Goal: Information Seeking & Learning: Learn about a topic

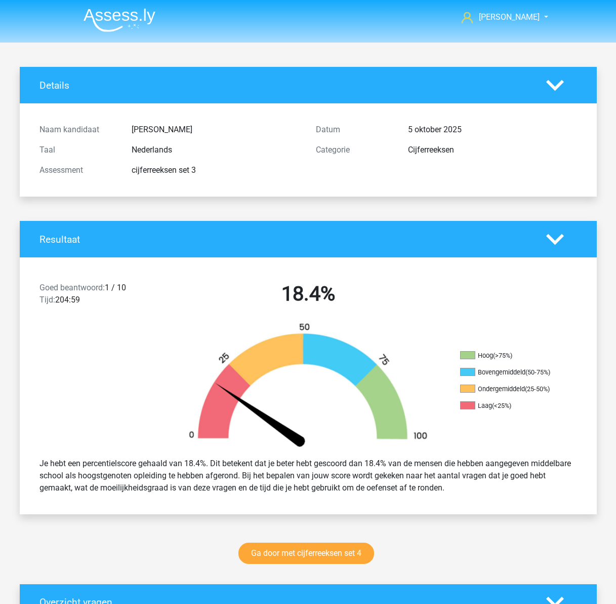
click at [411, 287] on h2 "18.4%" at bounding box center [308, 294] width 261 height 24
click at [165, 541] on div "Ga door met cijferreeksen set 4" at bounding box center [308, 554] width 481 height 33
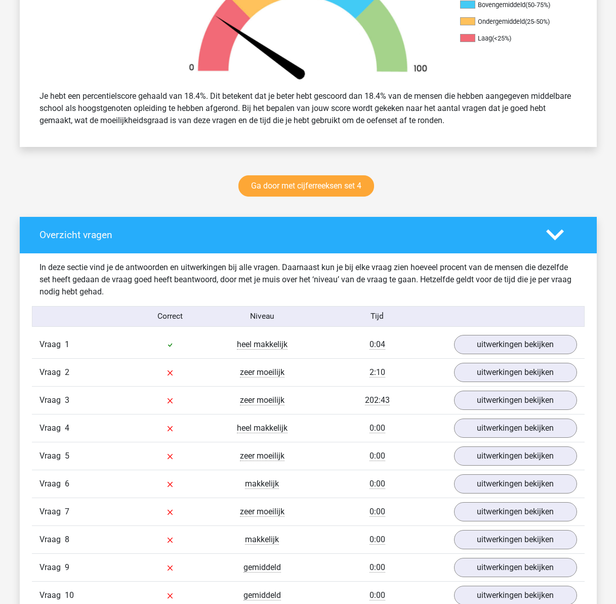
scroll to position [506, 0]
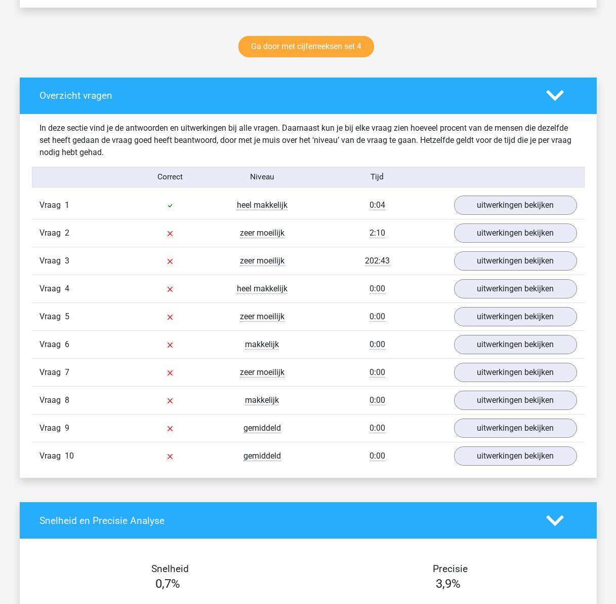
drag, startPoint x: 179, startPoint y: 112, endPoint x: 177, endPoint y: 122, distance: 10.2
click at [179, 112] on div "Overzicht vragen" at bounding box center [308, 95] width 577 height 36
click at [472, 211] on link "uitwerkingen bekijken" at bounding box center [515, 205] width 141 height 22
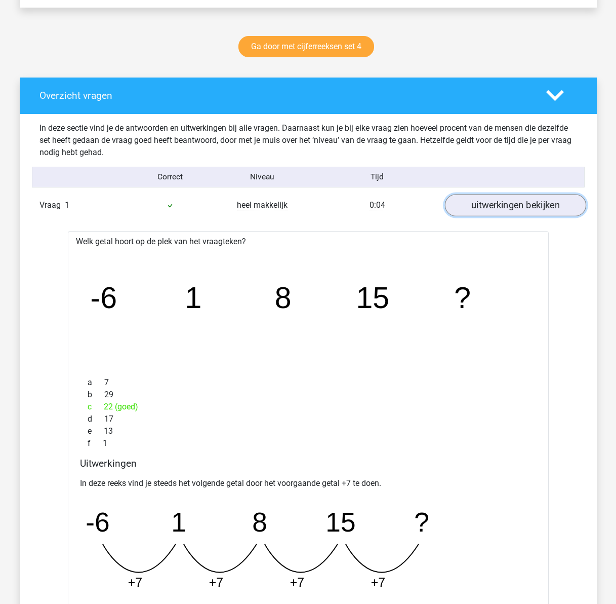
click at [508, 201] on link "uitwerkingen bekijken" at bounding box center [515, 205] width 141 height 22
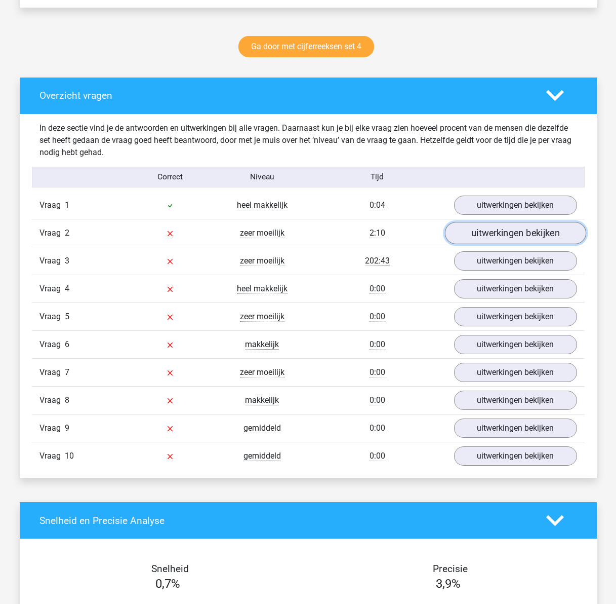
click at [512, 238] on link "uitwerkingen bekijken" at bounding box center [515, 233] width 141 height 22
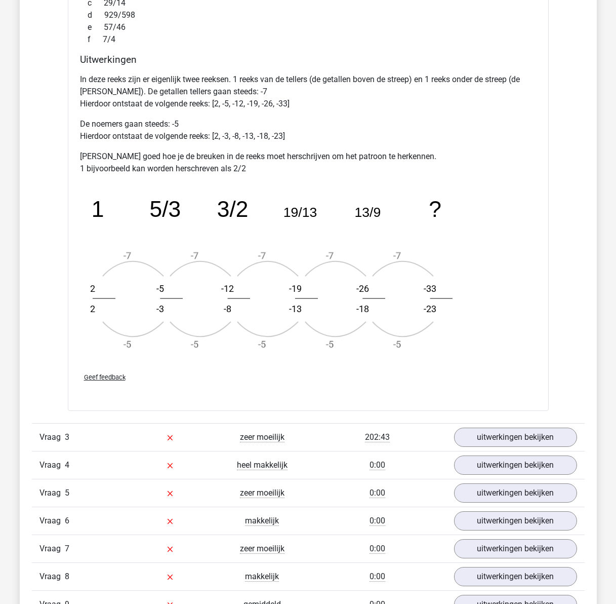
scroll to position [962, 0]
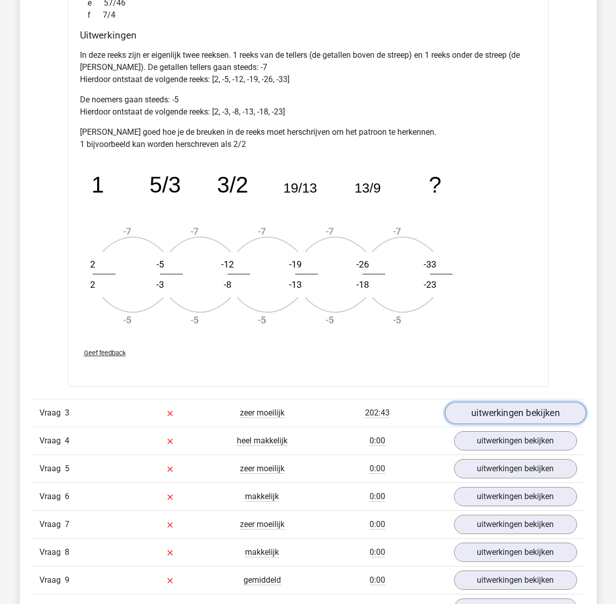
click at [495, 414] on link "uitwerkingen bekijken" at bounding box center [515, 413] width 141 height 22
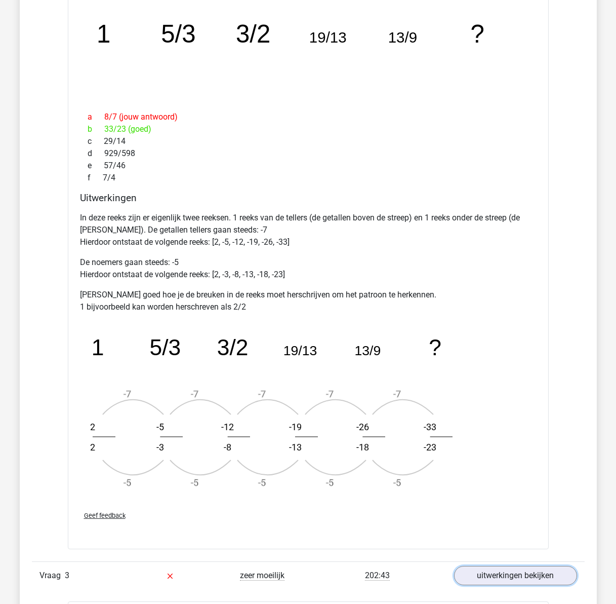
scroll to position [709, 0]
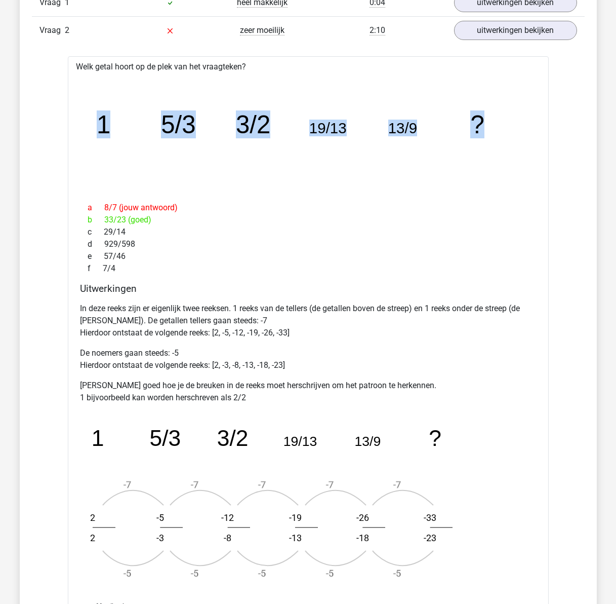
drag, startPoint x: 485, startPoint y: 128, endPoint x: 74, endPoint y: 128, distance: 410.8
click at [74, 128] on div "Welk getal hoort op de plek van het vraagteken? image/svg+xml 1 5/3 3/2 19/13 1…" at bounding box center [308, 347] width 481 height 583
copy g "1 5/3 3/2 19/13 13/9 ?"
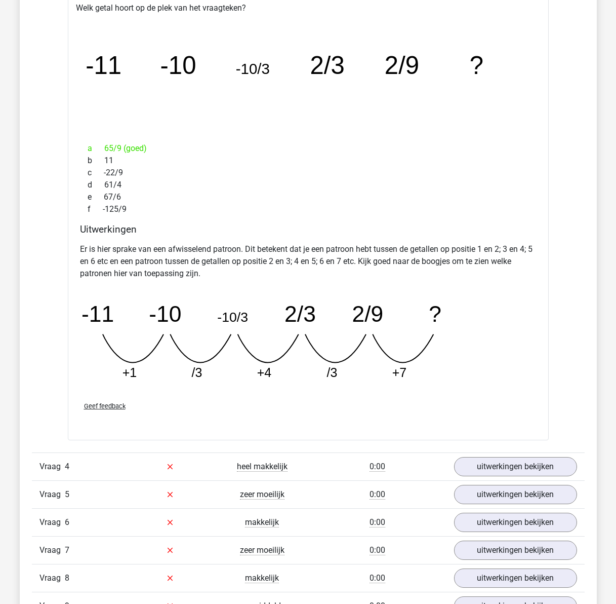
scroll to position [1418, 0]
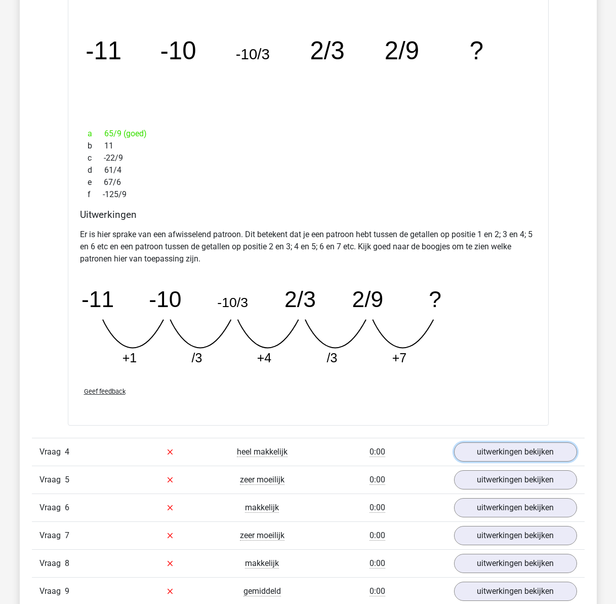
drag, startPoint x: 526, startPoint y: 450, endPoint x: 369, endPoint y: 450, distance: 157.5
click at [526, 450] on link "uitwerkingen bekijken" at bounding box center [515, 451] width 123 height 19
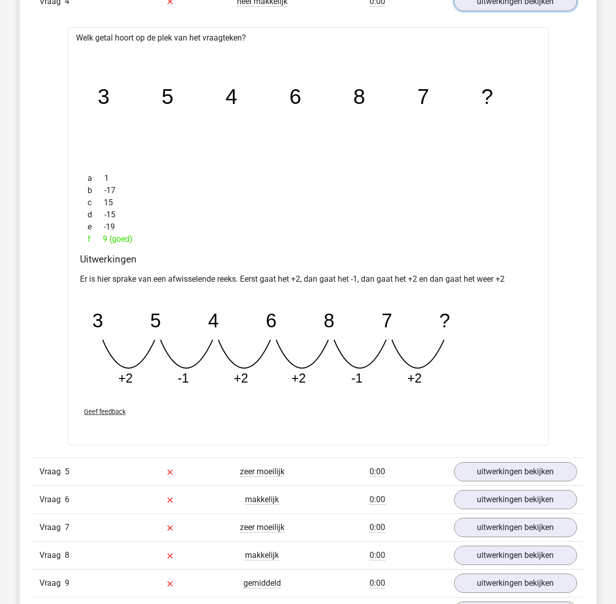
scroll to position [1874, 0]
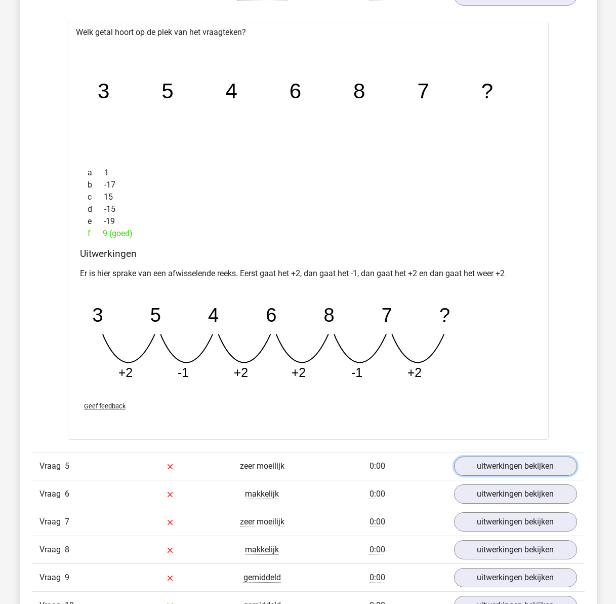
drag, startPoint x: 525, startPoint y: 461, endPoint x: 362, endPoint y: 441, distance: 164.3
click at [525, 461] on link "uitwerkingen bekijken" at bounding box center [515, 465] width 123 height 19
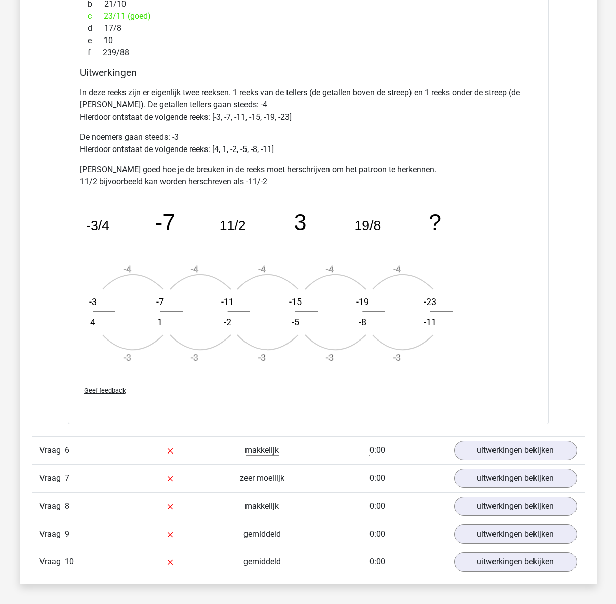
scroll to position [2583, 0]
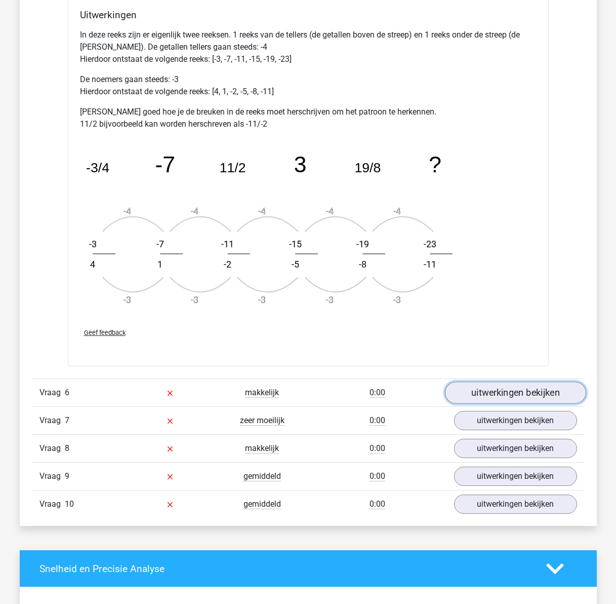
click at [486, 393] on link "uitwerkingen bekijken" at bounding box center [515, 392] width 141 height 22
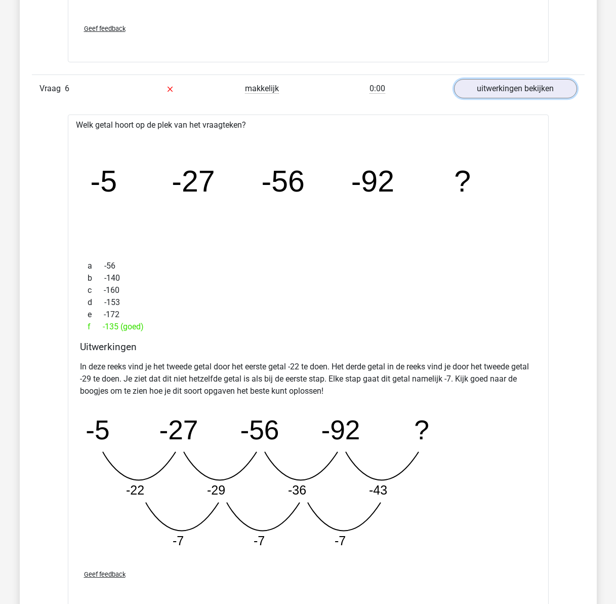
scroll to position [2938, 0]
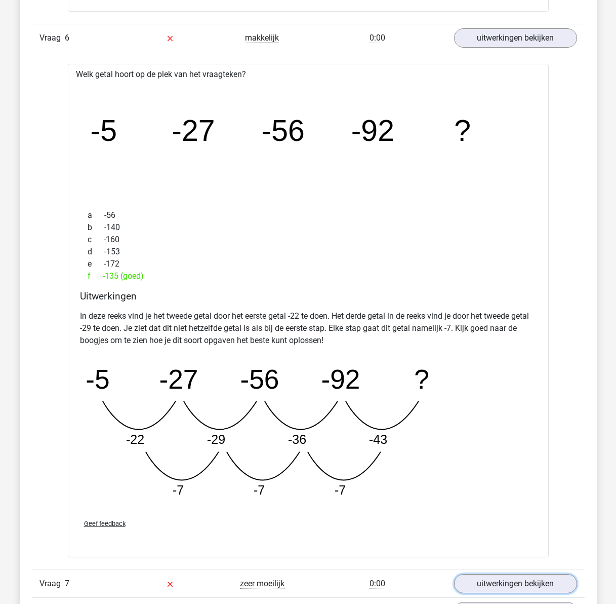
drag, startPoint x: 494, startPoint y: 579, endPoint x: 474, endPoint y: 528, distance: 55.2
click at [494, 579] on link "uitwerkingen bekijken" at bounding box center [515, 583] width 123 height 19
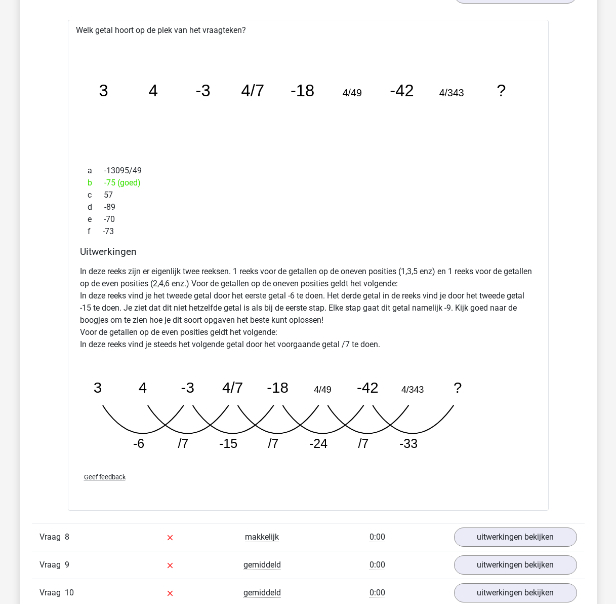
scroll to position [3545, 0]
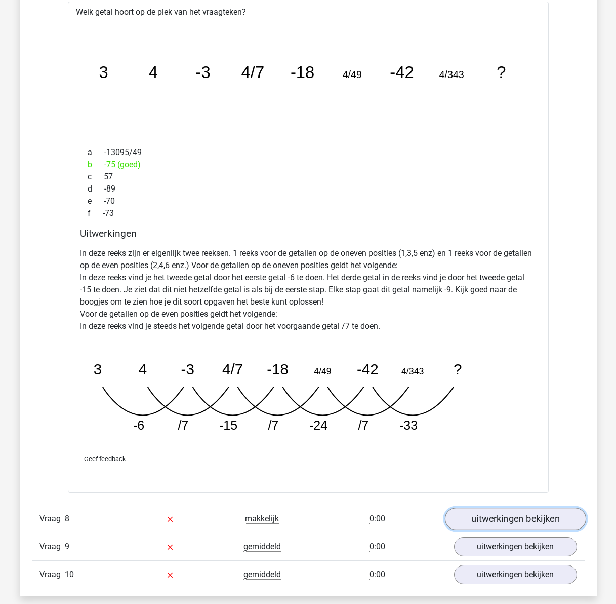
click at [497, 522] on link "uitwerkingen bekijken" at bounding box center [515, 519] width 141 height 22
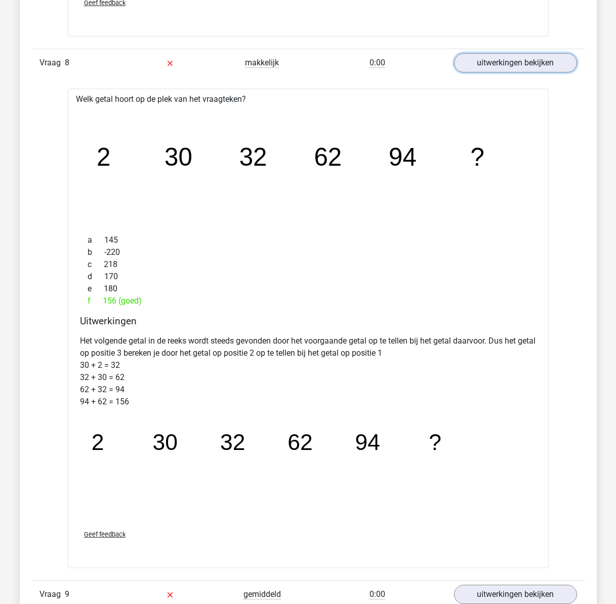
scroll to position [4052, 0]
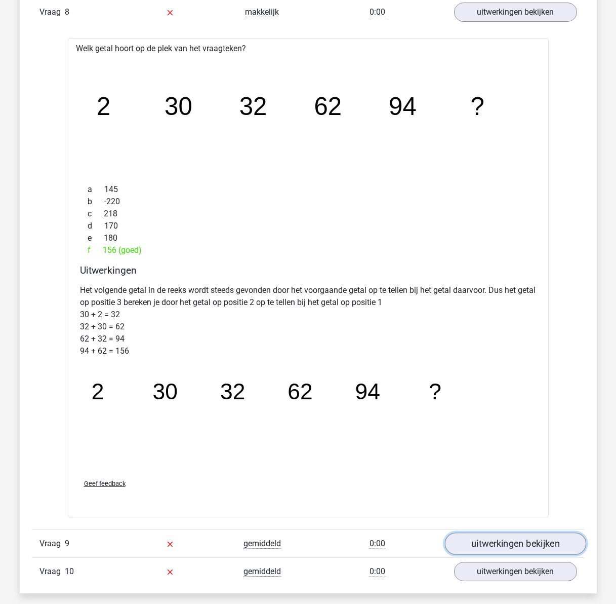
click at [487, 539] on link "uitwerkingen bekijken" at bounding box center [515, 543] width 141 height 22
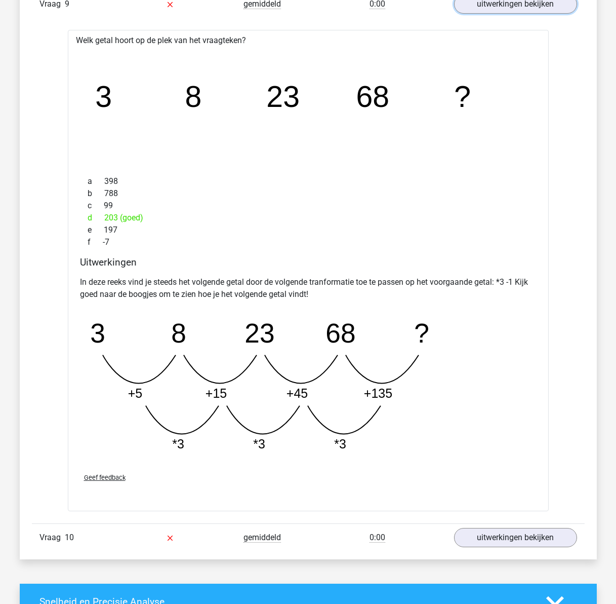
scroll to position [4609, 0]
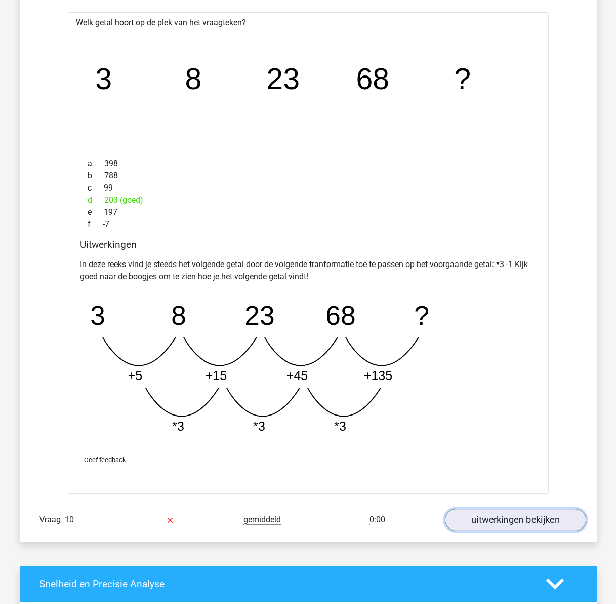
click at [549, 523] on link "uitwerkingen bekijken" at bounding box center [515, 520] width 141 height 22
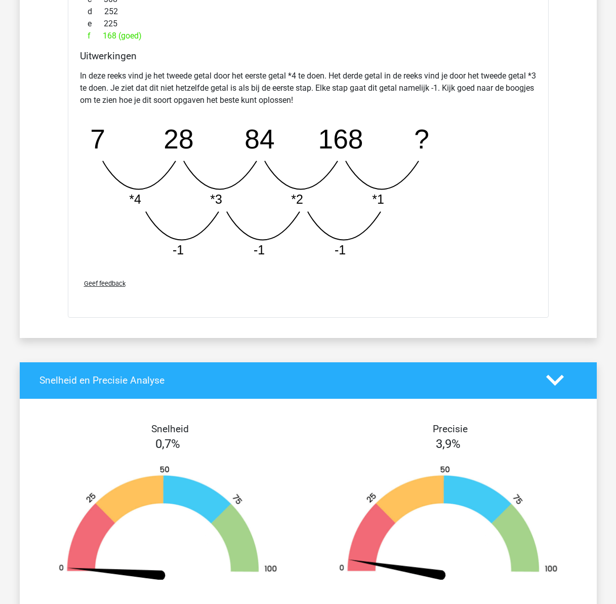
scroll to position [5470, 0]
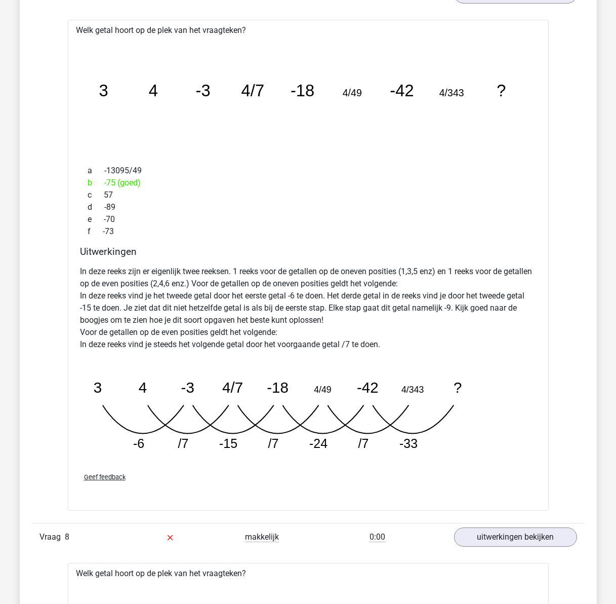
drag, startPoint x: 340, startPoint y: 504, endPoint x: 324, endPoint y: 339, distance: 165.9
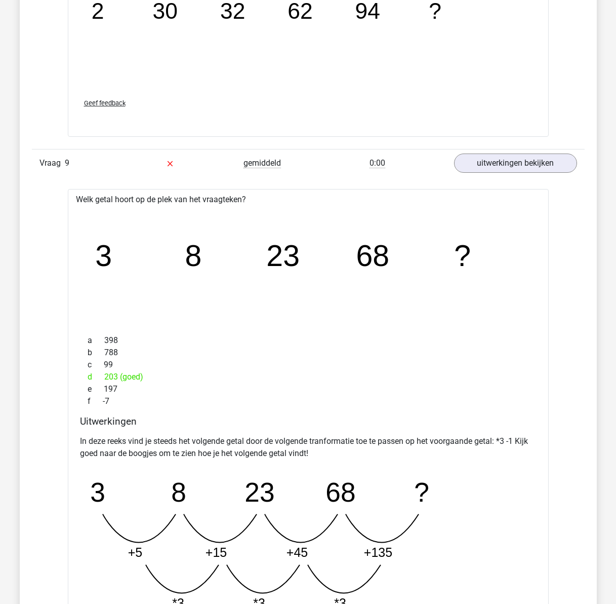
scroll to position [5962, 0]
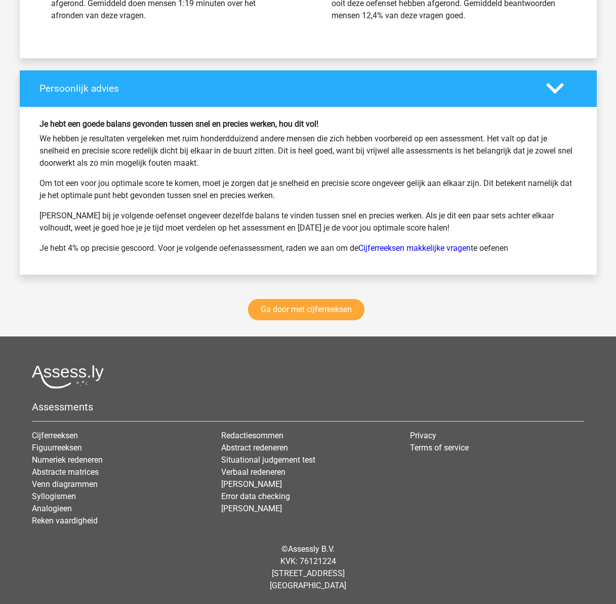
drag, startPoint x: 309, startPoint y: 362, endPoint x: 310, endPoint y: 552, distance: 189.9
click at [438, 247] on link "Cijferreeksen makkelijke vragen" at bounding box center [415, 248] width 112 height 10
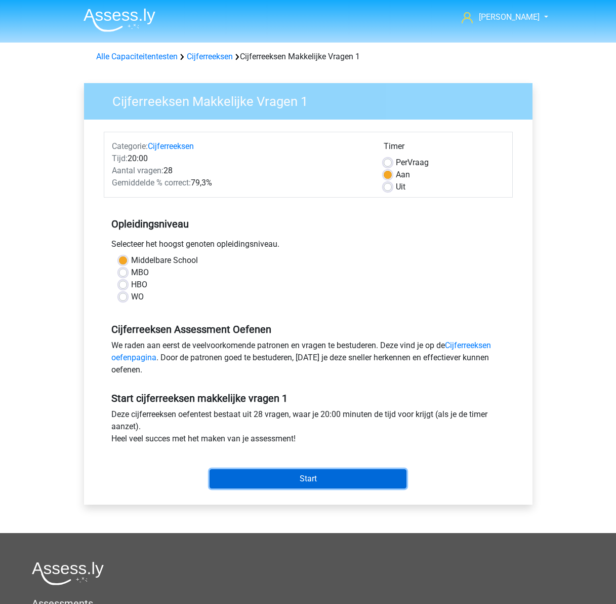
click at [284, 477] on input "Start" at bounding box center [308, 478] width 197 height 19
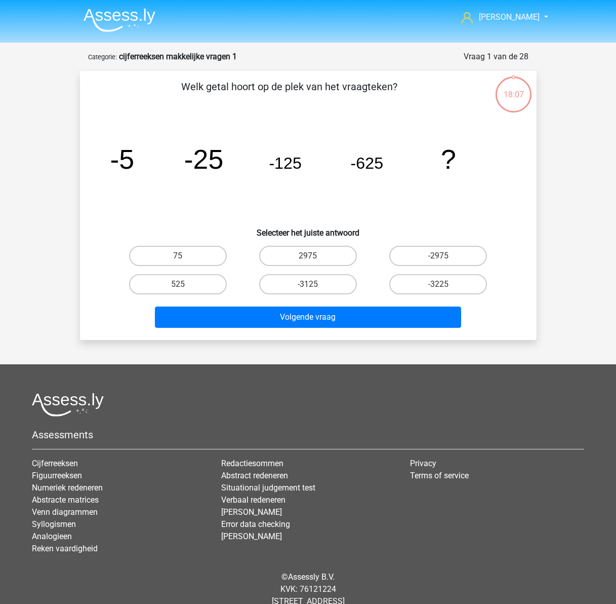
drag, startPoint x: 300, startPoint y: 284, endPoint x: 319, endPoint y: 296, distance: 22.3
click at [300, 284] on label "-3125" at bounding box center [308, 284] width 98 height 20
click at [308, 284] on input "-3125" at bounding box center [311, 287] width 7 height 7
radio input "true"
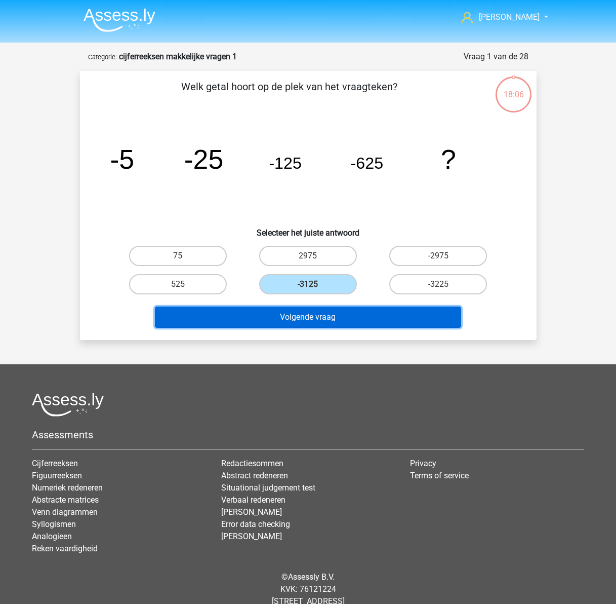
drag, startPoint x: 326, startPoint y: 316, endPoint x: 315, endPoint y: 332, distance: 19.3
click at [325, 317] on button "Volgende vraag" at bounding box center [308, 316] width 306 height 21
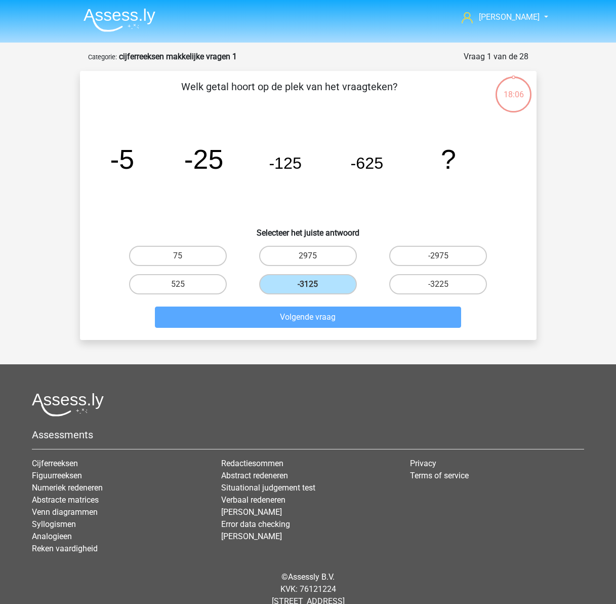
scroll to position [28, 0]
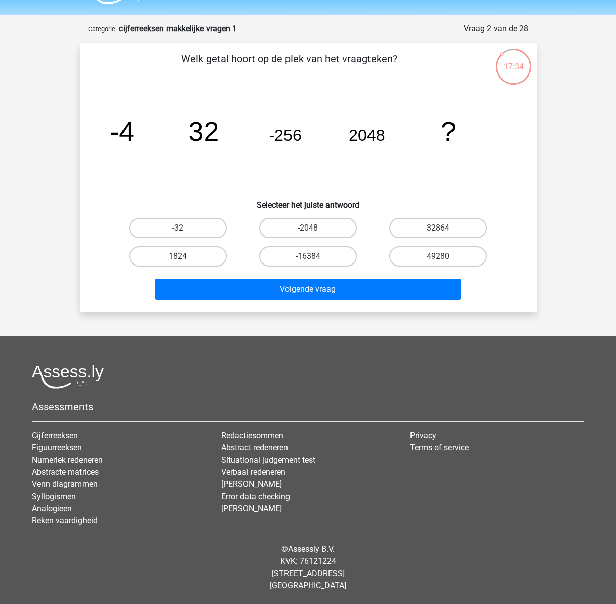
click at [315, 256] on input "-16384" at bounding box center [311, 259] width 7 height 7
radio input "true"
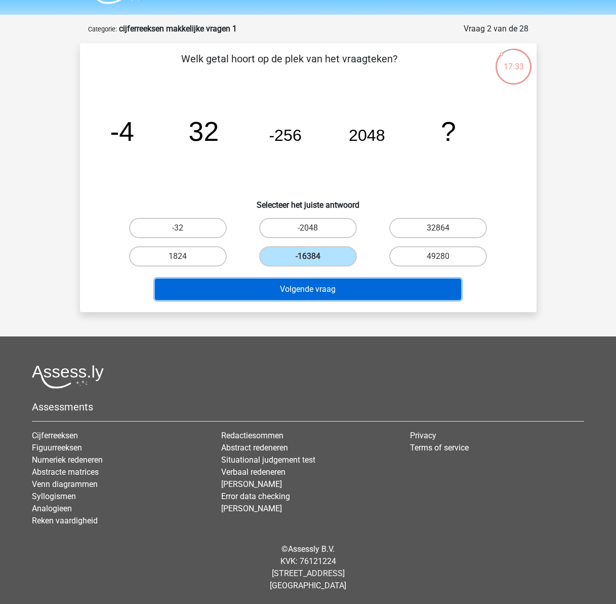
click at [330, 286] on button "Volgende vraag" at bounding box center [308, 289] width 306 height 21
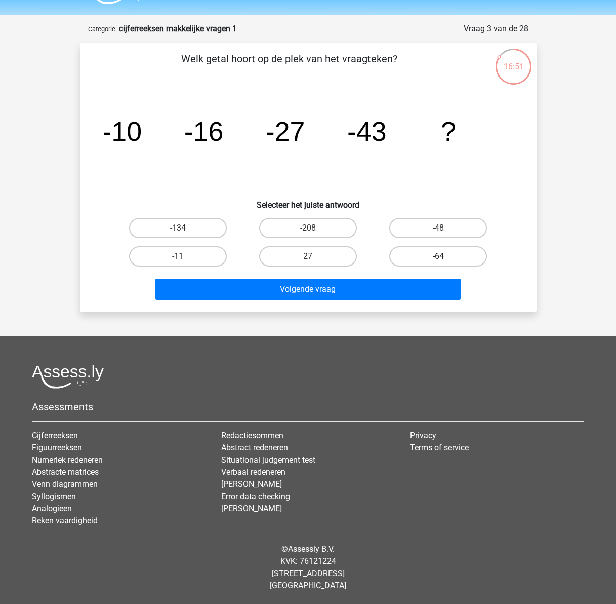
click at [442, 254] on label "-64" at bounding box center [438, 256] width 98 height 20
click at [442, 256] on input "-64" at bounding box center [442, 259] width 7 height 7
radio input "true"
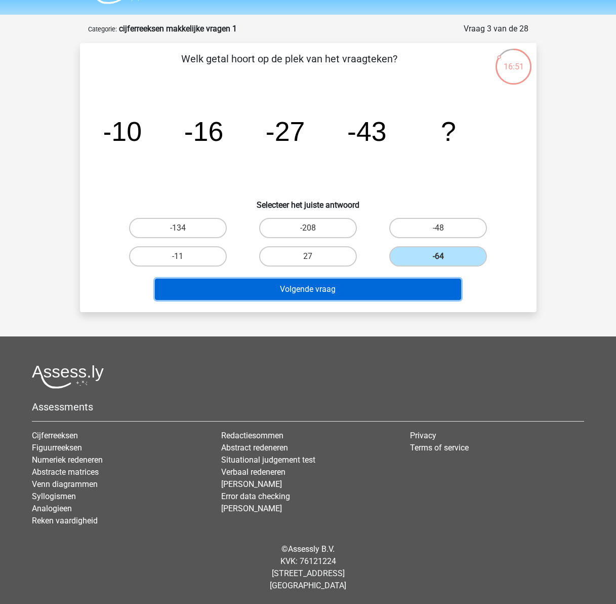
click at [357, 293] on button "Volgende vraag" at bounding box center [308, 289] width 306 height 21
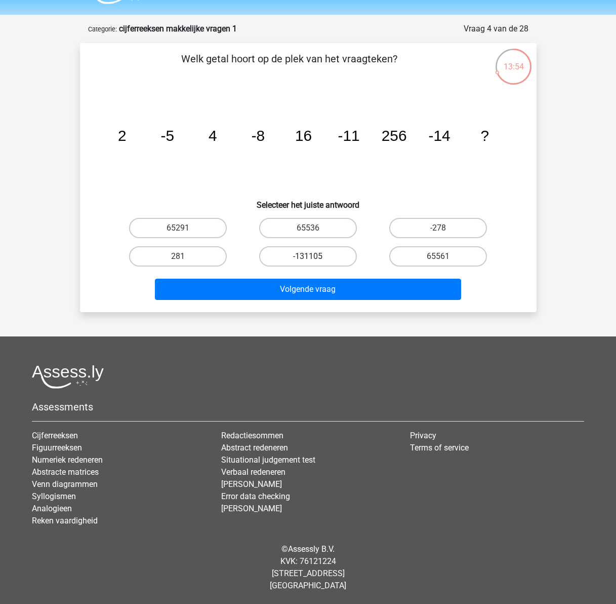
drag, startPoint x: 318, startPoint y: 225, endPoint x: 328, endPoint y: 256, distance: 33.2
click at [318, 225] on label "65536" at bounding box center [308, 228] width 98 height 20
click at [315, 228] on input "65536" at bounding box center [311, 231] width 7 height 7
radio input "true"
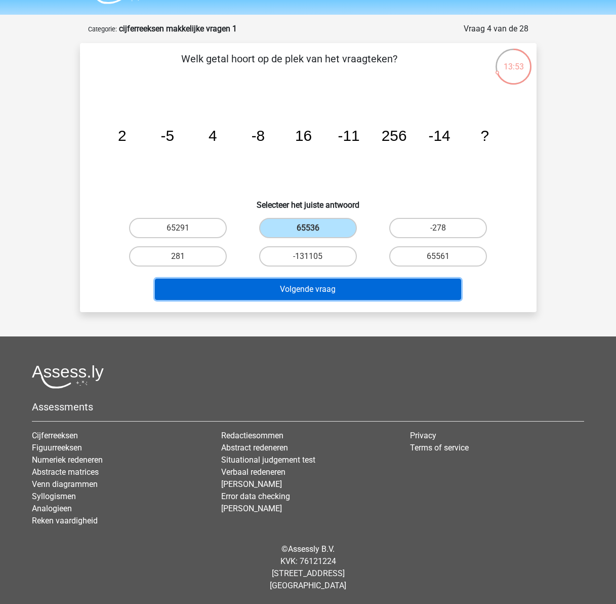
click at [344, 295] on button "Volgende vraag" at bounding box center [308, 289] width 306 height 21
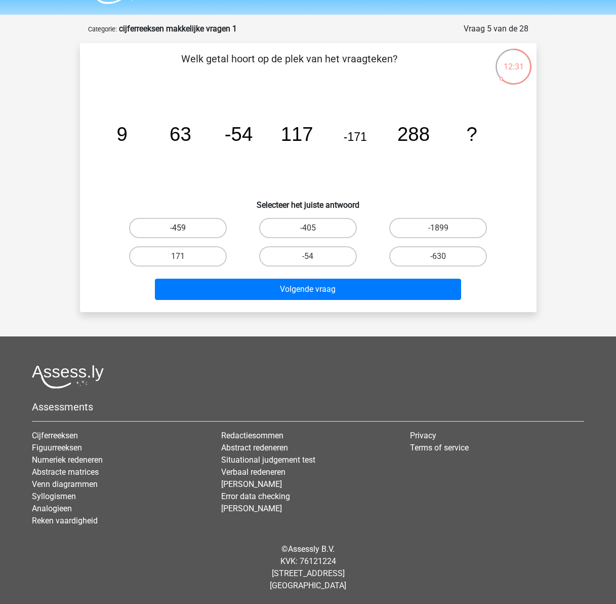
click at [192, 232] on label "-459" at bounding box center [178, 228] width 98 height 20
click at [184, 232] on input "-459" at bounding box center [181, 231] width 7 height 7
radio input "true"
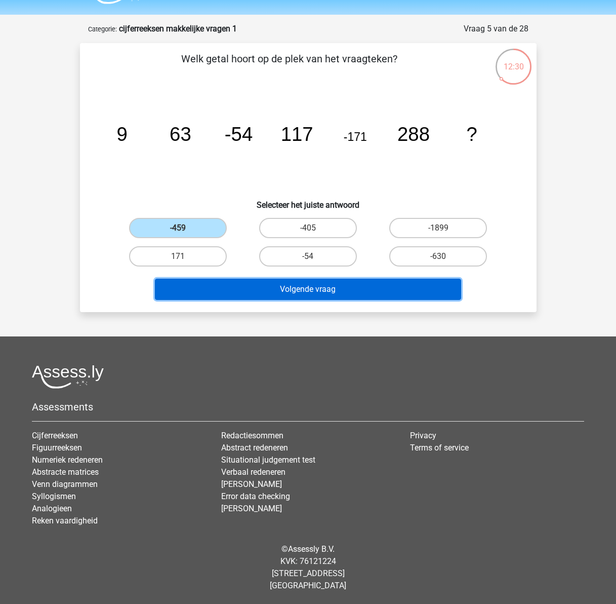
click at [319, 287] on button "Volgende vraag" at bounding box center [308, 289] width 306 height 21
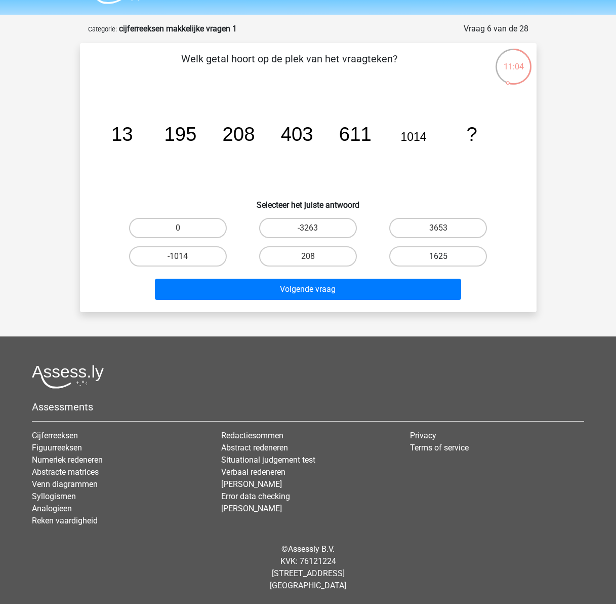
click at [428, 253] on label "1625" at bounding box center [438, 256] width 98 height 20
click at [439, 256] on input "1625" at bounding box center [442, 259] width 7 height 7
radio input "true"
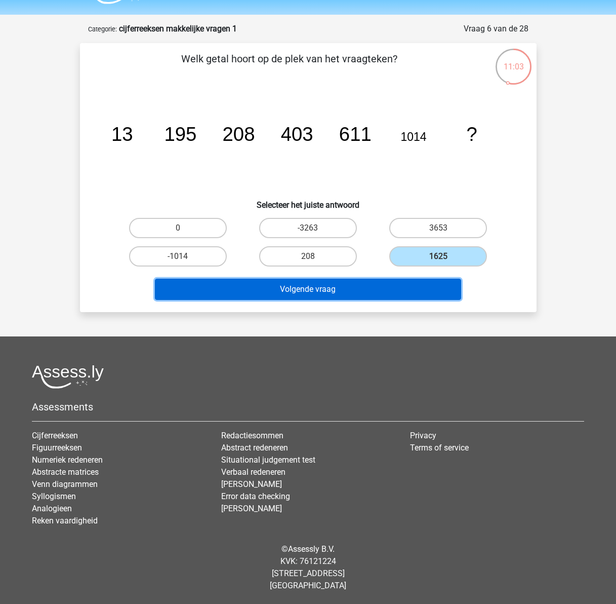
click at [369, 288] on button "Volgende vraag" at bounding box center [308, 289] width 306 height 21
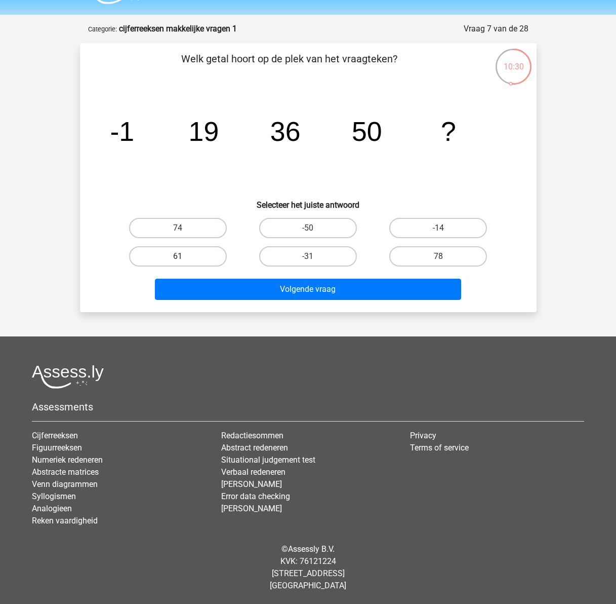
drag, startPoint x: 192, startPoint y: 253, endPoint x: 247, endPoint y: 268, distance: 56.8
click at [192, 254] on label "61" at bounding box center [178, 256] width 98 height 20
click at [184, 256] on input "61" at bounding box center [181, 259] width 7 height 7
radio input "true"
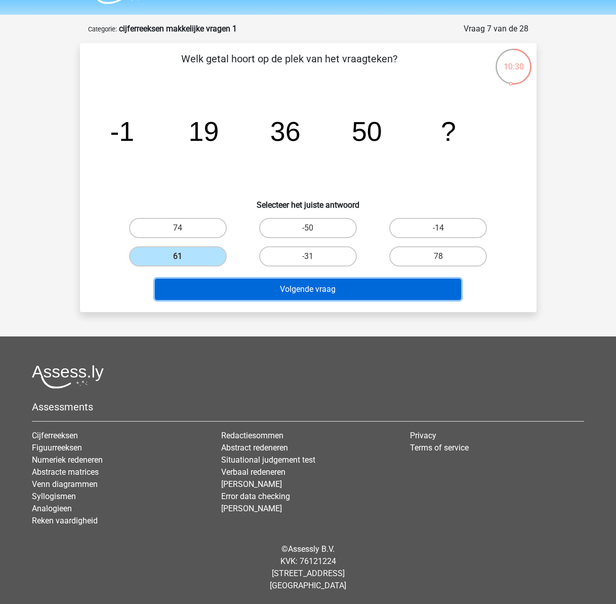
click at [288, 287] on button "Volgende vraag" at bounding box center [308, 289] width 306 height 21
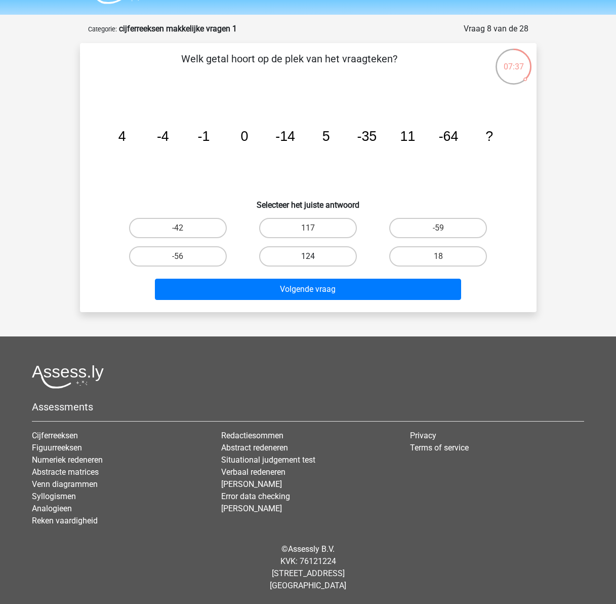
click at [319, 252] on label "124" at bounding box center [308, 256] width 98 height 20
click at [315, 256] on input "124" at bounding box center [311, 259] width 7 height 7
radio input "true"
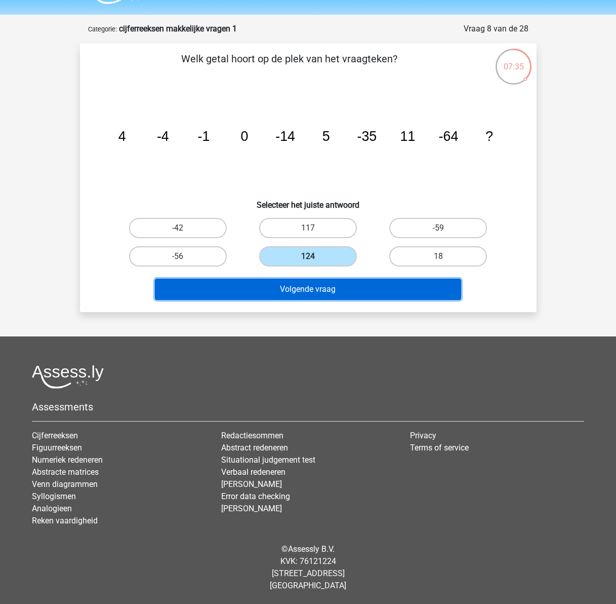
click at [291, 288] on button "Volgende vraag" at bounding box center [308, 289] width 306 height 21
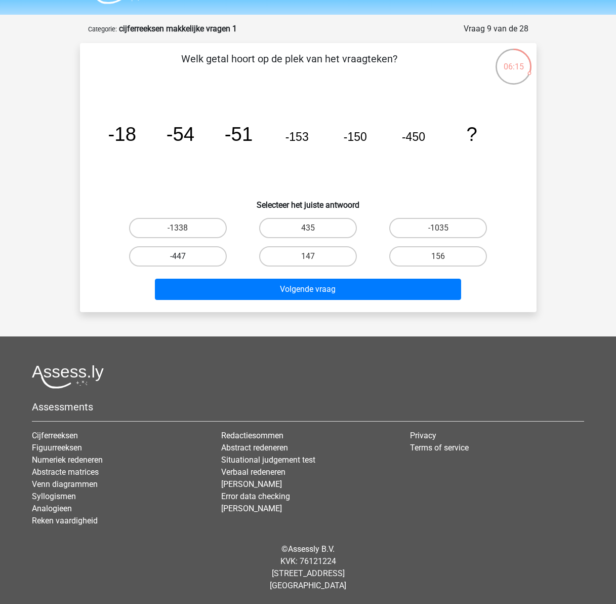
click at [190, 253] on label "-447" at bounding box center [178, 256] width 98 height 20
click at [184, 256] on input "-447" at bounding box center [181, 259] width 7 height 7
radio input "true"
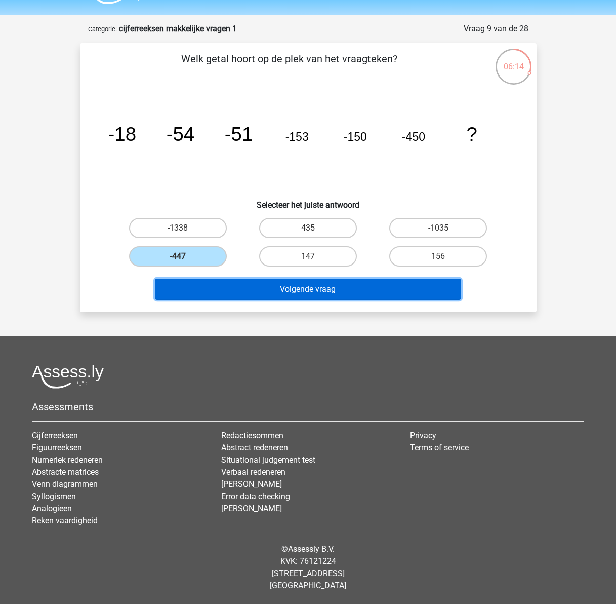
click at [297, 289] on button "Volgende vraag" at bounding box center [308, 289] width 306 height 21
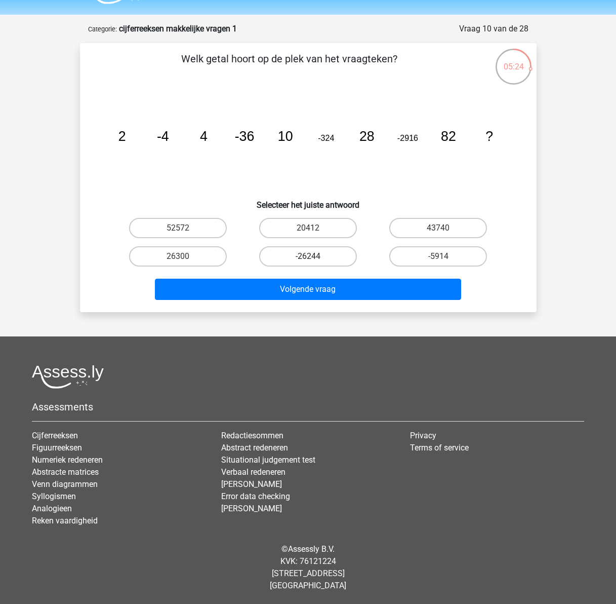
click at [308, 253] on label "-26244" at bounding box center [308, 256] width 98 height 20
click at [308, 256] on input "-26244" at bounding box center [311, 259] width 7 height 7
radio input "true"
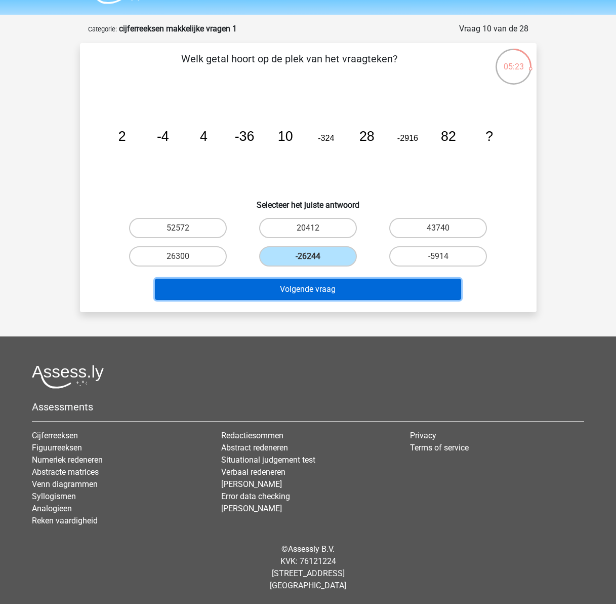
click at [334, 289] on button "Volgende vraag" at bounding box center [308, 289] width 306 height 21
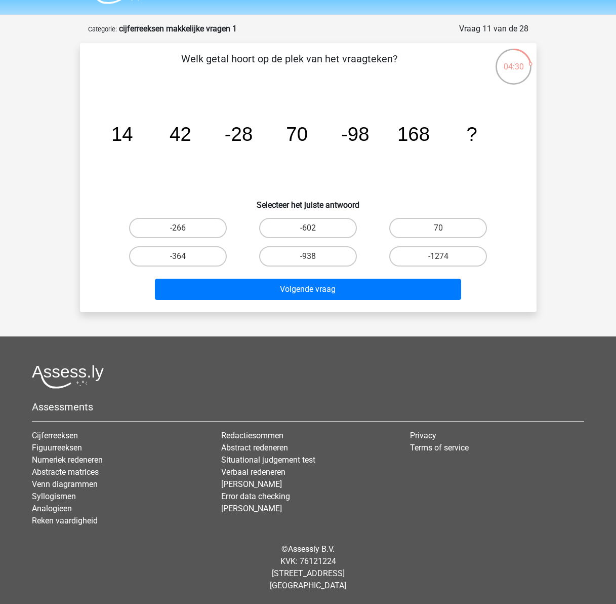
drag, startPoint x: 163, startPoint y: 229, endPoint x: 229, endPoint y: 249, distance: 69.1
click at [163, 229] on label "-266" at bounding box center [178, 228] width 98 height 20
click at [178, 229] on input "-266" at bounding box center [181, 231] width 7 height 7
radio input "true"
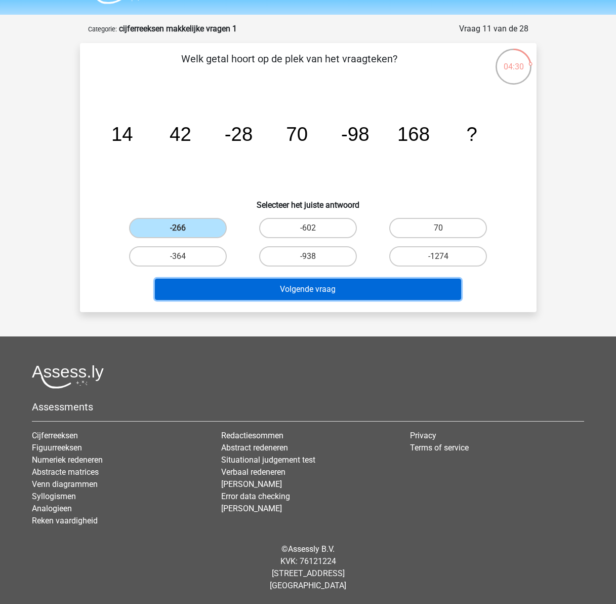
click at [281, 286] on button "Volgende vraag" at bounding box center [308, 289] width 306 height 21
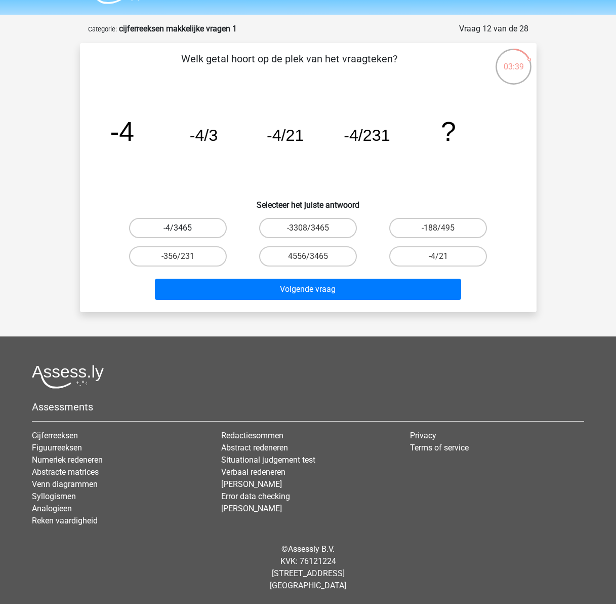
click at [201, 225] on label "-4/3465" at bounding box center [178, 228] width 98 height 20
click at [184, 228] on input "-4/3465" at bounding box center [181, 231] width 7 height 7
radio input "true"
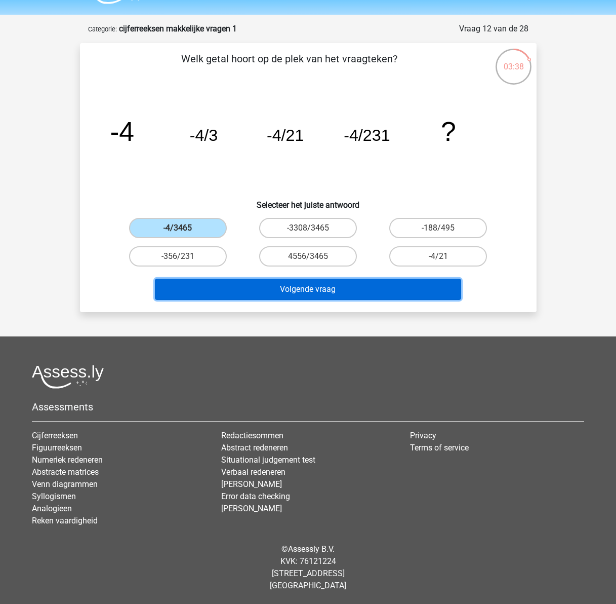
click at [290, 292] on button "Volgende vraag" at bounding box center [308, 289] width 306 height 21
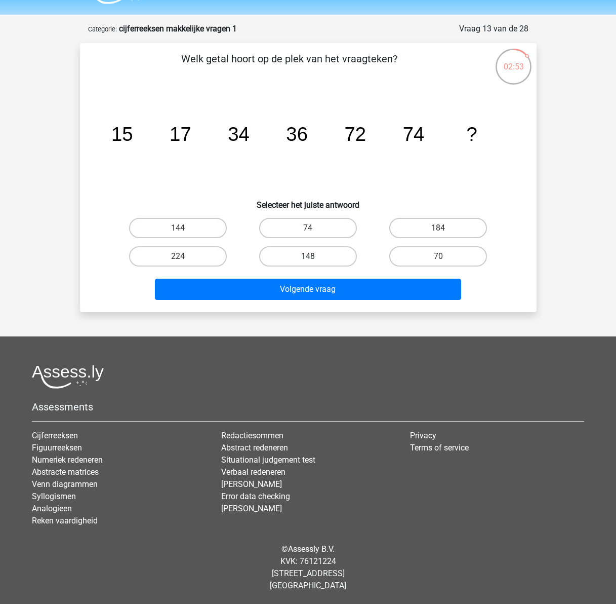
click at [316, 255] on label "148" at bounding box center [308, 256] width 98 height 20
click at [315, 256] on input "148" at bounding box center [311, 259] width 7 height 7
radio input "true"
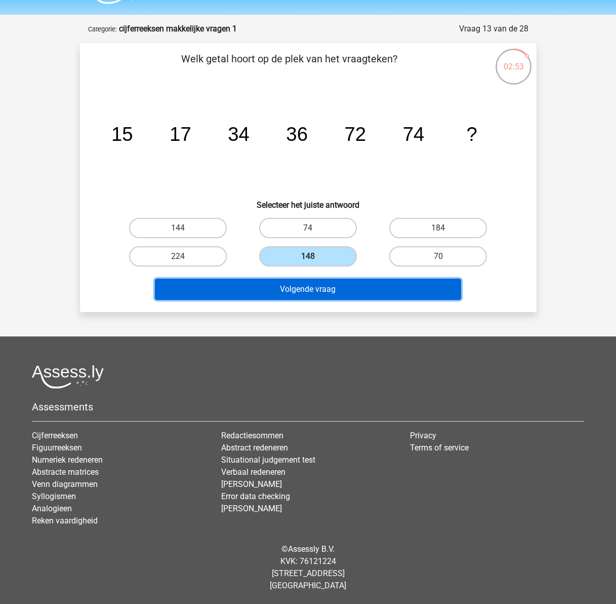
click at [303, 291] on button "Volgende vraag" at bounding box center [308, 289] width 306 height 21
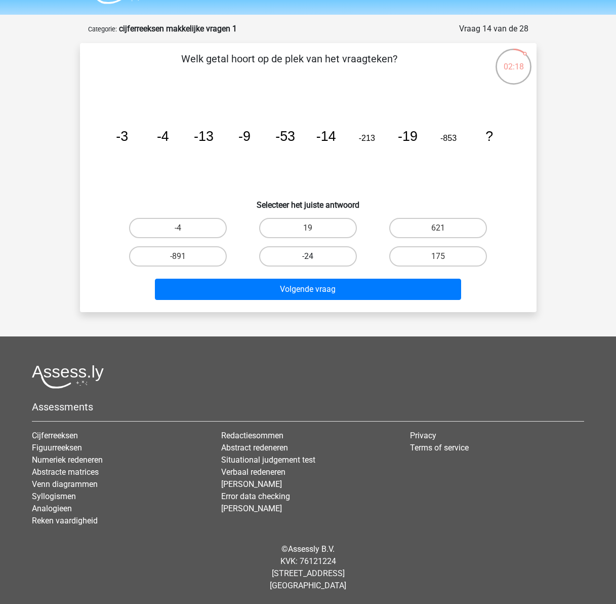
click at [299, 258] on label "-24" at bounding box center [308, 256] width 98 height 20
click at [308, 258] on input "-24" at bounding box center [311, 259] width 7 height 7
radio input "true"
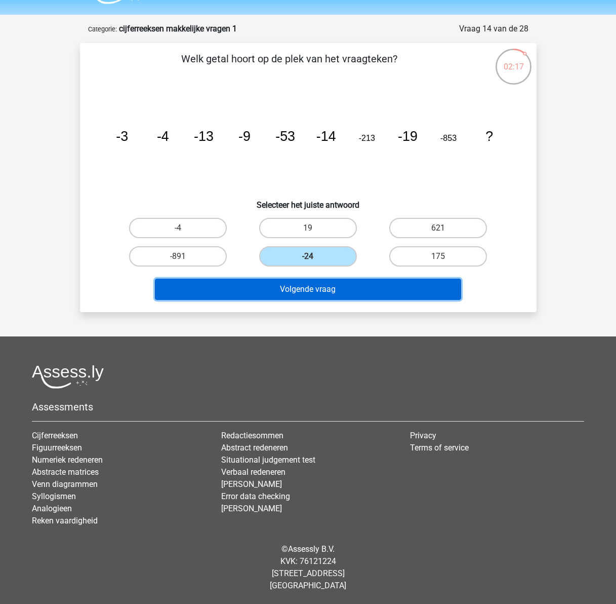
click at [317, 294] on button "Volgende vraag" at bounding box center [308, 289] width 306 height 21
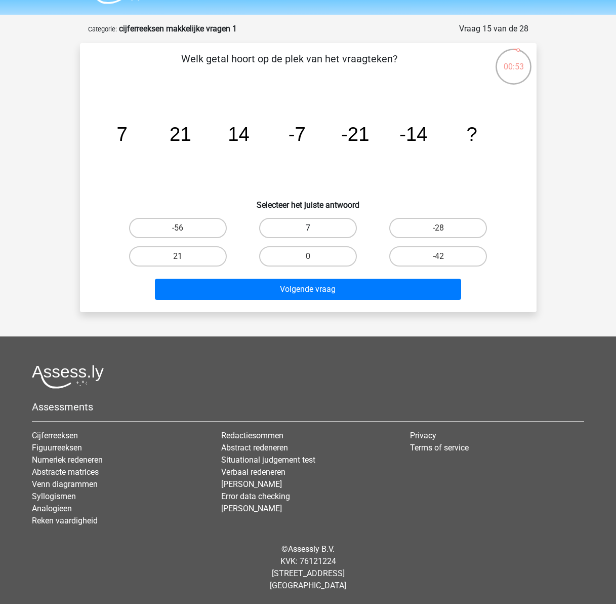
click at [282, 222] on label "7" at bounding box center [308, 228] width 98 height 20
click at [308, 228] on input "7" at bounding box center [311, 231] width 7 height 7
radio input "true"
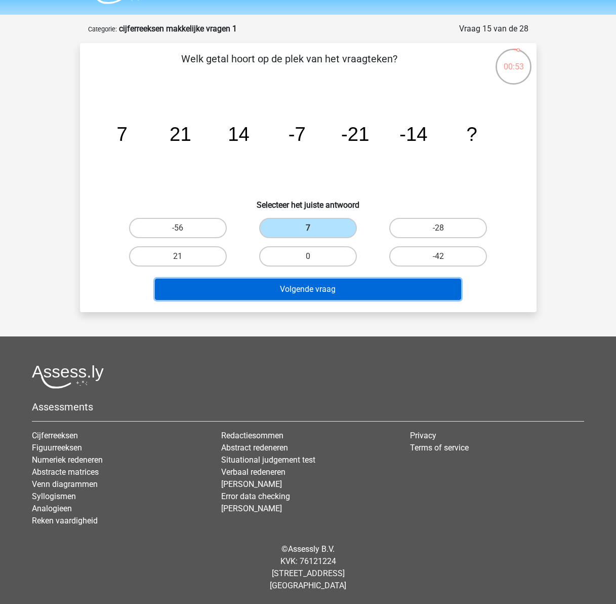
click at [300, 290] on button "Volgende vraag" at bounding box center [308, 289] width 306 height 21
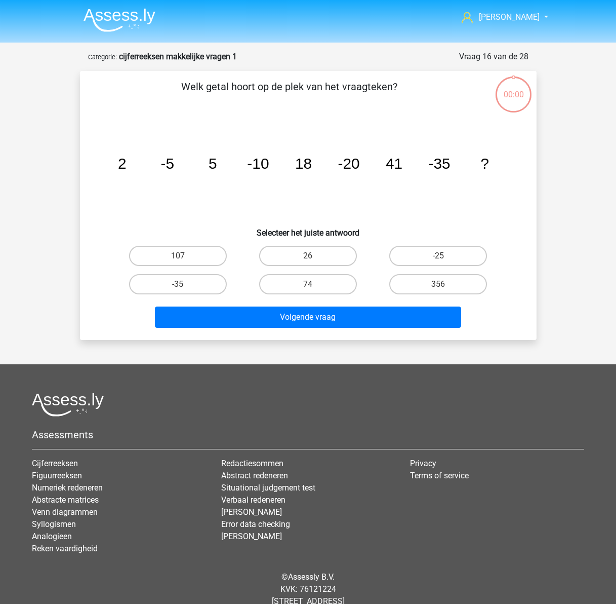
scroll to position [28, 0]
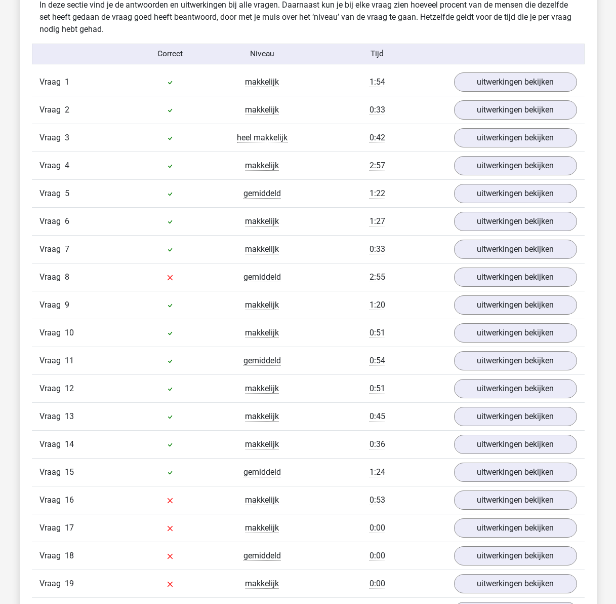
scroll to position [658, 0]
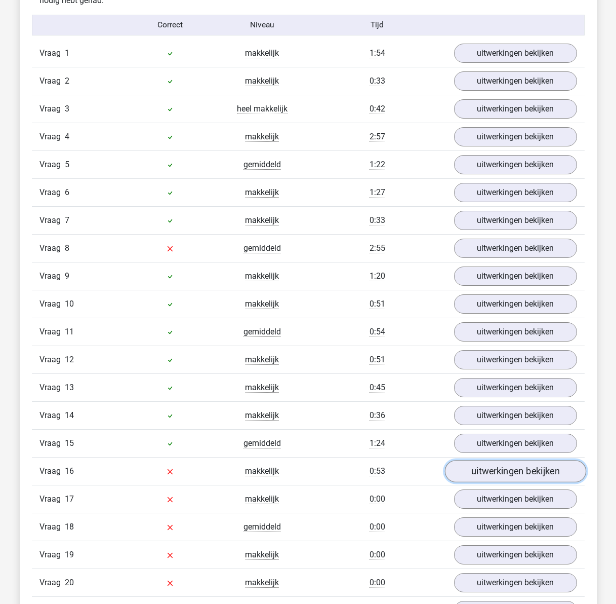
click at [491, 468] on link "uitwerkingen bekijken" at bounding box center [515, 471] width 141 height 22
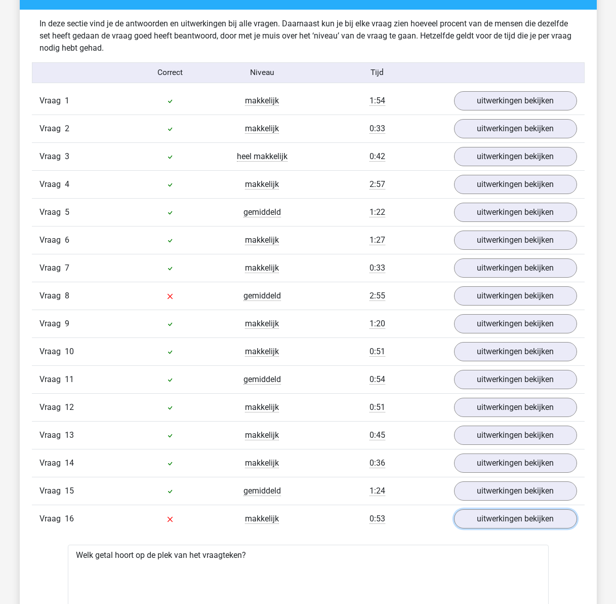
scroll to position [608, 0]
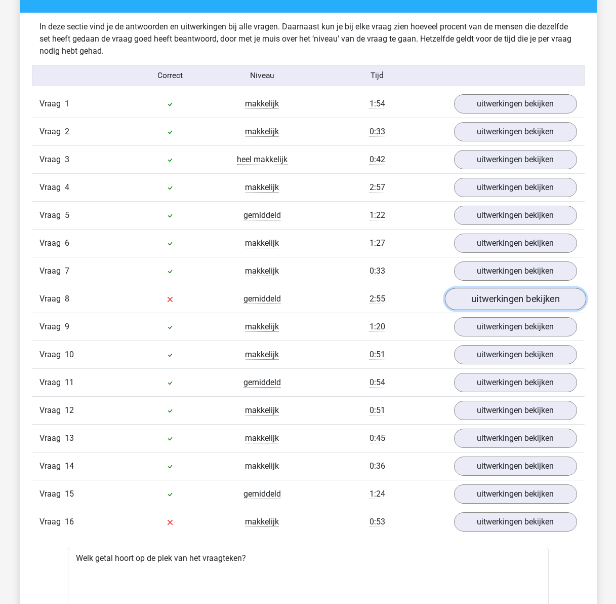
click at [483, 302] on link "uitwerkingen bekijken" at bounding box center [515, 299] width 141 height 22
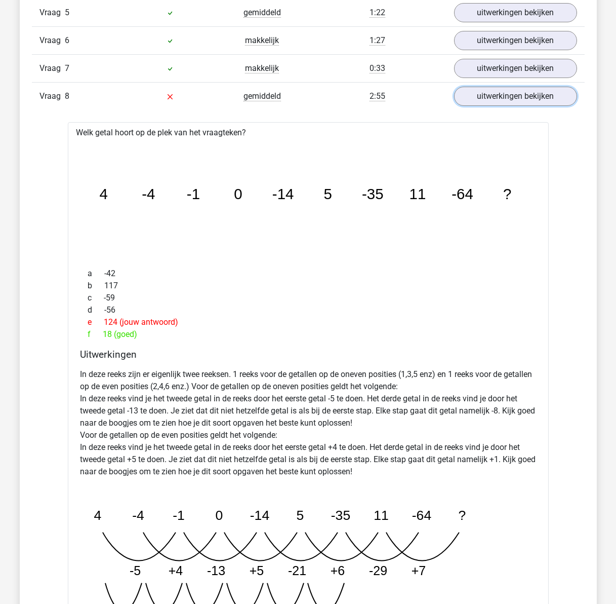
scroll to position [658, 0]
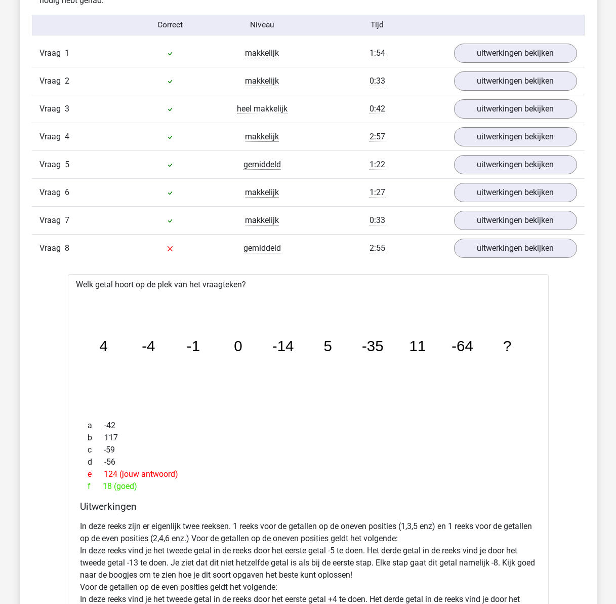
click at [400, 252] on div "2:55" at bounding box center [377, 248] width 138 height 12
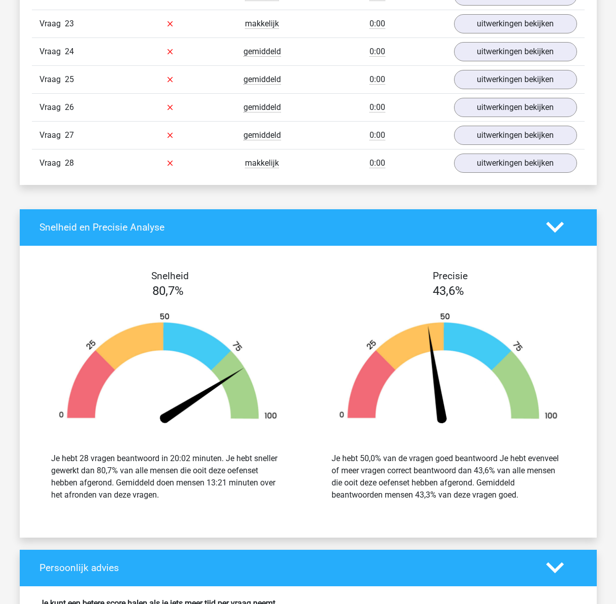
scroll to position [2684, 0]
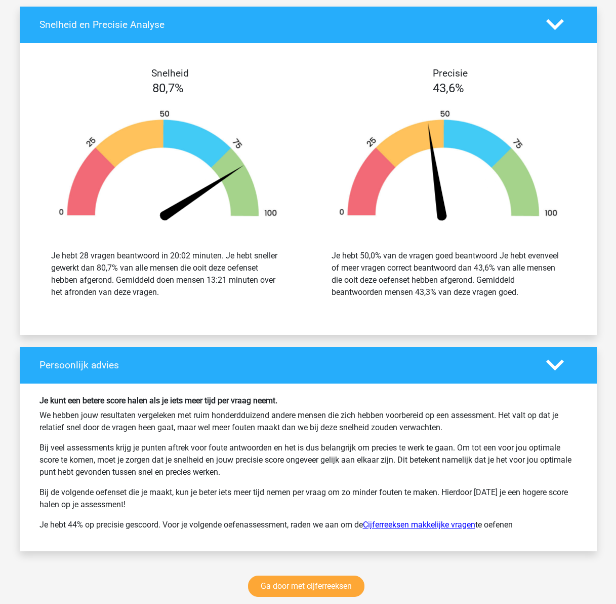
click at [420, 521] on link "Cijferreeksen makkelijke vragen" at bounding box center [419, 525] width 112 height 10
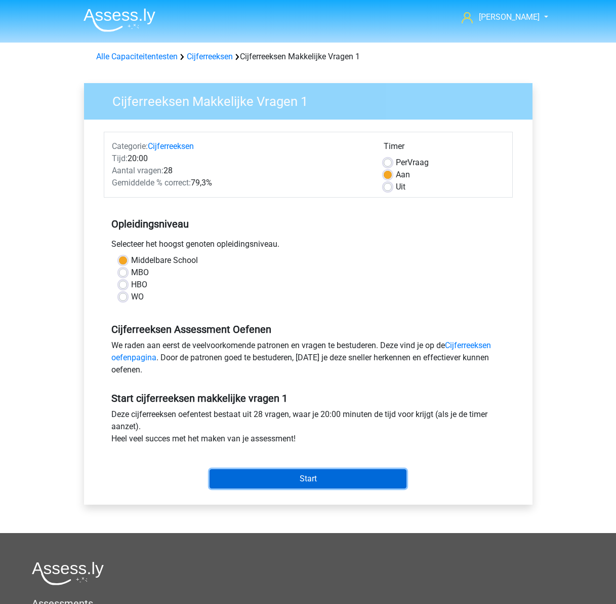
click at [346, 480] on input "Start" at bounding box center [308, 478] width 197 height 19
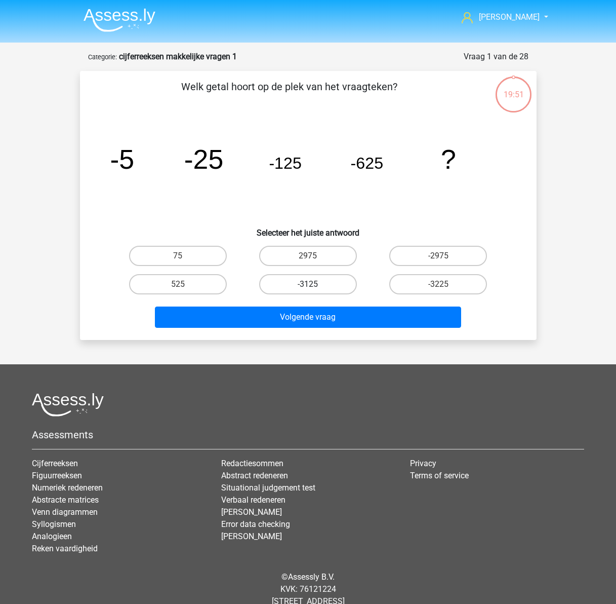
click at [316, 281] on label "-3125" at bounding box center [308, 284] width 98 height 20
click at [315, 284] on input "-3125" at bounding box center [311, 287] width 7 height 7
radio input "true"
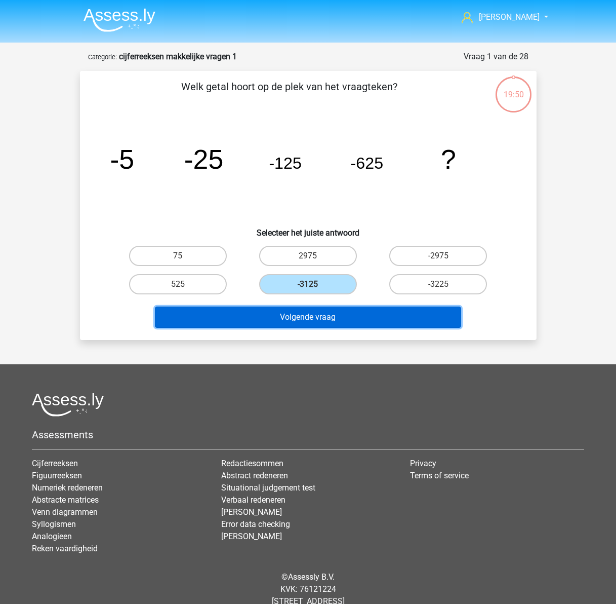
click at [341, 317] on button "Volgende vraag" at bounding box center [308, 316] width 306 height 21
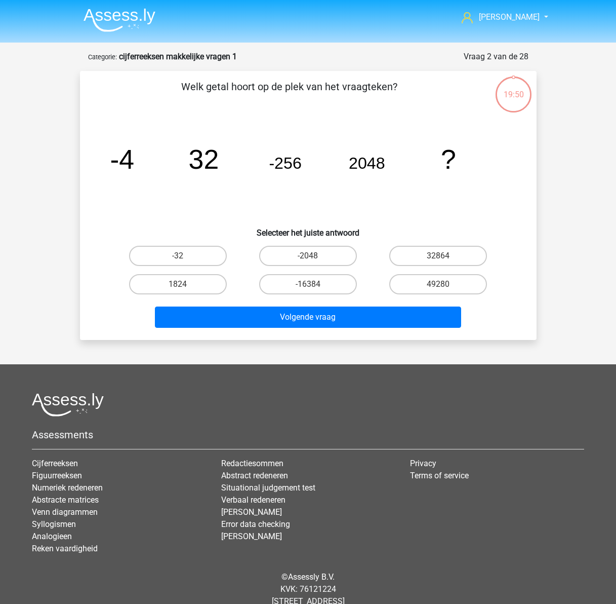
scroll to position [28, 0]
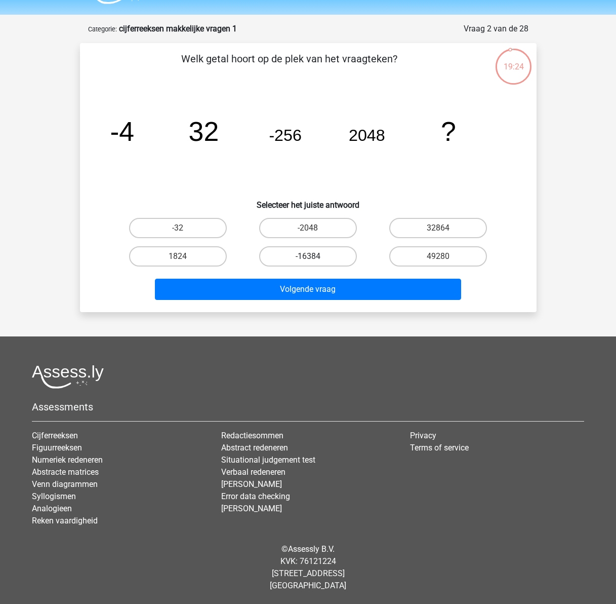
click at [325, 250] on label "-16384" at bounding box center [308, 256] width 98 height 20
click at [315, 256] on input "-16384" at bounding box center [311, 259] width 7 height 7
radio input "true"
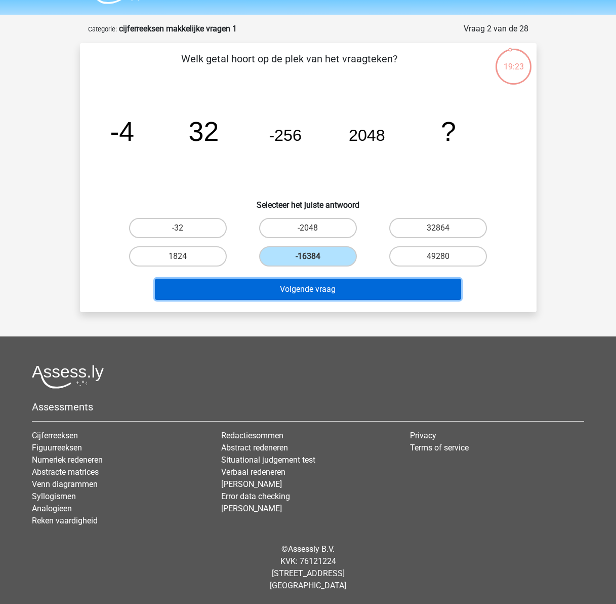
click at [322, 295] on button "Volgende vraag" at bounding box center [308, 289] width 306 height 21
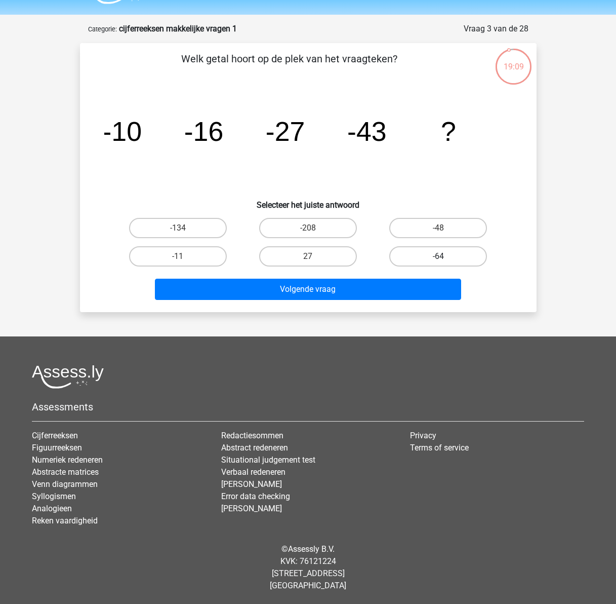
click at [452, 259] on label "-64" at bounding box center [438, 256] width 98 height 20
click at [445, 259] on input "-64" at bounding box center [442, 259] width 7 height 7
radio input "true"
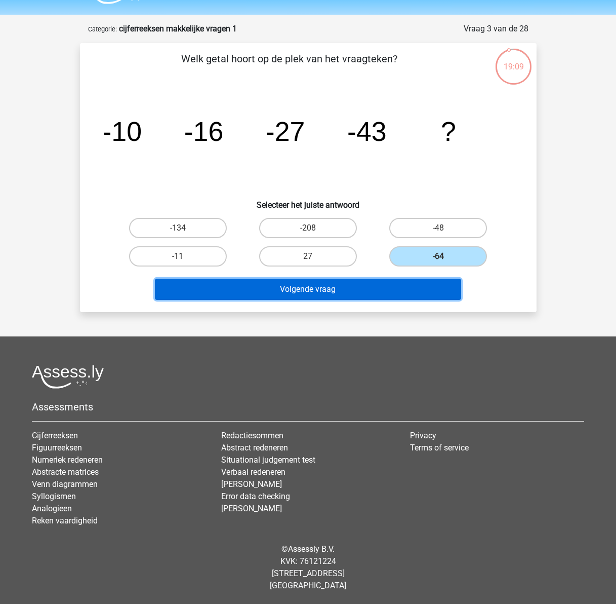
click at [414, 283] on button "Volgende vraag" at bounding box center [308, 289] width 306 height 21
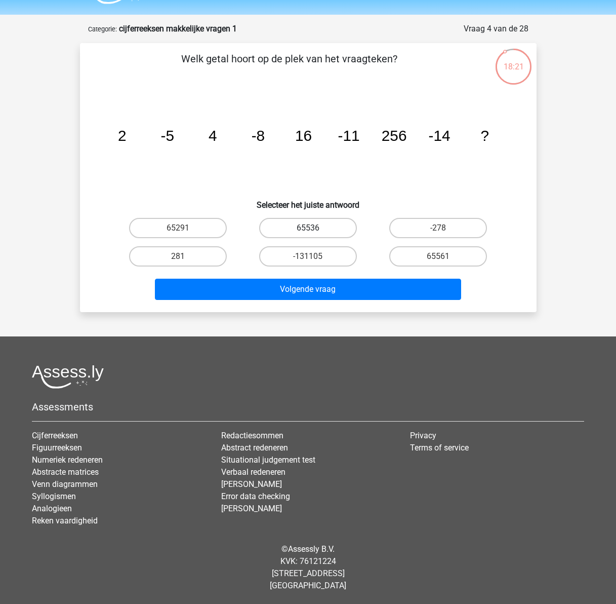
click at [278, 227] on label "65536" at bounding box center [308, 228] width 98 height 20
click at [308, 228] on input "65536" at bounding box center [311, 231] width 7 height 7
radio input "true"
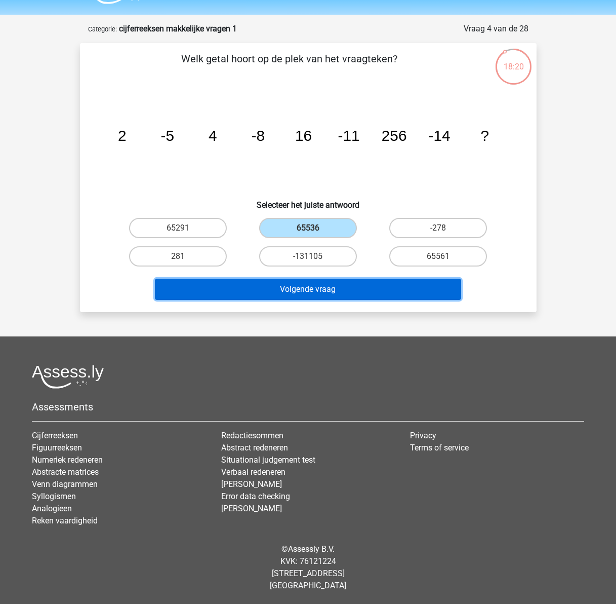
click at [313, 286] on button "Volgende vraag" at bounding box center [308, 289] width 306 height 21
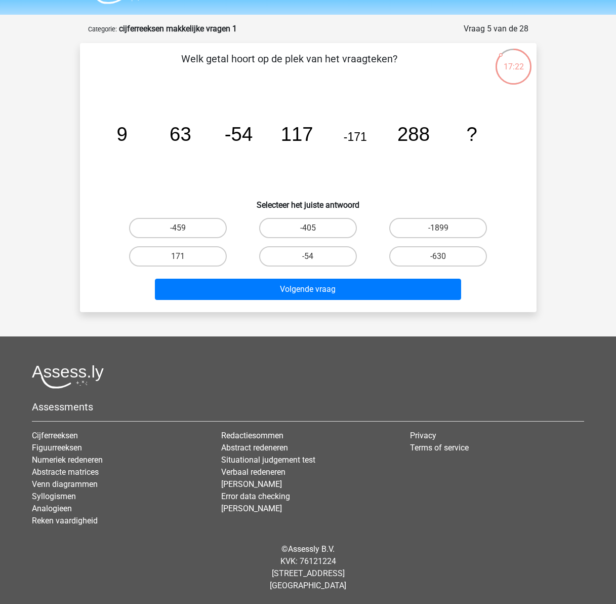
drag, startPoint x: 172, startPoint y: 226, endPoint x: 182, endPoint y: 234, distance: 12.7
click at [172, 226] on label "-459" at bounding box center [178, 228] width 98 height 20
click at [178, 228] on input "-459" at bounding box center [181, 231] width 7 height 7
radio input "true"
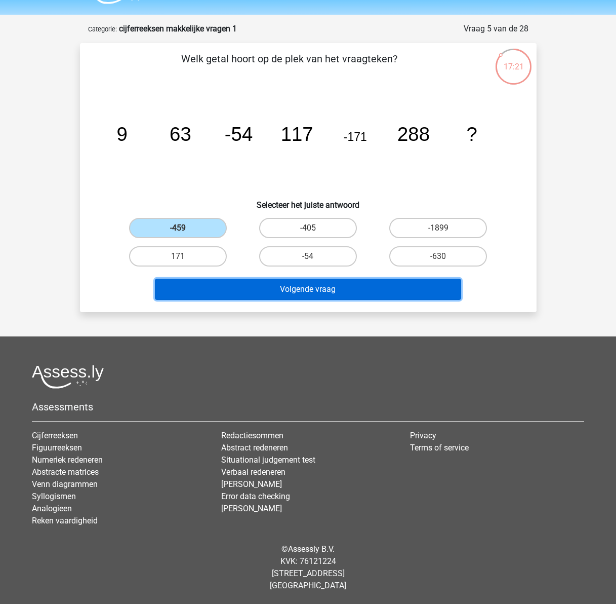
click at [274, 293] on button "Volgende vraag" at bounding box center [308, 289] width 306 height 21
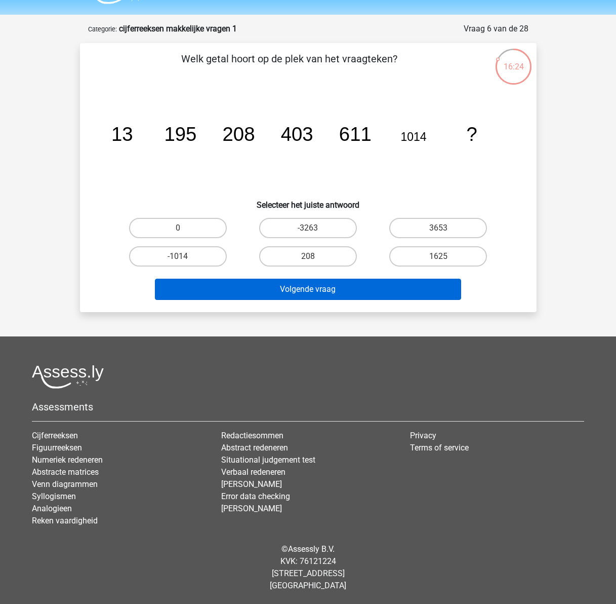
drag, startPoint x: 447, startPoint y: 259, endPoint x: 383, endPoint y: 290, distance: 70.4
click at [446, 258] on label "1625" at bounding box center [438, 256] width 98 height 20
click at [445, 258] on input "1625" at bounding box center [442, 259] width 7 height 7
radio input "true"
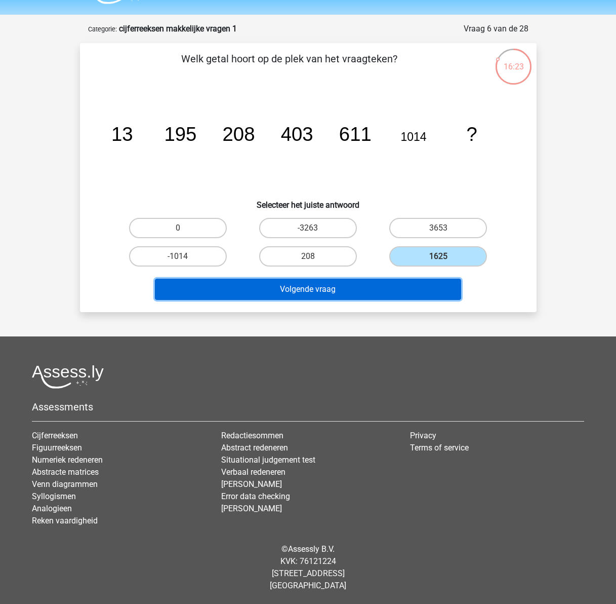
click at [379, 293] on button "Volgende vraag" at bounding box center [308, 289] width 306 height 21
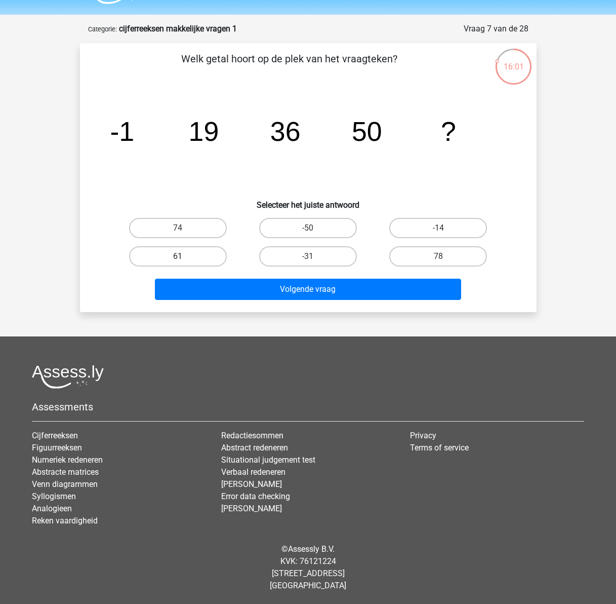
click at [196, 256] on label "61" at bounding box center [178, 256] width 98 height 20
click at [184, 256] on input "61" at bounding box center [181, 259] width 7 height 7
radio input "true"
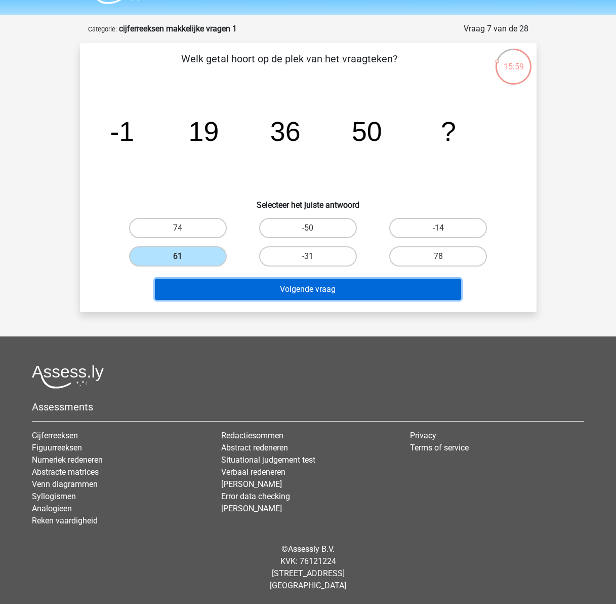
click at [279, 292] on button "Volgende vraag" at bounding box center [308, 289] width 306 height 21
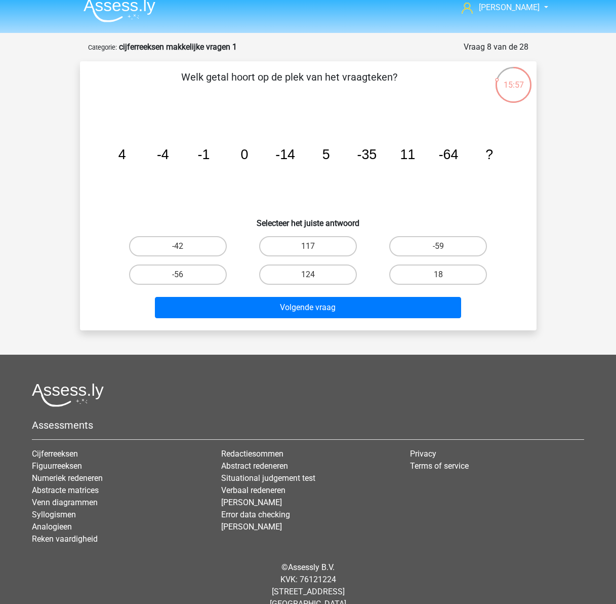
scroll to position [0, 0]
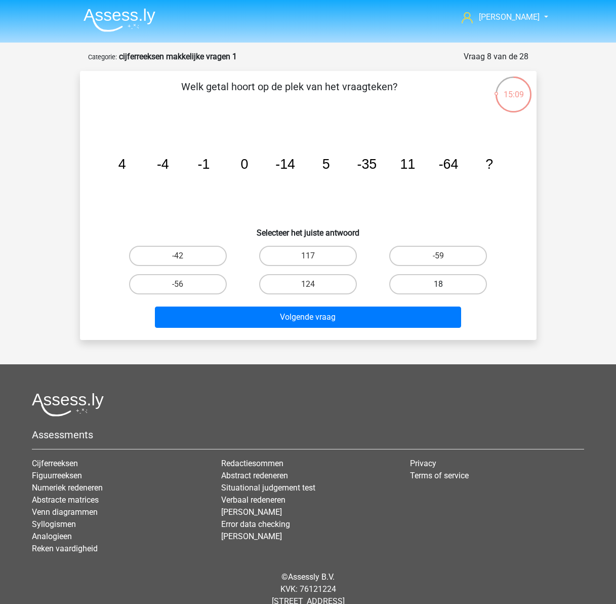
click at [468, 285] on label "18" at bounding box center [438, 284] width 98 height 20
click at [445, 285] on input "18" at bounding box center [442, 287] width 7 height 7
radio input "true"
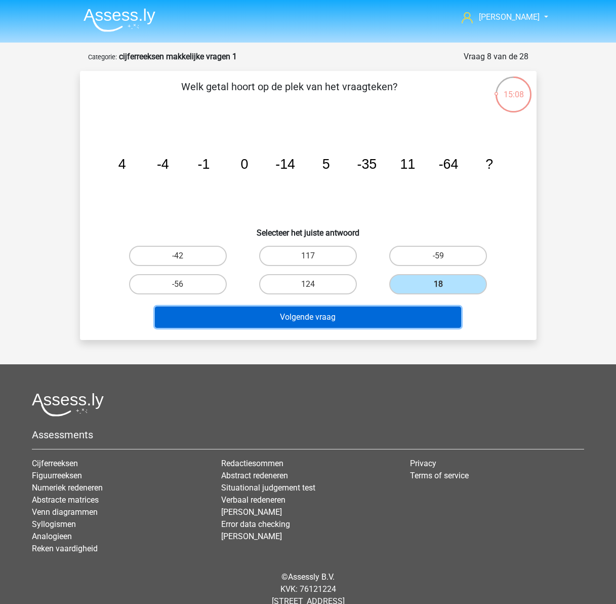
click at [405, 313] on button "Volgende vraag" at bounding box center [308, 316] width 306 height 21
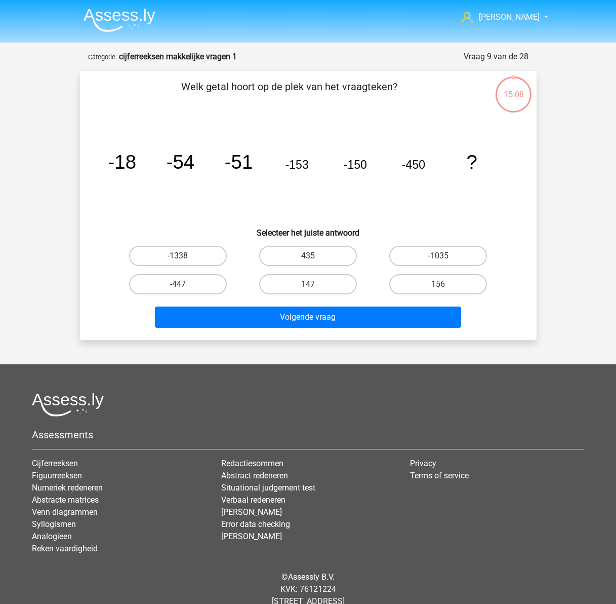
scroll to position [28, 0]
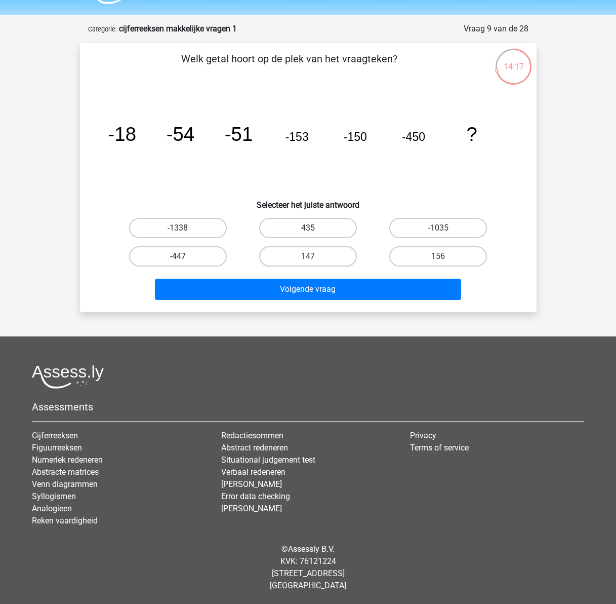
click at [205, 248] on label "-447" at bounding box center [178, 256] width 98 height 20
click at [184, 256] on input "-447" at bounding box center [181, 259] width 7 height 7
radio input "true"
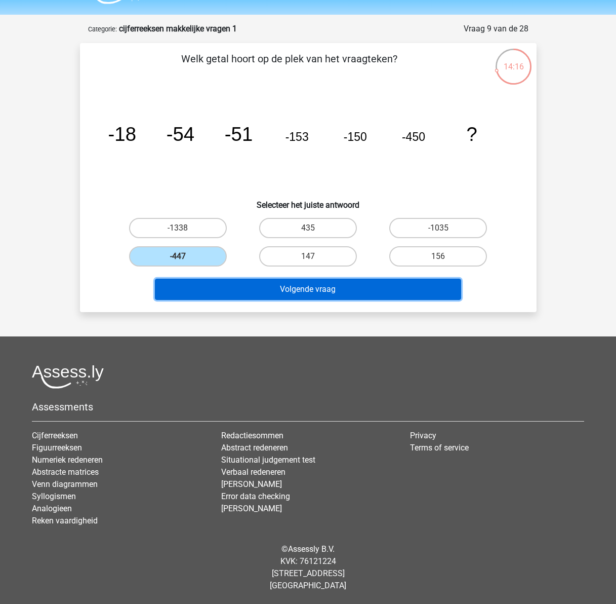
click at [269, 296] on button "Volgende vraag" at bounding box center [308, 289] width 306 height 21
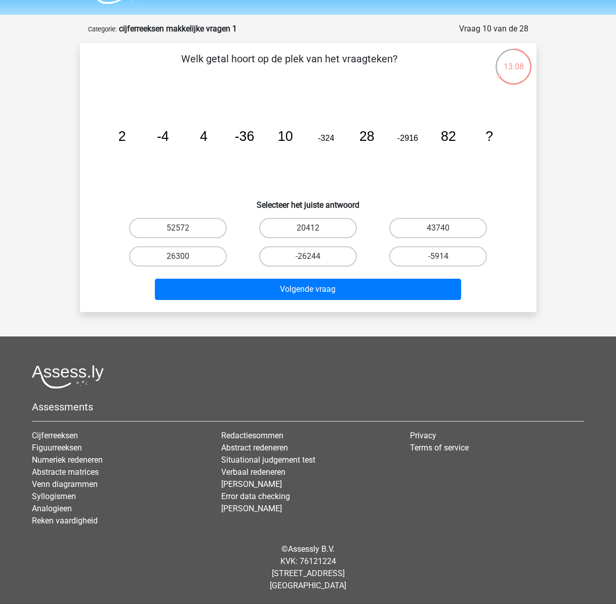
click at [310, 261] on input "-26244" at bounding box center [311, 259] width 7 height 7
radio input "true"
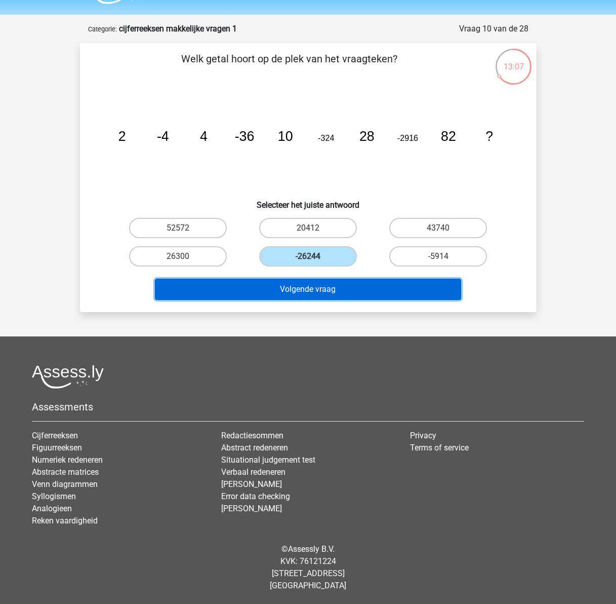
click at [322, 288] on button "Volgende vraag" at bounding box center [308, 289] width 306 height 21
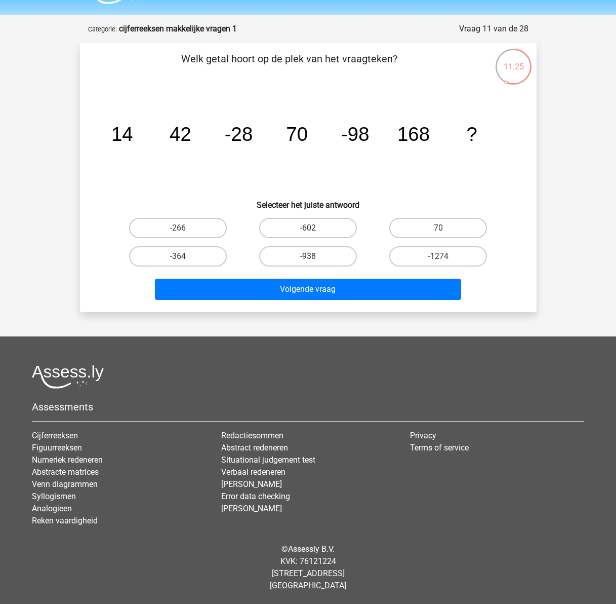
drag, startPoint x: 171, startPoint y: 229, endPoint x: 204, endPoint y: 243, distance: 35.0
click at [171, 229] on label "-266" at bounding box center [178, 228] width 98 height 20
click at [178, 229] on input "-266" at bounding box center [181, 231] width 7 height 7
radio input "true"
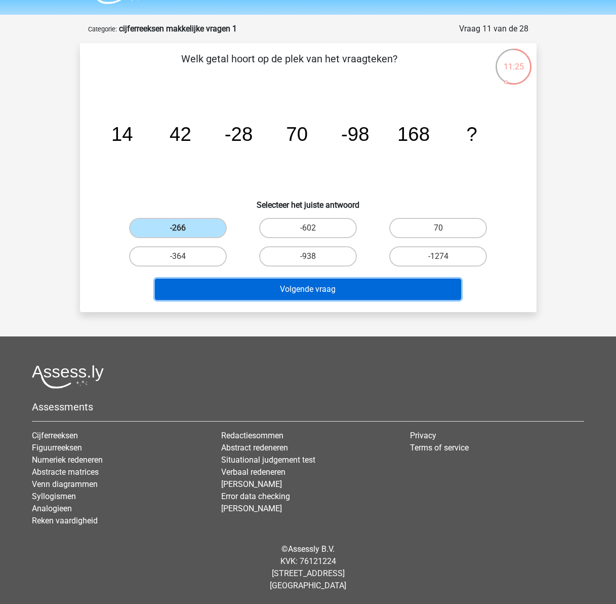
click at [302, 292] on button "Volgende vraag" at bounding box center [308, 289] width 306 height 21
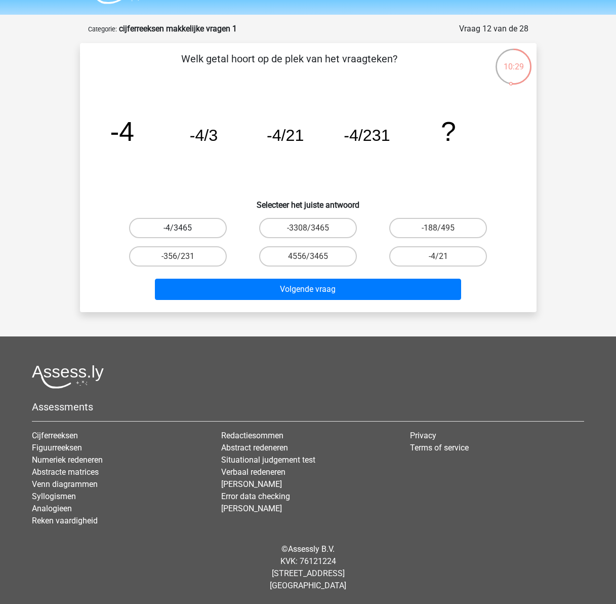
click at [170, 227] on label "-4/3465" at bounding box center [178, 228] width 98 height 20
click at [178, 228] on input "-4/3465" at bounding box center [181, 231] width 7 height 7
radio input "true"
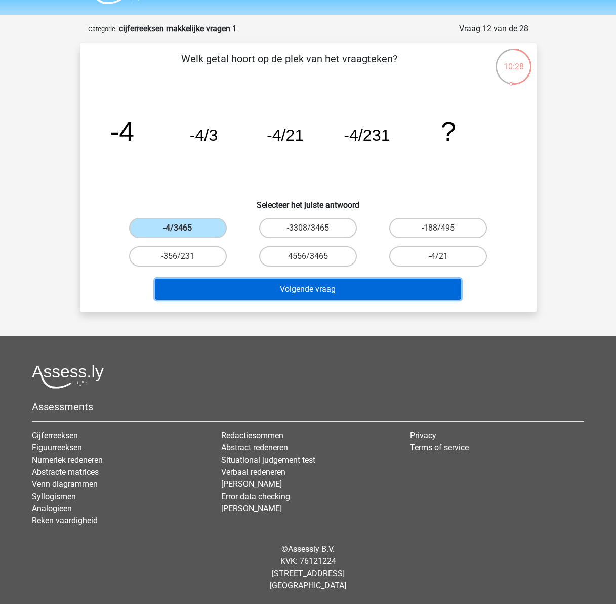
click at [288, 295] on button "Volgende vraag" at bounding box center [308, 289] width 306 height 21
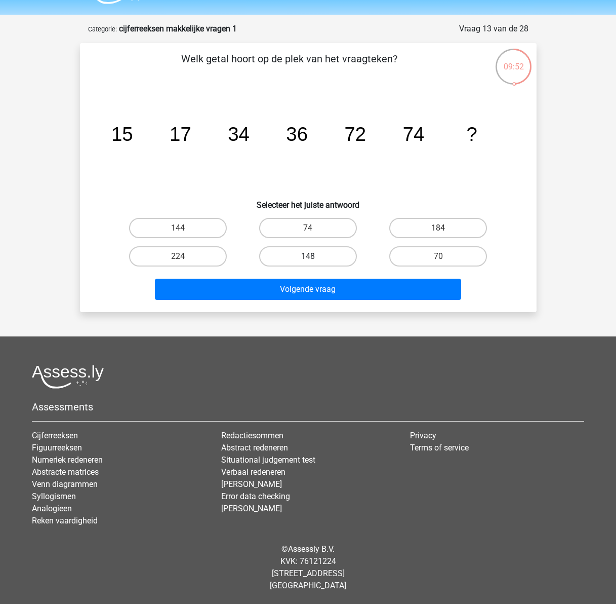
click at [326, 263] on label "148" at bounding box center [308, 256] width 98 height 20
click at [315, 263] on input "148" at bounding box center [311, 259] width 7 height 7
radio input "true"
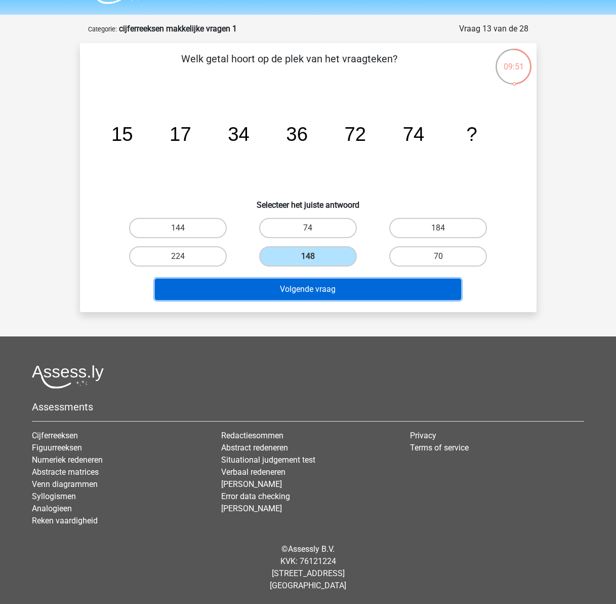
click at [337, 288] on button "Volgende vraag" at bounding box center [308, 289] width 306 height 21
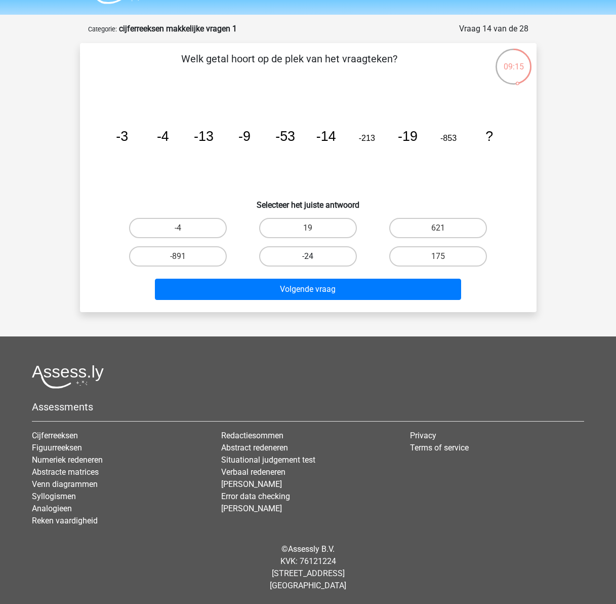
click at [293, 259] on label "-24" at bounding box center [308, 256] width 98 height 20
click at [308, 259] on input "-24" at bounding box center [311, 259] width 7 height 7
radio input "true"
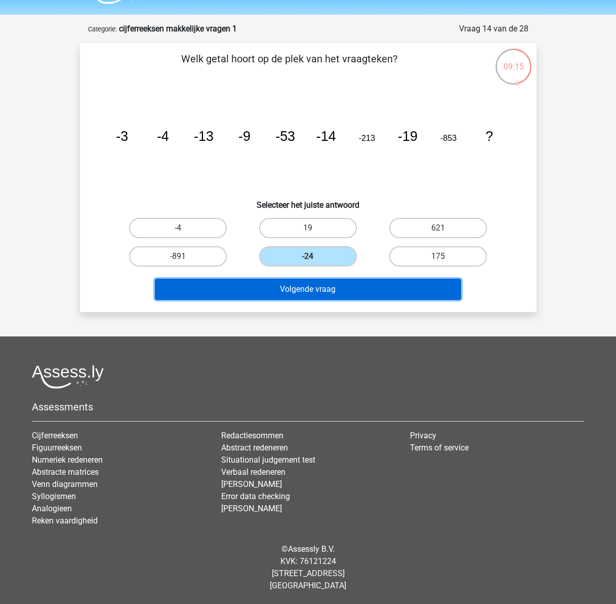
click at [288, 290] on button "Volgende vraag" at bounding box center [308, 289] width 306 height 21
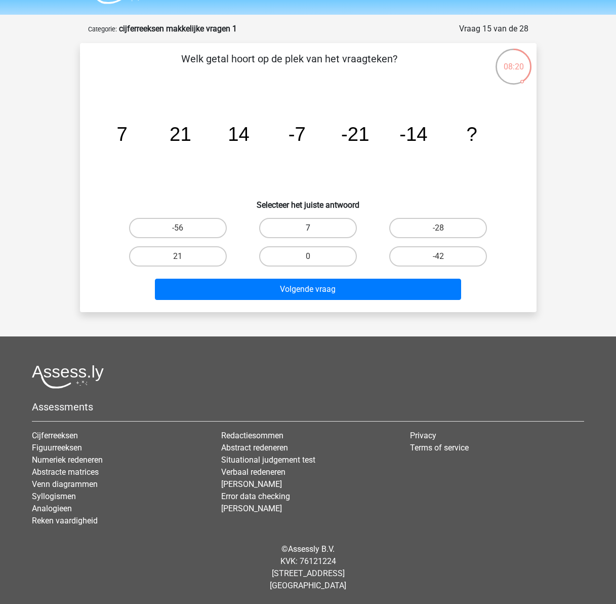
click at [324, 223] on label "7" at bounding box center [308, 228] width 98 height 20
click at [315, 228] on input "7" at bounding box center [311, 231] width 7 height 7
radio input "true"
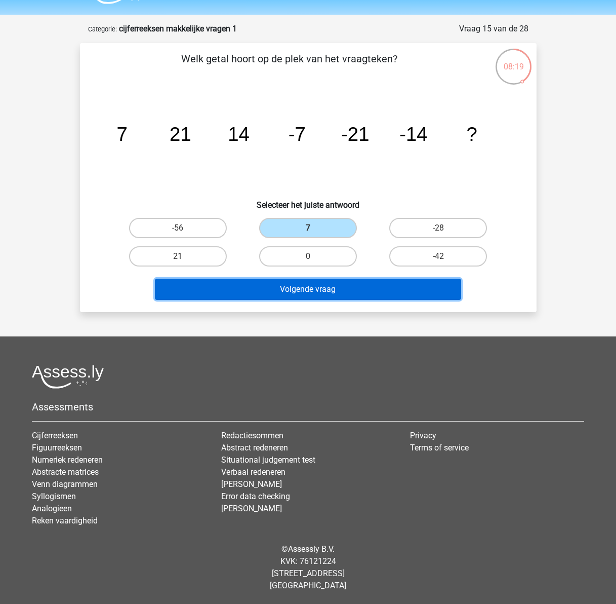
click at [313, 283] on button "Volgende vraag" at bounding box center [308, 289] width 306 height 21
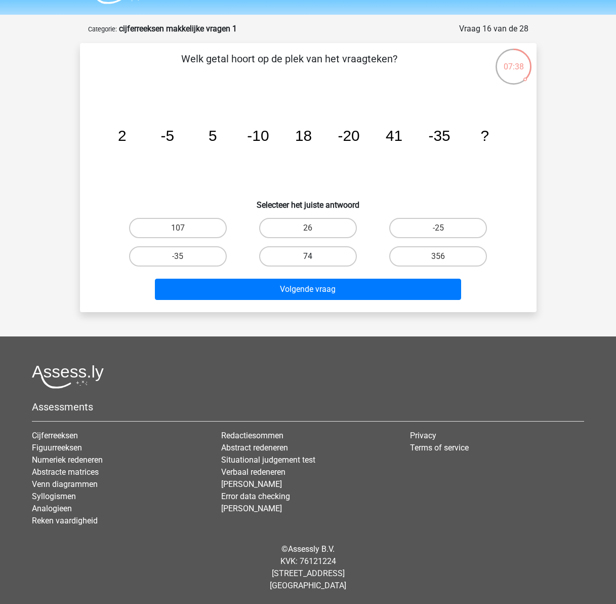
click at [295, 252] on label "74" at bounding box center [308, 256] width 98 height 20
click at [308, 256] on input "74" at bounding box center [311, 259] width 7 height 7
radio input "true"
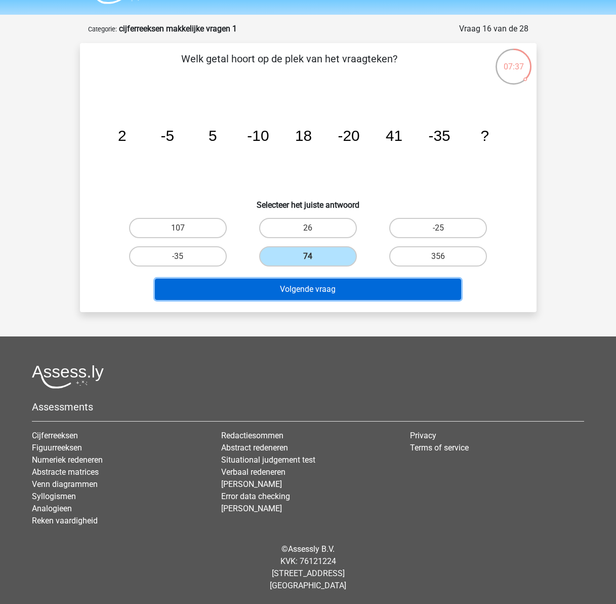
click at [319, 292] on button "Volgende vraag" at bounding box center [308, 289] width 306 height 21
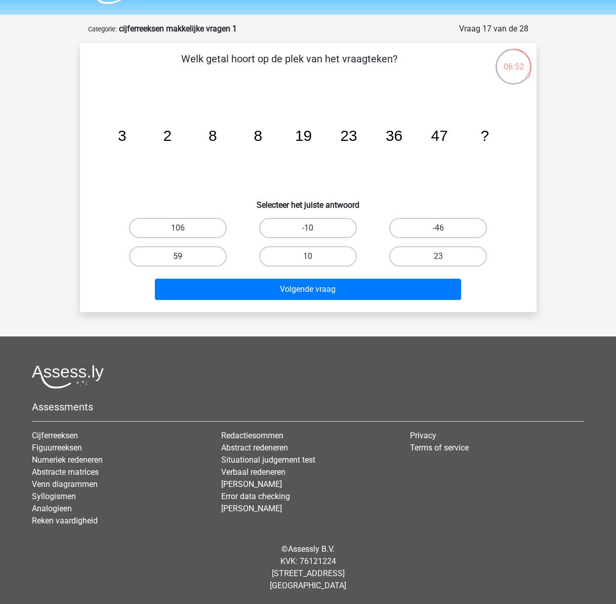
click at [179, 252] on label "59" at bounding box center [178, 256] width 98 height 20
click at [179, 256] on input "59" at bounding box center [181, 259] width 7 height 7
radio input "true"
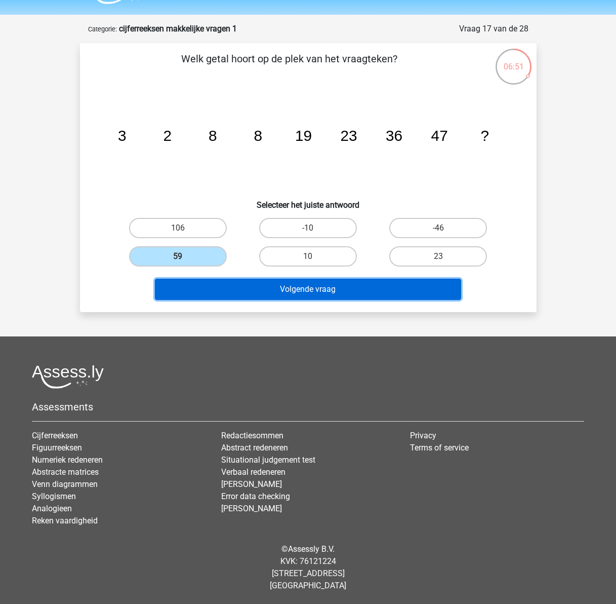
click at [234, 287] on button "Volgende vraag" at bounding box center [308, 289] width 306 height 21
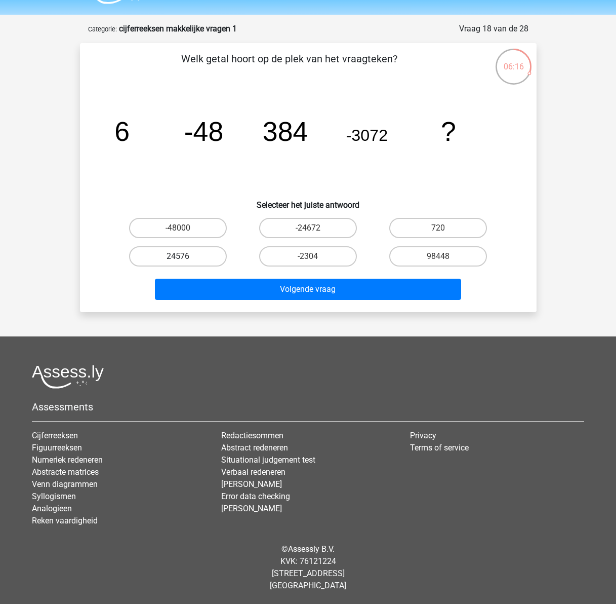
click at [193, 252] on label "24576" at bounding box center [178, 256] width 98 height 20
click at [184, 256] on input "24576" at bounding box center [181, 259] width 7 height 7
radio input "true"
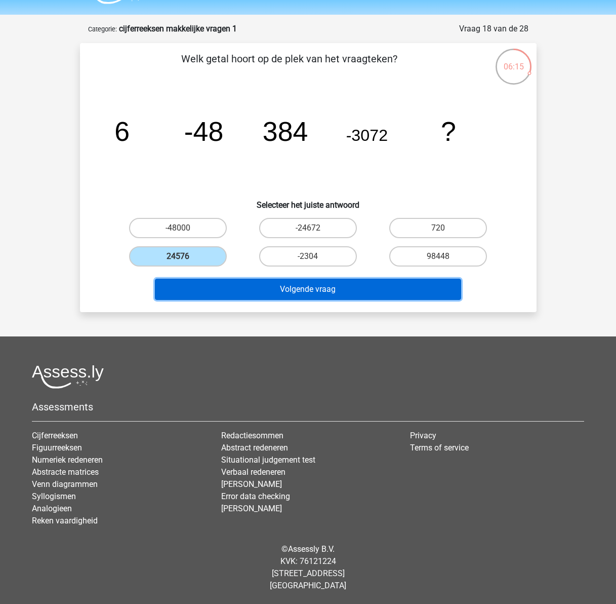
click at [285, 292] on button "Volgende vraag" at bounding box center [308, 289] width 306 height 21
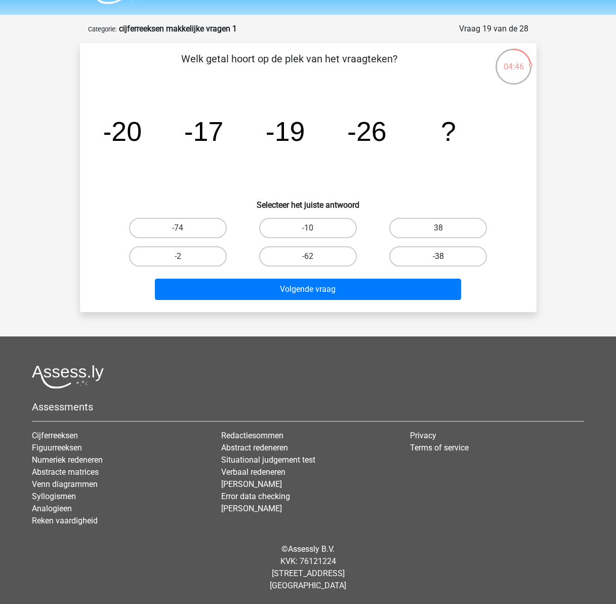
click at [449, 255] on label "-38" at bounding box center [438, 256] width 98 height 20
click at [445, 256] on input "-38" at bounding box center [442, 259] width 7 height 7
radio input "true"
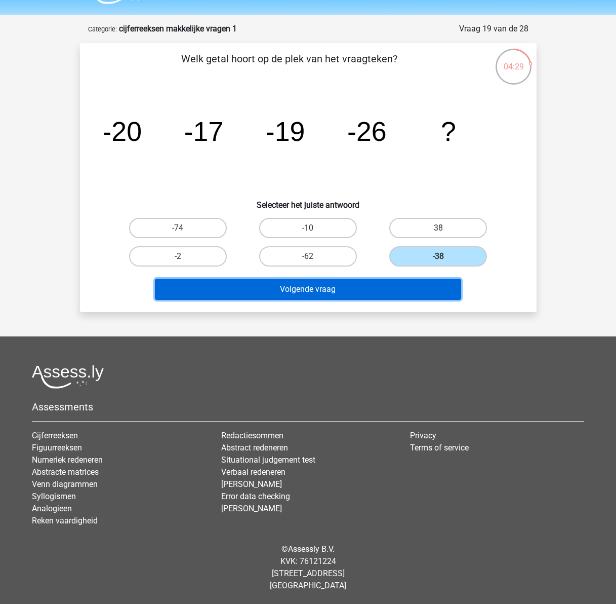
click at [391, 283] on button "Volgende vraag" at bounding box center [308, 289] width 306 height 21
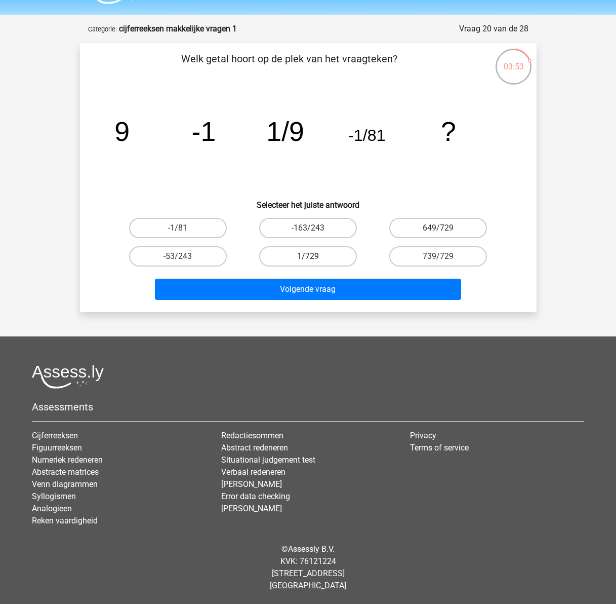
click at [306, 254] on label "1/729" at bounding box center [308, 256] width 98 height 20
click at [308, 256] on input "1/729" at bounding box center [311, 259] width 7 height 7
radio input "true"
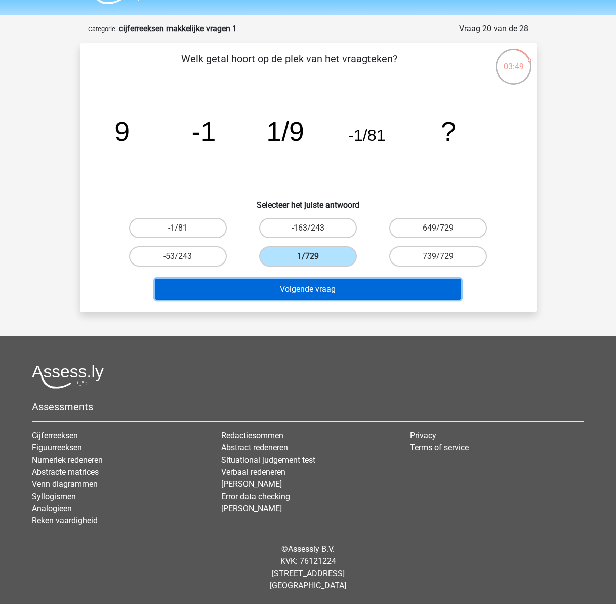
click at [316, 294] on button "Volgende vraag" at bounding box center [308, 289] width 306 height 21
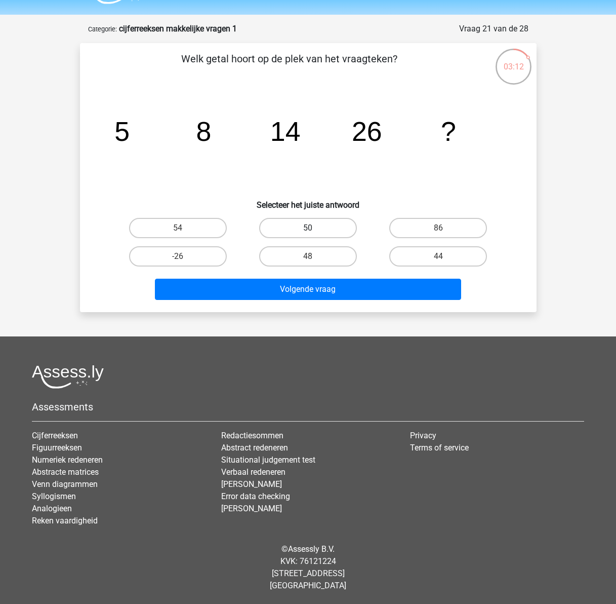
click at [330, 233] on label "50" at bounding box center [308, 228] width 98 height 20
click at [315, 233] on input "50" at bounding box center [311, 231] width 7 height 7
radio input "true"
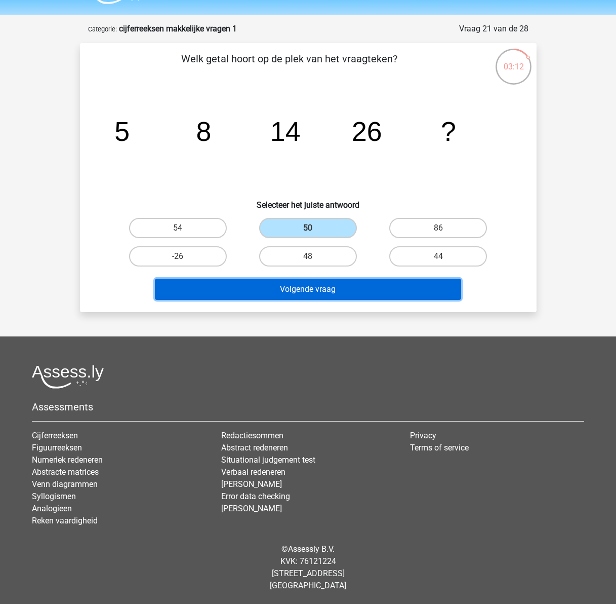
click at [322, 290] on button "Volgende vraag" at bounding box center [308, 289] width 306 height 21
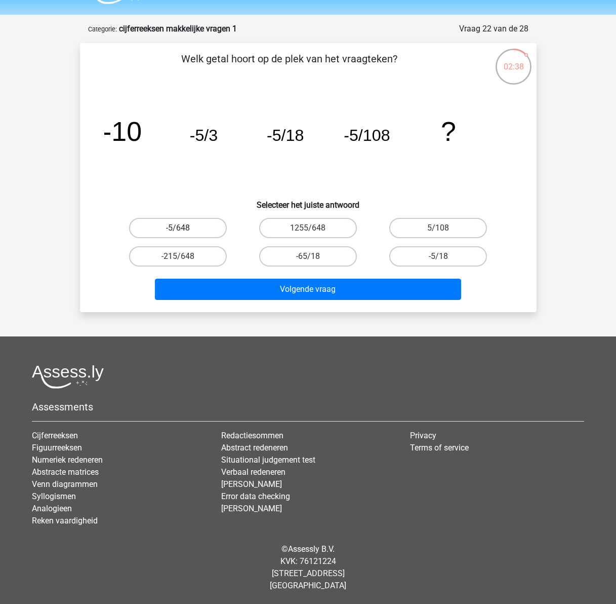
click at [194, 228] on label "-5/648" at bounding box center [178, 228] width 98 height 20
click at [184, 228] on input "-5/648" at bounding box center [181, 231] width 7 height 7
radio input "true"
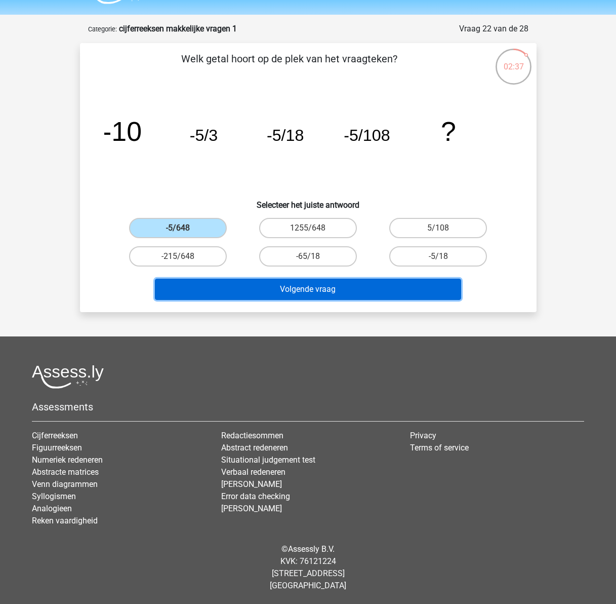
click at [294, 290] on button "Volgende vraag" at bounding box center [308, 289] width 306 height 21
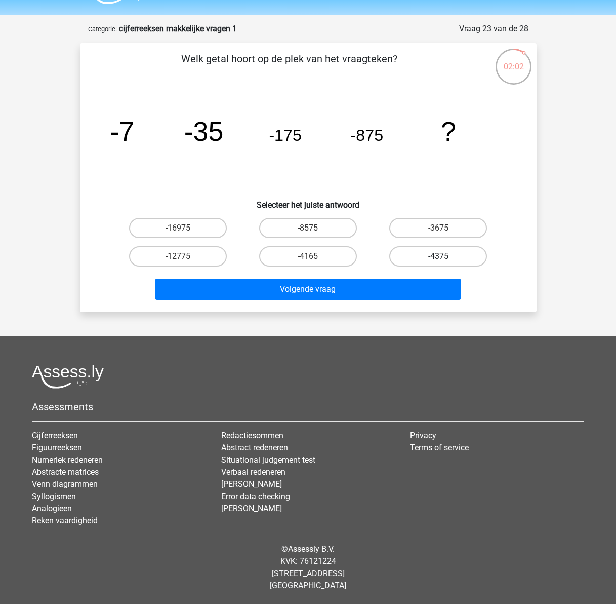
click at [441, 255] on label "-4375" at bounding box center [438, 256] width 98 height 20
click at [441, 256] on input "-4375" at bounding box center [442, 259] width 7 height 7
radio input "true"
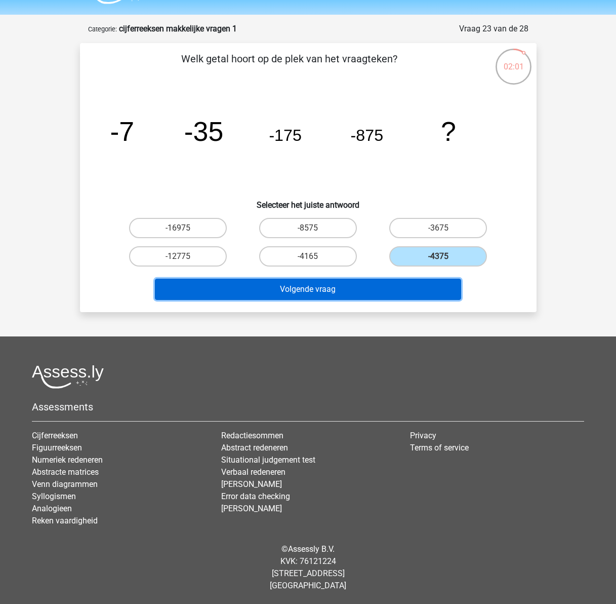
click at [392, 291] on button "Volgende vraag" at bounding box center [308, 289] width 306 height 21
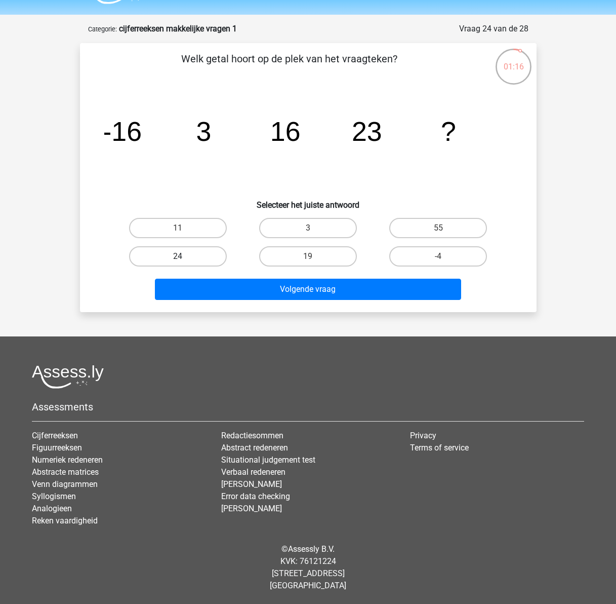
click at [152, 260] on label "24" at bounding box center [178, 256] width 98 height 20
click at [178, 260] on input "24" at bounding box center [181, 259] width 7 height 7
radio input "true"
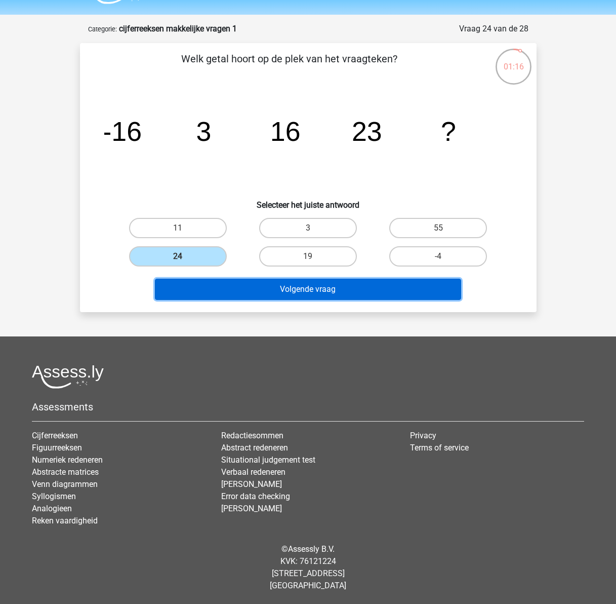
click at [253, 292] on button "Volgende vraag" at bounding box center [308, 289] width 306 height 21
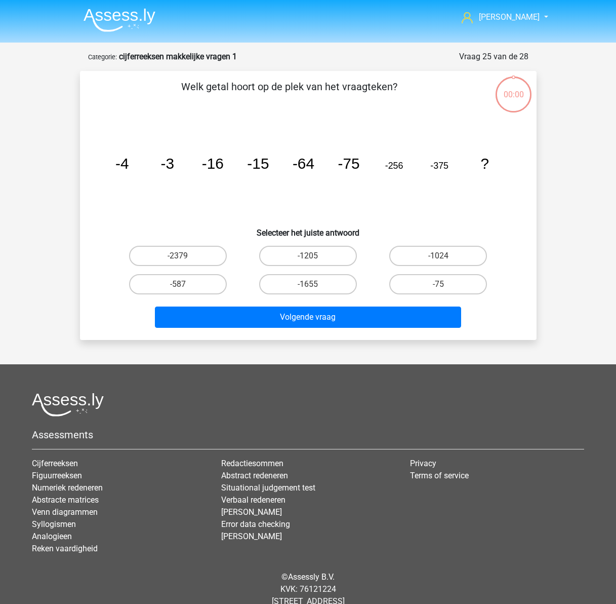
scroll to position [28, 0]
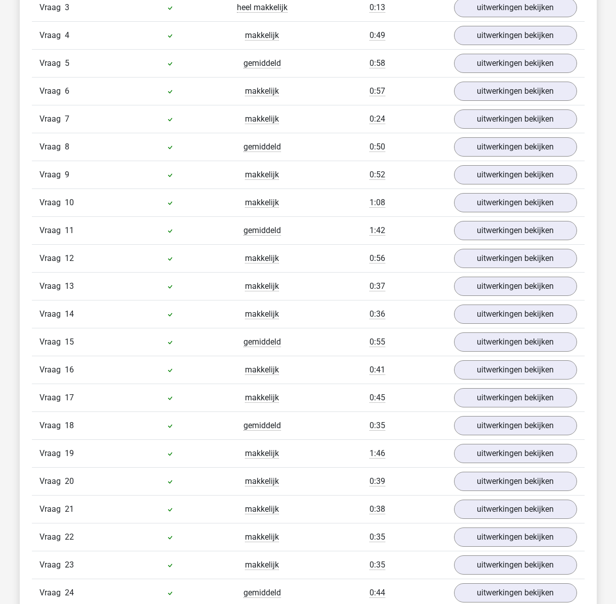
scroll to position [1013, 0]
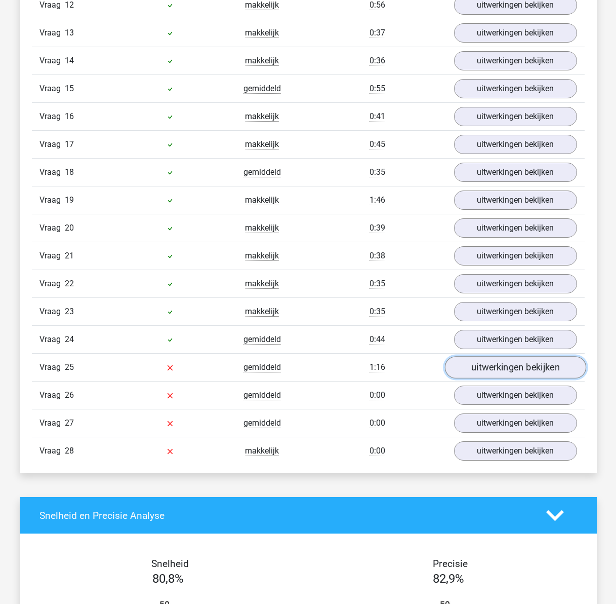
click at [488, 367] on link "uitwerkingen bekijken" at bounding box center [515, 367] width 141 height 22
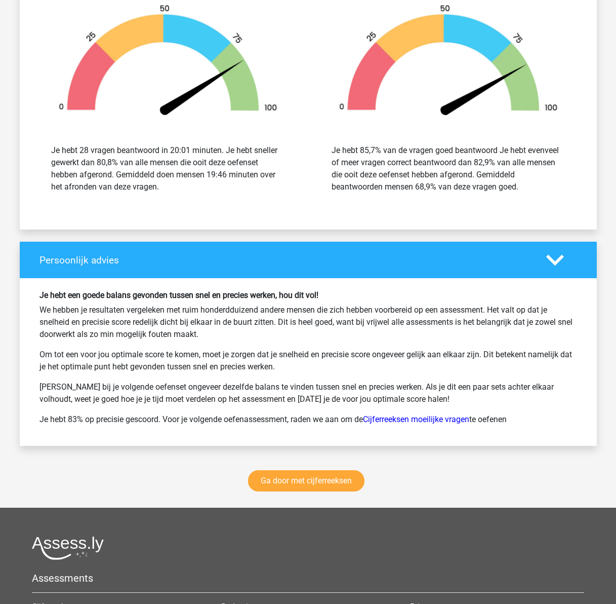
scroll to position [2127, 0]
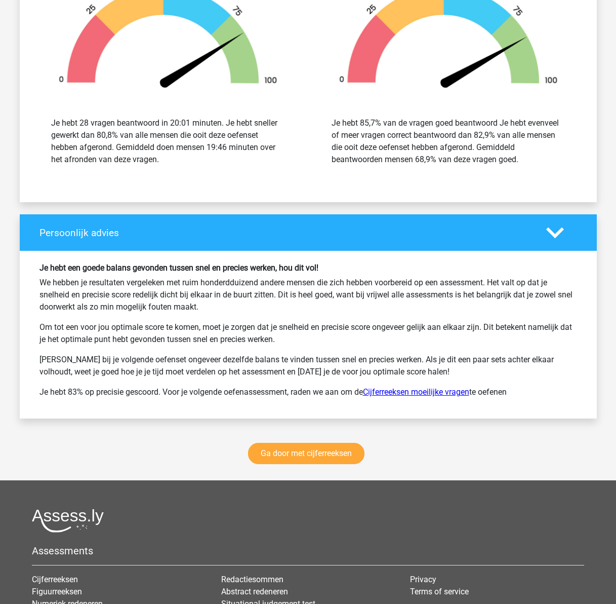
click at [438, 388] on link "Cijferreeksen moeilijke vragen" at bounding box center [416, 392] width 106 height 10
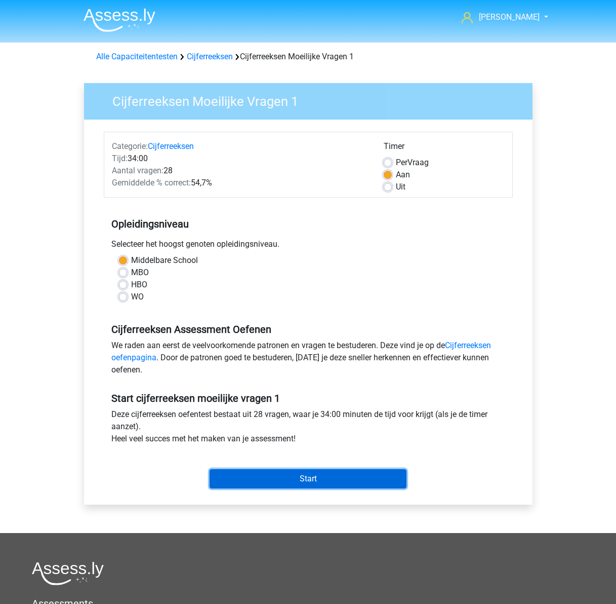
click at [305, 479] on input "Start" at bounding box center [308, 478] width 197 height 19
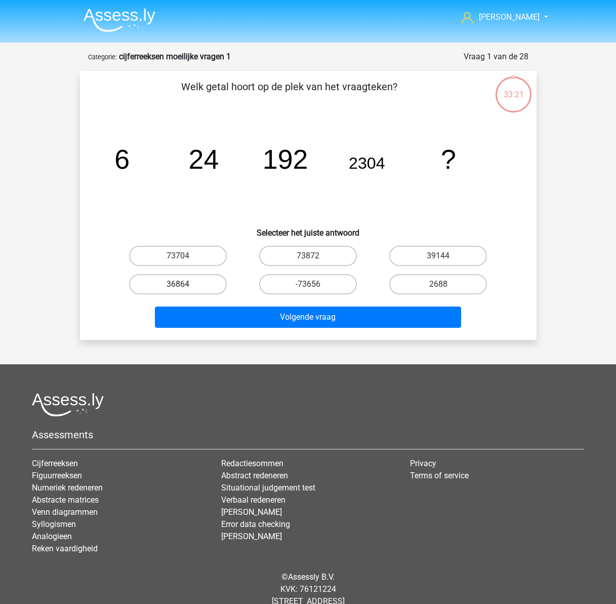
click at [190, 288] on label "36864" at bounding box center [178, 284] width 98 height 20
click at [184, 288] on input "36864" at bounding box center [181, 287] width 7 height 7
radio input "true"
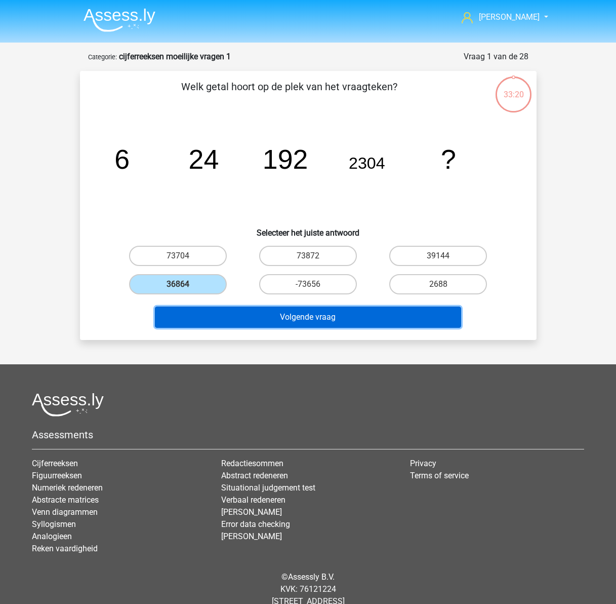
click at [263, 319] on button "Volgende vraag" at bounding box center [308, 316] width 306 height 21
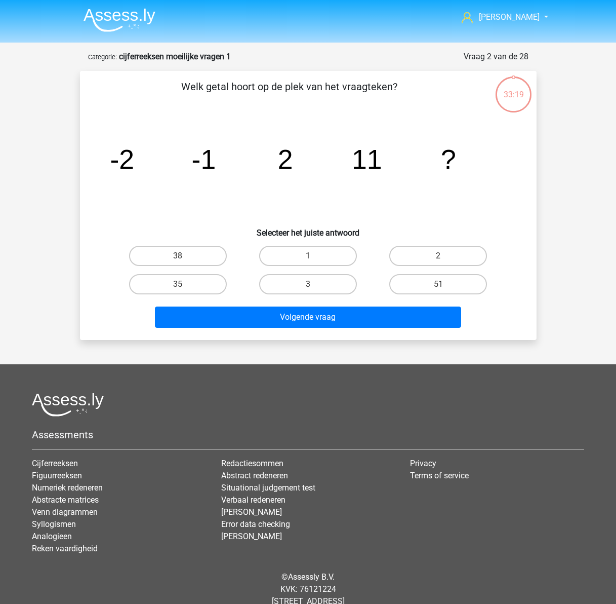
scroll to position [28, 0]
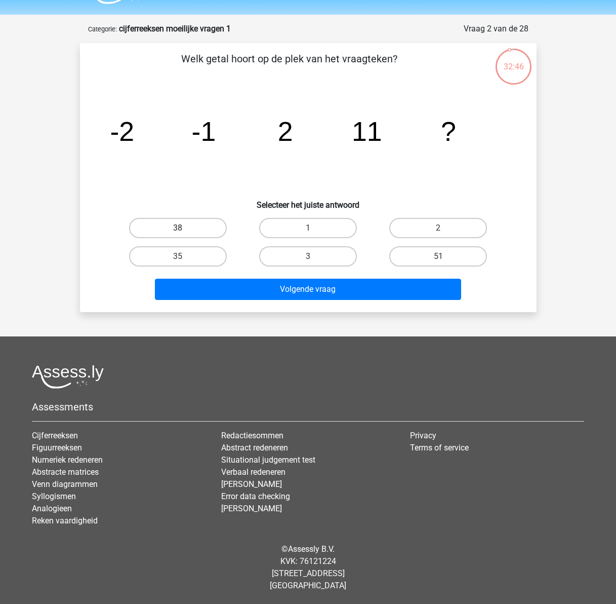
click at [200, 230] on label "38" at bounding box center [178, 228] width 98 height 20
click at [184, 230] on input "38" at bounding box center [181, 231] width 7 height 7
radio input "true"
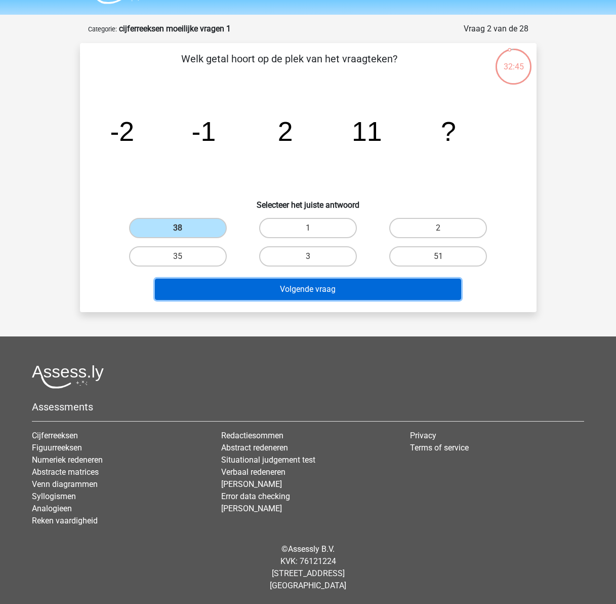
click at [257, 285] on button "Volgende vraag" at bounding box center [308, 289] width 306 height 21
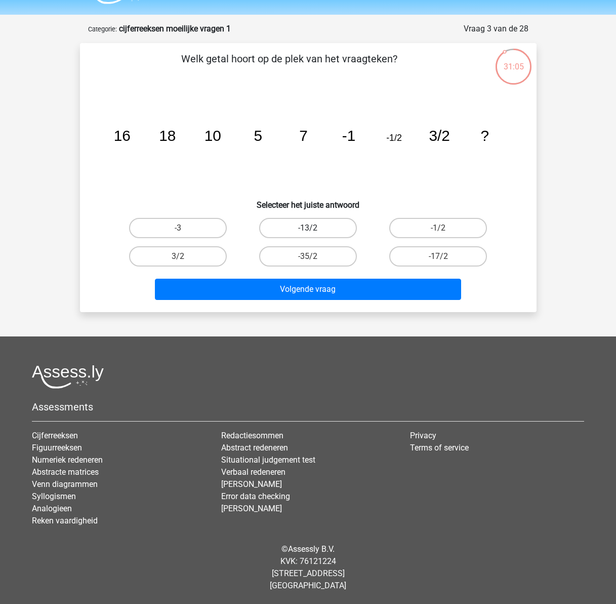
drag, startPoint x: 298, startPoint y: 225, endPoint x: 308, endPoint y: 281, distance: 57.2
click at [297, 225] on label "-13/2" at bounding box center [308, 228] width 98 height 20
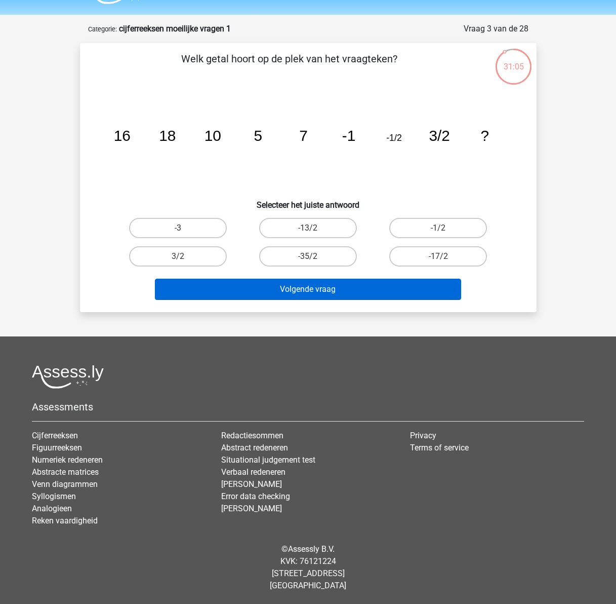
click at [308, 228] on input "-13/2" at bounding box center [311, 231] width 7 height 7
radio input "true"
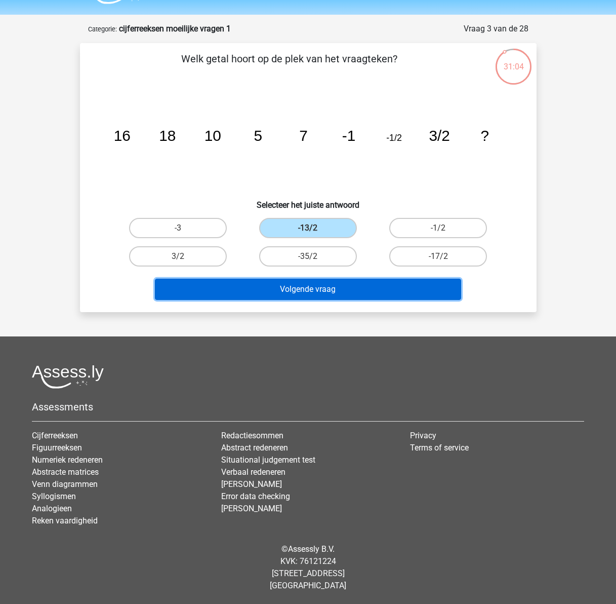
click at [311, 288] on button "Volgende vraag" at bounding box center [308, 289] width 306 height 21
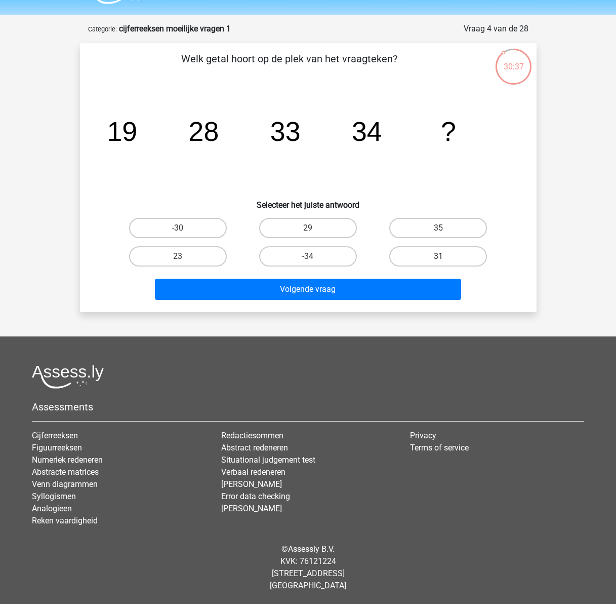
click at [453, 252] on label "31" at bounding box center [438, 256] width 98 height 20
click at [445, 256] on input "31" at bounding box center [442, 259] width 7 height 7
radio input "true"
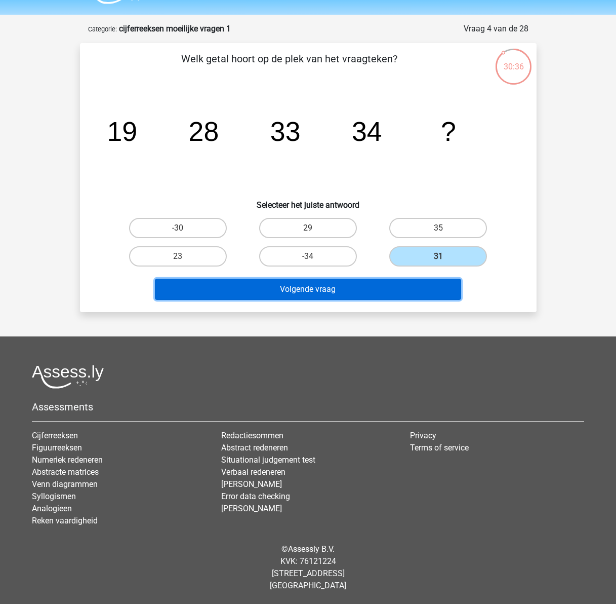
click at [390, 286] on button "Volgende vraag" at bounding box center [308, 289] width 306 height 21
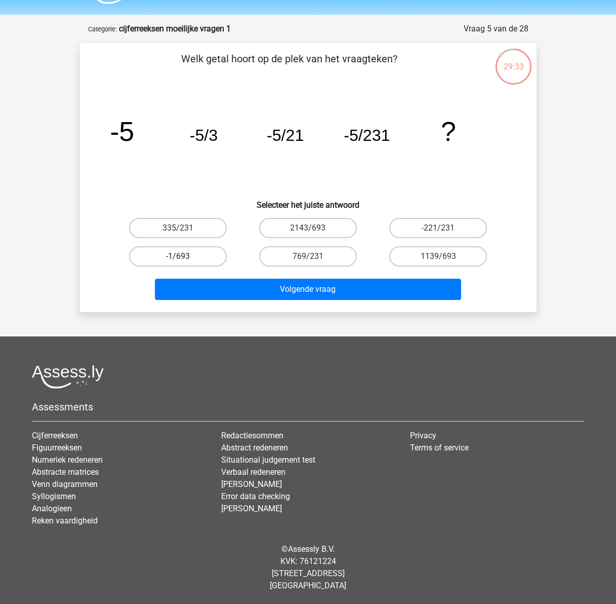
click at [167, 256] on label "-1/693" at bounding box center [178, 256] width 98 height 20
click at [178, 256] on input "-1/693" at bounding box center [181, 259] width 7 height 7
radio input "true"
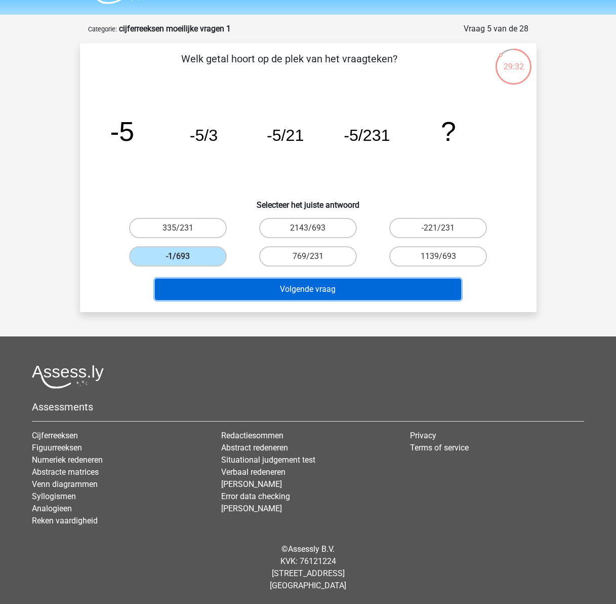
click at [323, 295] on button "Volgende vraag" at bounding box center [308, 289] width 306 height 21
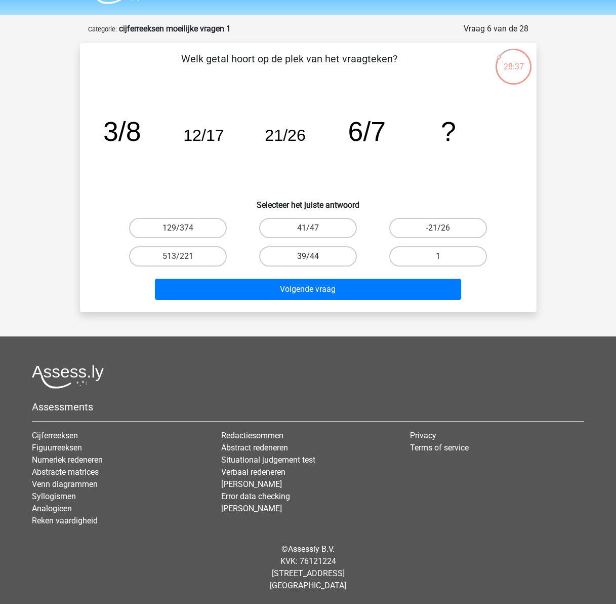
click at [317, 254] on label "39/44" at bounding box center [308, 256] width 98 height 20
click at [315, 256] on input "39/44" at bounding box center [311, 259] width 7 height 7
radio input "true"
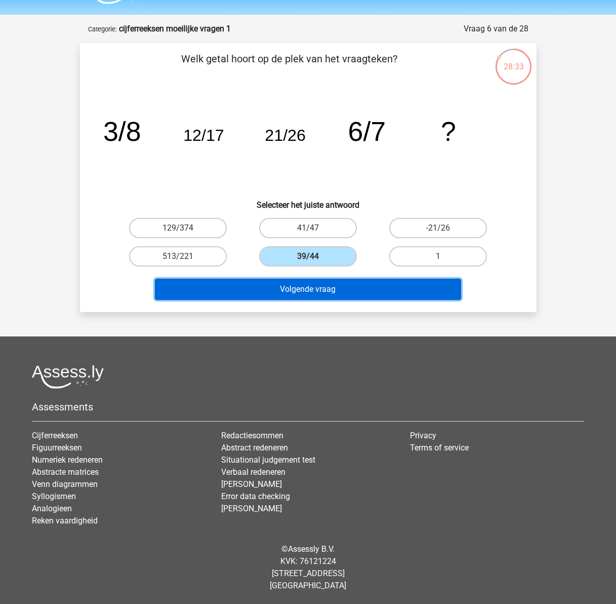
click at [325, 289] on button "Volgende vraag" at bounding box center [308, 289] width 306 height 21
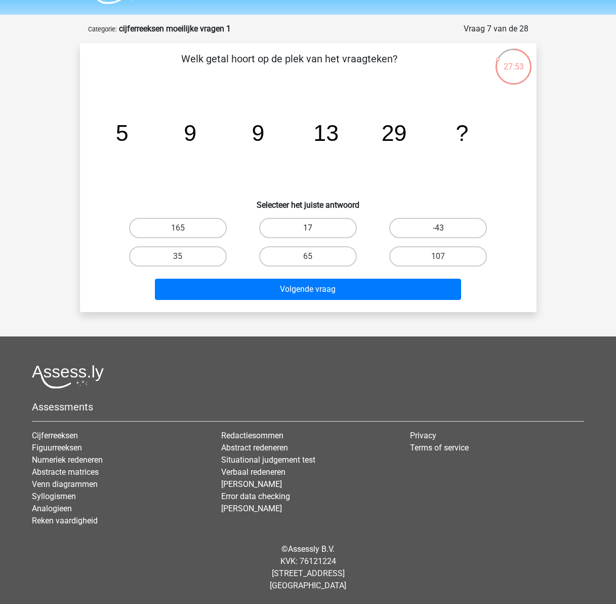
click at [334, 229] on label "17" at bounding box center [308, 228] width 98 height 20
click at [315, 229] on input "17" at bounding box center [311, 231] width 7 height 7
radio input "true"
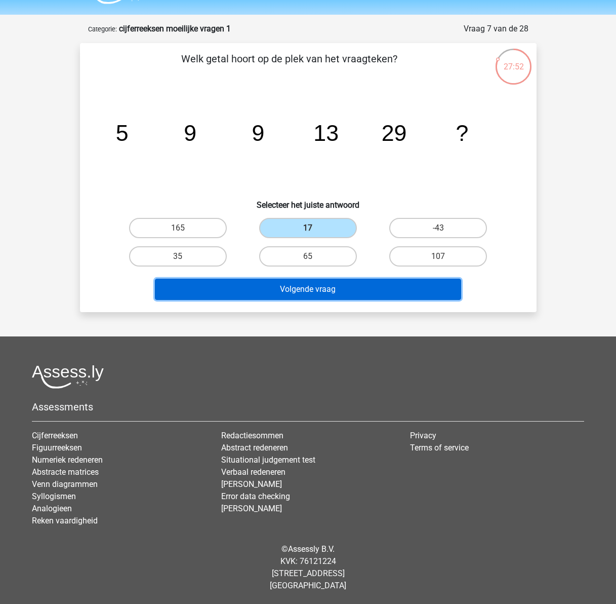
click at [347, 293] on button "Volgende vraag" at bounding box center [308, 289] width 306 height 21
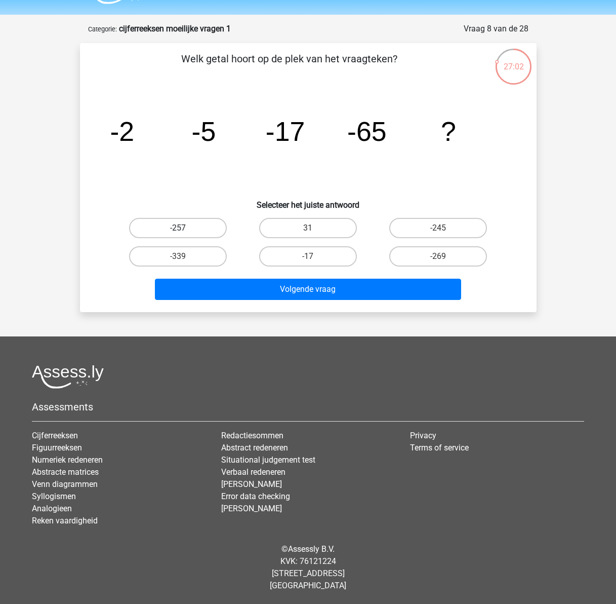
click at [192, 223] on label "-257" at bounding box center [178, 228] width 98 height 20
click at [184, 228] on input "-257" at bounding box center [181, 231] width 7 height 7
radio input "true"
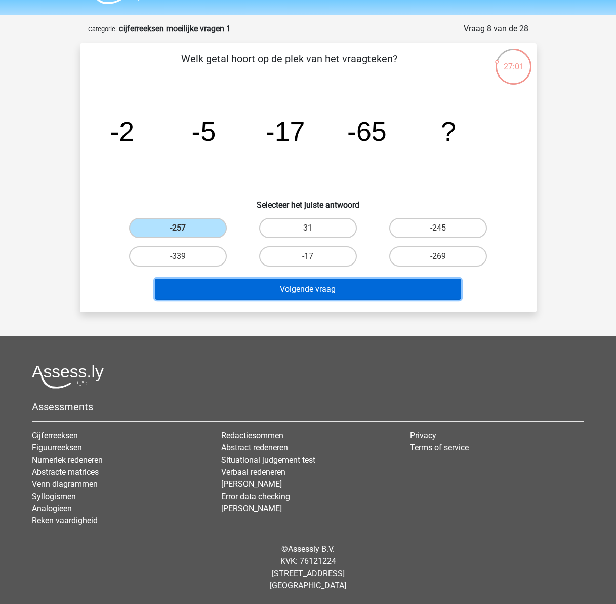
click at [283, 291] on button "Volgende vraag" at bounding box center [308, 289] width 306 height 21
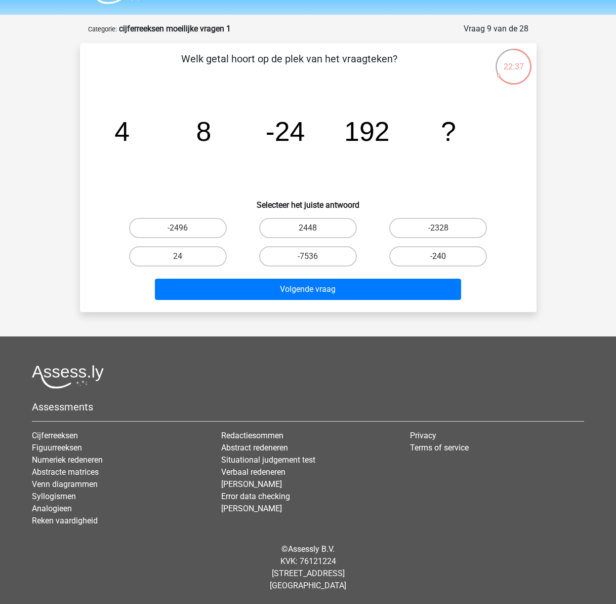
click at [436, 260] on label "-240" at bounding box center [438, 256] width 98 height 20
click at [439, 260] on input "-240" at bounding box center [442, 259] width 7 height 7
radio input "true"
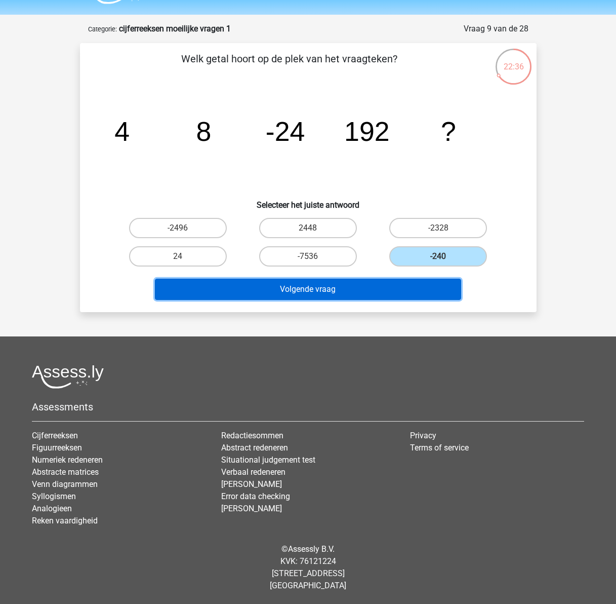
click at [388, 287] on button "Volgende vraag" at bounding box center [308, 289] width 306 height 21
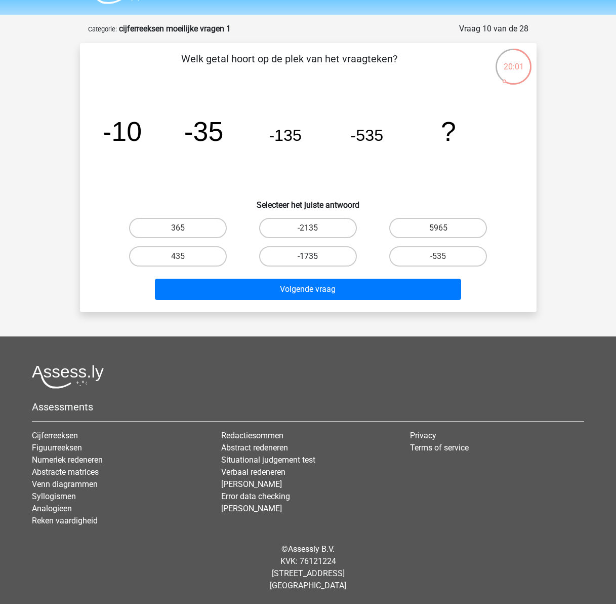
drag, startPoint x: 319, startPoint y: 253, endPoint x: 321, endPoint y: 258, distance: 6.1
click at [319, 253] on label "-1735" at bounding box center [308, 256] width 98 height 20
click at [315, 256] on input "-1735" at bounding box center [311, 259] width 7 height 7
radio input "true"
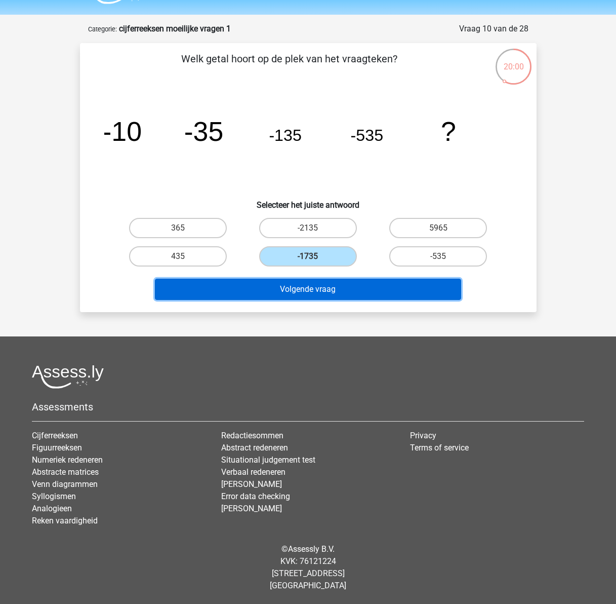
click at [349, 292] on button "Volgende vraag" at bounding box center [308, 289] width 306 height 21
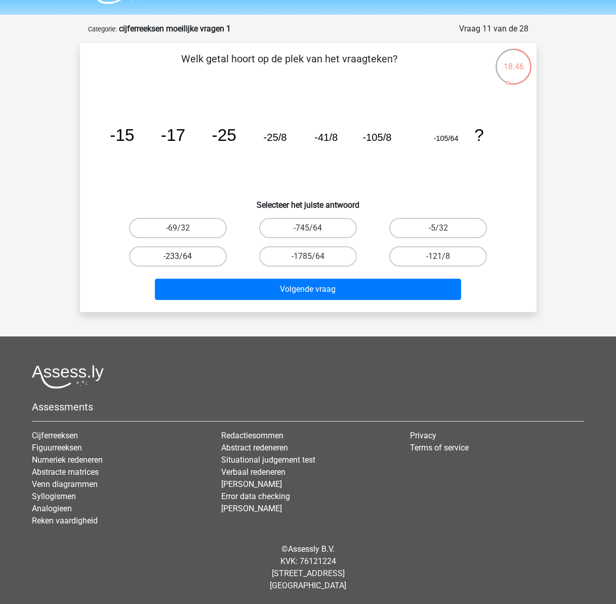
click at [191, 250] on label "-233/64" at bounding box center [178, 256] width 98 height 20
click at [184, 256] on input "-233/64" at bounding box center [181, 259] width 7 height 7
radio input "true"
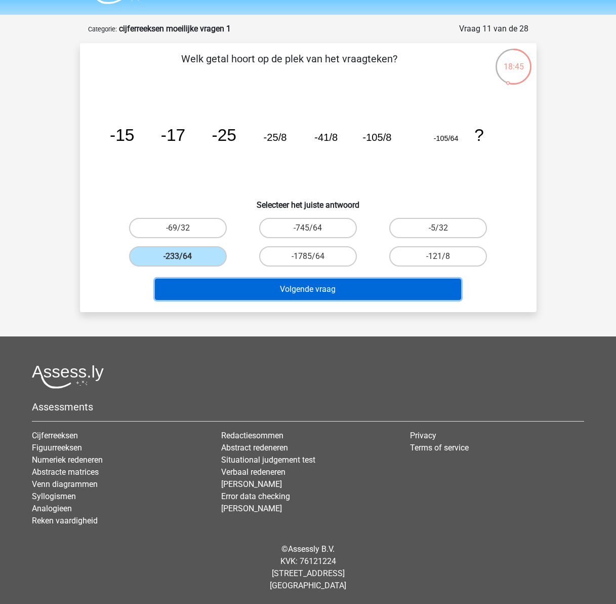
click at [286, 293] on button "Volgende vraag" at bounding box center [308, 289] width 306 height 21
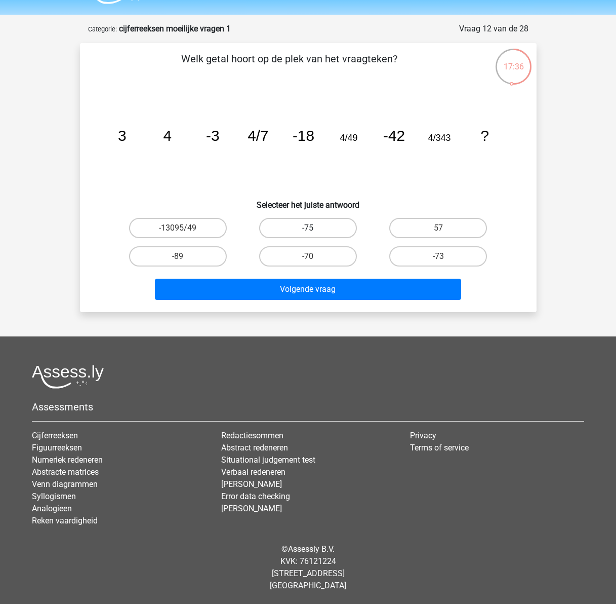
click at [308, 227] on label "-75" at bounding box center [308, 228] width 98 height 20
click at [308, 228] on input "-75" at bounding box center [311, 231] width 7 height 7
radio input "true"
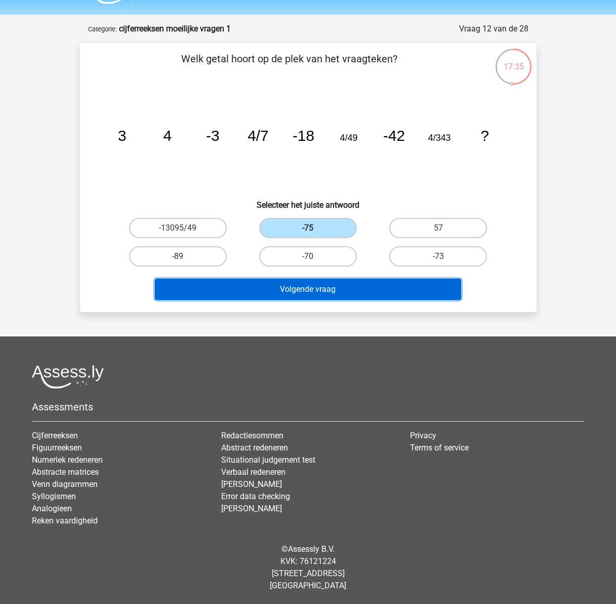
click at [349, 292] on button "Volgende vraag" at bounding box center [308, 289] width 306 height 21
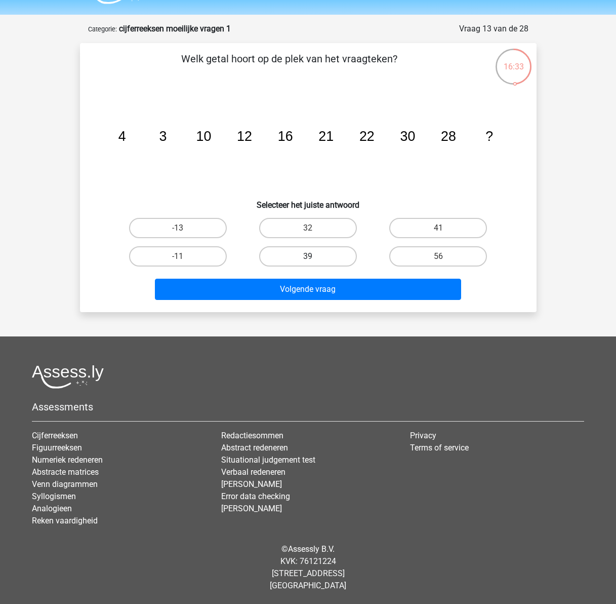
click at [332, 260] on label "39" at bounding box center [308, 256] width 98 height 20
click at [315, 260] on input "39" at bounding box center [311, 259] width 7 height 7
radio input "true"
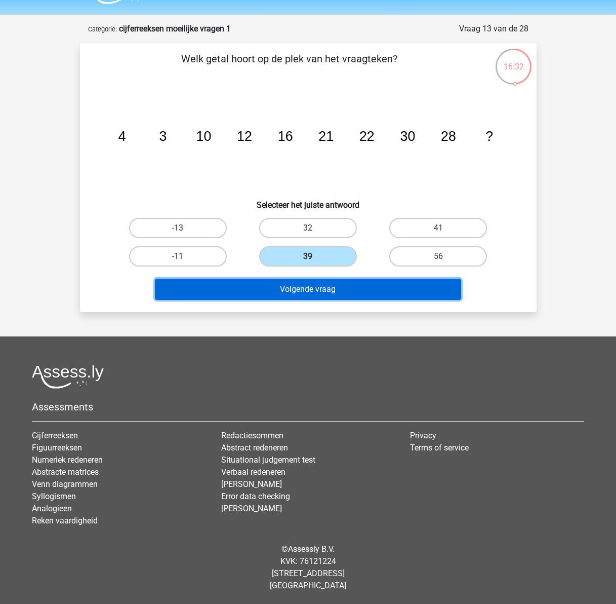
click at [325, 287] on button "Volgende vraag" at bounding box center [308, 289] width 306 height 21
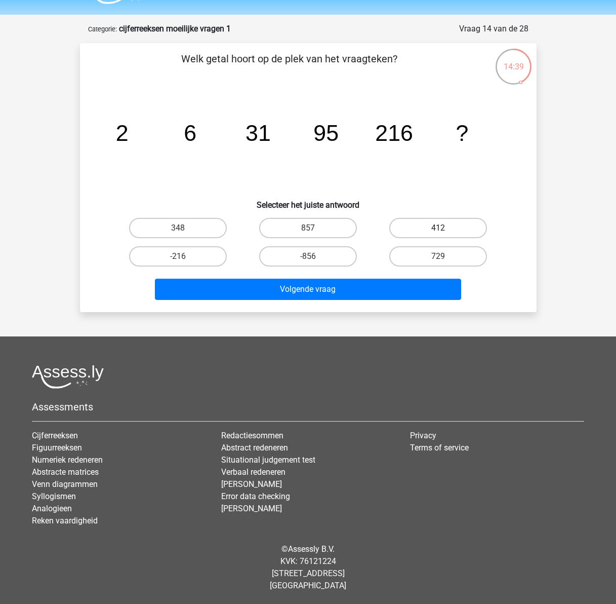
click at [421, 225] on label "412" at bounding box center [438, 228] width 98 height 20
click at [439, 228] on input "412" at bounding box center [442, 231] width 7 height 7
radio input "true"
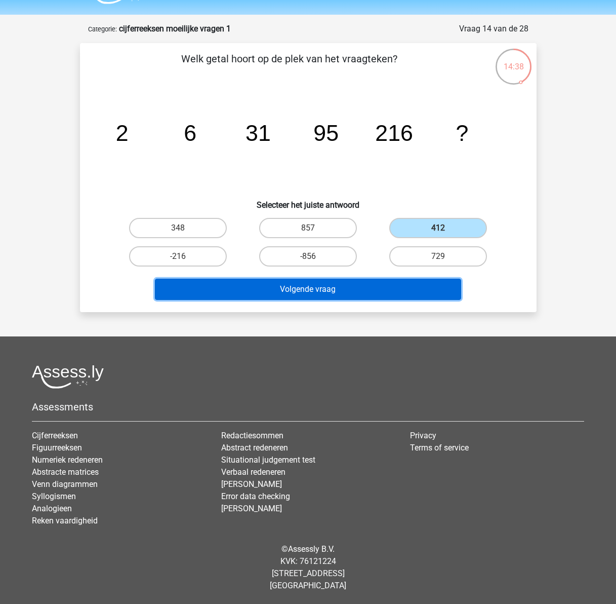
click at [383, 290] on button "Volgende vraag" at bounding box center [308, 289] width 306 height 21
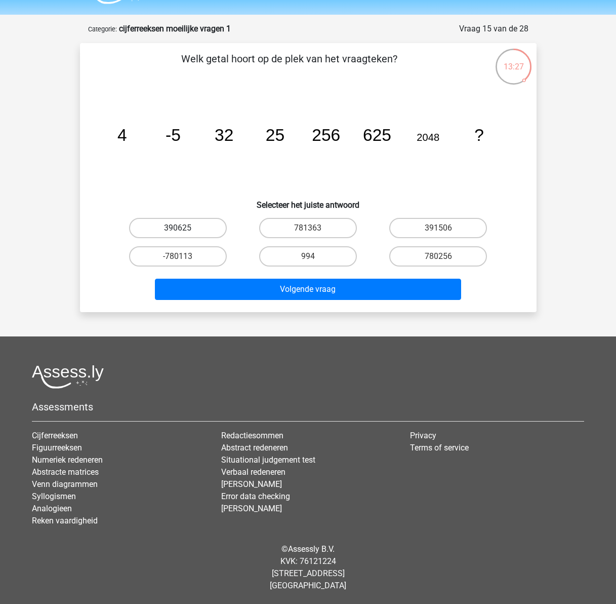
click at [175, 224] on label "390625" at bounding box center [178, 228] width 98 height 20
click at [178, 228] on input "390625" at bounding box center [181, 231] width 7 height 7
radio input "true"
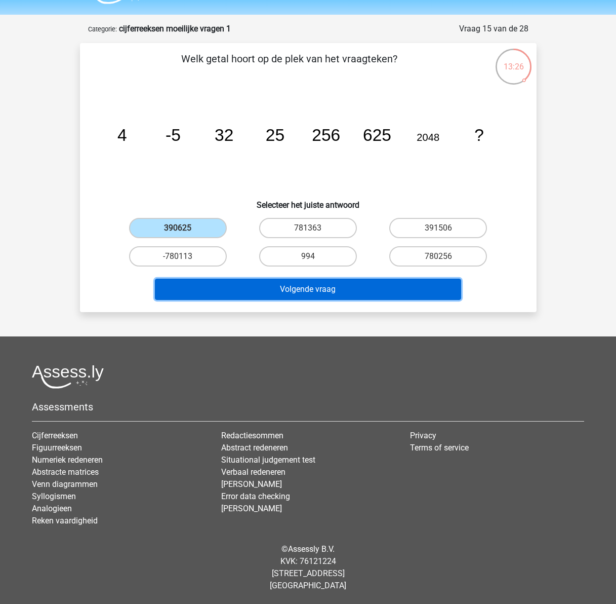
click at [330, 289] on button "Volgende vraag" at bounding box center [308, 289] width 306 height 21
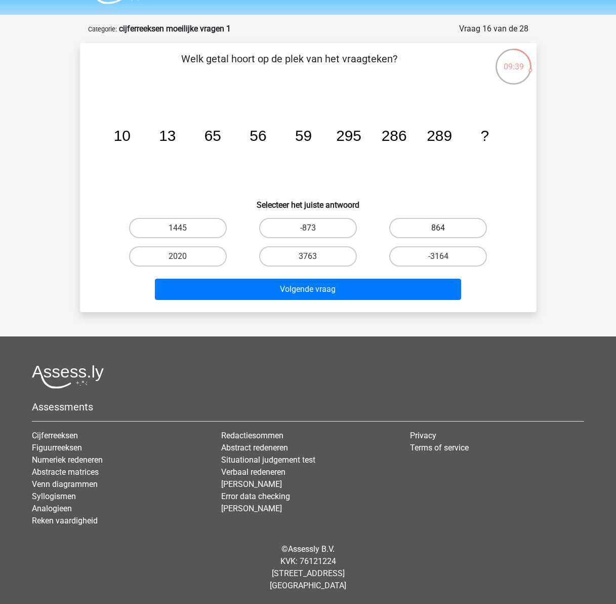
click at [431, 229] on label "864" at bounding box center [438, 228] width 98 height 20
click at [439, 229] on input "864" at bounding box center [442, 231] width 7 height 7
radio input "true"
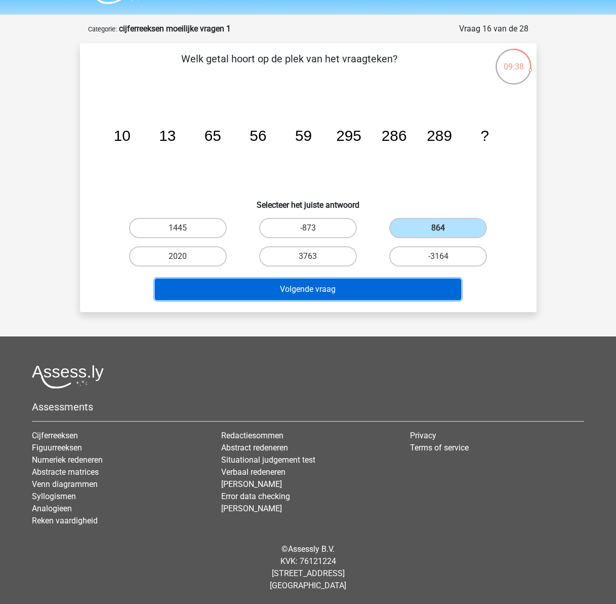
click at [342, 290] on button "Volgende vraag" at bounding box center [308, 289] width 306 height 21
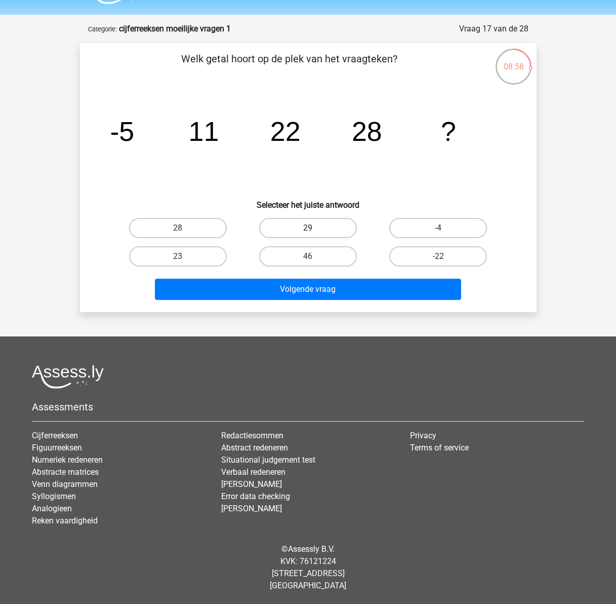
click at [324, 228] on label "29" at bounding box center [308, 228] width 98 height 20
click at [315, 228] on input "29" at bounding box center [311, 231] width 7 height 7
radio input "true"
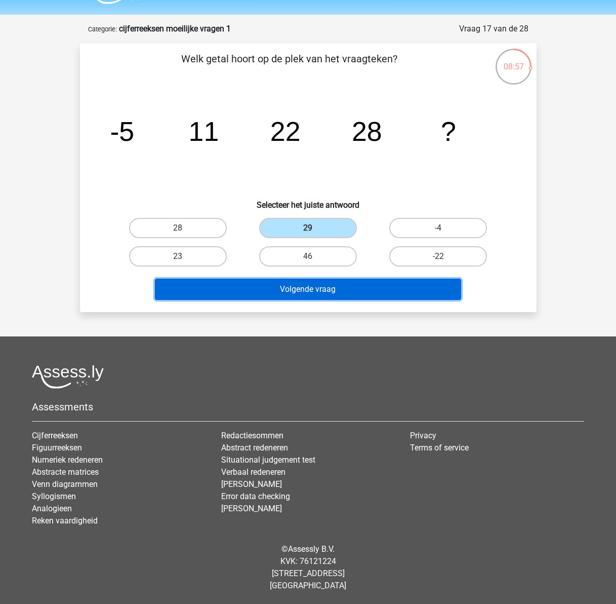
click at [329, 290] on button "Volgende vraag" at bounding box center [308, 289] width 306 height 21
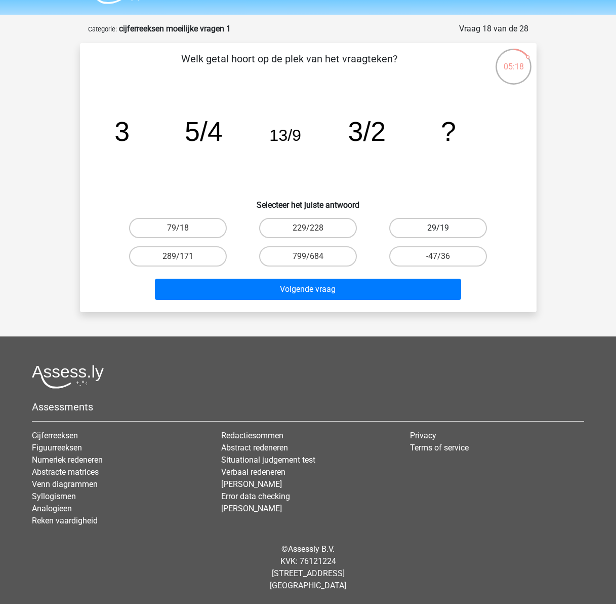
click at [452, 228] on label "29/19" at bounding box center [438, 228] width 98 height 20
click at [445, 228] on input "29/19" at bounding box center [442, 231] width 7 height 7
radio input "true"
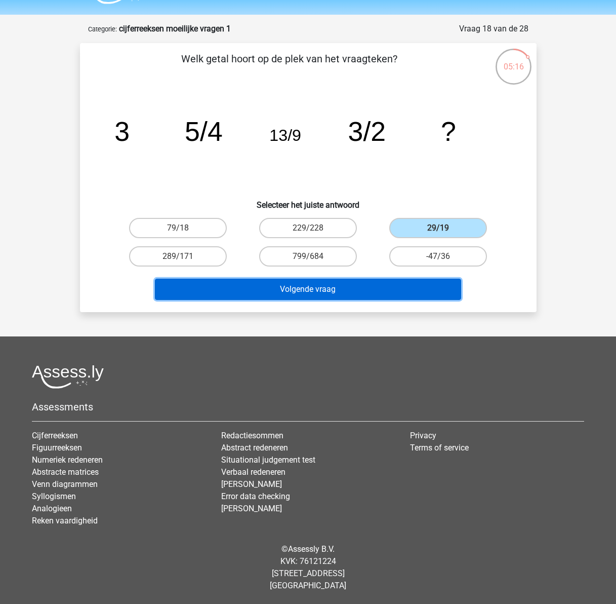
click at [373, 288] on button "Volgende vraag" at bounding box center [308, 289] width 306 height 21
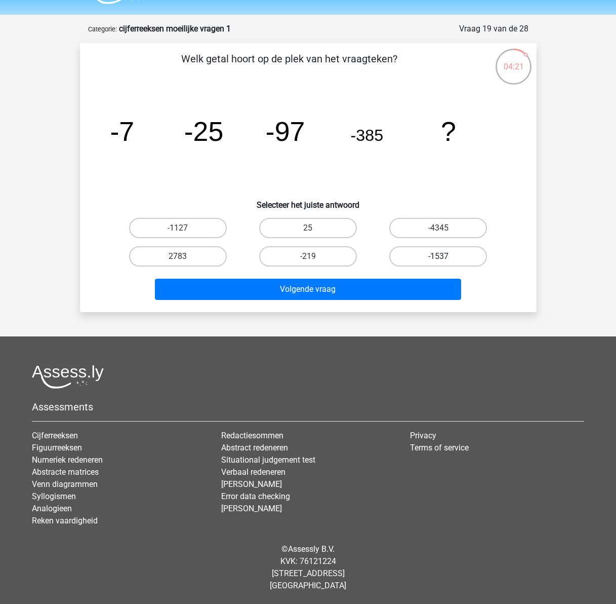
click at [420, 258] on label "-1537" at bounding box center [438, 256] width 98 height 20
click at [439, 258] on input "-1537" at bounding box center [442, 259] width 7 height 7
radio input "true"
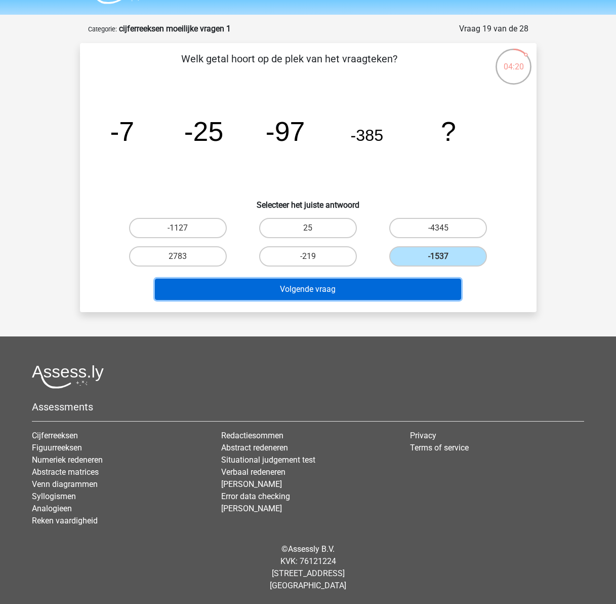
click at [390, 285] on button "Volgende vraag" at bounding box center [308, 289] width 306 height 21
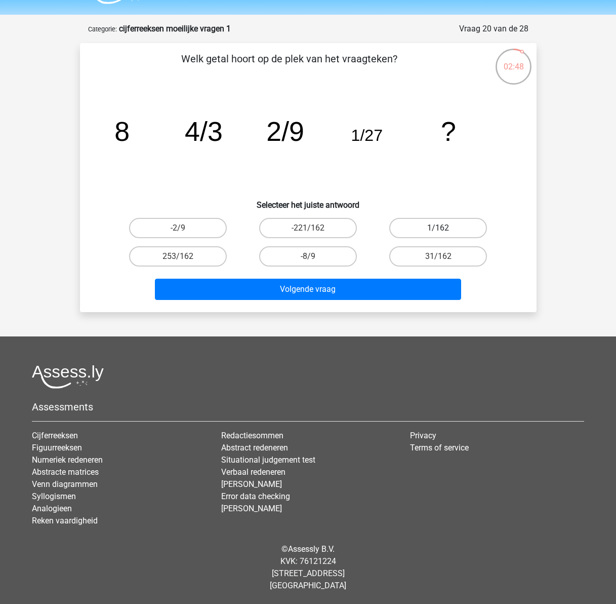
click at [457, 226] on label "1/162" at bounding box center [438, 228] width 98 height 20
click at [445, 228] on input "1/162" at bounding box center [442, 231] width 7 height 7
radio input "true"
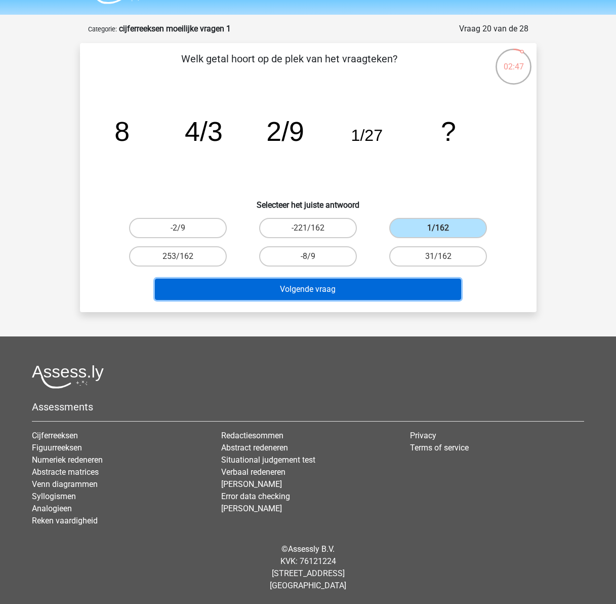
click at [347, 291] on button "Volgende vraag" at bounding box center [308, 289] width 306 height 21
click at [394, 287] on button "Volgende vraag" at bounding box center [308, 289] width 306 height 21
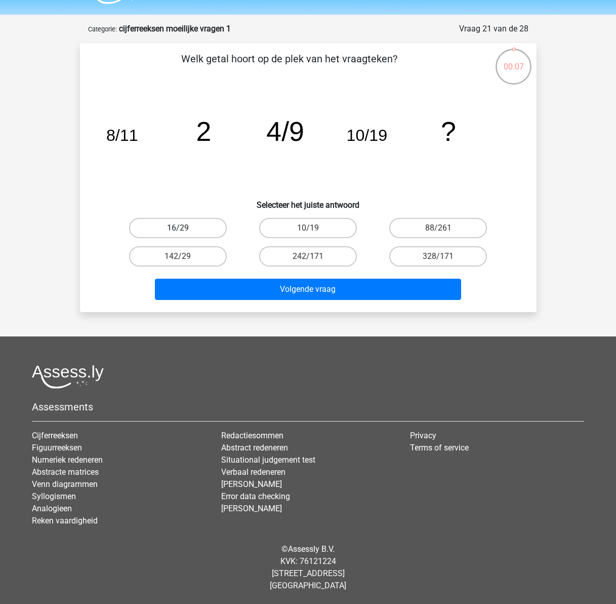
click at [199, 228] on label "16/29" at bounding box center [178, 228] width 98 height 20
click at [184, 228] on input "16/29" at bounding box center [181, 231] width 7 height 7
radio input "true"
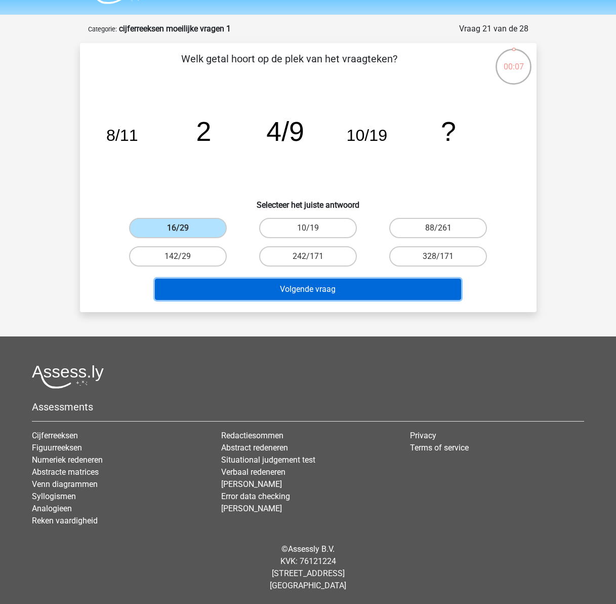
click at [302, 289] on button "Volgende vraag" at bounding box center [308, 289] width 306 height 21
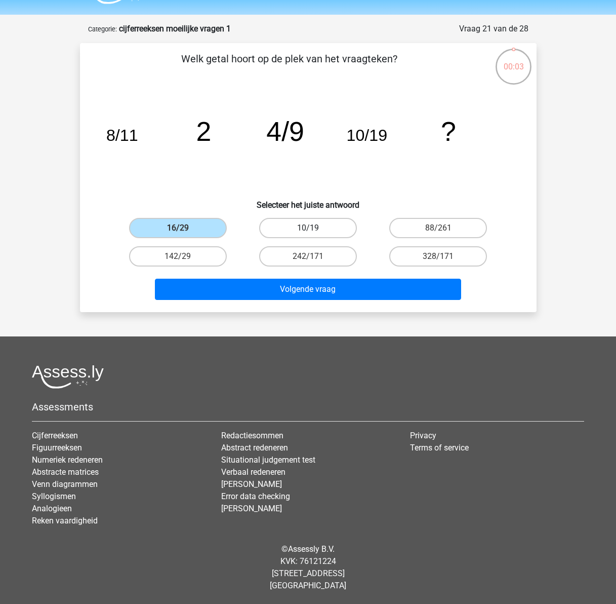
click at [316, 230] on label "10/19" at bounding box center [308, 228] width 98 height 20
click at [315, 230] on input "10/19" at bounding box center [311, 231] width 7 height 7
radio input "true"
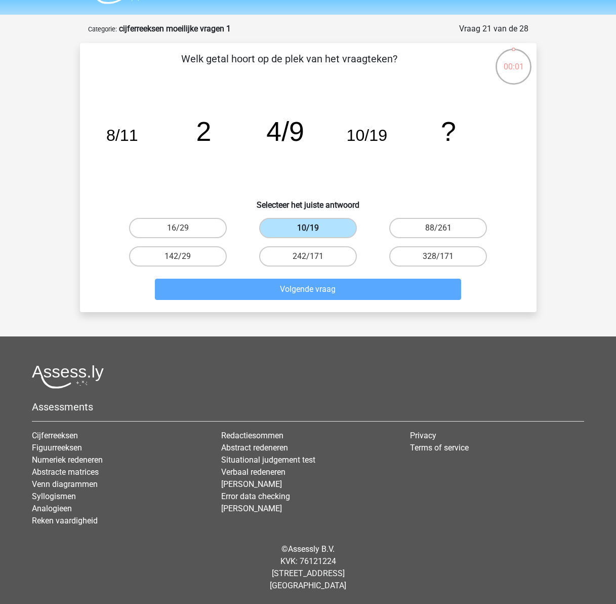
drag, startPoint x: 238, startPoint y: 222, endPoint x: 266, endPoint y: 229, distance: 29.2
click at [240, 223] on div "16/29" at bounding box center [178, 228] width 130 height 28
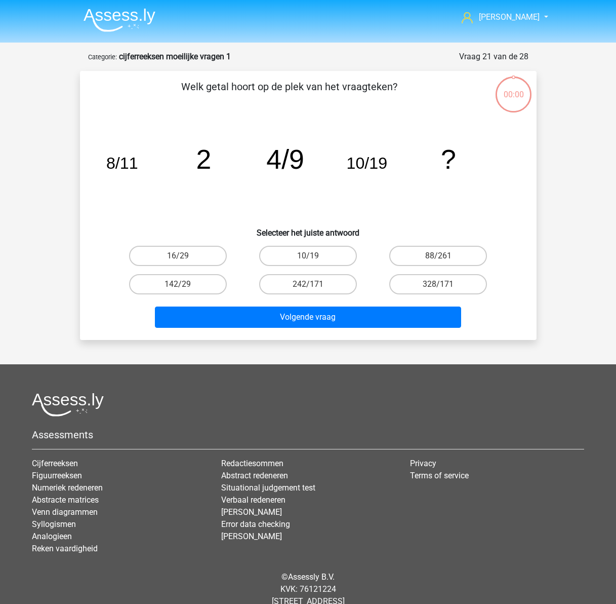
scroll to position [28, 0]
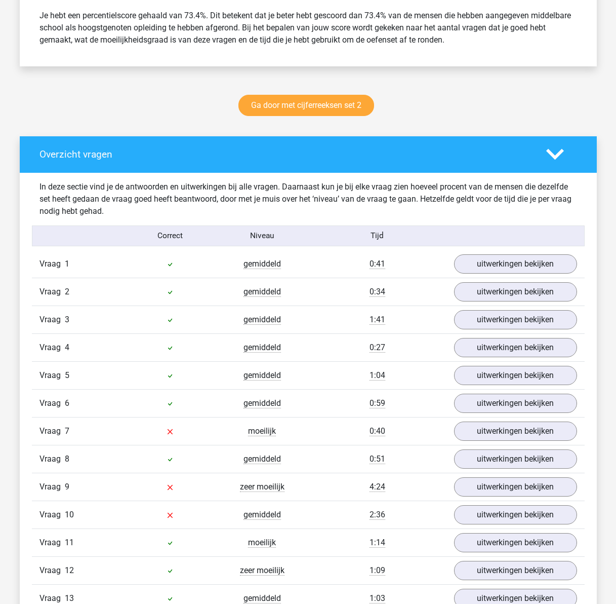
scroll to position [456, 0]
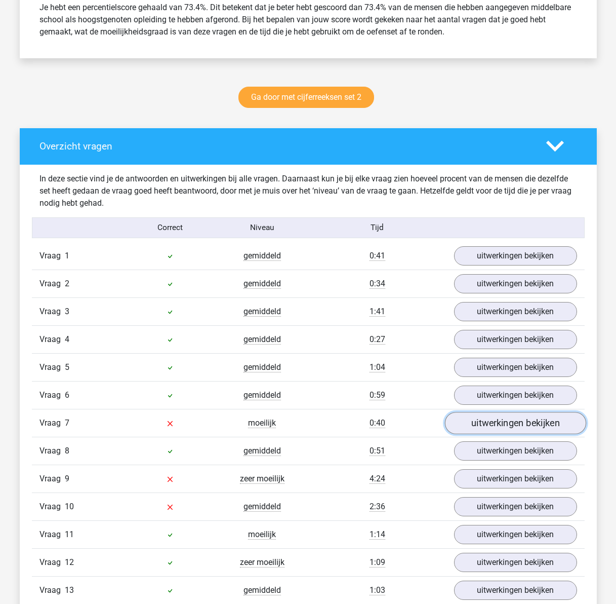
click at [480, 424] on link "uitwerkingen bekijken" at bounding box center [515, 423] width 141 height 22
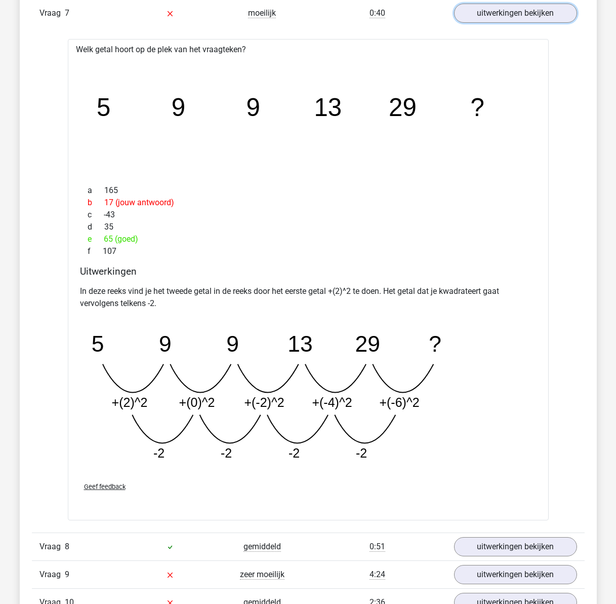
scroll to position [810, 0]
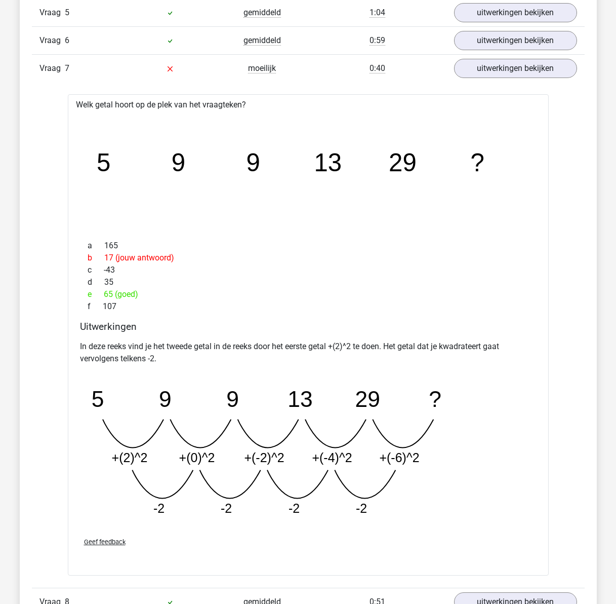
click at [412, 66] on div "0:40" at bounding box center [377, 68] width 138 height 12
click at [498, 73] on link "uitwerkingen bekijken" at bounding box center [515, 68] width 141 height 22
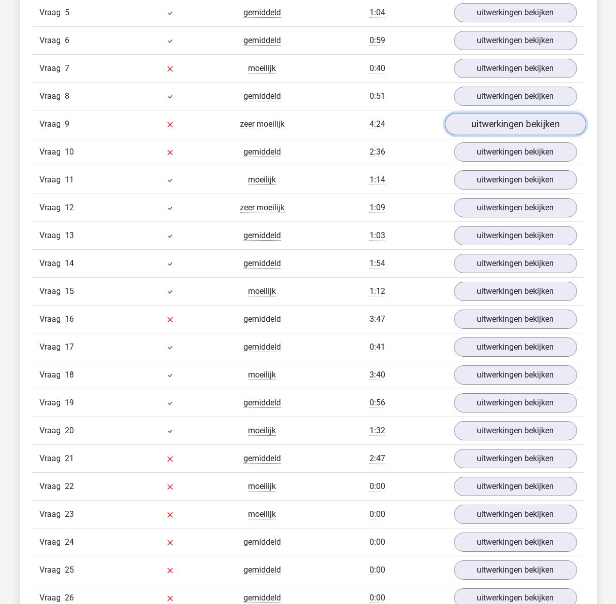
click at [496, 122] on link "uitwerkingen bekijken" at bounding box center [515, 124] width 141 height 22
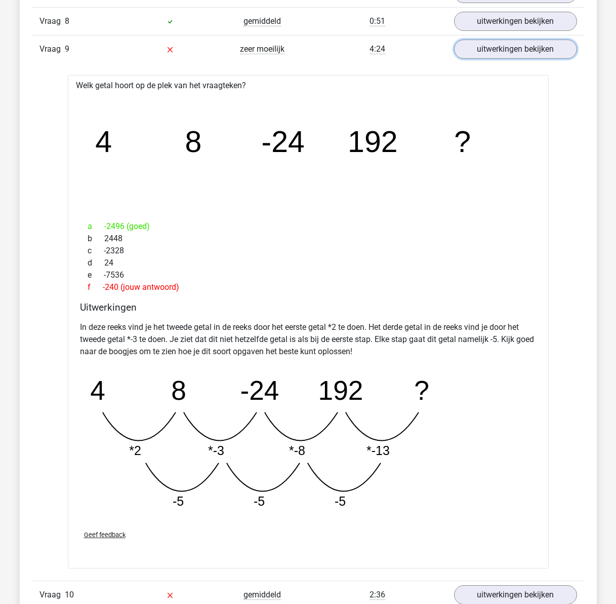
scroll to position [912, 0]
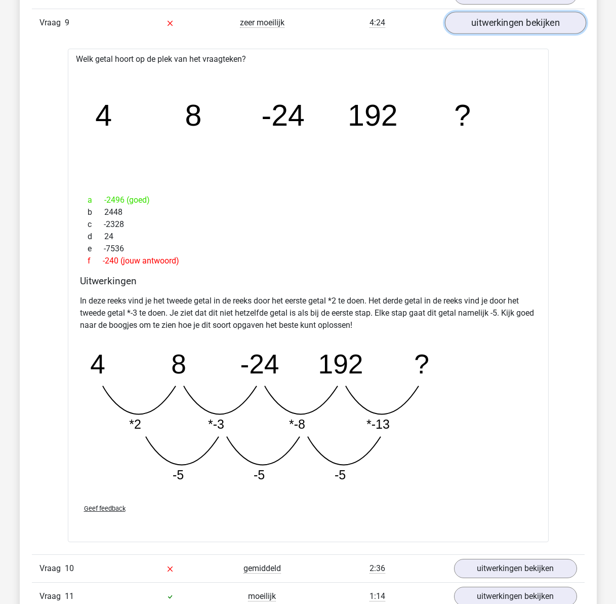
click at [547, 25] on link "uitwerkingen bekijken" at bounding box center [515, 23] width 141 height 22
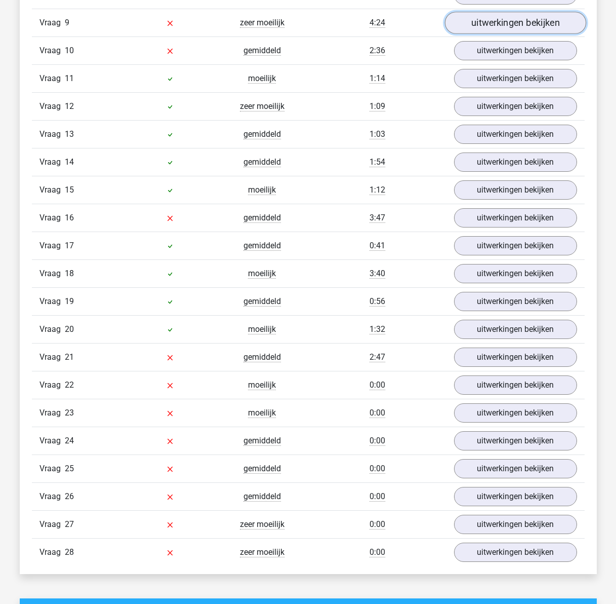
click at [518, 23] on link "uitwerkingen bekijken" at bounding box center [515, 23] width 141 height 22
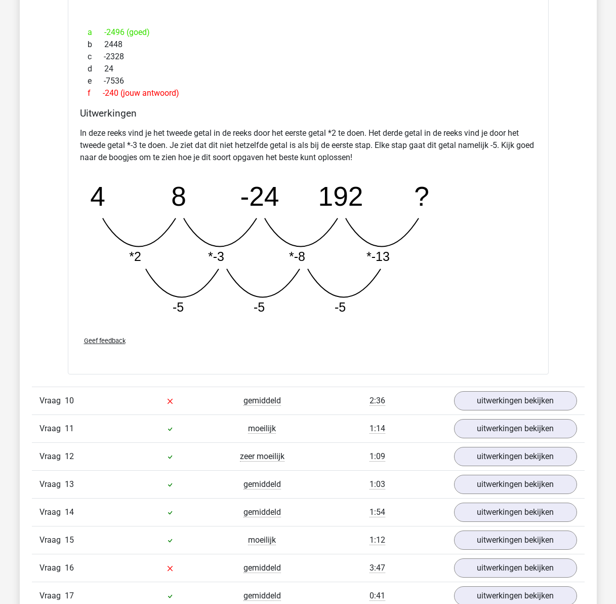
scroll to position [1114, 0]
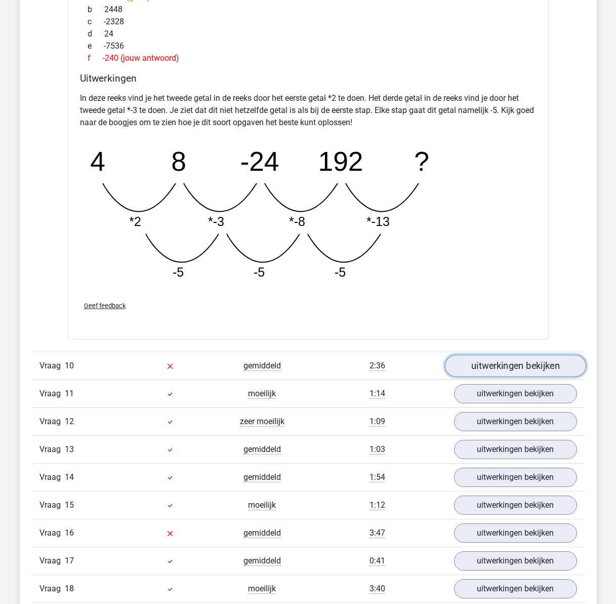
click at [463, 366] on link "uitwerkingen bekijken" at bounding box center [515, 366] width 141 height 22
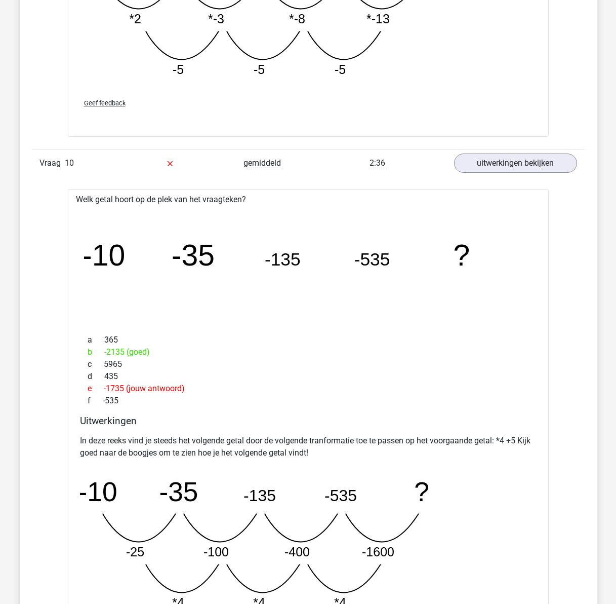
scroll to position [1368, 0]
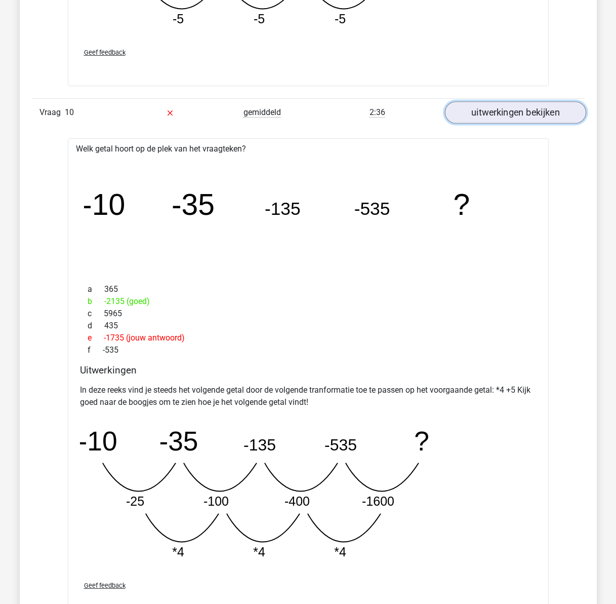
click at [524, 104] on link "uitwerkingen bekijken" at bounding box center [515, 112] width 141 height 22
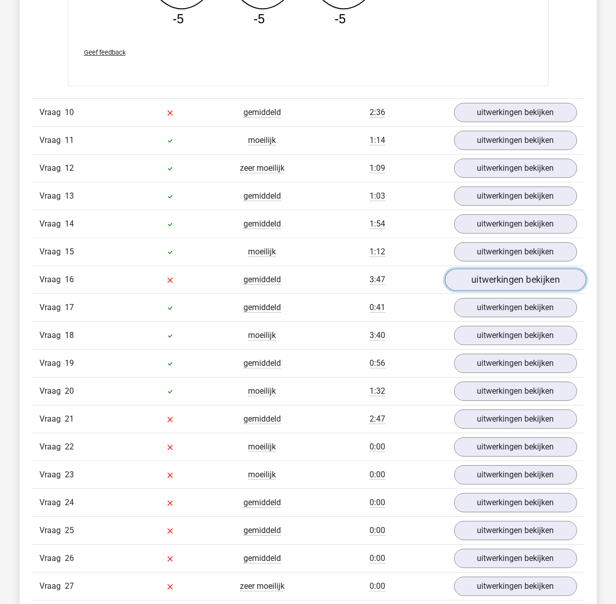
click at [491, 284] on link "uitwerkingen bekijken" at bounding box center [515, 279] width 141 height 22
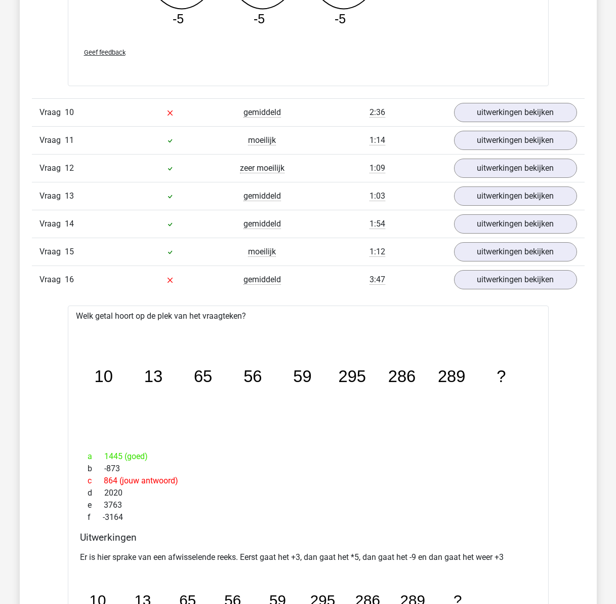
scroll to position [1418, 0]
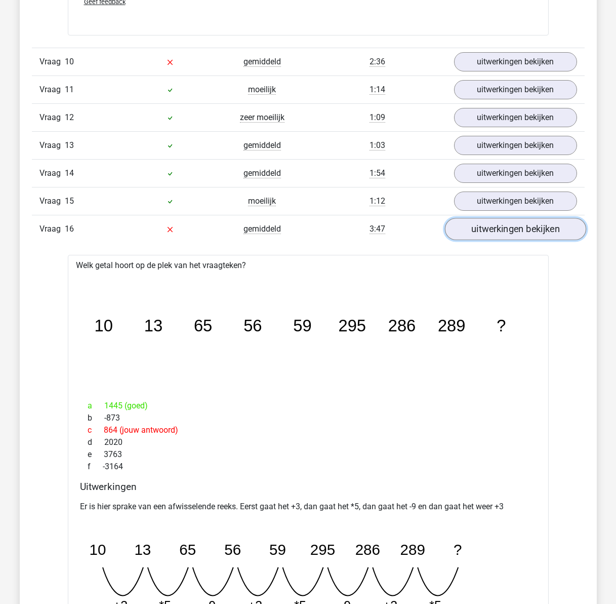
click at [493, 228] on link "uitwerkingen bekijken" at bounding box center [515, 229] width 141 height 22
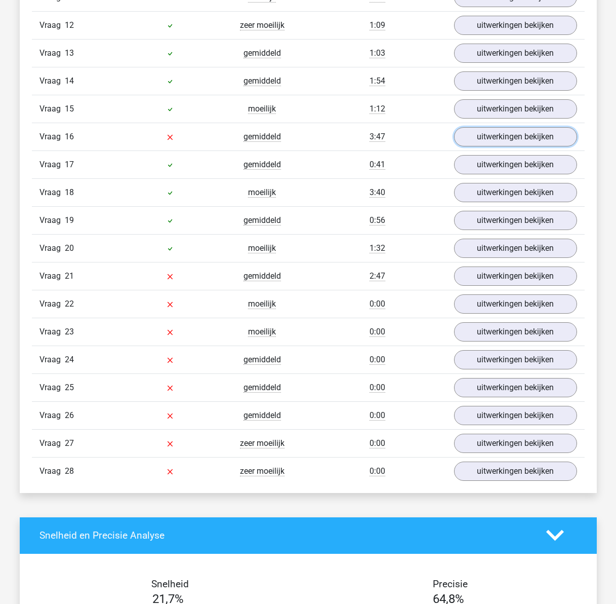
scroll to position [1519, 0]
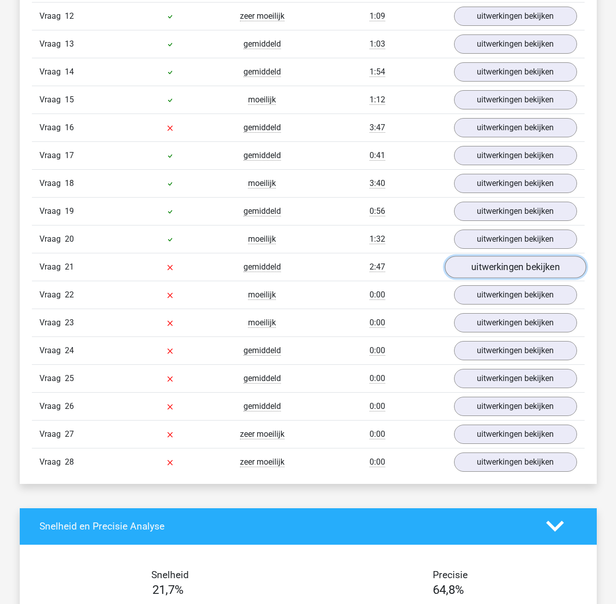
click at [467, 270] on link "uitwerkingen bekijken" at bounding box center [515, 267] width 141 height 22
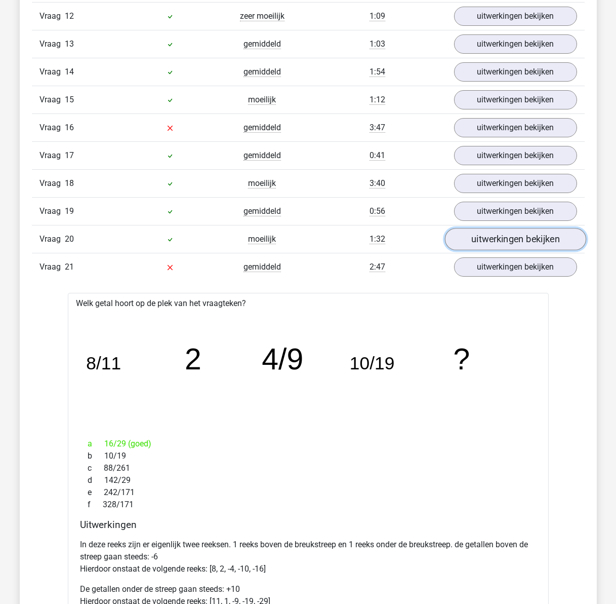
click at [503, 244] on link "uitwerkingen bekijken" at bounding box center [515, 239] width 141 height 22
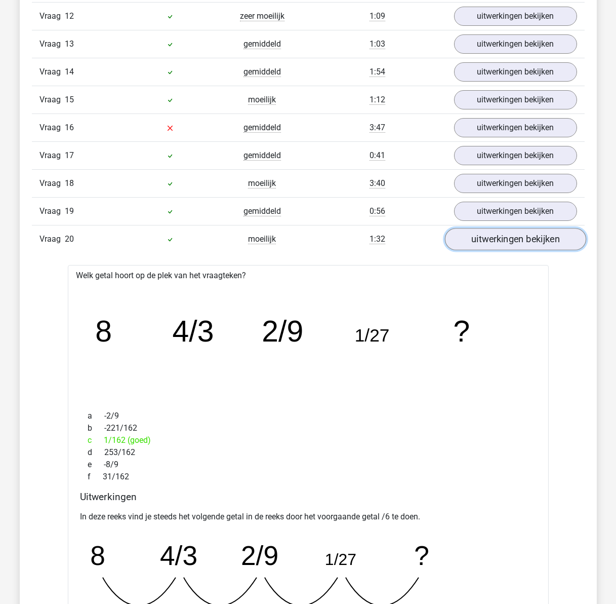
click at [503, 244] on link "uitwerkingen bekijken" at bounding box center [515, 239] width 141 height 22
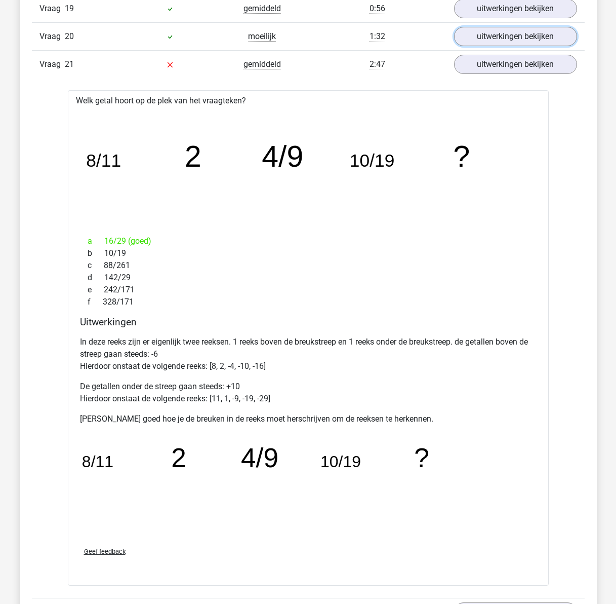
scroll to position [1773, 0]
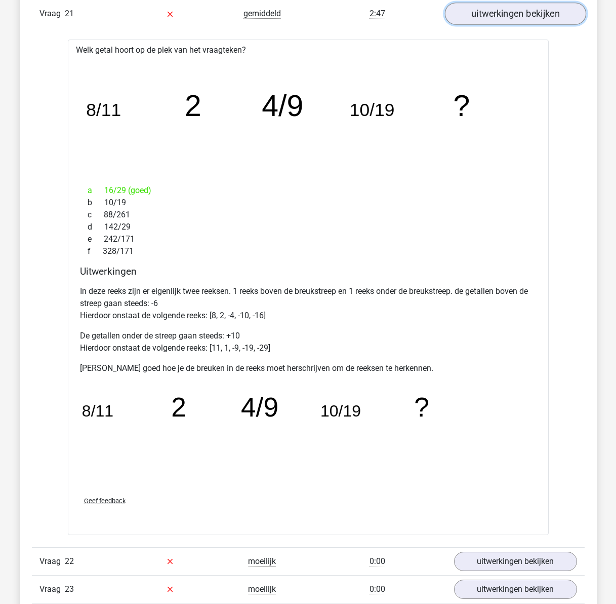
click at [502, 13] on link "uitwerkingen bekijken" at bounding box center [515, 14] width 141 height 22
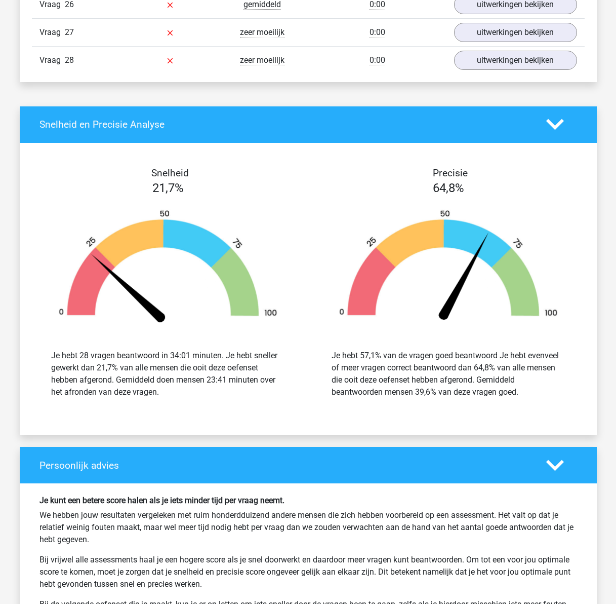
scroll to position [2077, 0]
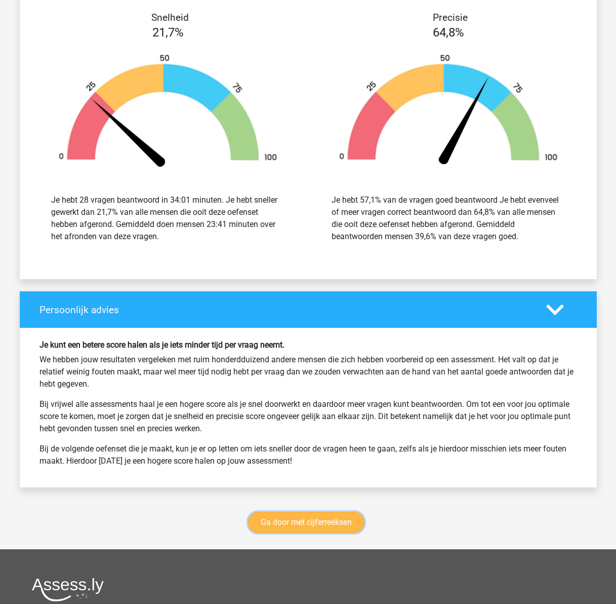
click at [318, 522] on link "Ga door met cijferreeksen" at bounding box center [306, 522] width 116 height 21
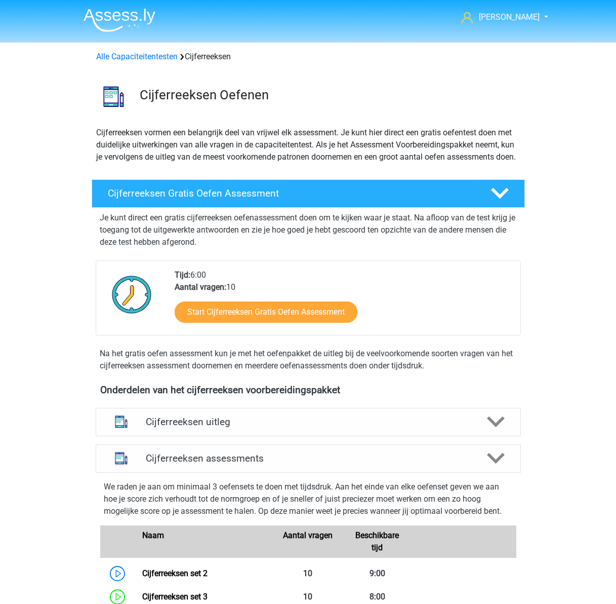
drag, startPoint x: 41, startPoint y: 302, endPoint x: 41, endPoint y: 191, distance: 111.4
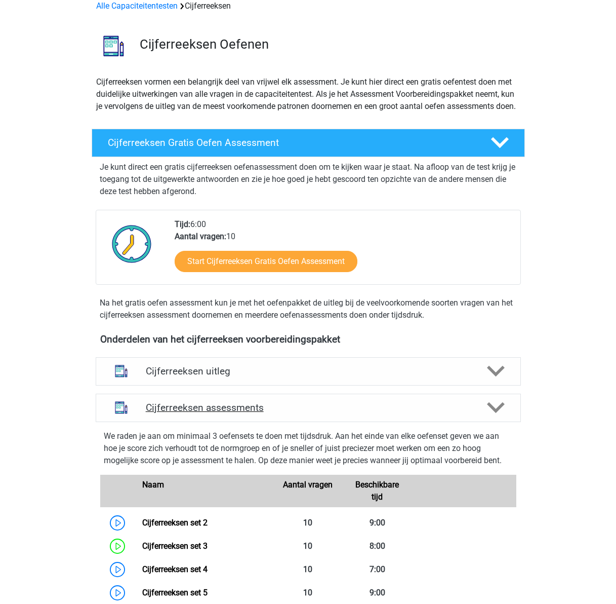
click at [292, 413] on h4 "Cijferreeksen assessments" at bounding box center [308, 408] width 325 height 12
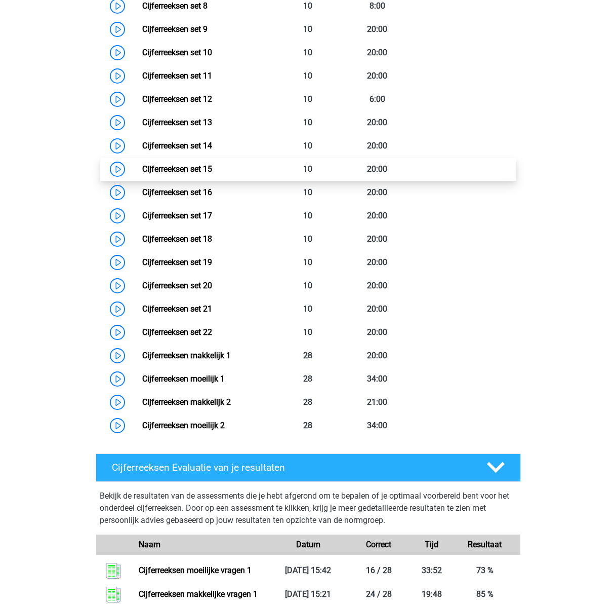
scroll to position [506, 0]
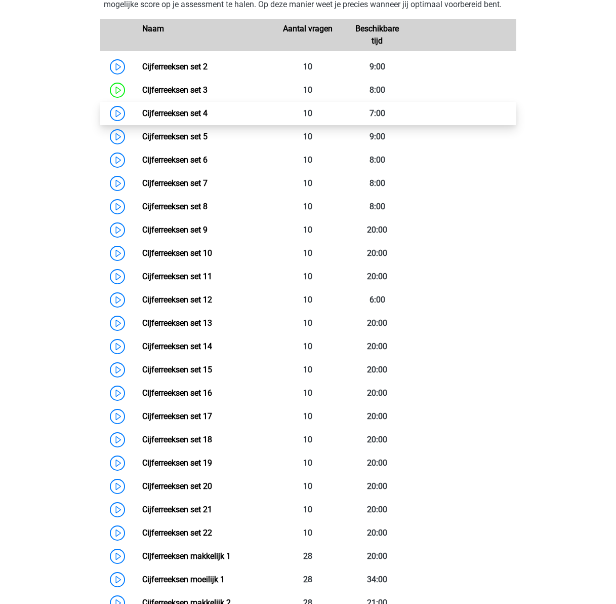
click at [142, 118] on link "Cijferreeksen set 4" at bounding box center [174, 113] width 65 height 10
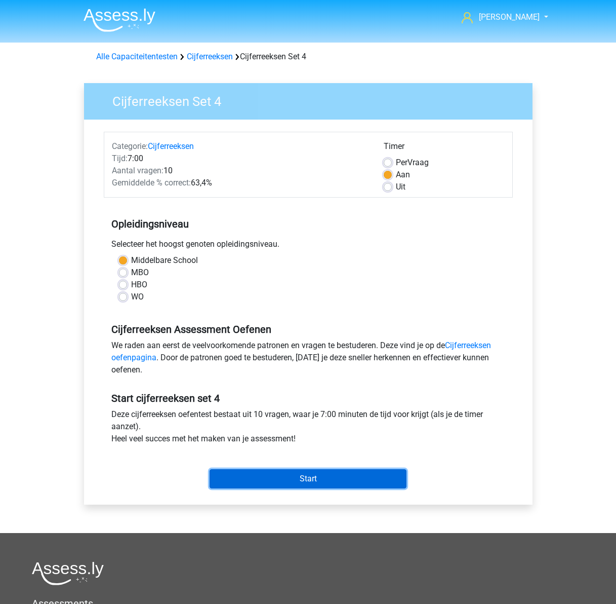
click at [307, 476] on input "Start" at bounding box center [308, 478] width 197 height 19
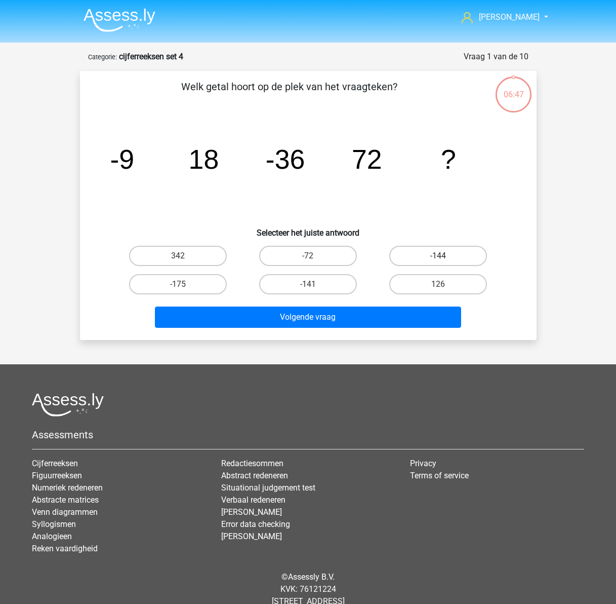
click at [462, 258] on label "-144" at bounding box center [438, 256] width 98 height 20
click at [445, 258] on input "-144" at bounding box center [442, 259] width 7 height 7
radio input "true"
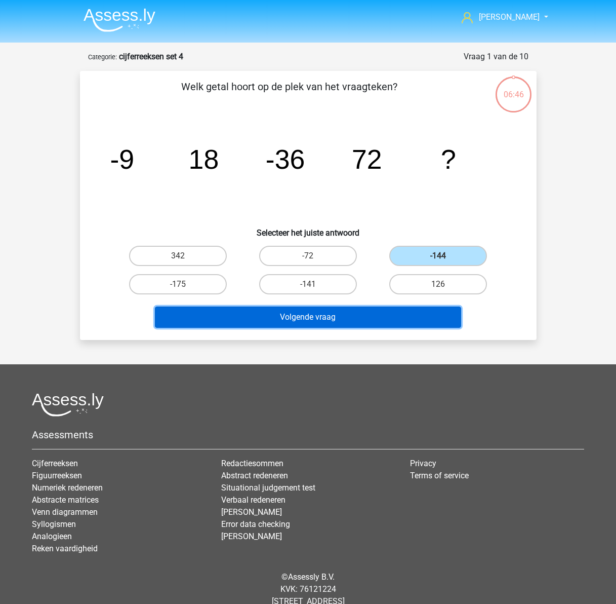
click at [400, 313] on button "Volgende vraag" at bounding box center [308, 316] width 306 height 21
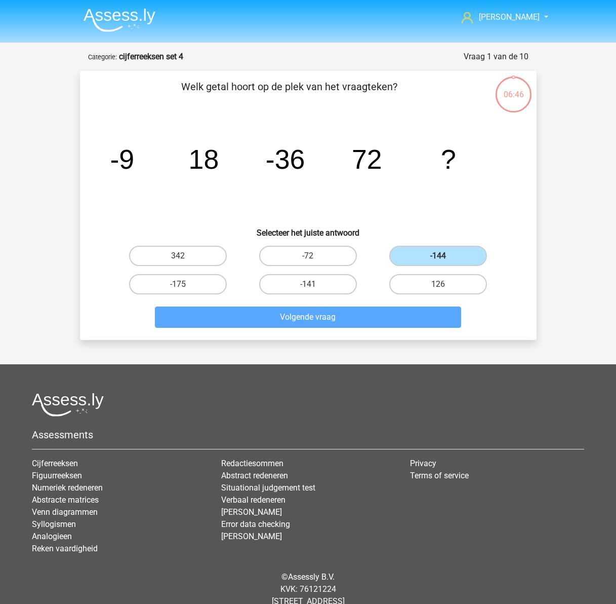
scroll to position [28, 0]
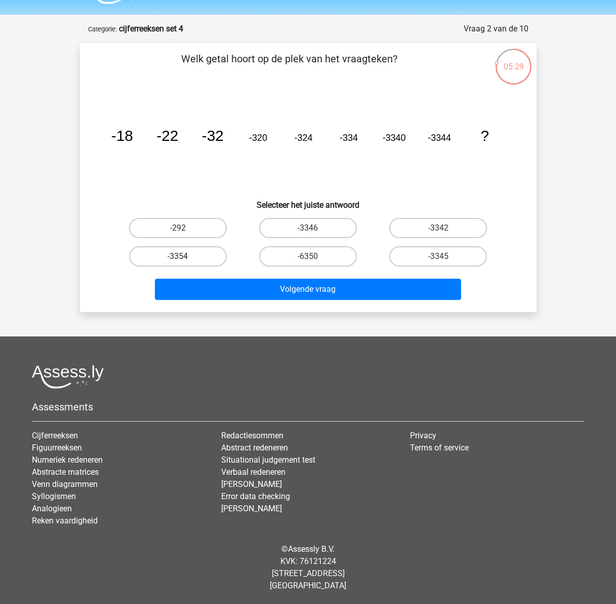
click at [198, 253] on label "-3354" at bounding box center [178, 256] width 98 height 20
click at [184, 256] on input "-3354" at bounding box center [181, 259] width 7 height 7
radio input "true"
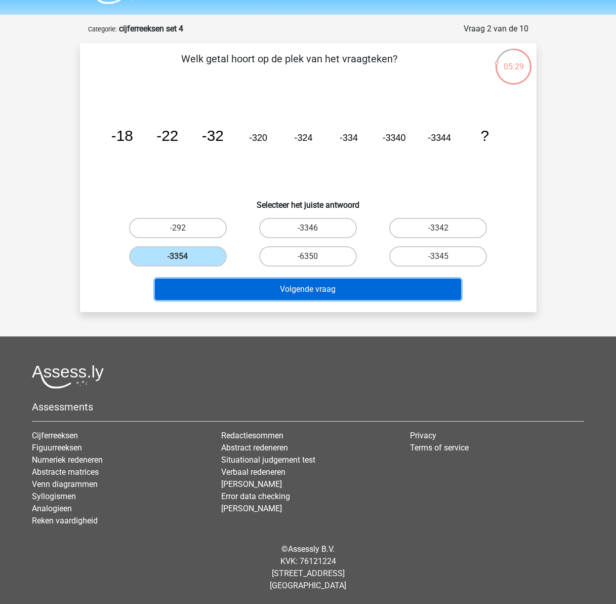
click at [282, 283] on button "Volgende vraag" at bounding box center [308, 289] width 306 height 21
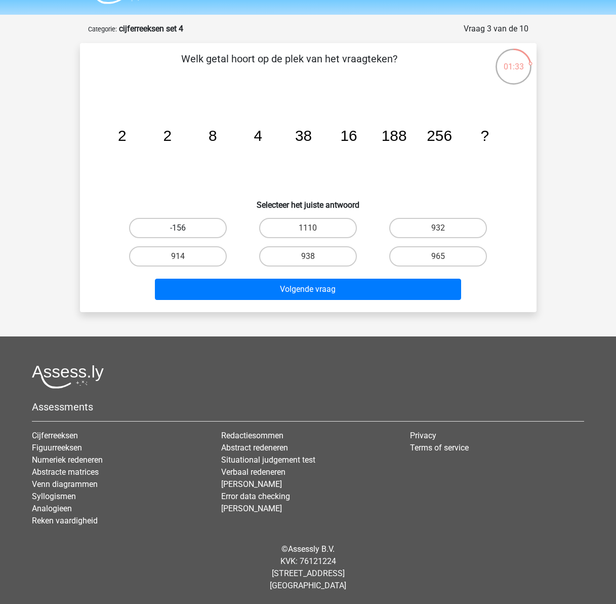
click at [191, 226] on label "-156" at bounding box center [178, 228] width 98 height 20
click at [184, 228] on input "-156" at bounding box center [181, 231] width 7 height 7
radio input "true"
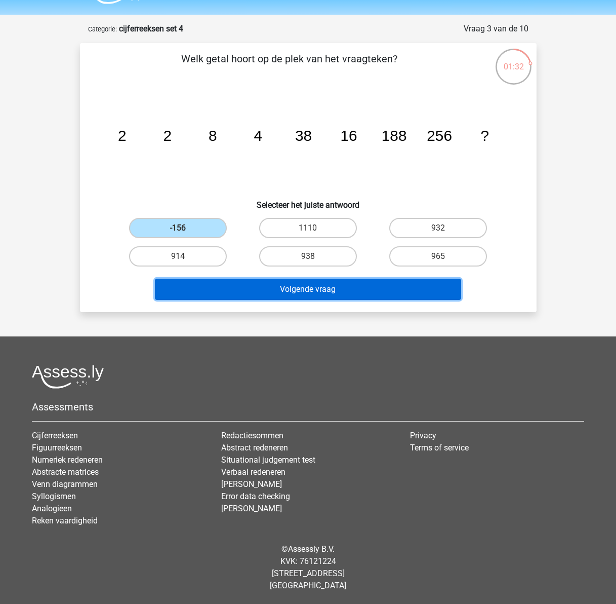
click at [318, 289] on button "Volgende vraag" at bounding box center [308, 289] width 306 height 21
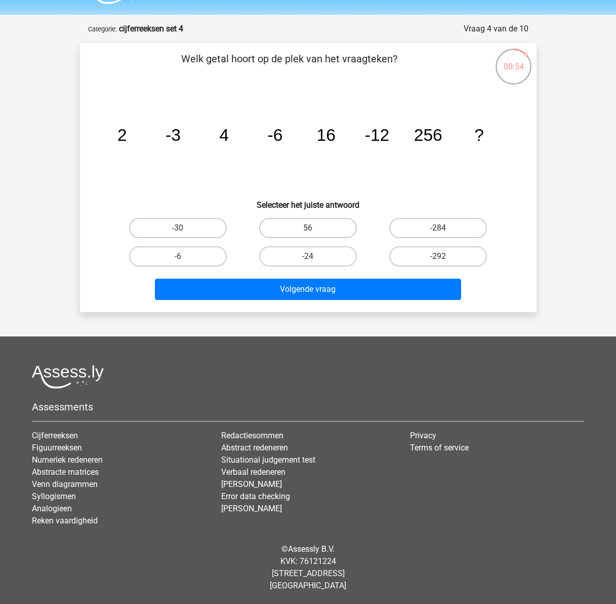
click at [308, 259] on input "-24" at bounding box center [311, 259] width 7 height 7
radio input "true"
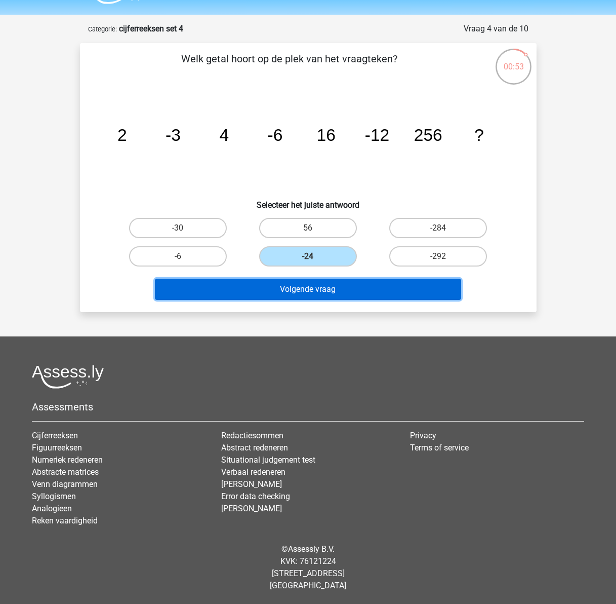
click at [316, 285] on button "Volgende vraag" at bounding box center [308, 289] width 306 height 21
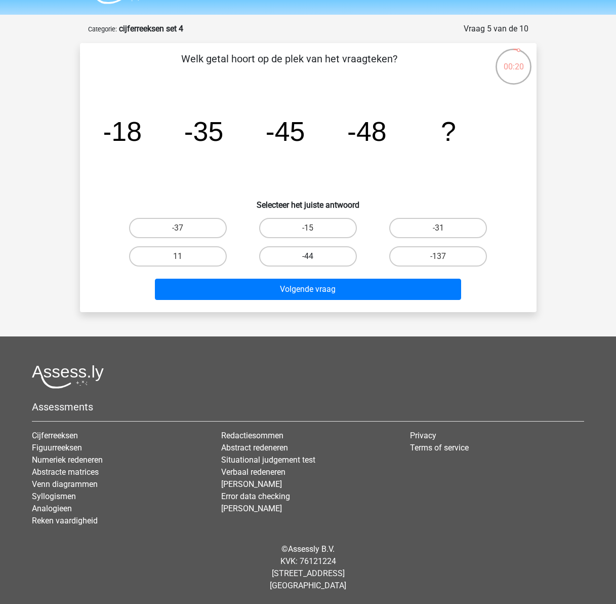
click at [322, 257] on label "-44" at bounding box center [308, 256] width 98 height 20
click at [315, 257] on input "-44" at bounding box center [311, 259] width 7 height 7
radio input "true"
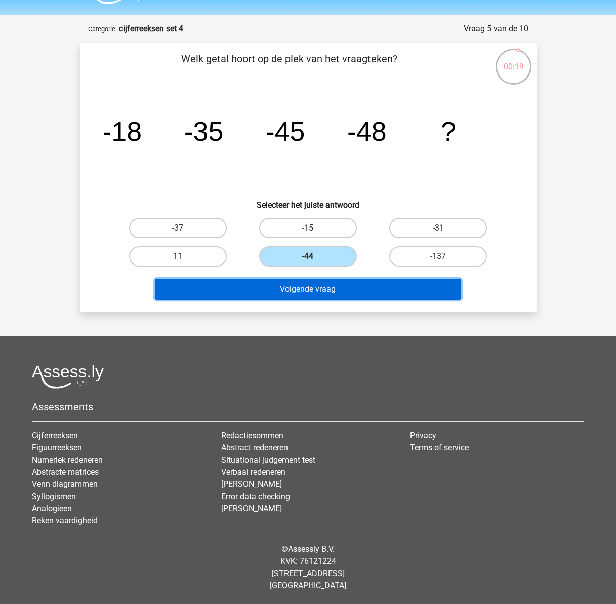
click at [319, 288] on button "Volgende vraag" at bounding box center [308, 289] width 306 height 21
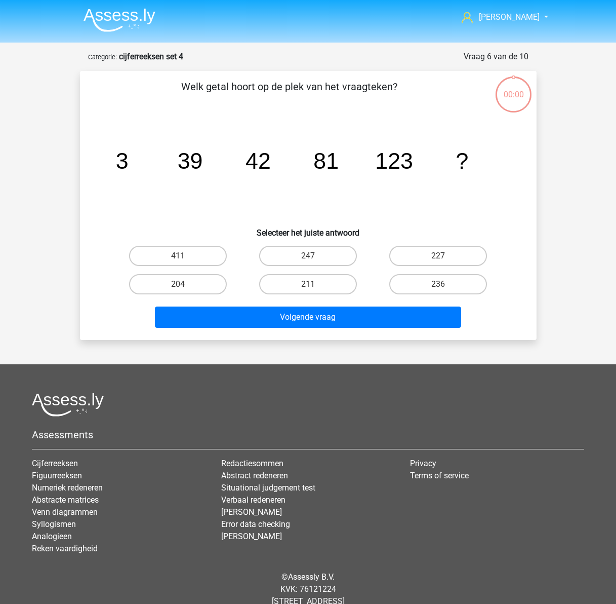
scroll to position [28, 0]
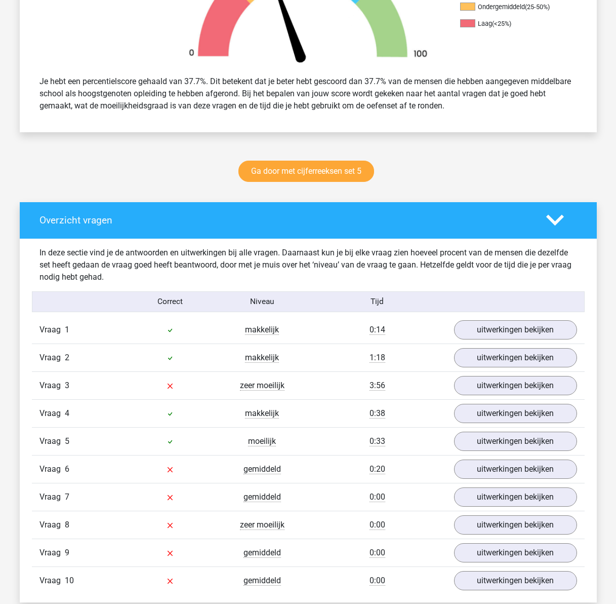
scroll to position [506, 0]
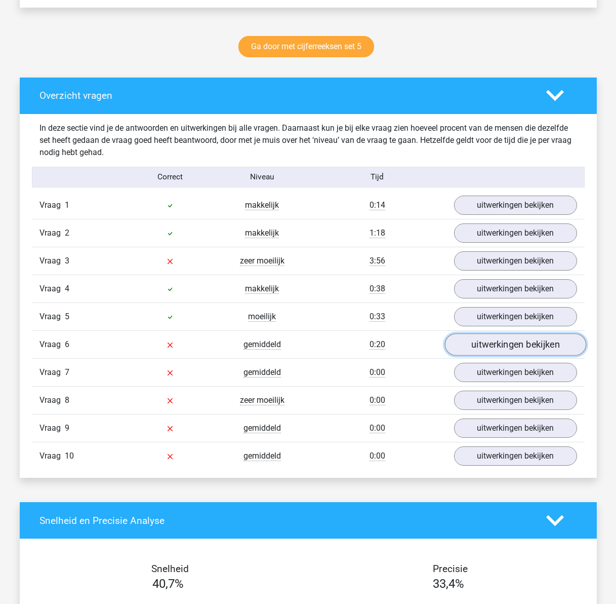
click at [511, 343] on link "uitwerkingen bekijken" at bounding box center [515, 344] width 141 height 22
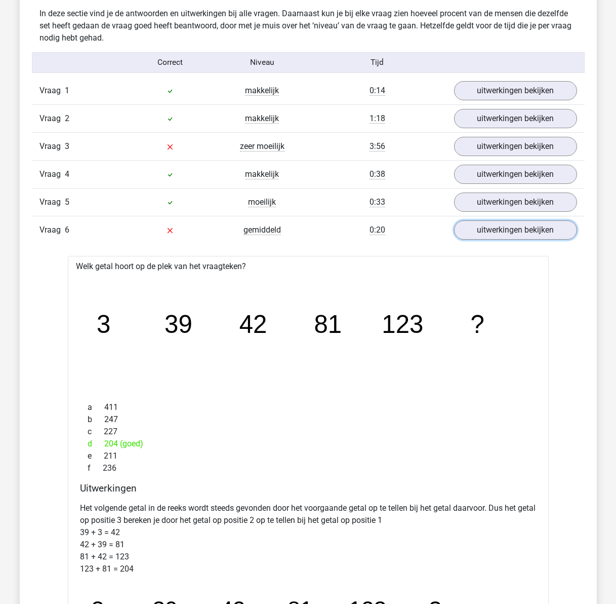
scroll to position [355, 0]
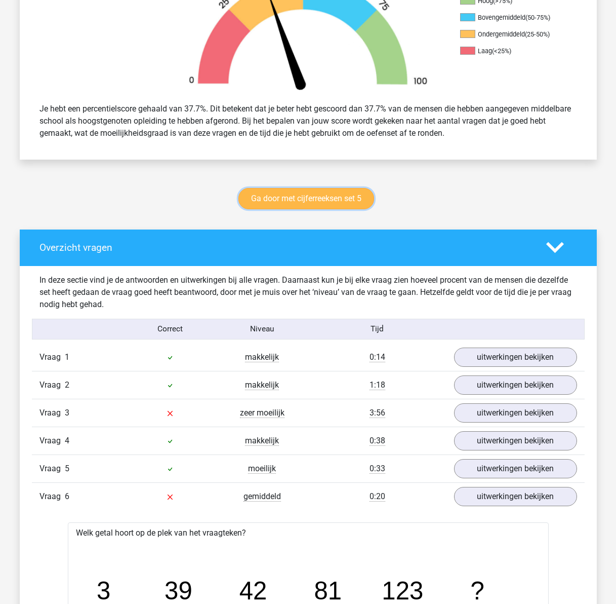
click at [283, 199] on link "Ga door met cijferreeksen set 5" at bounding box center [307, 198] width 136 height 21
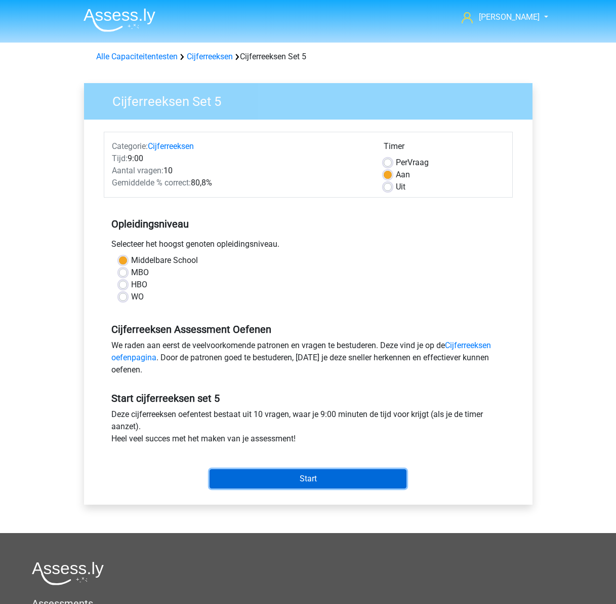
click at [361, 478] on input "Start" at bounding box center [308, 478] width 197 height 19
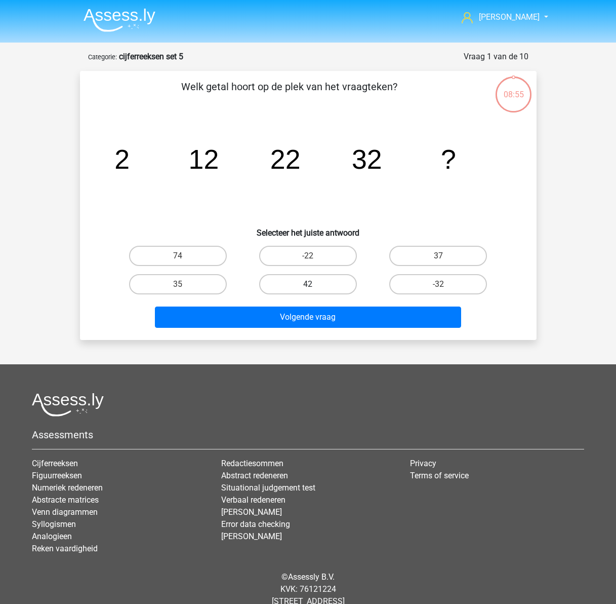
click at [294, 288] on label "42" at bounding box center [308, 284] width 98 height 20
click at [308, 288] on input "42" at bounding box center [311, 287] width 7 height 7
radio input "true"
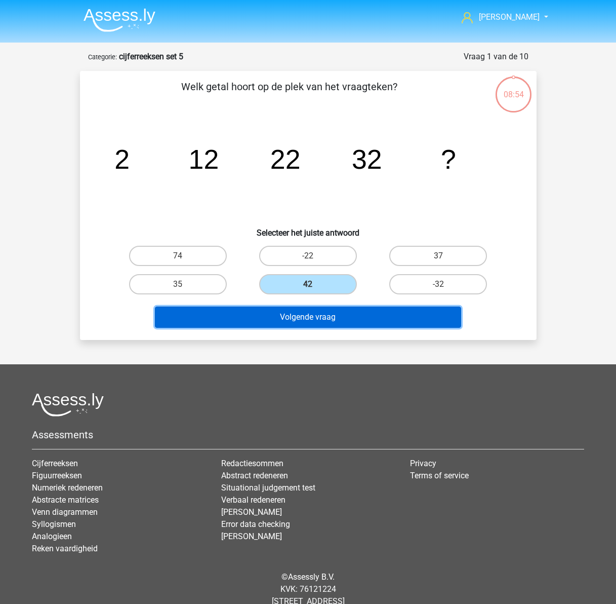
click at [317, 323] on button "Volgende vraag" at bounding box center [308, 316] width 306 height 21
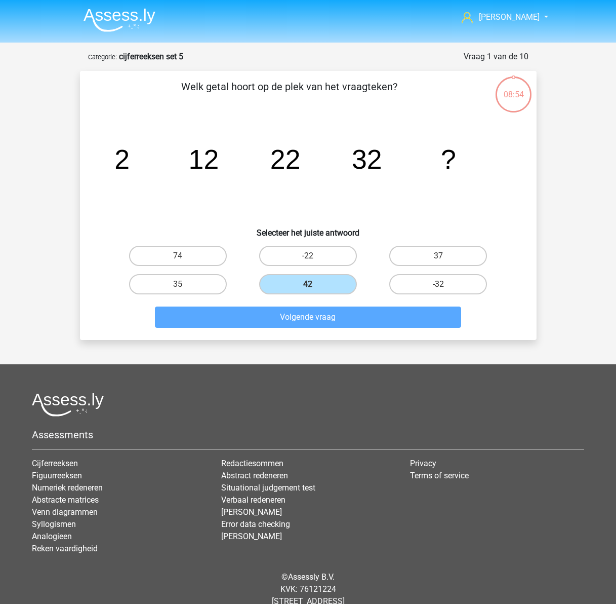
scroll to position [28, 0]
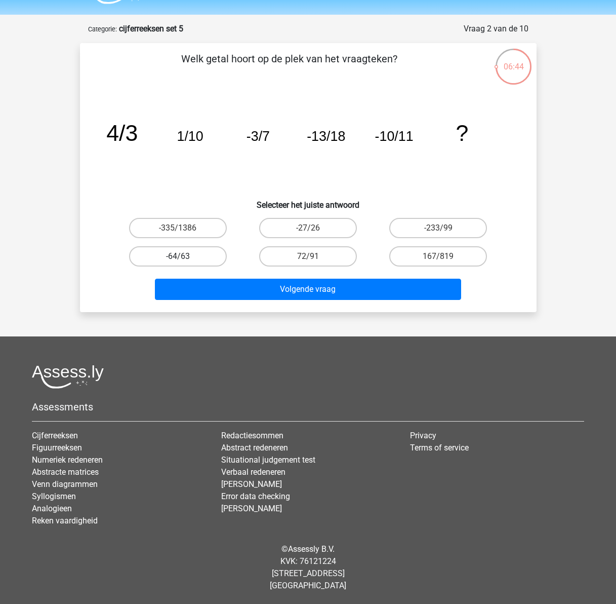
click at [170, 255] on label "-64/63" at bounding box center [178, 256] width 98 height 20
click at [178, 256] on input "-64/63" at bounding box center [181, 259] width 7 height 7
radio input "true"
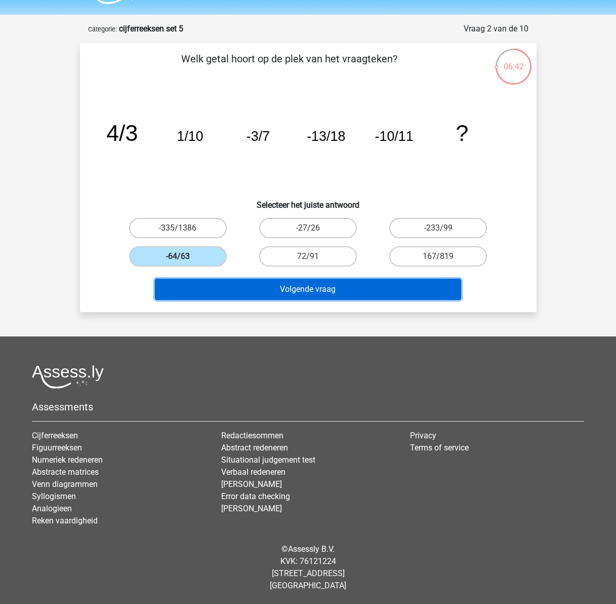
click at [305, 291] on button "Volgende vraag" at bounding box center [308, 289] width 306 height 21
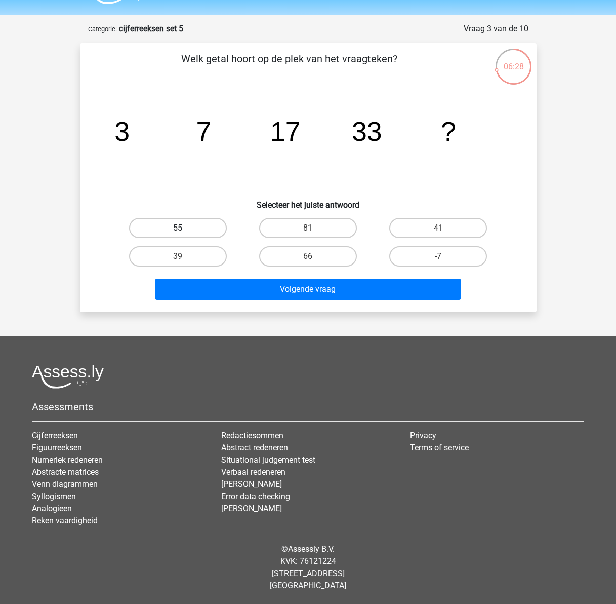
click at [185, 227] on label "55" at bounding box center [178, 228] width 98 height 20
click at [184, 228] on input "55" at bounding box center [181, 231] width 7 height 7
radio input "true"
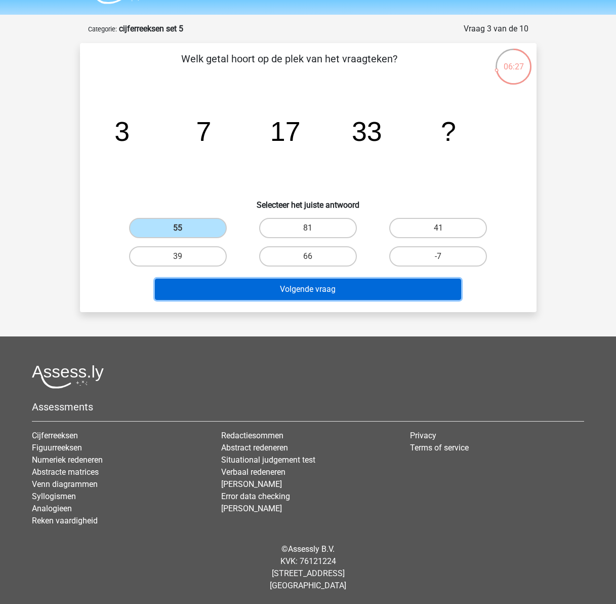
click at [255, 293] on button "Volgende vraag" at bounding box center [308, 289] width 306 height 21
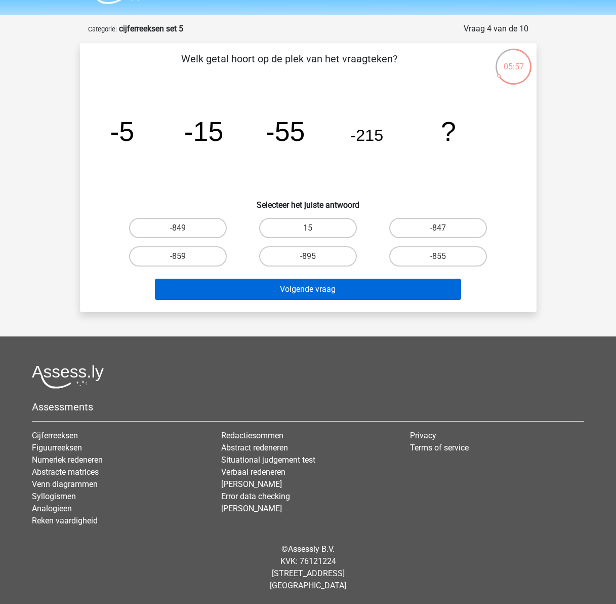
drag, startPoint x: 452, startPoint y: 257, endPoint x: 410, endPoint y: 280, distance: 47.8
click at [451, 257] on label "-855" at bounding box center [438, 256] width 98 height 20
click at [445, 257] on input "-855" at bounding box center [442, 259] width 7 height 7
radio input "true"
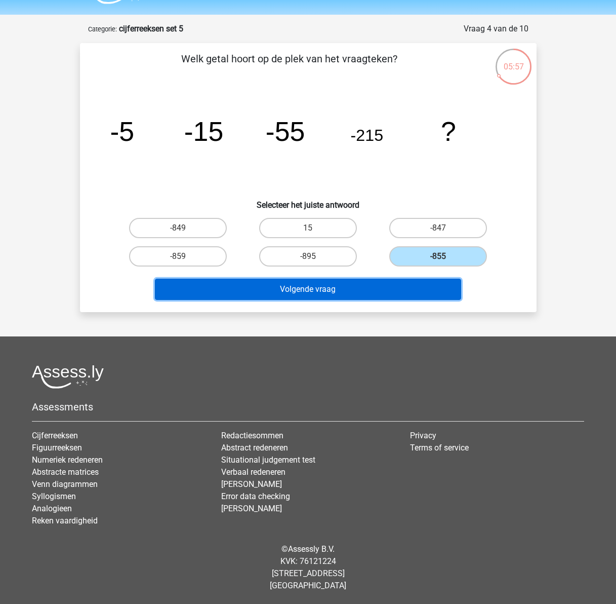
click at [408, 288] on button "Volgende vraag" at bounding box center [308, 289] width 306 height 21
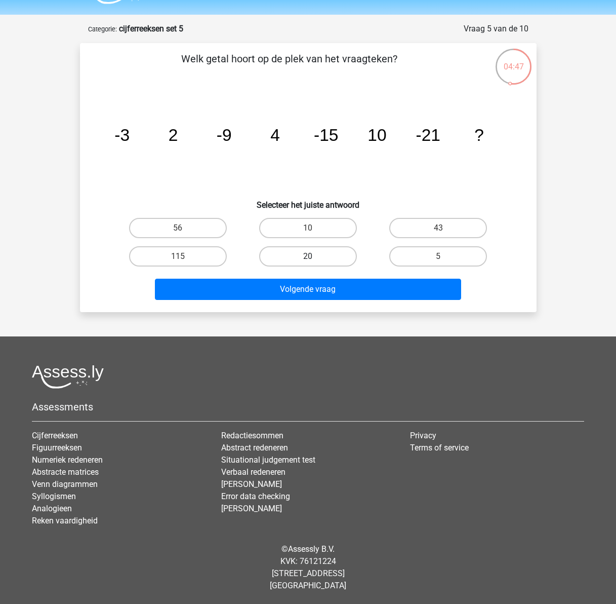
click at [326, 260] on label "20" at bounding box center [308, 256] width 98 height 20
click at [315, 260] on input "20" at bounding box center [311, 259] width 7 height 7
radio input "true"
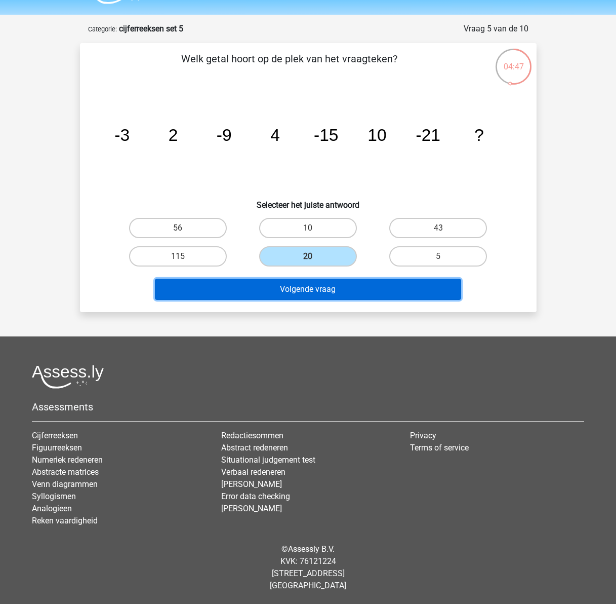
click at [322, 283] on button "Volgende vraag" at bounding box center [308, 289] width 306 height 21
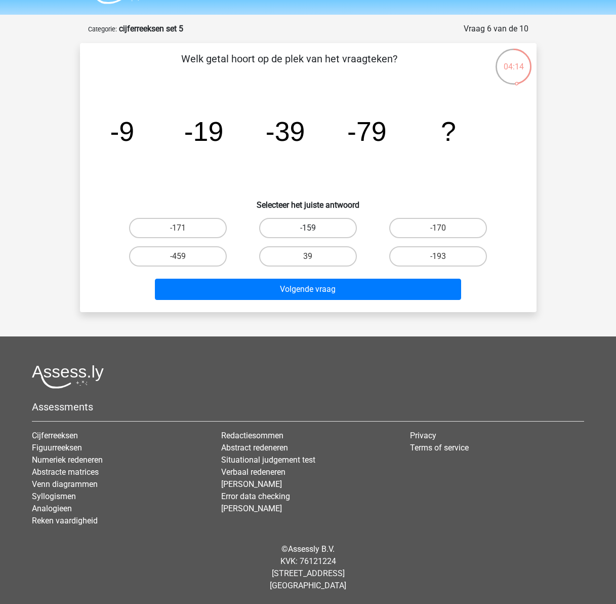
click at [323, 223] on label "-159" at bounding box center [308, 228] width 98 height 20
click at [315, 228] on input "-159" at bounding box center [311, 231] width 7 height 7
radio input "true"
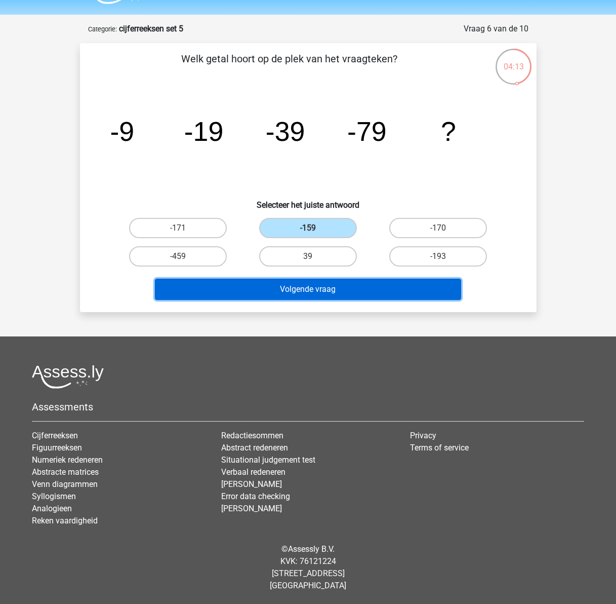
click at [347, 292] on button "Volgende vraag" at bounding box center [308, 289] width 306 height 21
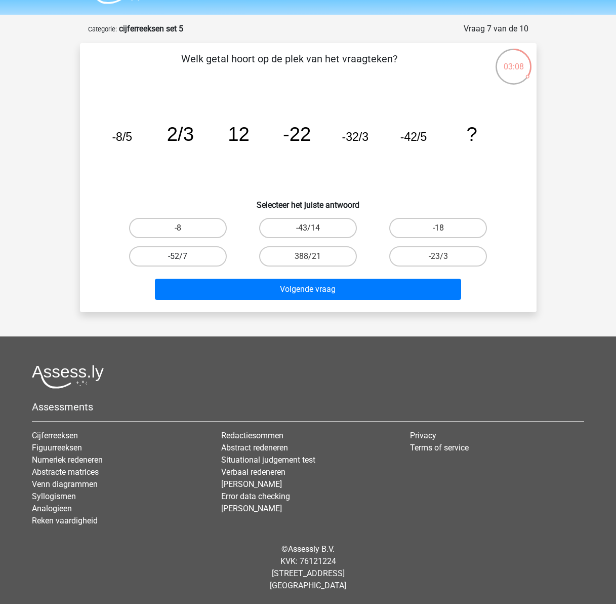
click at [184, 254] on label "-52/7" at bounding box center [178, 256] width 98 height 20
click at [184, 256] on input "-52/7" at bounding box center [181, 259] width 7 height 7
radio input "true"
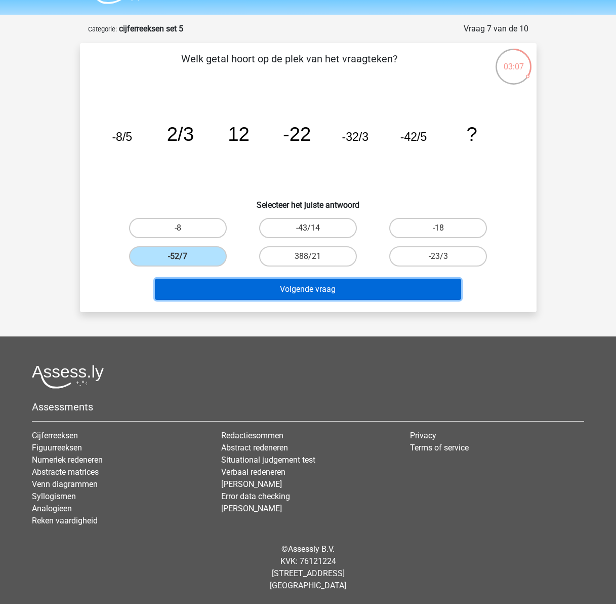
click at [290, 296] on button "Volgende vraag" at bounding box center [308, 289] width 306 height 21
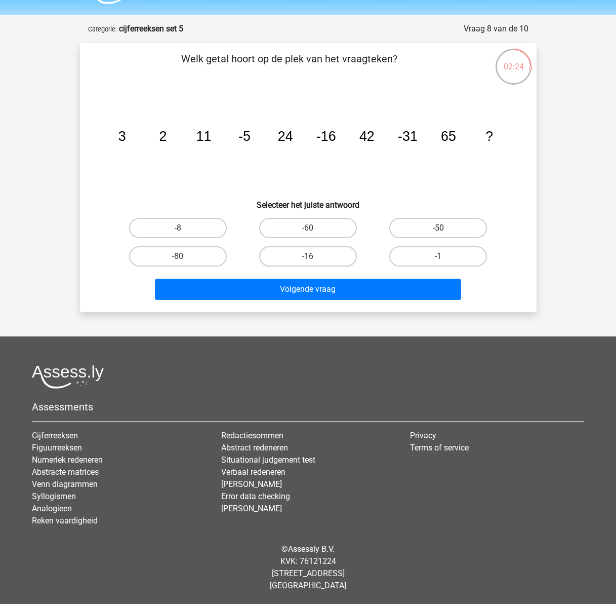
click at [434, 223] on label "-50" at bounding box center [438, 228] width 98 height 20
click at [439, 228] on input "-50" at bounding box center [442, 231] width 7 height 7
radio input "true"
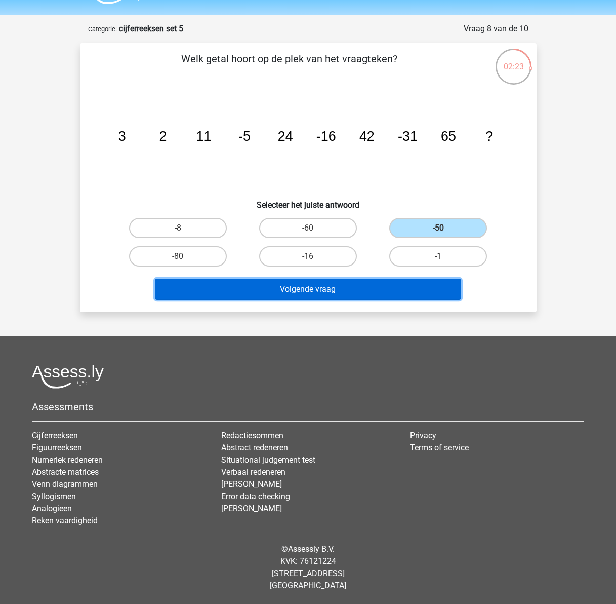
click at [401, 289] on button "Volgende vraag" at bounding box center [308, 289] width 306 height 21
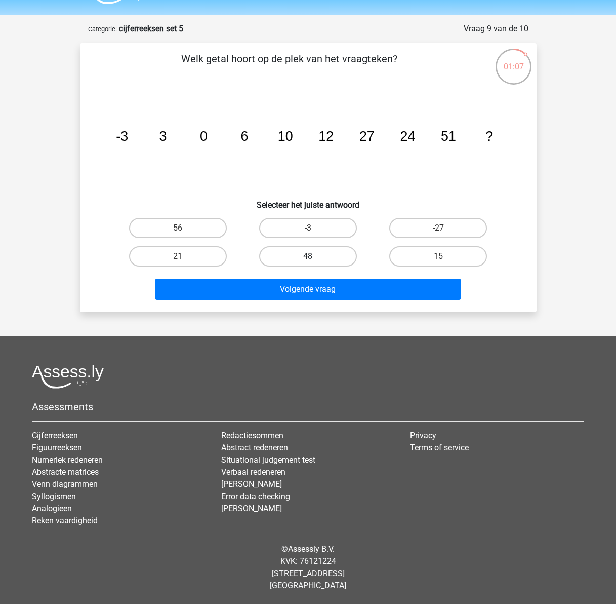
click at [301, 262] on label "48" at bounding box center [308, 256] width 98 height 20
click at [308, 262] on input "48" at bounding box center [311, 259] width 7 height 7
radio input "true"
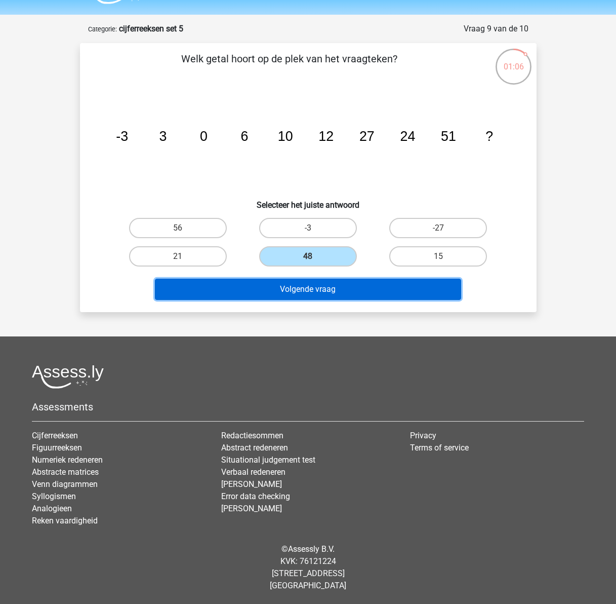
click at [307, 290] on button "Volgende vraag" at bounding box center [308, 289] width 306 height 21
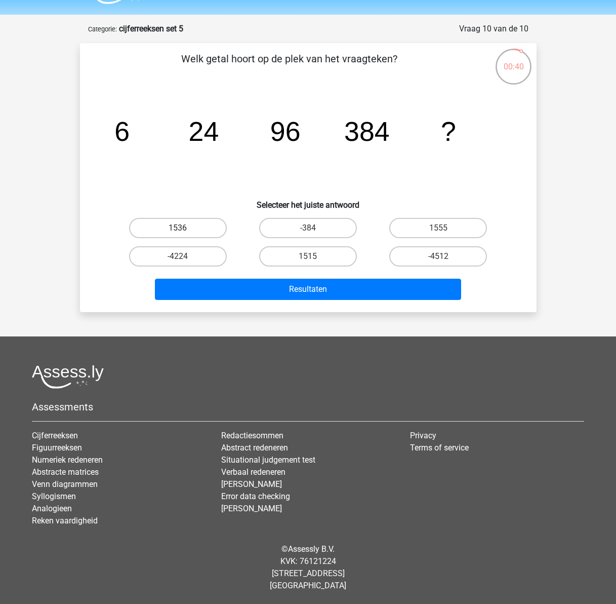
click at [185, 225] on label "1536" at bounding box center [178, 228] width 98 height 20
click at [184, 228] on input "1536" at bounding box center [181, 231] width 7 height 7
radio input "true"
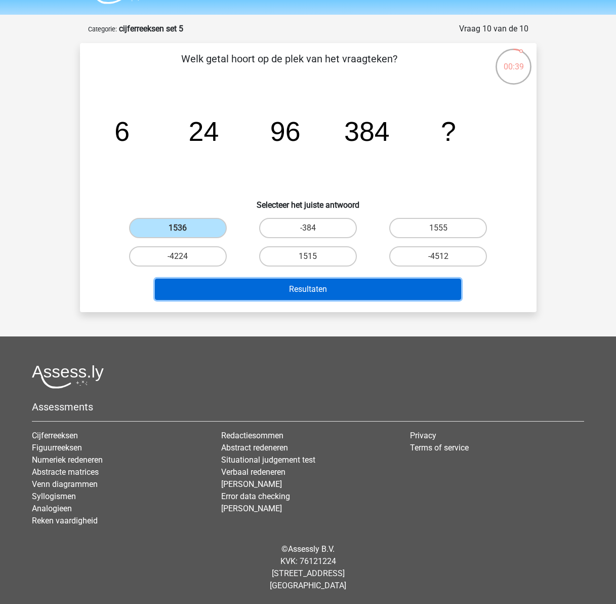
click at [260, 292] on button "Resultaten" at bounding box center [308, 289] width 306 height 21
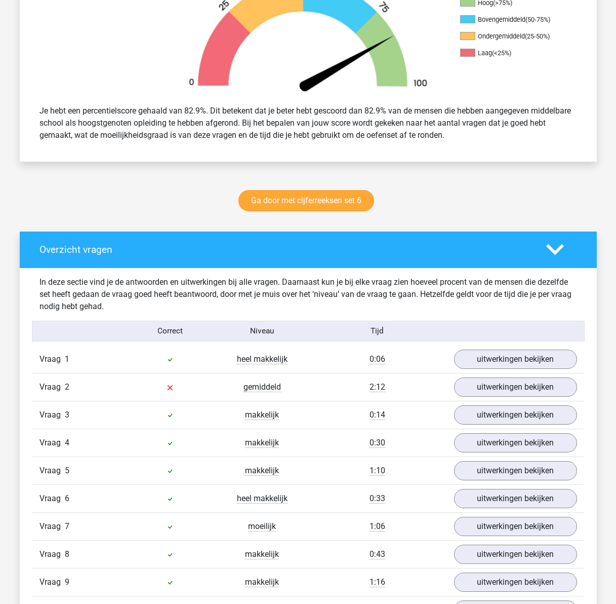
scroll to position [355, 0]
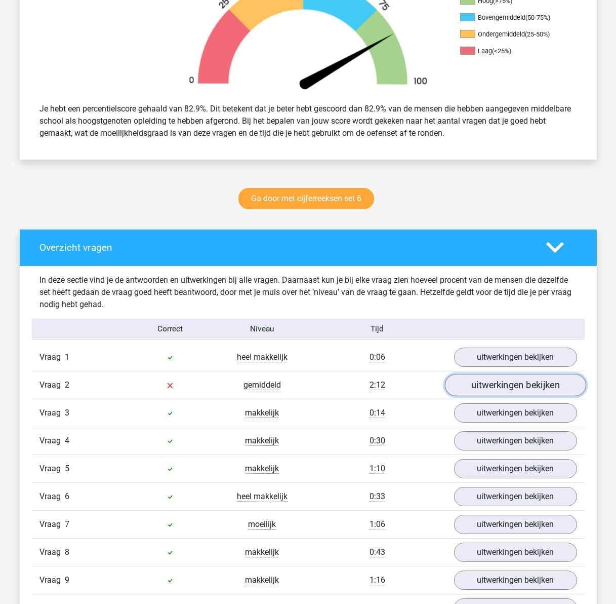
drag, startPoint x: 547, startPoint y: 385, endPoint x: 513, endPoint y: 393, distance: 35.2
click at [547, 385] on link "uitwerkingen bekijken" at bounding box center [515, 385] width 141 height 22
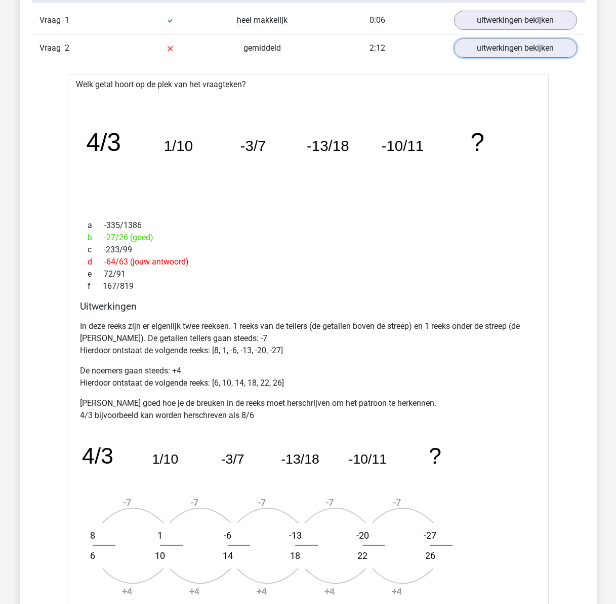
scroll to position [709, 0]
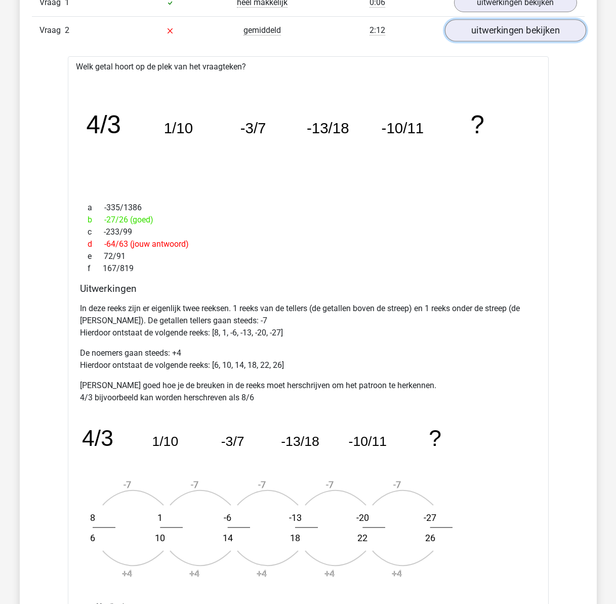
click at [468, 29] on link "uitwerkingen bekijken" at bounding box center [515, 30] width 141 height 22
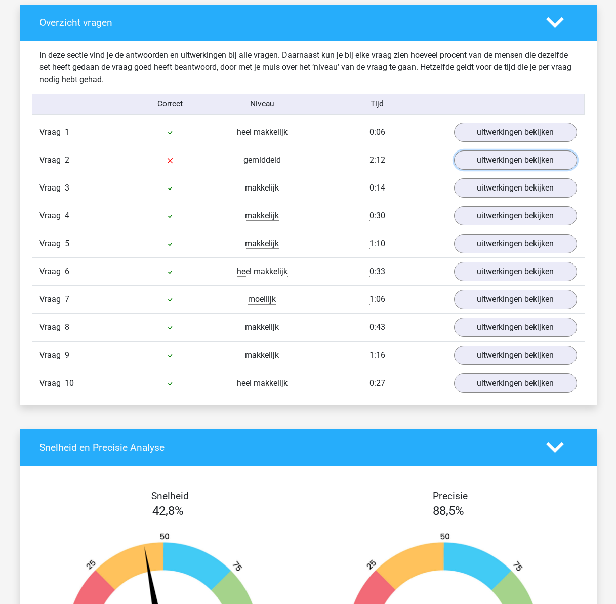
scroll to position [557, 0]
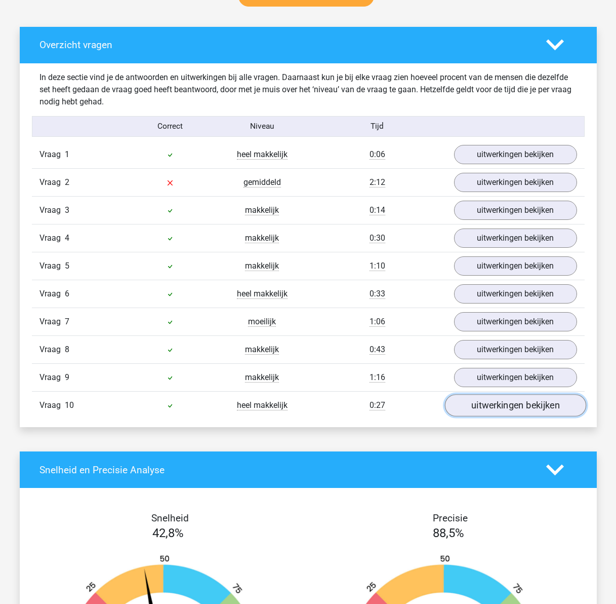
click at [494, 407] on link "uitwerkingen bekijken" at bounding box center [515, 405] width 141 height 22
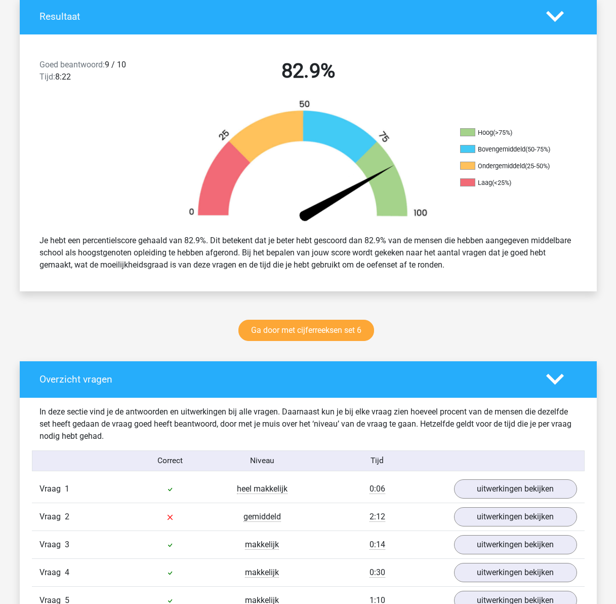
scroll to position [0, 0]
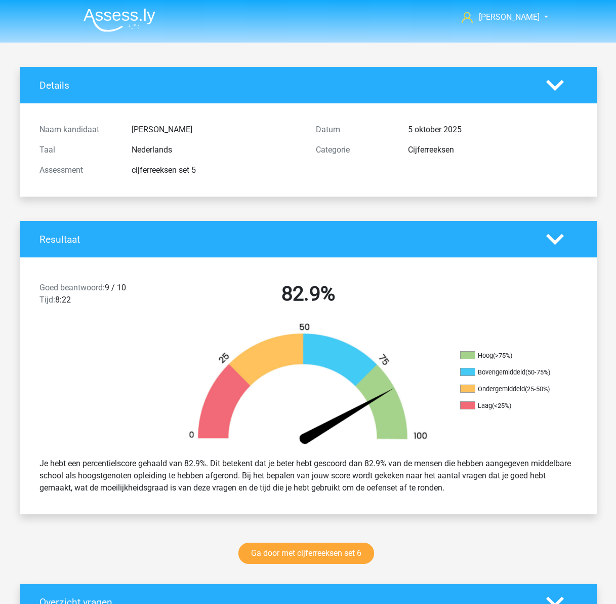
click at [97, 14] on img at bounding box center [120, 20] width 72 height 24
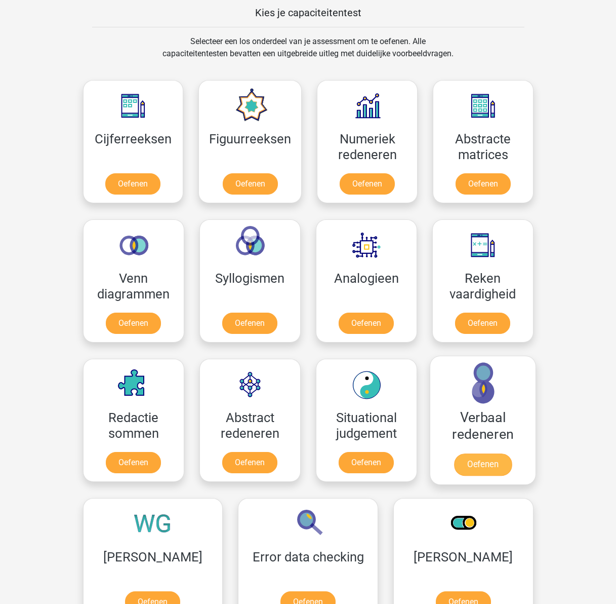
scroll to position [405, 0]
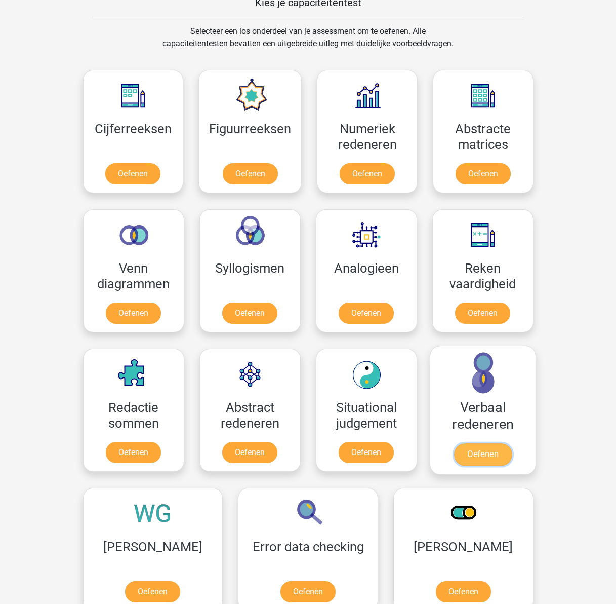
click at [493, 443] on link "Oefenen" at bounding box center [483, 454] width 58 height 22
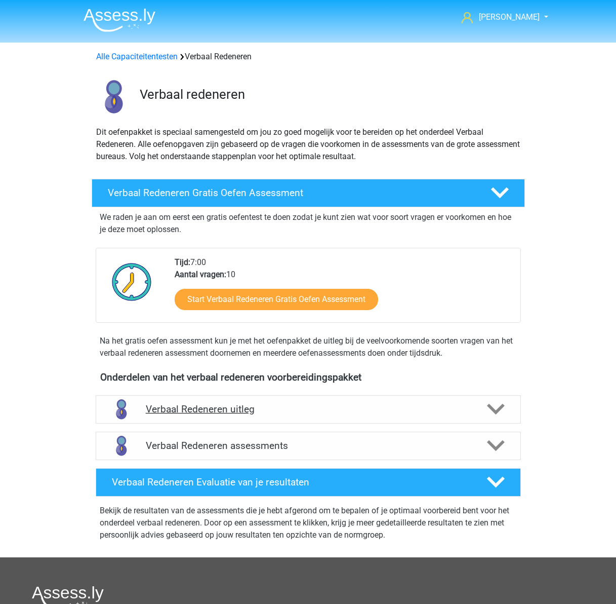
click at [275, 407] on h4 "Verbaal Redeneren uitleg" at bounding box center [308, 409] width 325 height 12
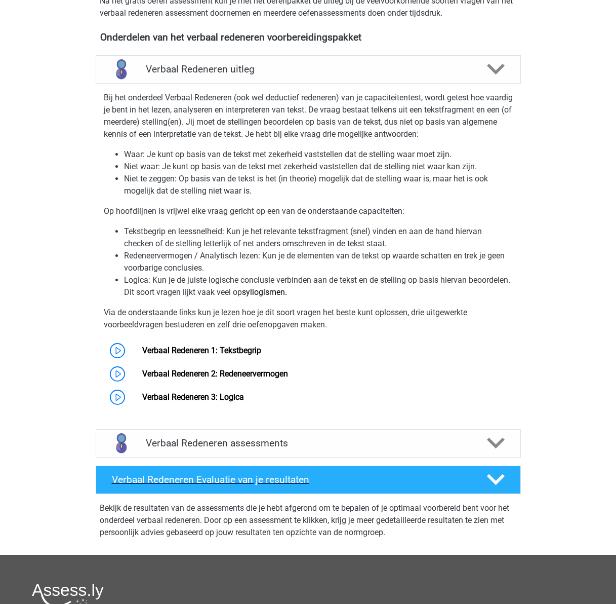
scroll to position [355, 0]
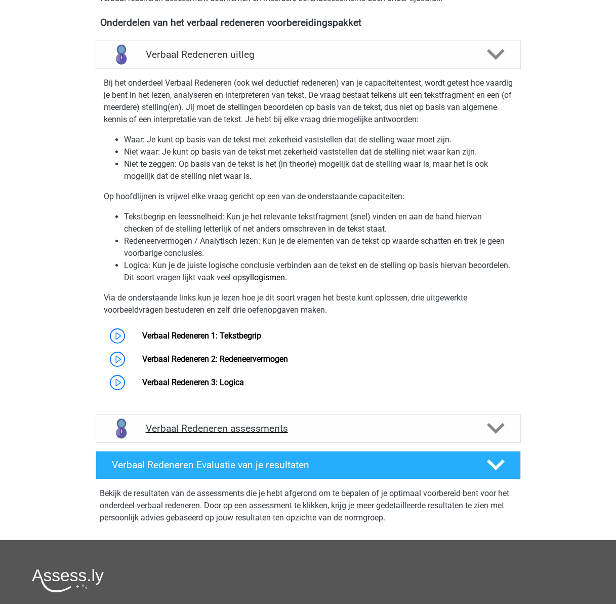
click at [305, 429] on h4 "Verbaal Redeneren assessments" at bounding box center [308, 428] width 325 height 12
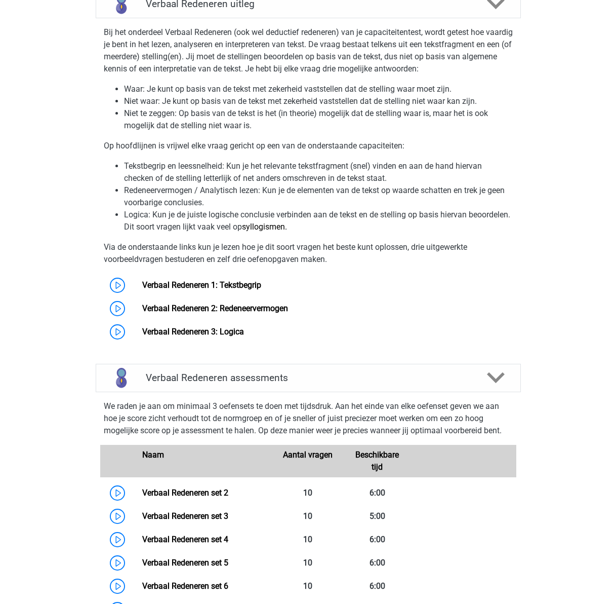
scroll to position [101, 0]
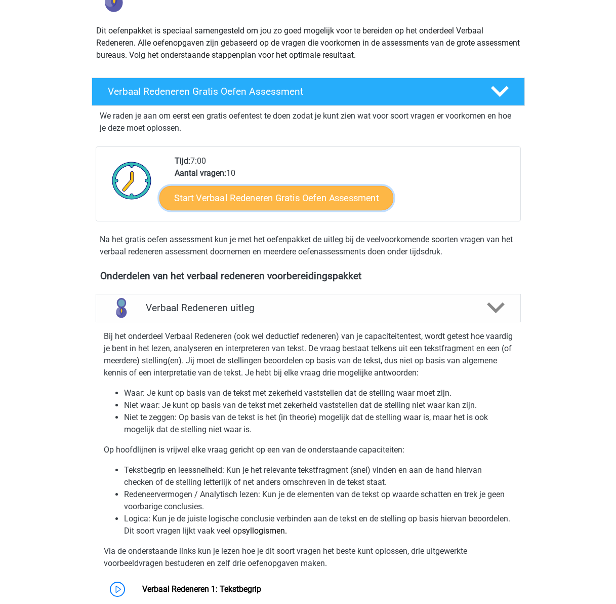
click at [224, 197] on link "Start Verbaal Redeneren Gratis Oefen Assessment" at bounding box center [277, 198] width 234 height 24
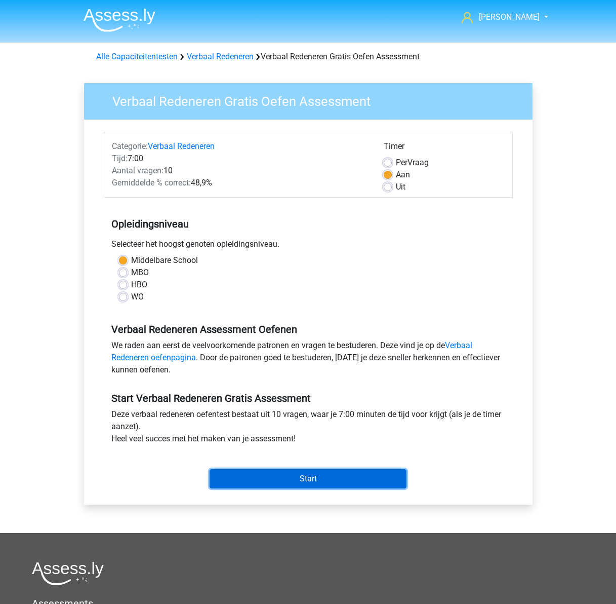
click at [308, 484] on input "Start" at bounding box center [308, 478] width 197 height 19
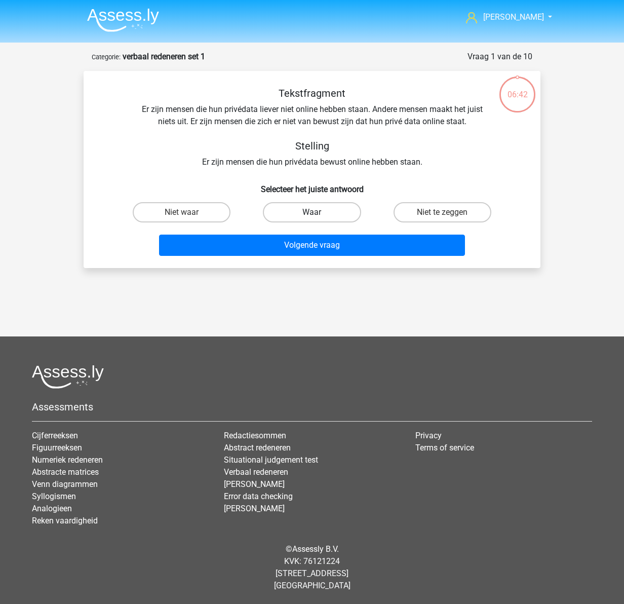
click at [333, 214] on label "Waar" at bounding box center [312, 212] width 98 height 20
click at [319, 214] on input "Waar" at bounding box center [315, 215] width 7 height 7
radio input "true"
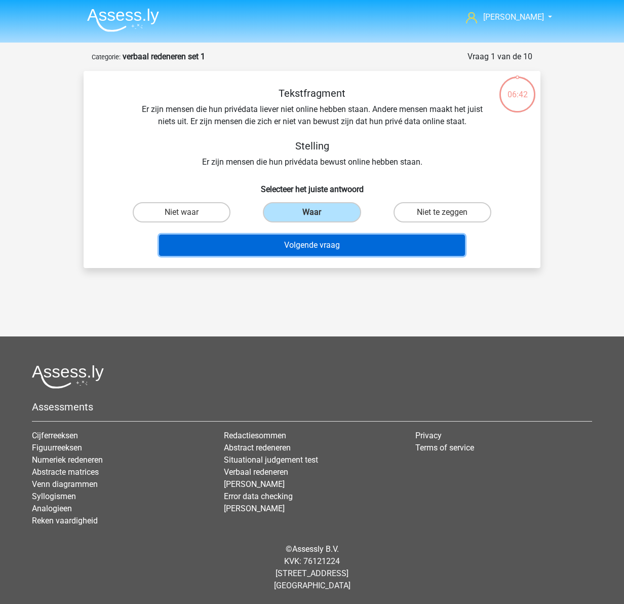
click at [340, 249] on button "Volgende vraag" at bounding box center [312, 245] width 306 height 21
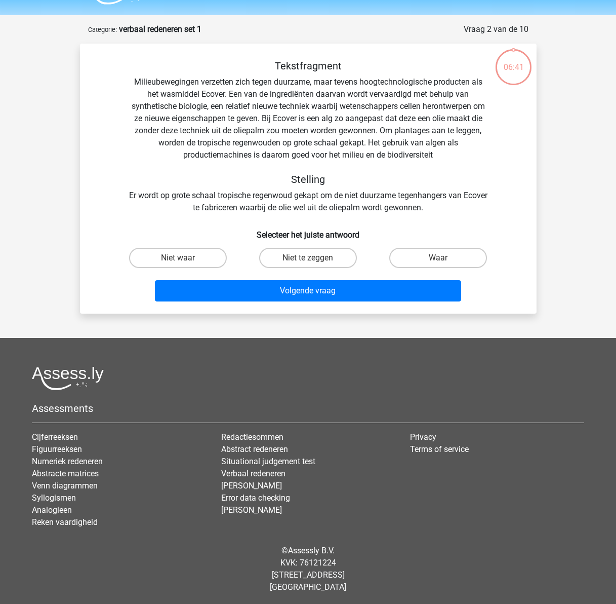
scroll to position [29, 0]
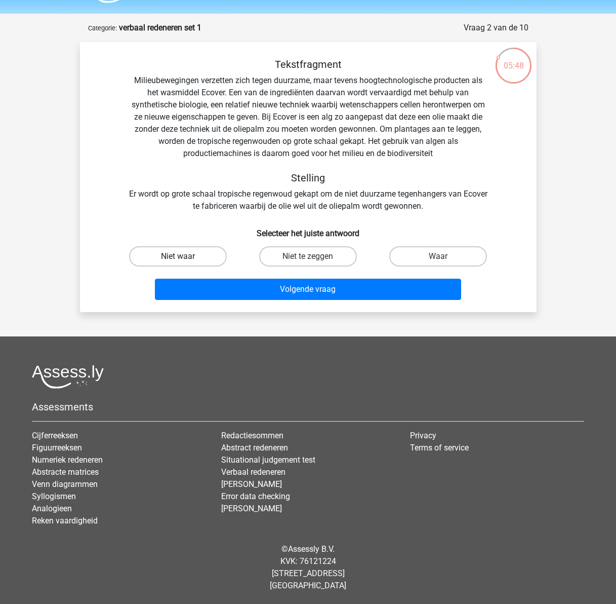
click at [201, 254] on label "Niet waar" at bounding box center [178, 256] width 98 height 20
click at [184, 256] on input "Niet waar" at bounding box center [181, 259] width 7 height 7
radio input "true"
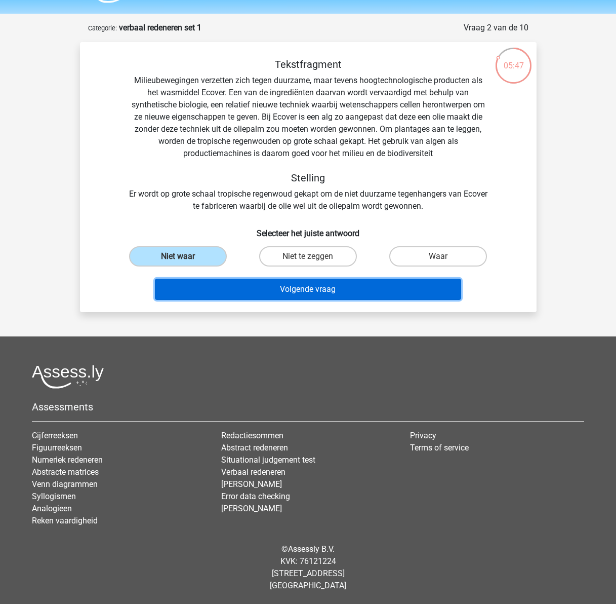
click at [305, 283] on button "Volgende vraag" at bounding box center [308, 289] width 306 height 21
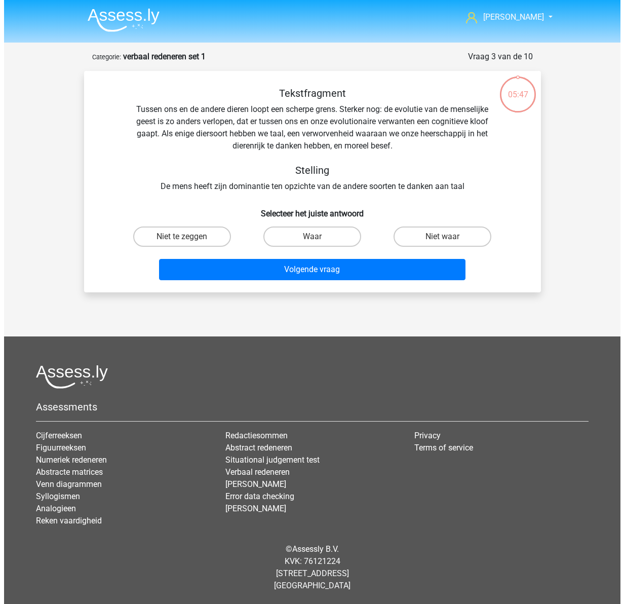
scroll to position [0, 0]
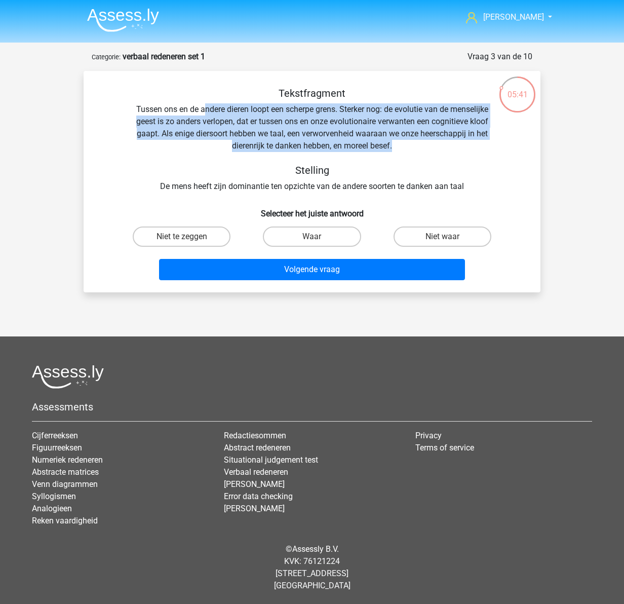
drag, startPoint x: 203, startPoint y: 109, endPoint x: 413, endPoint y: 143, distance: 213.4
click at [413, 143] on div "Tekstfragment Tussen ons en de andere dieren loopt een scherpe grens. Sterker n…" at bounding box center [312, 139] width 424 height 105
click at [301, 148] on div "Tekstfragment Tussen ons en de andere dieren loopt een scherpe grens. Sterker n…" at bounding box center [312, 139] width 424 height 105
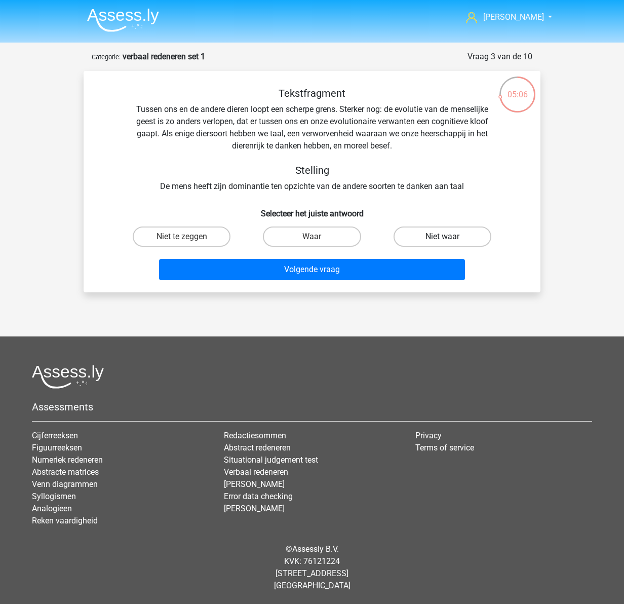
click at [428, 232] on label "Niet waar" at bounding box center [443, 236] width 98 height 20
click at [442, 237] on input "Niet waar" at bounding box center [445, 240] width 7 height 7
radio input "true"
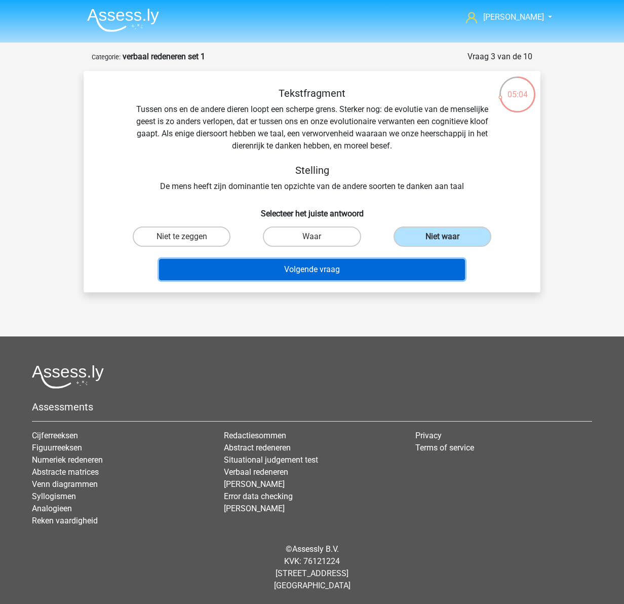
click at [317, 266] on button "Volgende vraag" at bounding box center [312, 269] width 306 height 21
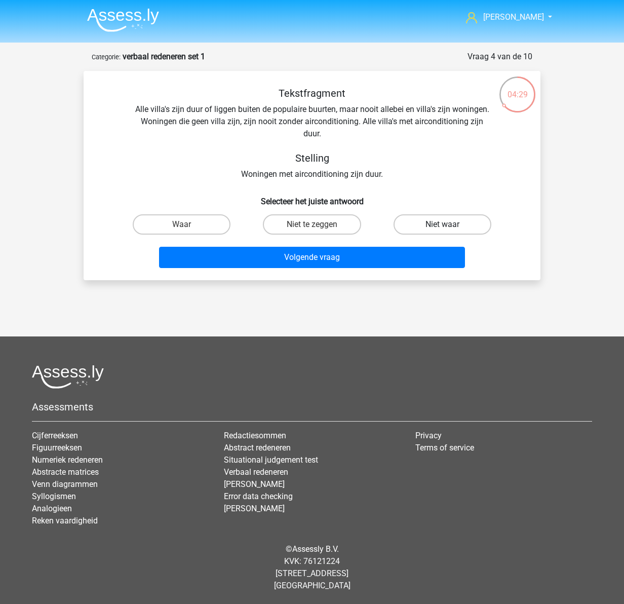
click at [426, 225] on label "Niet waar" at bounding box center [443, 224] width 98 height 20
click at [442, 225] on input "Niet waar" at bounding box center [445, 227] width 7 height 7
radio input "true"
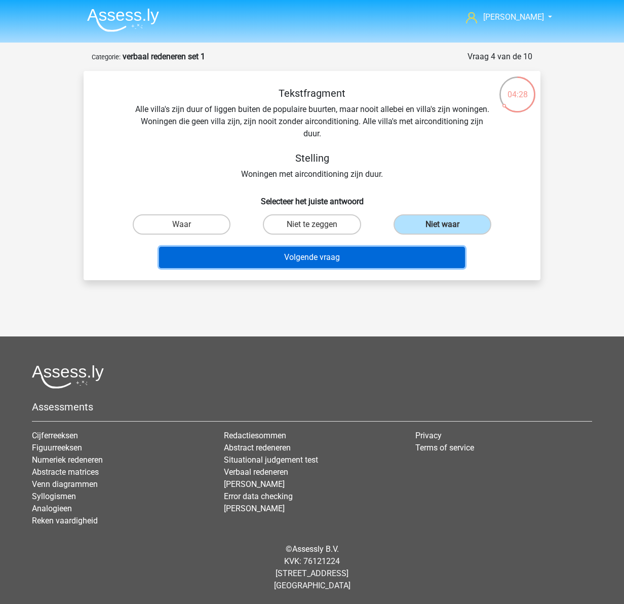
click at [272, 265] on button "Volgende vraag" at bounding box center [312, 257] width 306 height 21
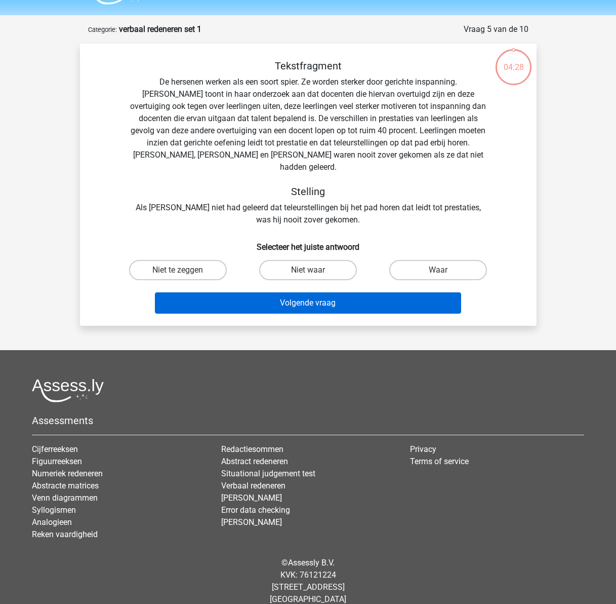
scroll to position [29, 0]
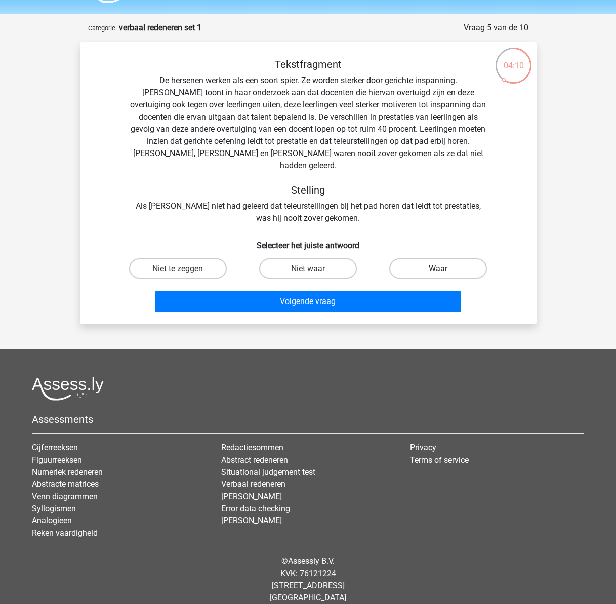
click at [447, 258] on label "Waar" at bounding box center [438, 268] width 98 height 20
click at [445, 268] on input "Waar" at bounding box center [442, 271] width 7 height 7
radio input "true"
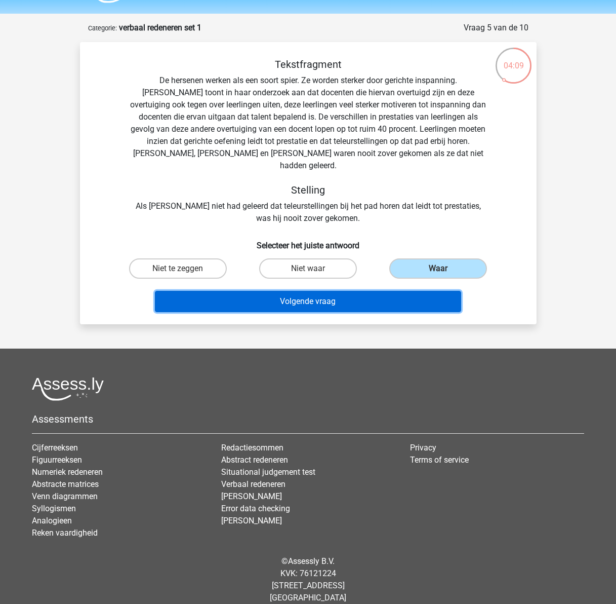
click at [259, 297] on button "Volgende vraag" at bounding box center [308, 301] width 306 height 21
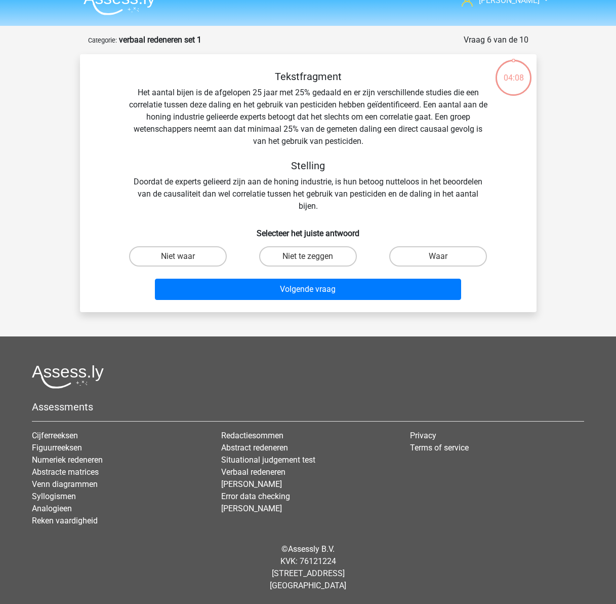
scroll to position [17, 0]
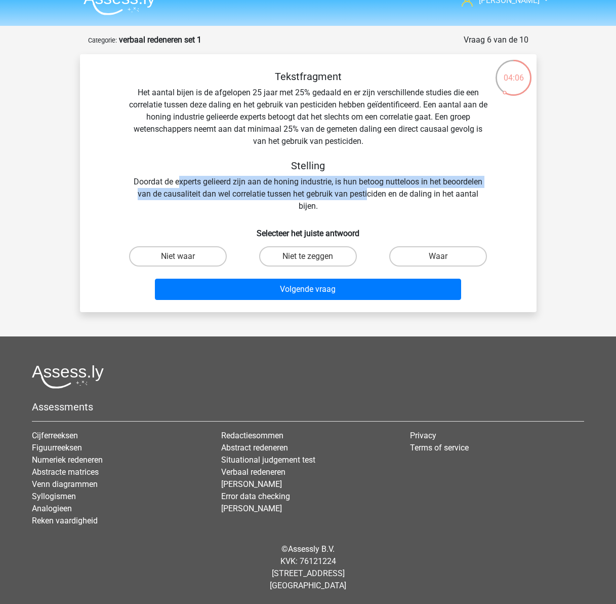
drag, startPoint x: 180, startPoint y: 182, endPoint x: 368, endPoint y: 197, distance: 188.5
click at [368, 197] on div "Tekstfragment Het aantal bijen is de afgelopen 25 jaar met 25% gedaald en er zi…" at bounding box center [308, 141] width 424 height 142
click at [294, 252] on label "Niet te zeggen" at bounding box center [308, 256] width 98 height 20
click at [308, 256] on input "Niet te zeggen" at bounding box center [311, 259] width 7 height 7
radio input "true"
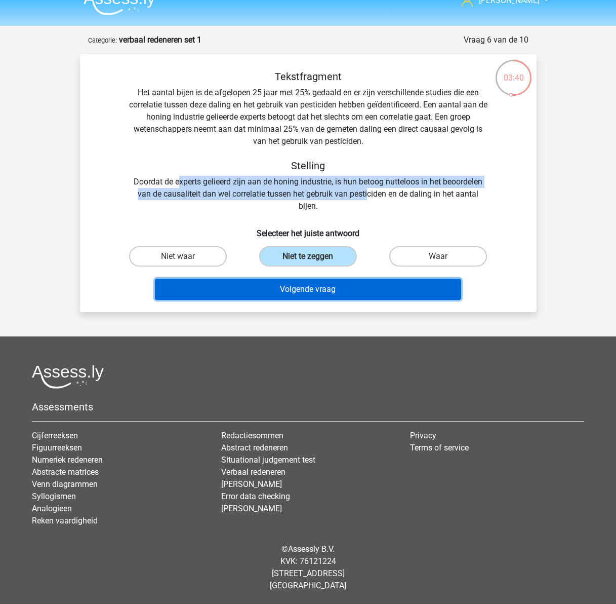
click at [297, 295] on button "Volgende vraag" at bounding box center [308, 289] width 306 height 21
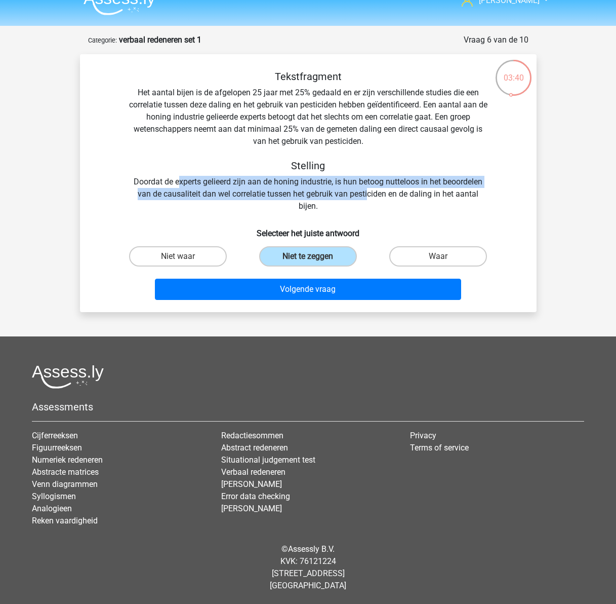
scroll to position [0, 0]
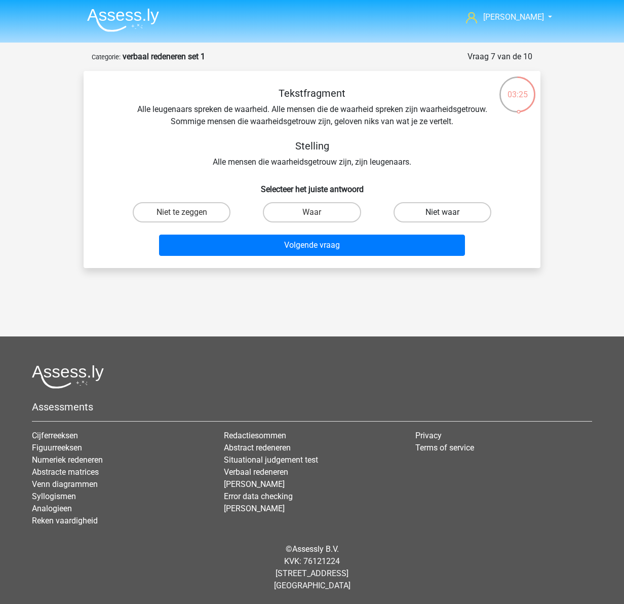
click at [427, 219] on label "Niet waar" at bounding box center [443, 212] width 98 height 20
click at [442, 219] on input "Niet waar" at bounding box center [445, 215] width 7 height 7
radio input "true"
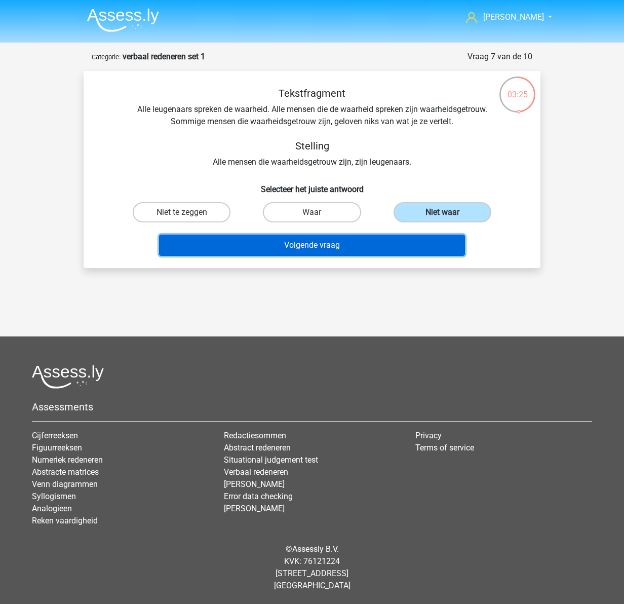
click at [347, 250] on button "Volgende vraag" at bounding box center [312, 245] width 306 height 21
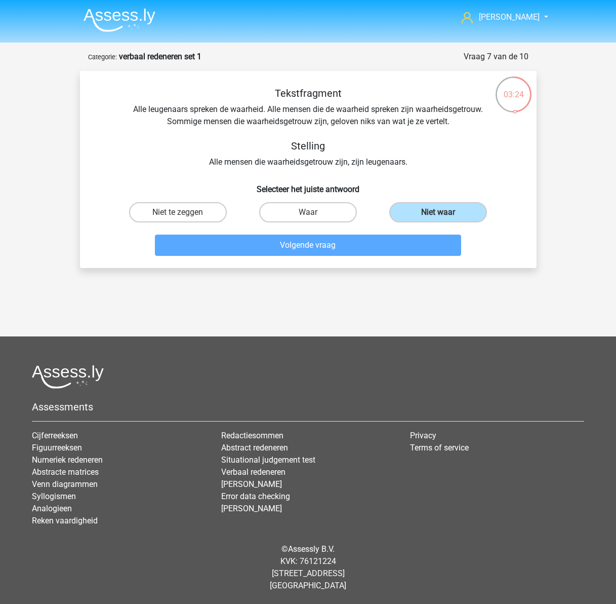
scroll to position [5, 0]
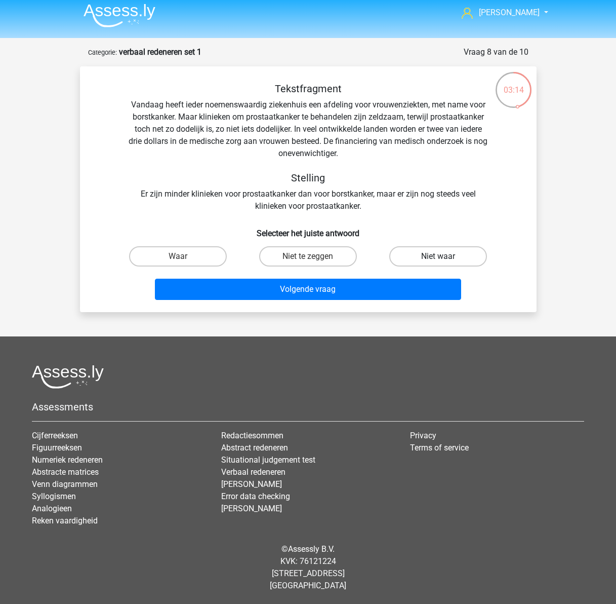
click at [408, 256] on label "Niet waar" at bounding box center [438, 256] width 98 height 20
click at [439, 256] on input "Niet waar" at bounding box center [442, 259] width 7 height 7
radio input "true"
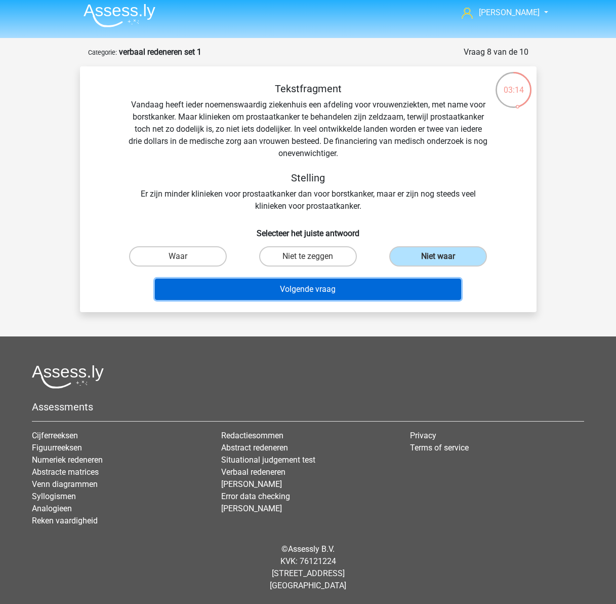
click at [365, 293] on button "Volgende vraag" at bounding box center [308, 289] width 306 height 21
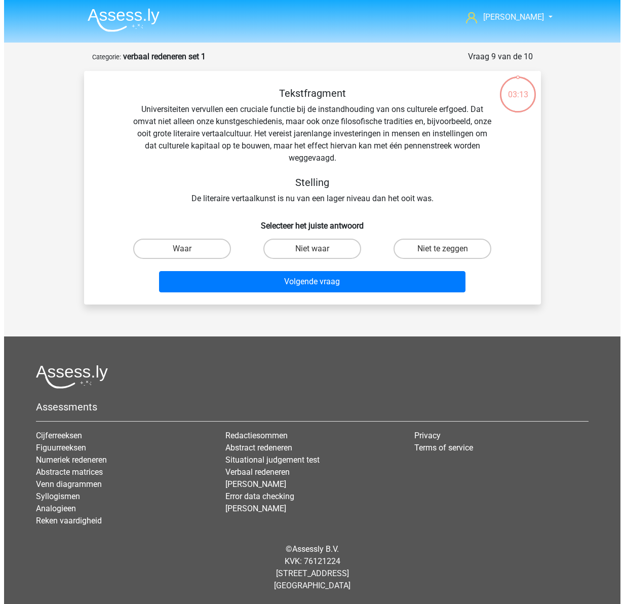
scroll to position [0, 0]
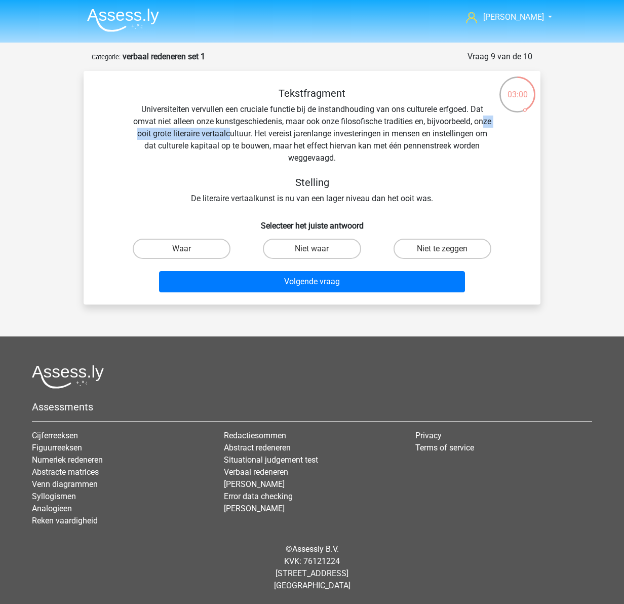
drag, startPoint x: 167, startPoint y: 137, endPoint x: 267, endPoint y: 139, distance: 99.8
click at [267, 139] on div "Tekstfragment Universiteiten vervullen een cruciale functie bij de instandhoudi…" at bounding box center [312, 146] width 424 height 118
click at [430, 248] on label "Niet te zeggen" at bounding box center [443, 249] width 98 height 20
click at [442, 249] on input "Niet te zeggen" at bounding box center [445, 252] width 7 height 7
radio input "true"
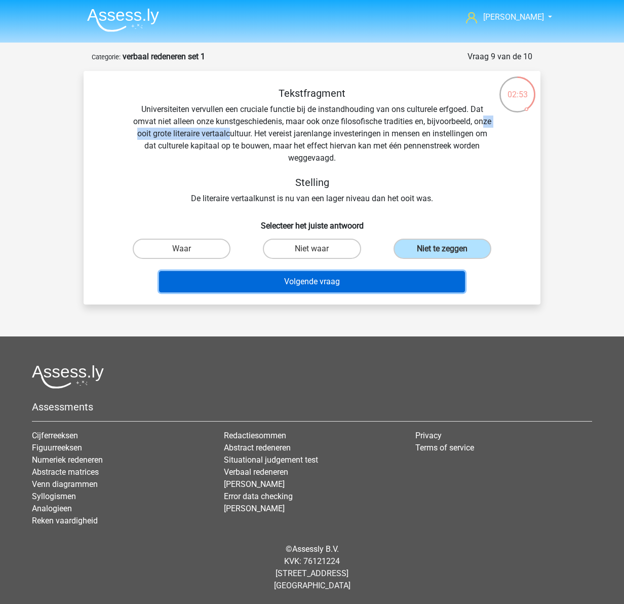
click at [312, 287] on button "Volgende vraag" at bounding box center [312, 281] width 306 height 21
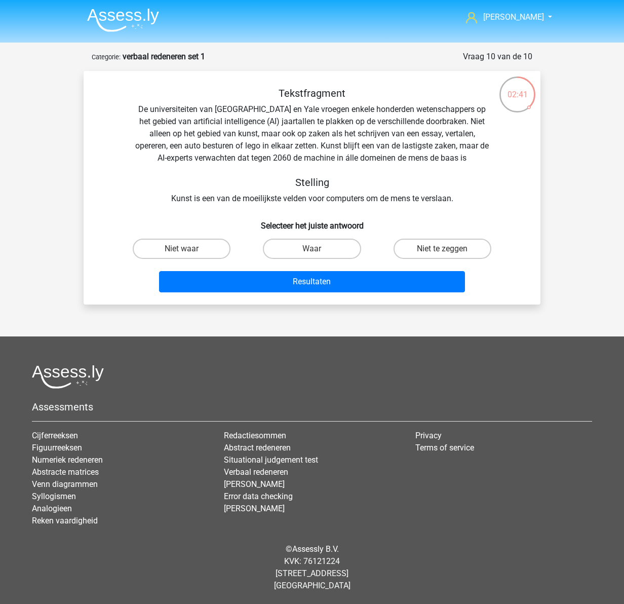
click at [184, 136] on div "Tekstfragment De universiteiten van Oxford en Yale vroegen enkele honderden wet…" at bounding box center [312, 146] width 424 height 118
click at [307, 247] on label "Waar" at bounding box center [312, 249] width 98 height 20
click at [312, 249] on input "Waar" at bounding box center [315, 252] width 7 height 7
radio input "true"
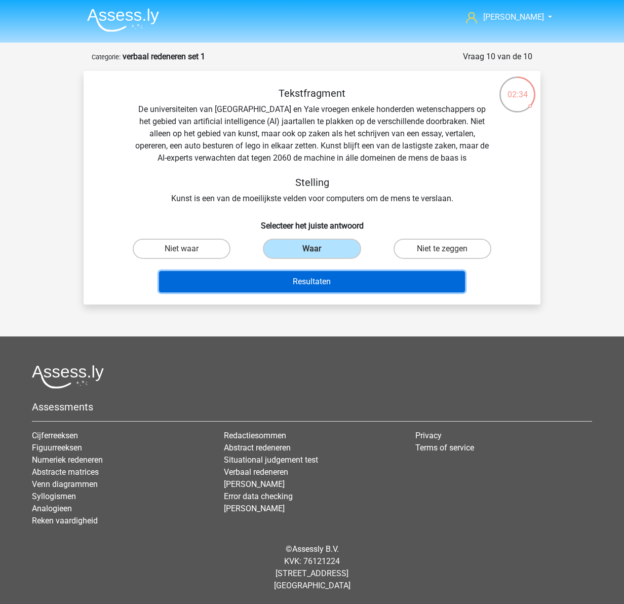
click at [303, 283] on button "Resultaten" at bounding box center [312, 281] width 306 height 21
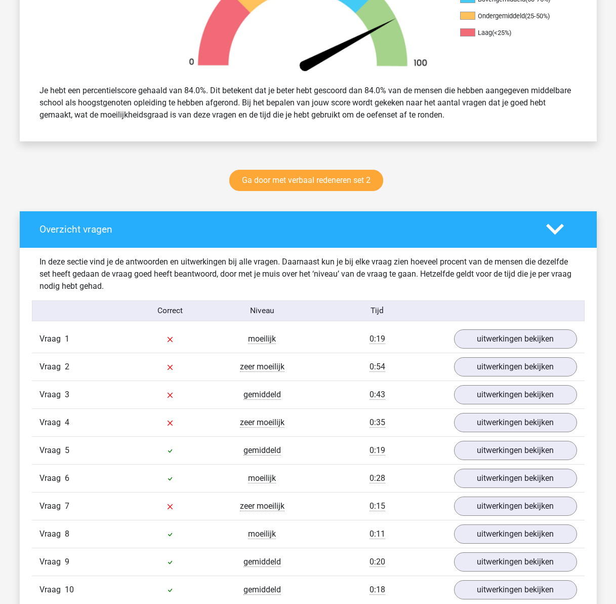
scroll to position [405, 0]
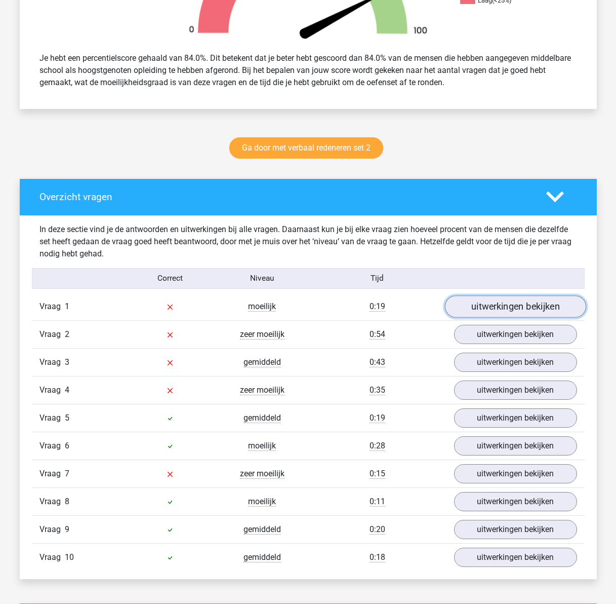
click at [463, 301] on link "uitwerkingen bekijken" at bounding box center [515, 306] width 141 height 22
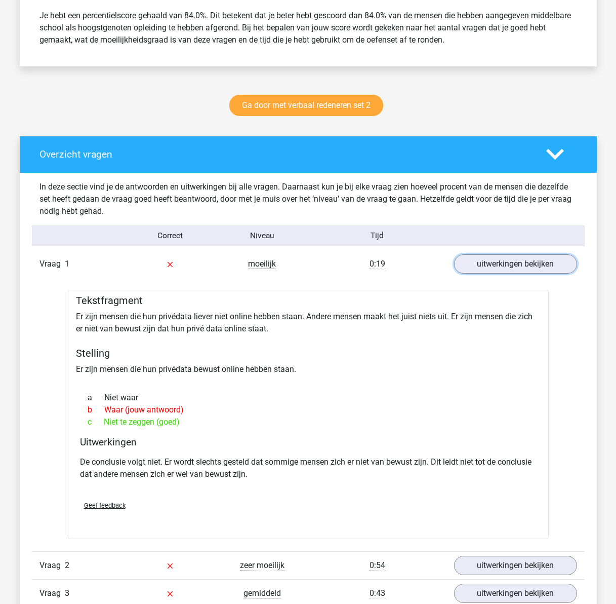
scroll to position [506, 0]
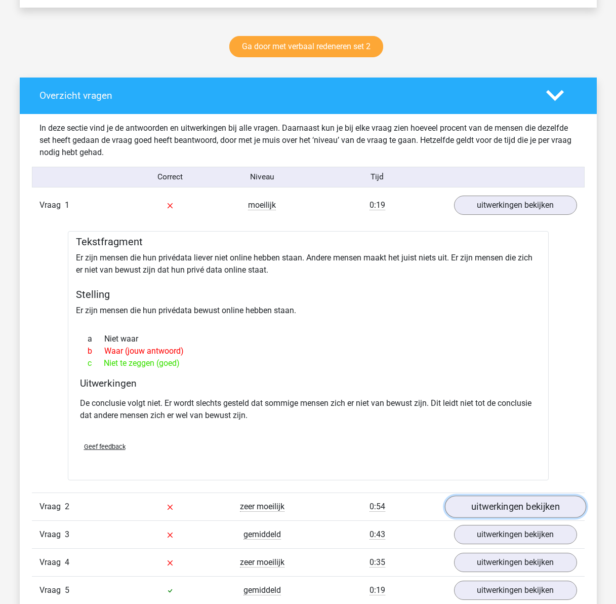
drag, startPoint x: 504, startPoint y: 501, endPoint x: 275, endPoint y: 501, distance: 229.4
click at [503, 501] on link "uitwerkingen bekijken" at bounding box center [515, 507] width 141 height 22
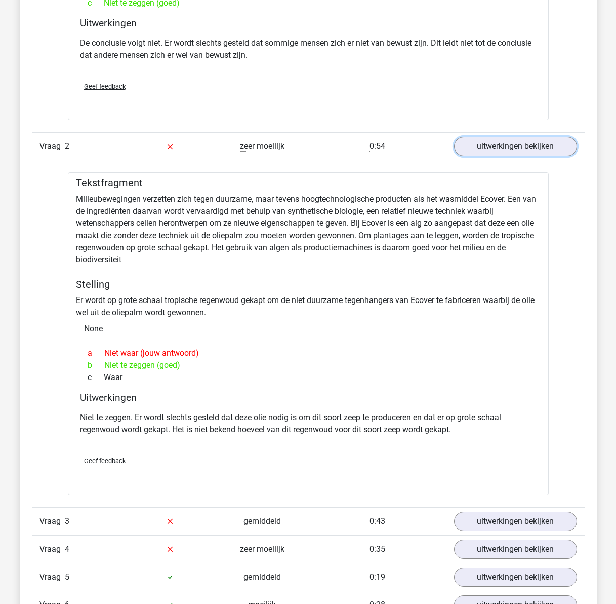
scroll to position [962, 0]
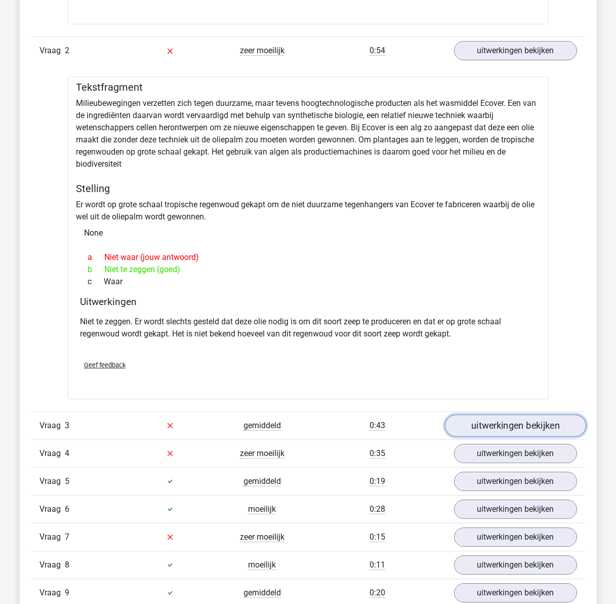
click at [495, 433] on link "uitwerkingen bekijken" at bounding box center [515, 425] width 141 height 22
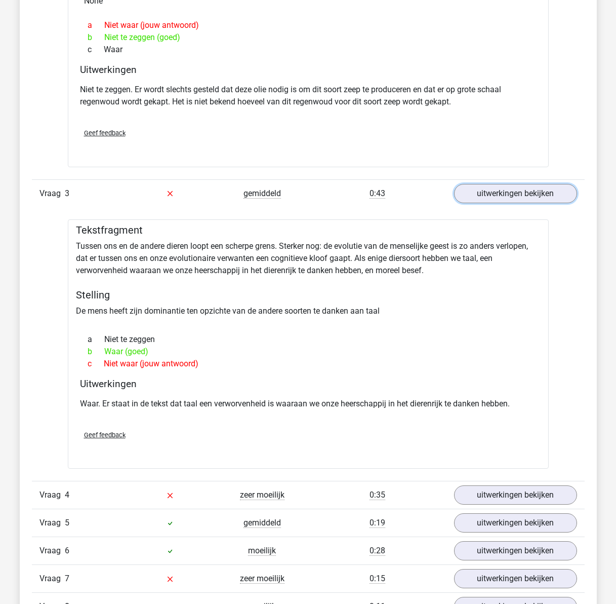
scroll to position [1216, 0]
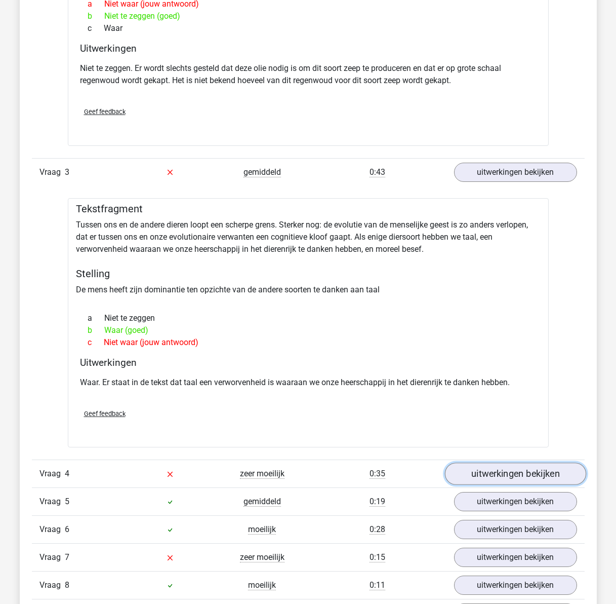
click at [523, 474] on link "uitwerkingen bekijken" at bounding box center [515, 473] width 141 height 22
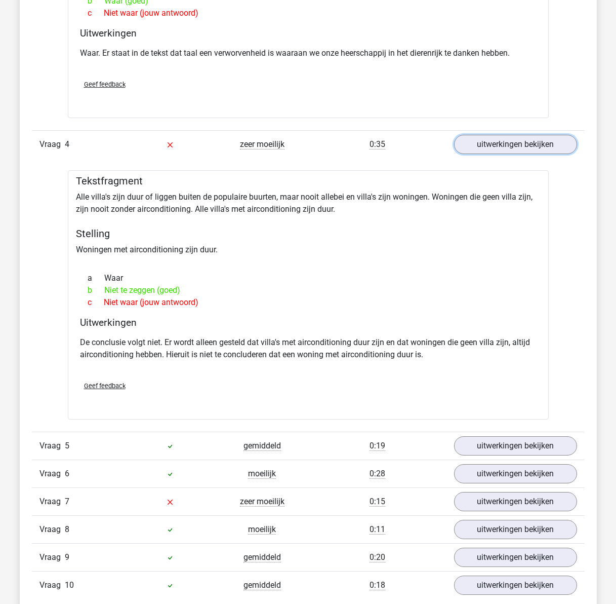
scroll to position [1570, 0]
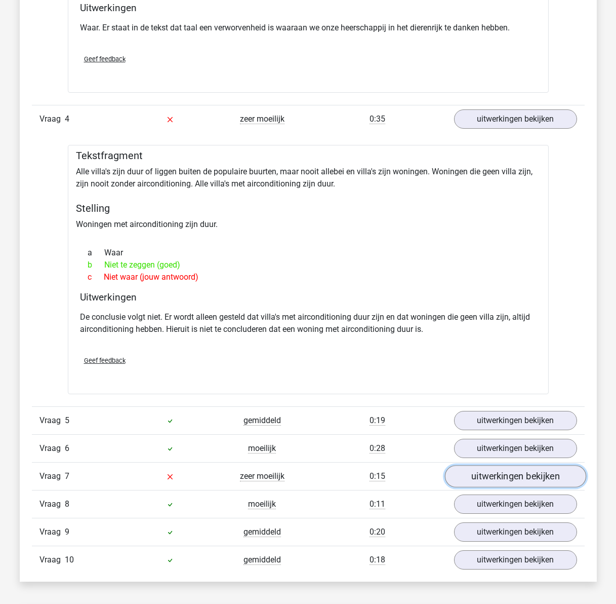
click at [471, 484] on link "uitwerkingen bekijken" at bounding box center [515, 476] width 141 height 22
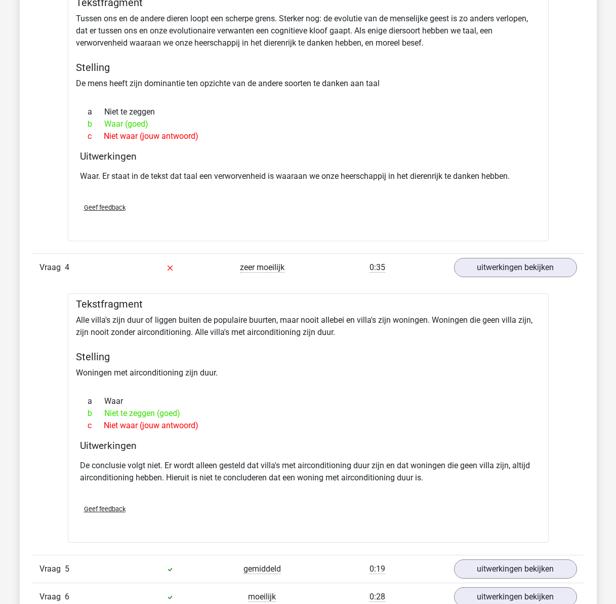
scroll to position [0, 0]
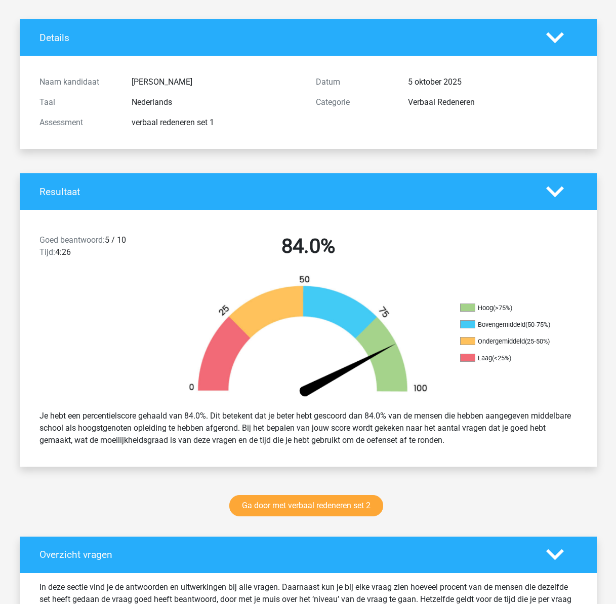
drag, startPoint x: 293, startPoint y: 519, endPoint x: 262, endPoint y: 321, distance: 200.5
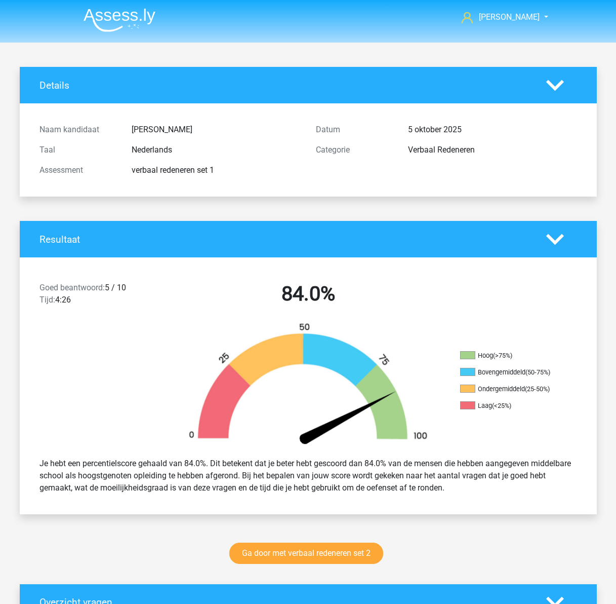
click at [121, 21] on img at bounding box center [120, 20] width 72 height 24
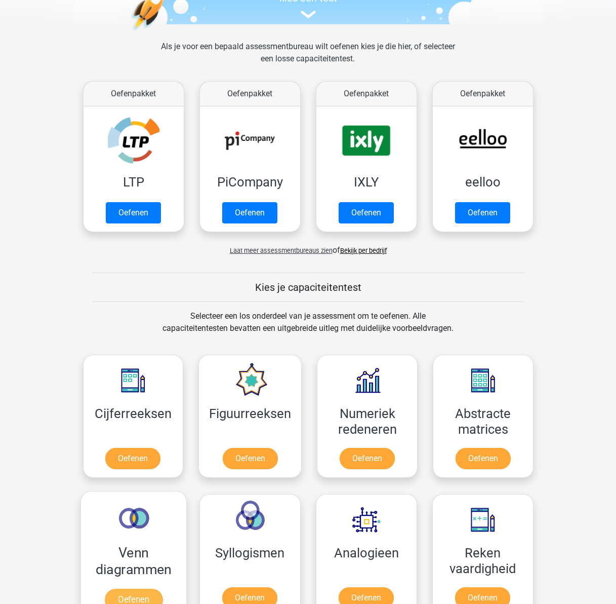
scroll to position [304, 0]
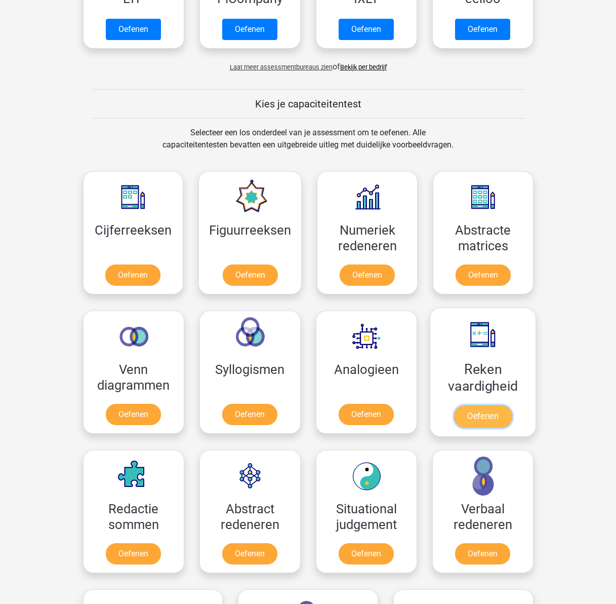
click at [468, 416] on link "Oefenen" at bounding box center [483, 416] width 58 height 22
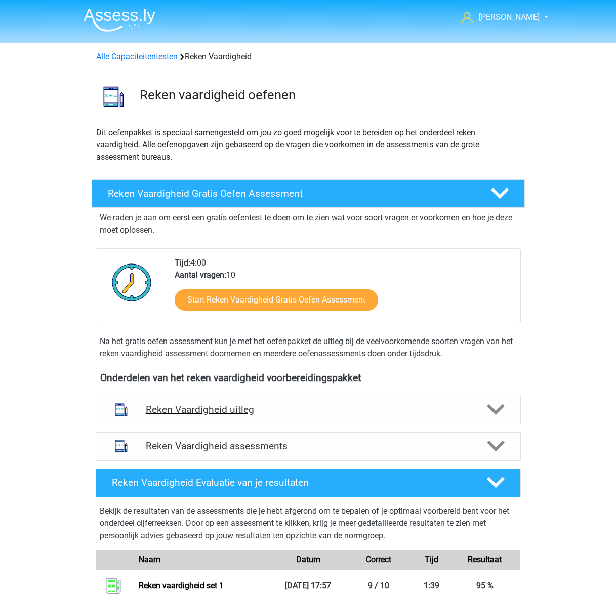
click at [296, 407] on h4 "Reken Vaardigheid uitleg" at bounding box center [308, 410] width 325 height 12
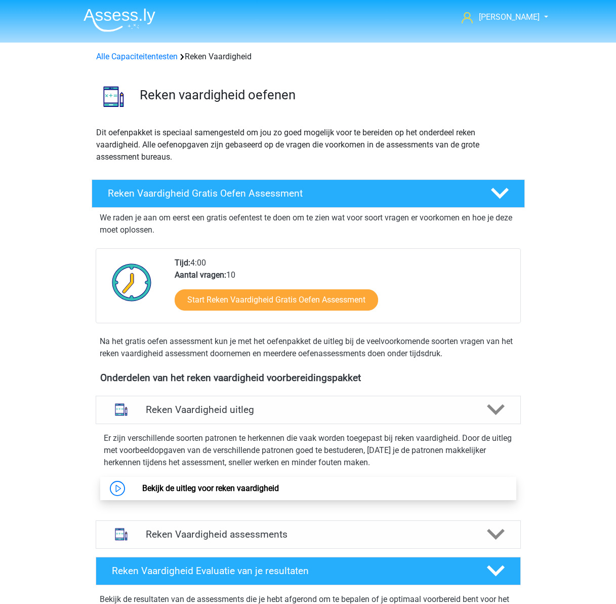
click at [217, 483] on link "Bekijk de uitleg voor reken vaardigheid" at bounding box center [210, 488] width 137 height 10
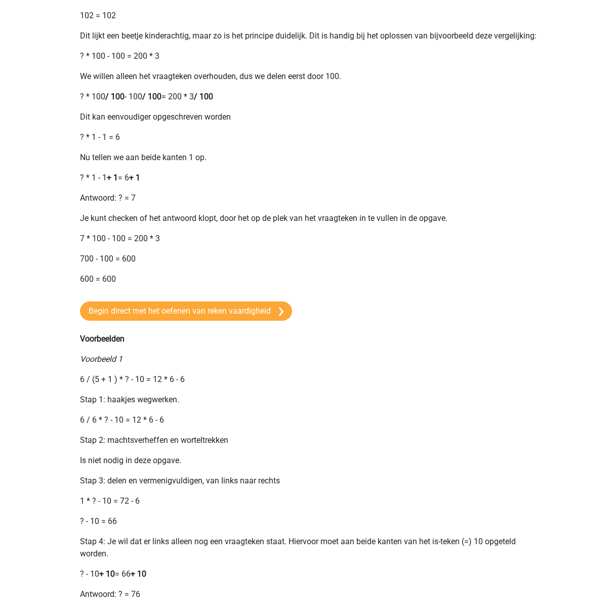
scroll to position [709, 0]
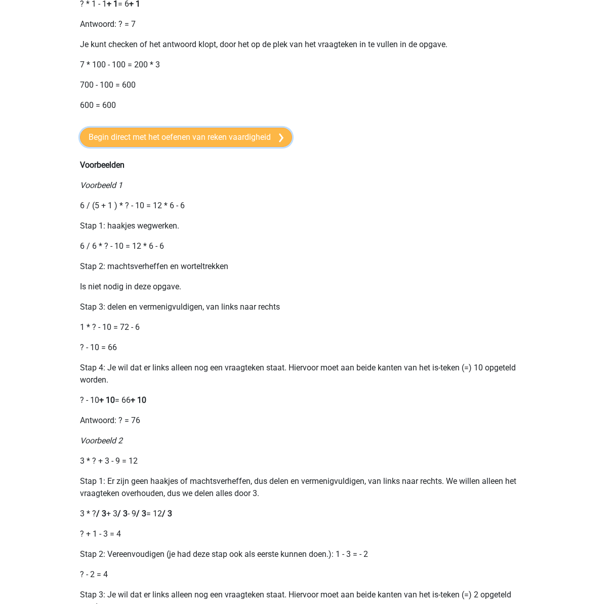
click at [169, 147] on link "Begin direct met het oefenen van reken vaardigheid" at bounding box center [186, 137] width 212 height 19
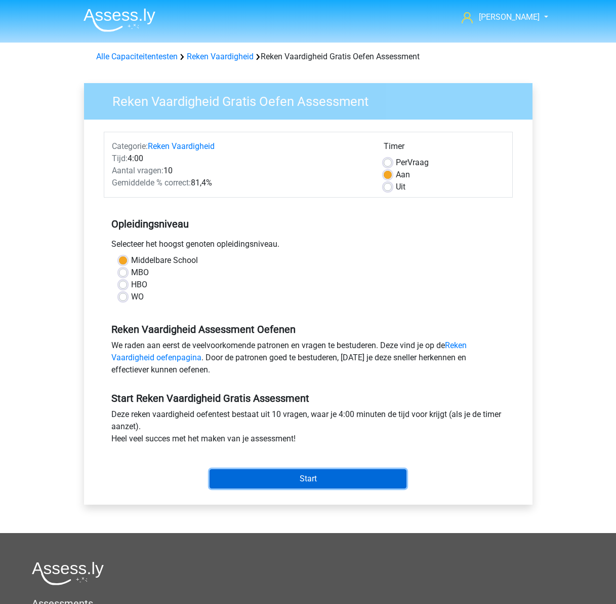
click at [311, 475] on input "Start" at bounding box center [308, 478] width 197 height 19
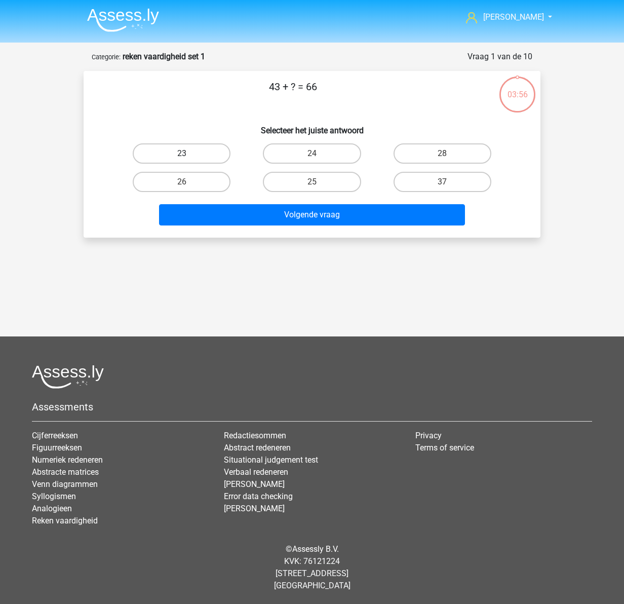
click at [173, 150] on label "23" at bounding box center [182, 153] width 98 height 20
click at [182, 153] on input "23" at bounding box center [185, 156] width 7 height 7
radio input "true"
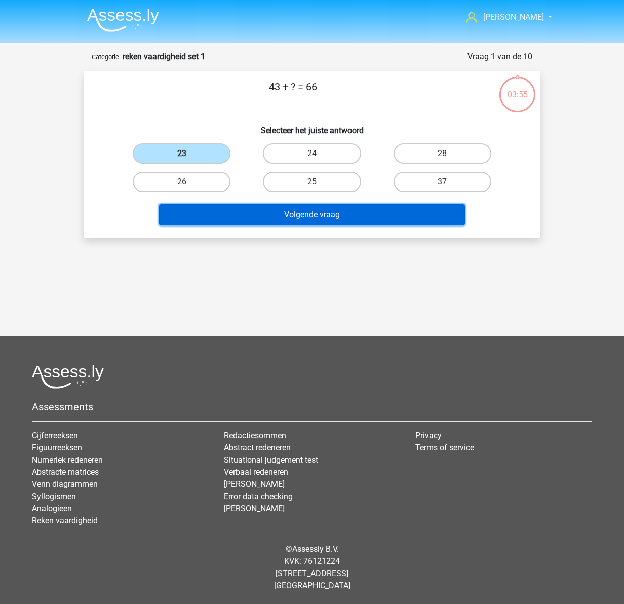
click at [292, 217] on button "Volgende vraag" at bounding box center [312, 214] width 306 height 21
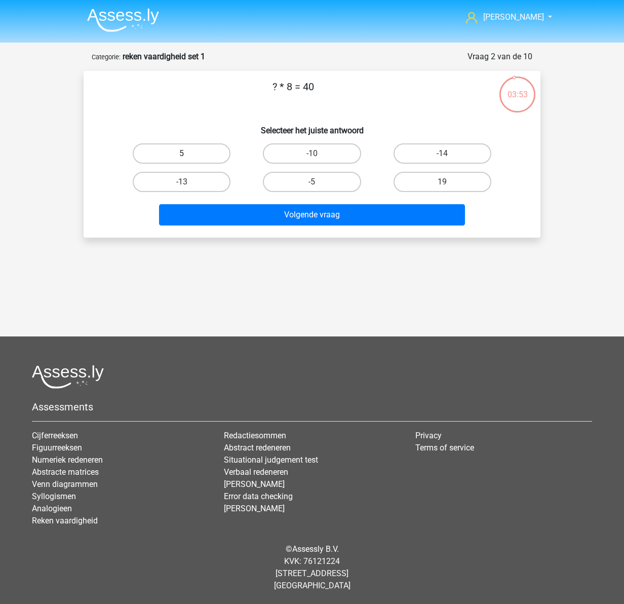
click at [206, 153] on label "5" at bounding box center [182, 153] width 98 height 20
click at [188, 153] on input "5" at bounding box center [185, 156] width 7 height 7
radio input "true"
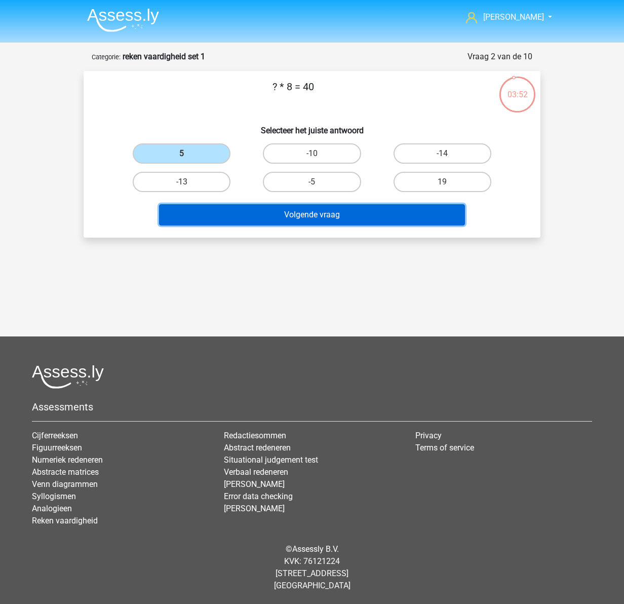
drag, startPoint x: 287, startPoint y: 213, endPoint x: 283, endPoint y: 221, distance: 8.6
click at [287, 214] on button "Volgende vraag" at bounding box center [312, 214] width 306 height 21
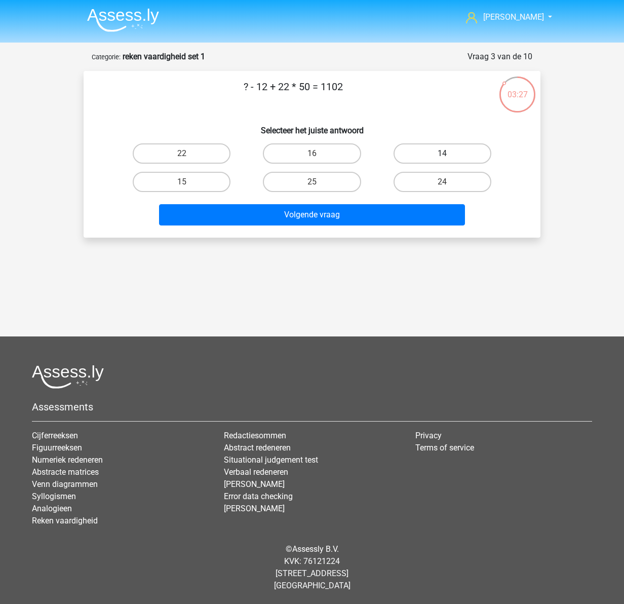
click at [453, 150] on label "14" at bounding box center [443, 153] width 98 height 20
click at [449, 153] on input "14" at bounding box center [445, 156] width 7 height 7
radio input "true"
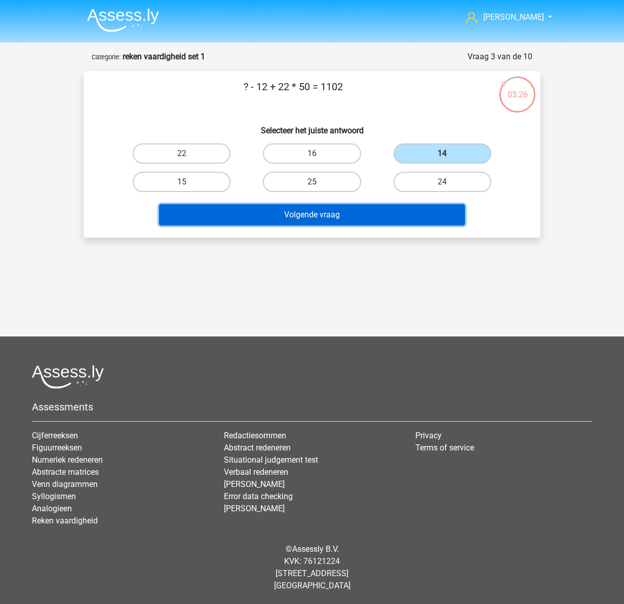
click at [371, 211] on button "Volgende vraag" at bounding box center [312, 214] width 306 height 21
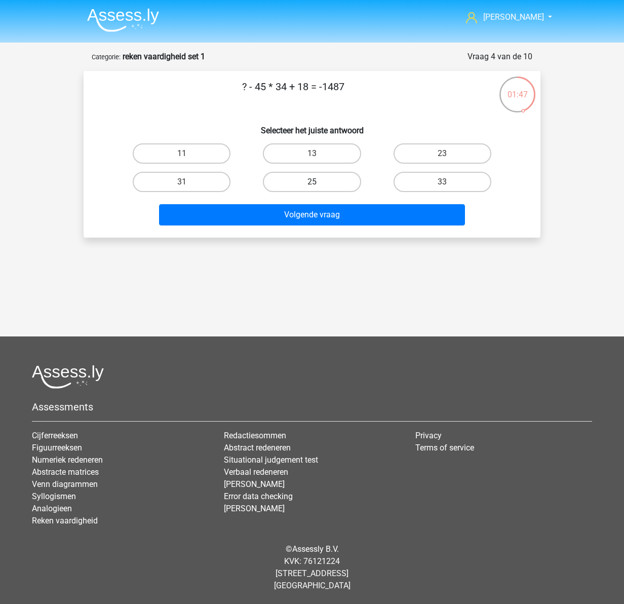
click at [331, 182] on label "25" at bounding box center [312, 182] width 98 height 20
click at [319, 182] on input "25" at bounding box center [315, 185] width 7 height 7
radio input "true"
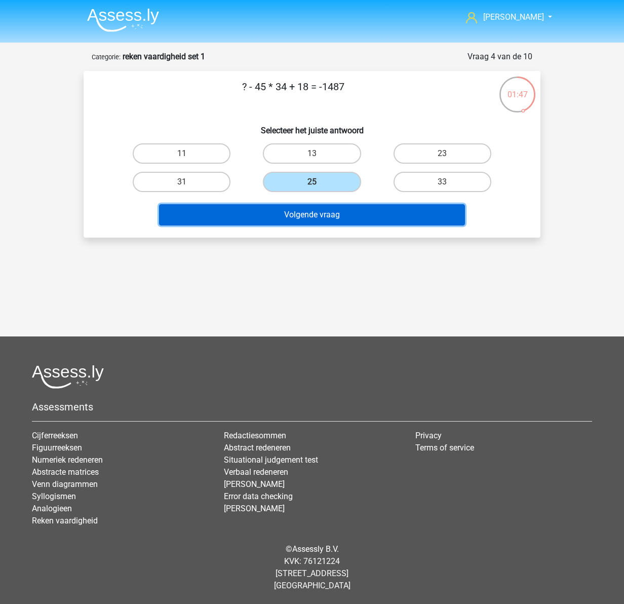
click at [344, 222] on button "Volgende vraag" at bounding box center [312, 214] width 306 height 21
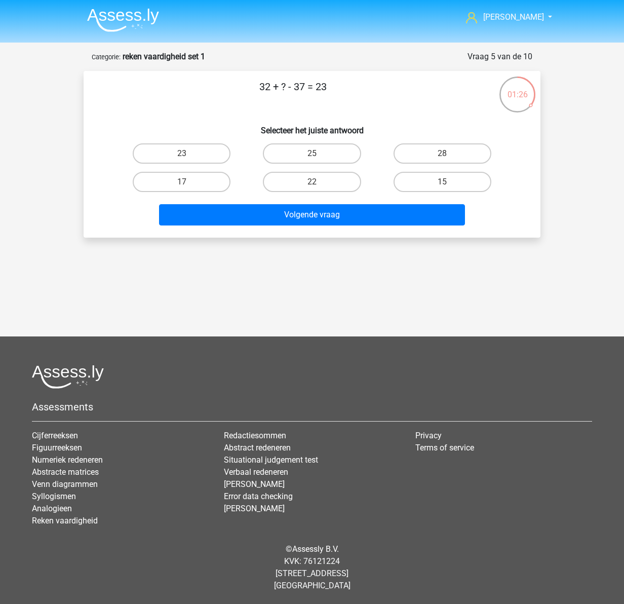
drag, startPoint x: 423, startPoint y: 154, endPoint x: 425, endPoint y: 171, distance: 16.8
click at [423, 154] on label "28" at bounding box center [443, 153] width 98 height 20
click at [442, 154] on input "28" at bounding box center [445, 156] width 7 height 7
radio input "true"
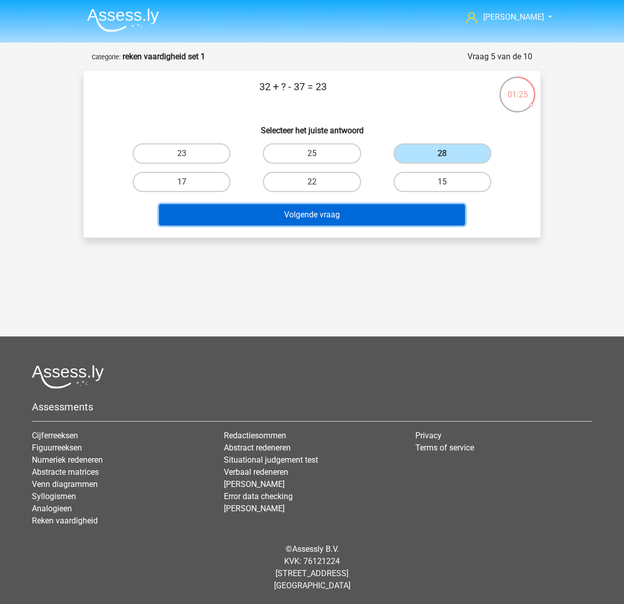
click at [419, 218] on button "Volgende vraag" at bounding box center [312, 214] width 306 height 21
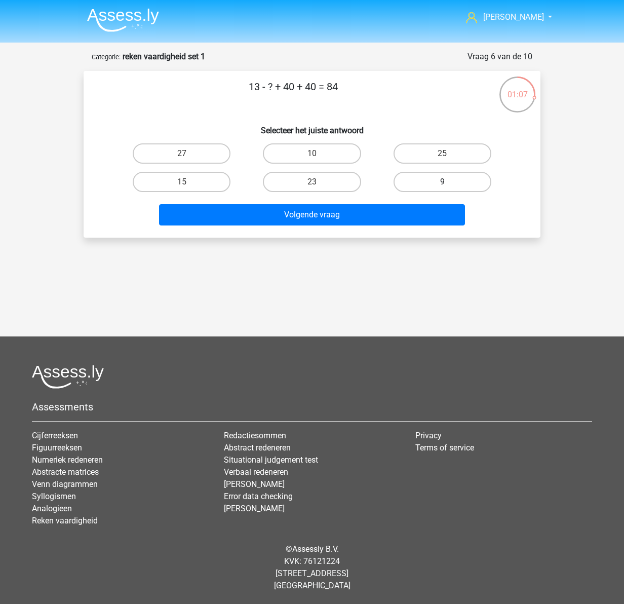
click at [421, 184] on label "9" at bounding box center [443, 182] width 98 height 20
click at [442, 184] on input "9" at bounding box center [445, 185] width 7 height 7
radio input "true"
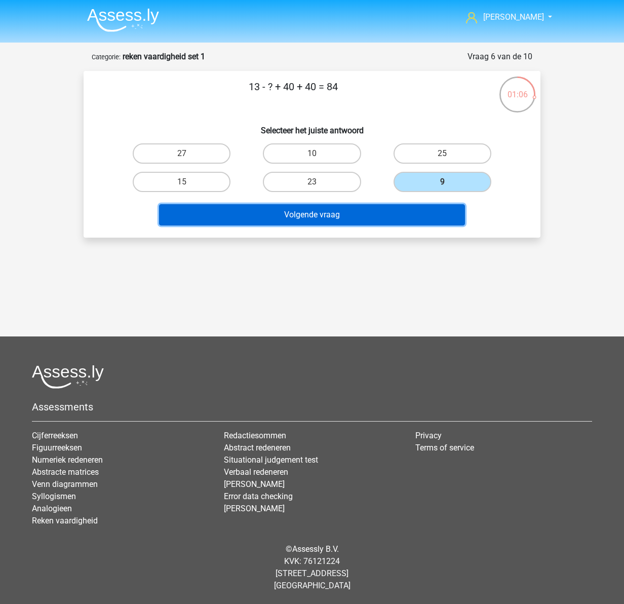
click at [391, 218] on button "Volgende vraag" at bounding box center [312, 214] width 306 height 21
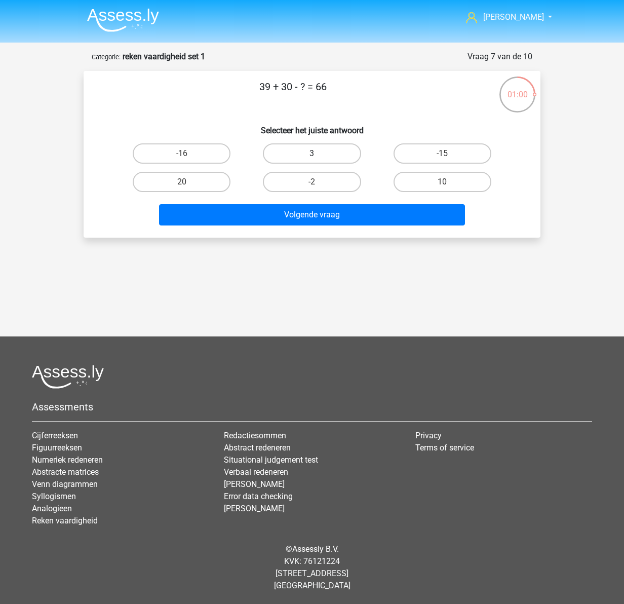
click at [332, 158] on label "3" at bounding box center [312, 153] width 98 height 20
click at [319, 158] on input "3" at bounding box center [315, 156] width 7 height 7
radio input "true"
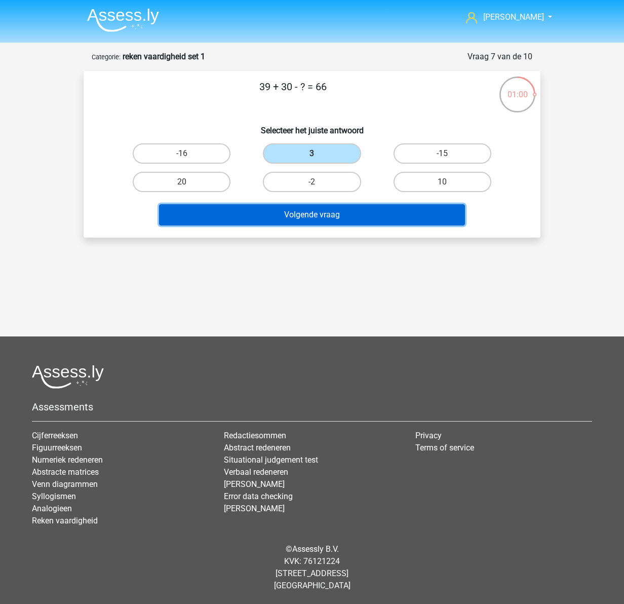
click at [331, 218] on button "Volgende vraag" at bounding box center [312, 214] width 306 height 21
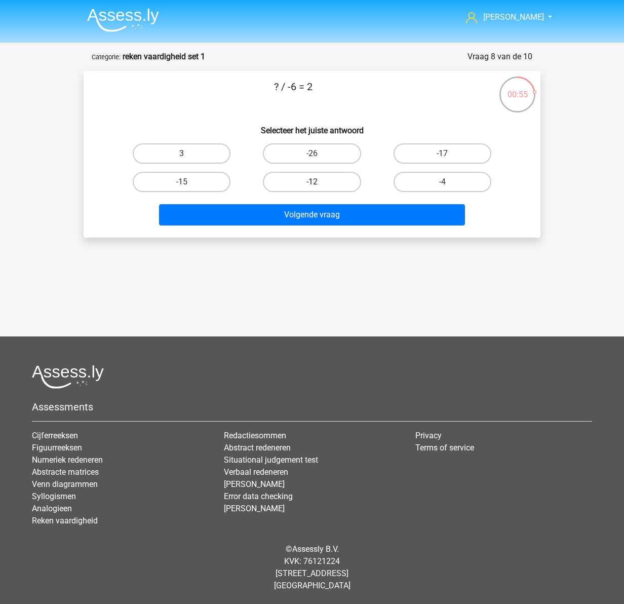
click at [310, 174] on label "-12" at bounding box center [312, 182] width 98 height 20
click at [312, 182] on input "-12" at bounding box center [315, 185] width 7 height 7
radio input "true"
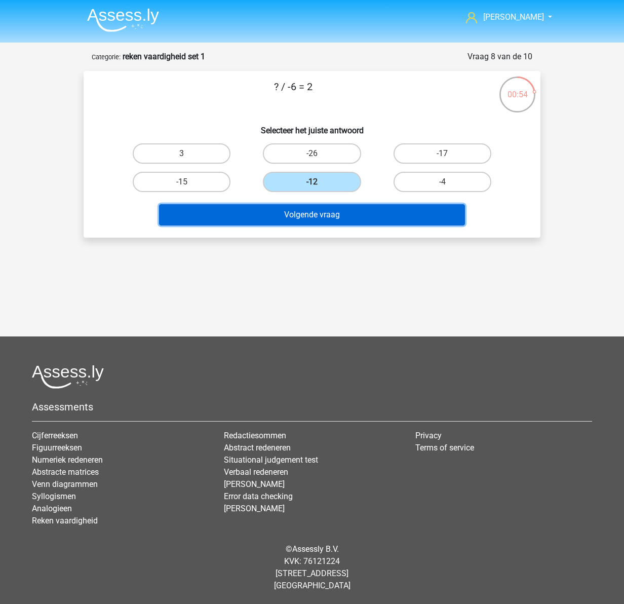
click at [330, 221] on button "Volgende vraag" at bounding box center [312, 214] width 306 height 21
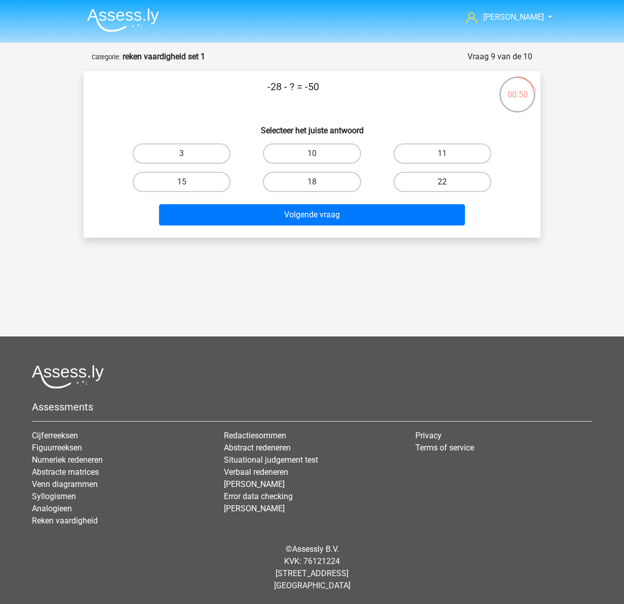
click at [463, 182] on label "22" at bounding box center [443, 182] width 98 height 20
click at [449, 182] on input "22" at bounding box center [445, 185] width 7 height 7
radio input "true"
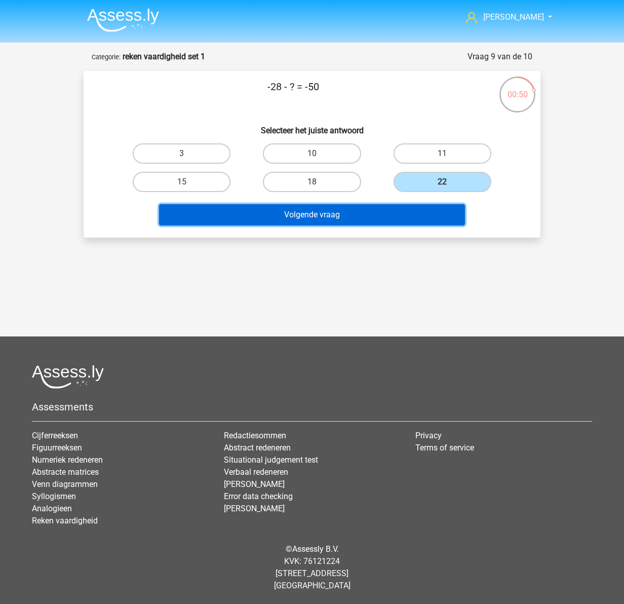
click at [407, 211] on button "Volgende vraag" at bounding box center [312, 214] width 306 height 21
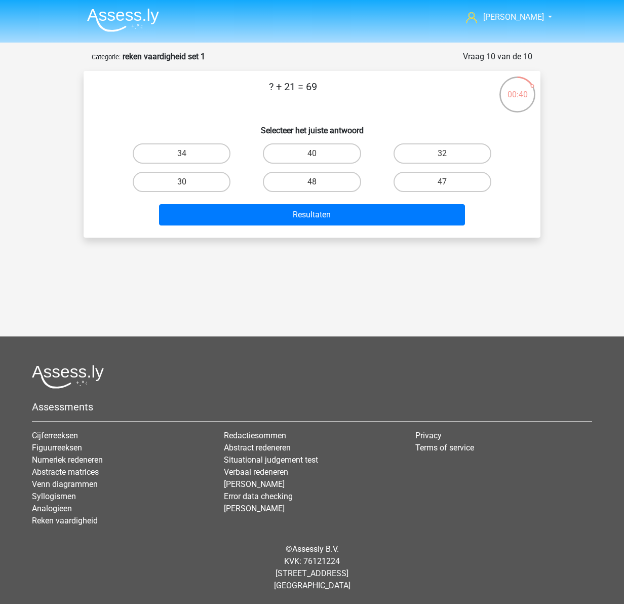
click at [316, 184] on input "48" at bounding box center [315, 185] width 7 height 7
radio input "true"
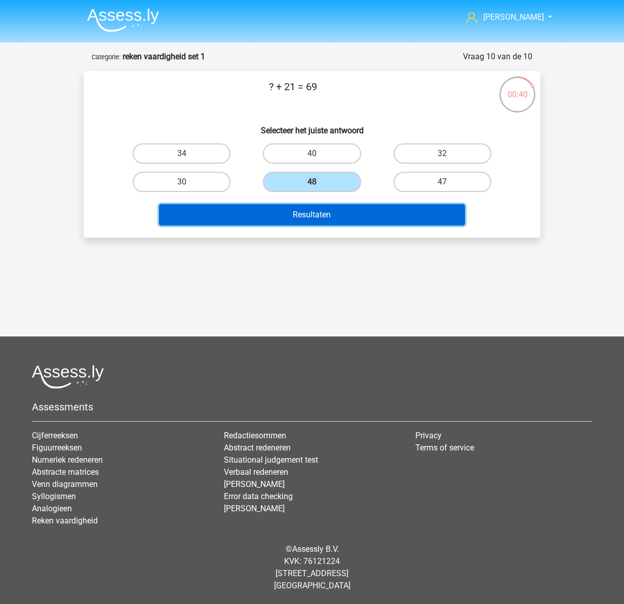
click at [329, 209] on button "Resultaten" at bounding box center [312, 214] width 306 height 21
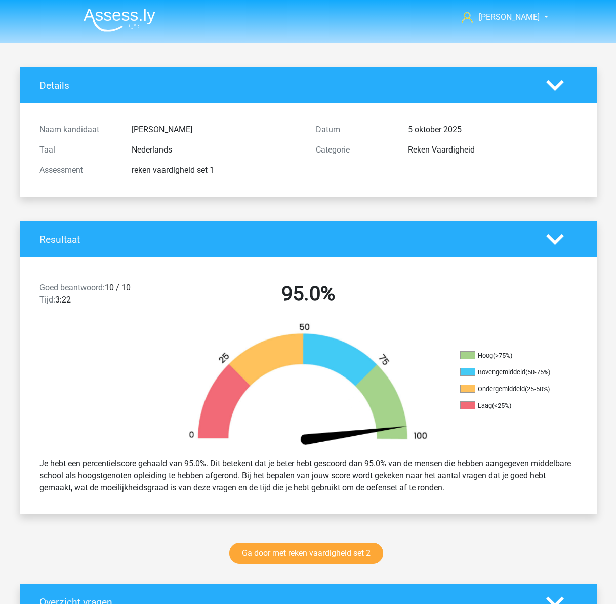
click at [112, 18] on img at bounding box center [120, 20] width 72 height 24
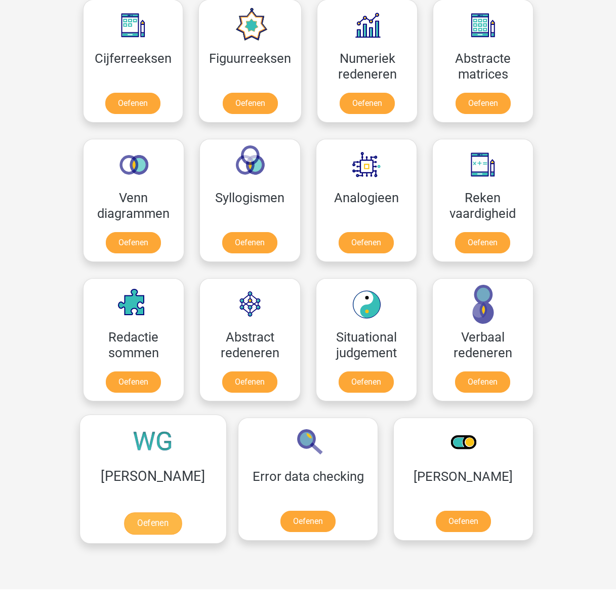
scroll to position [506, 0]
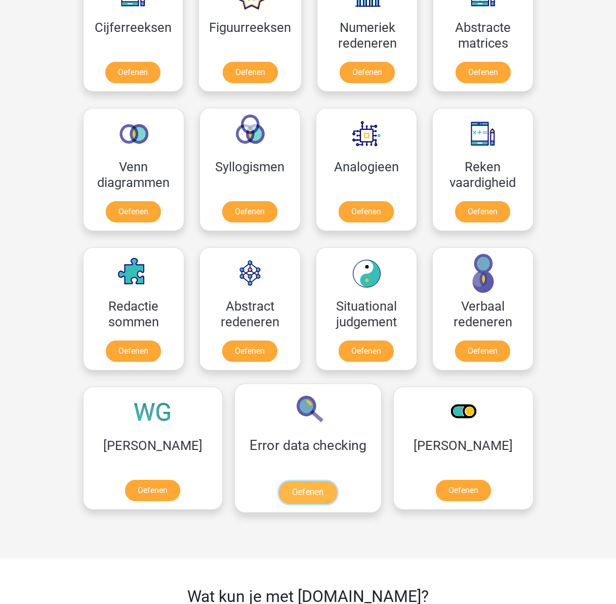
click at [279, 481] on link "Oefenen" at bounding box center [308, 492] width 58 height 22
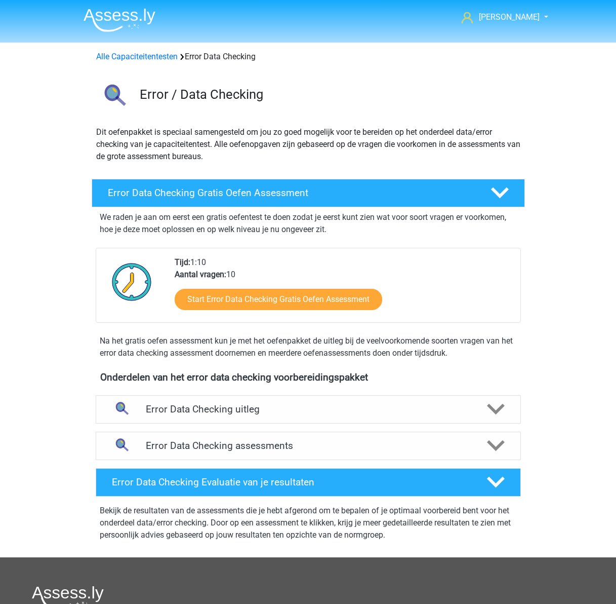
click at [413, 393] on div "Error Data Checking uitleg Bij het onderdeel data/error checking van je capacit…" at bounding box center [308, 409] width 465 height 36
click at [412, 401] on div "Error Data Checking uitleg" at bounding box center [308, 409] width 425 height 28
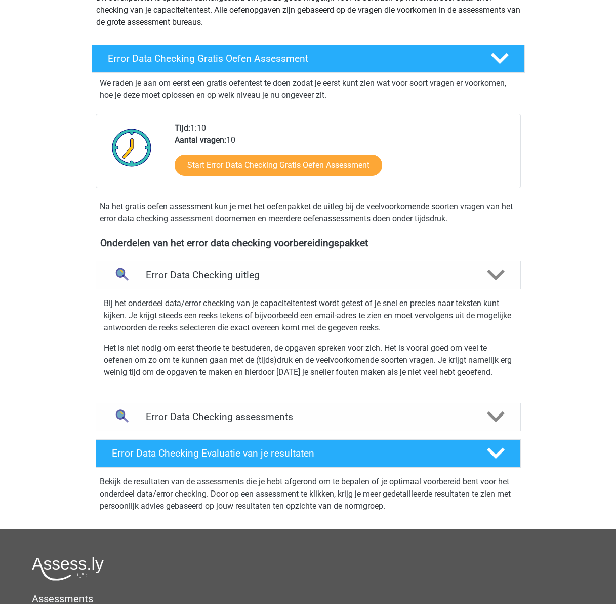
scroll to position [152, 0]
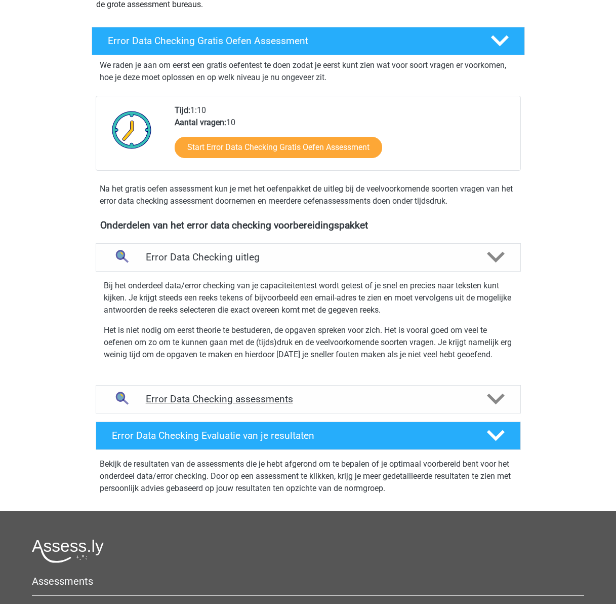
click at [355, 394] on h4 "Error Data Checking assessments" at bounding box center [308, 399] width 325 height 12
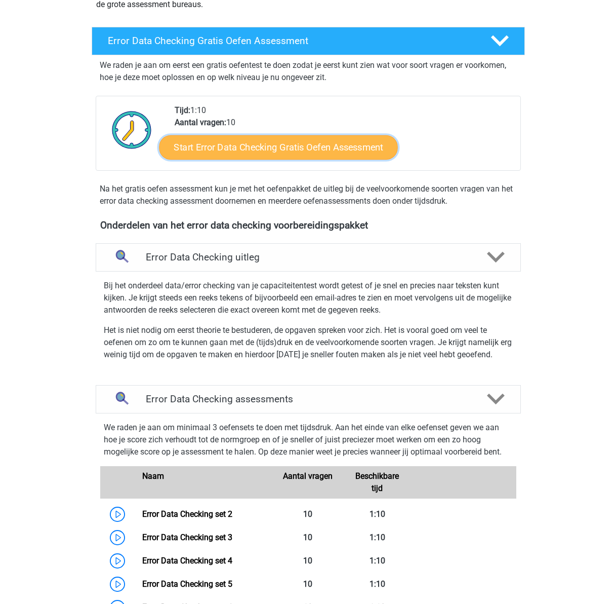
click at [291, 147] on link "Start Error Data Checking Gratis Oefen Assessment" at bounding box center [278, 147] width 239 height 24
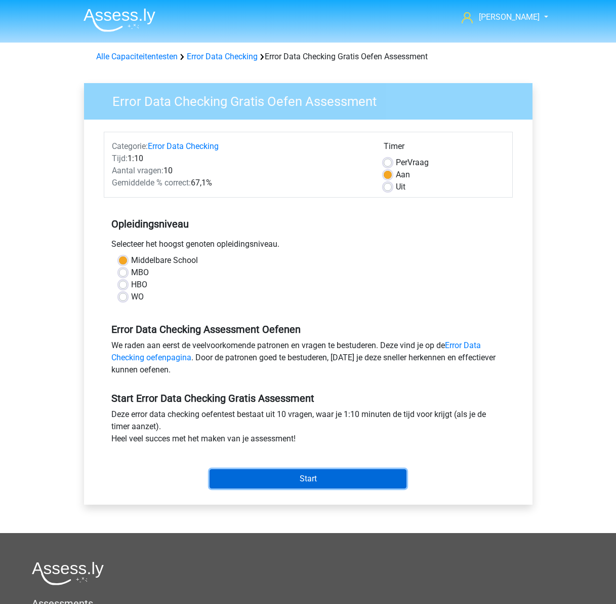
click at [296, 480] on input "Start" at bounding box center [308, 478] width 197 height 19
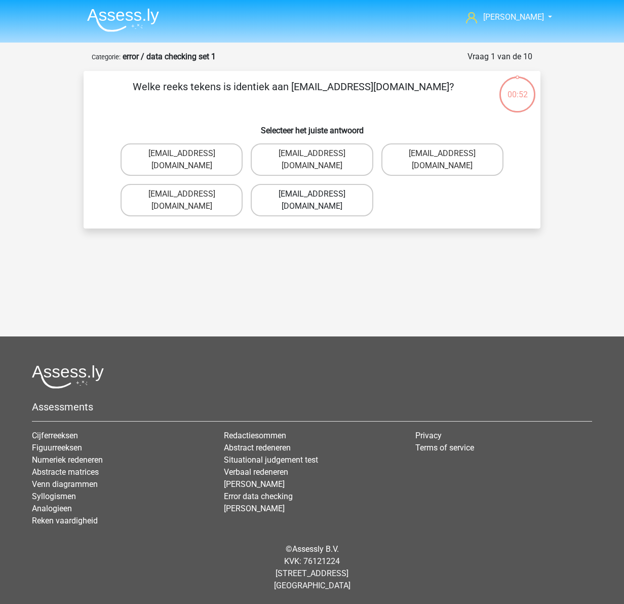
click at [345, 184] on label "[EMAIL_ADDRESS][DOMAIN_NAME]" at bounding box center [312, 200] width 122 height 32
click at [319, 194] on input "[EMAIL_ADDRESS][DOMAIN_NAME]" at bounding box center [315, 197] width 7 height 7
radio input "true"
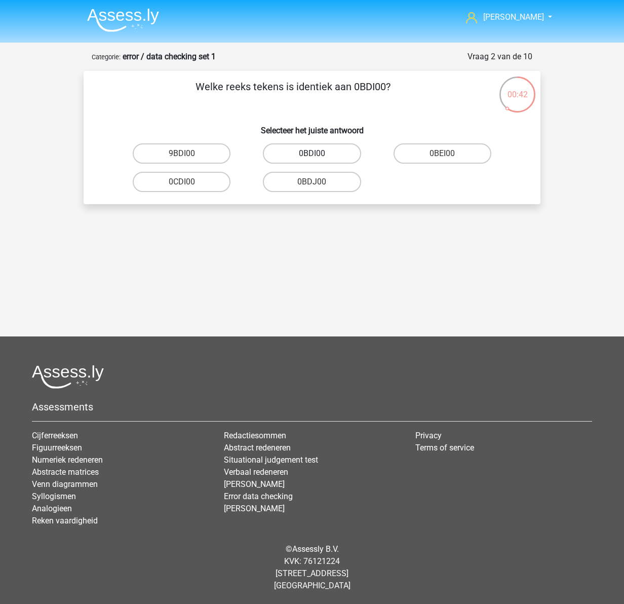
click at [324, 155] on label "0BDI00" at bounding box center [312, 153] width 98 height 20
click at [319, 155] on input "0BDI00" at bounding box center [315, 156] width 7 height 7
radio input "true"
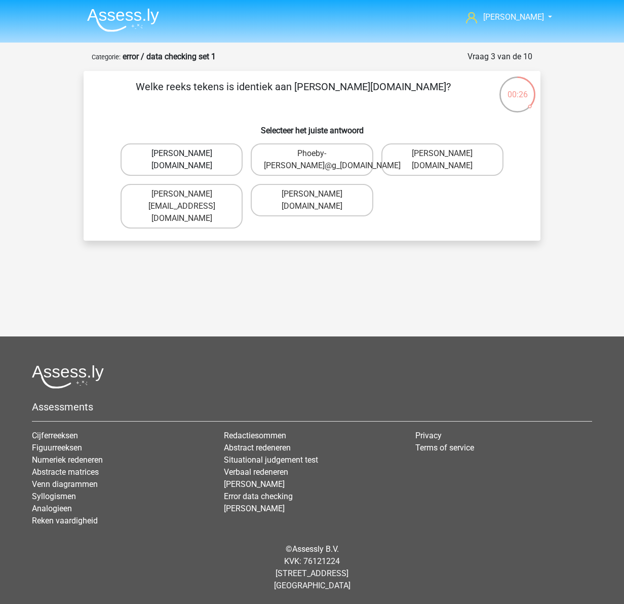
click at [228, 154] on label "Phoebe-Patterson@g_mail.gr" at bounding box center [182, 159] width 122 height 32
click at [188, 154] on input "Phoebe-Patterson@g_mail.gr" at bounding box center [185, 156] width 7 height 7
radio input "true"
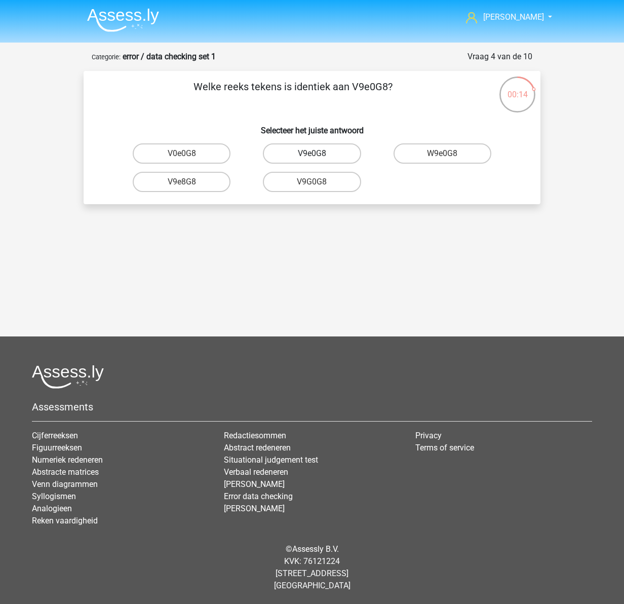
click at [327, 154] on label "V9e0G8" at bounding box center [312, 153] width 98 height 20
click at [319, 154] on input "V9e0G8" at bounding box center [315, 156] width 7 height 7
radio input "true"
click at [309, 182] on label "91051S" at bounding box center [312, 182] width 98 height 20
click at [312, 182] on input "91051S" at bounding box center [315, 185] width 7 height 7
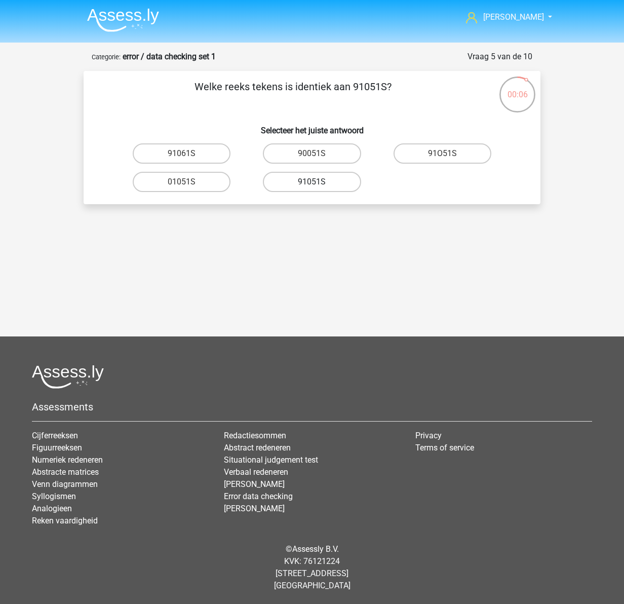
radio input "true"
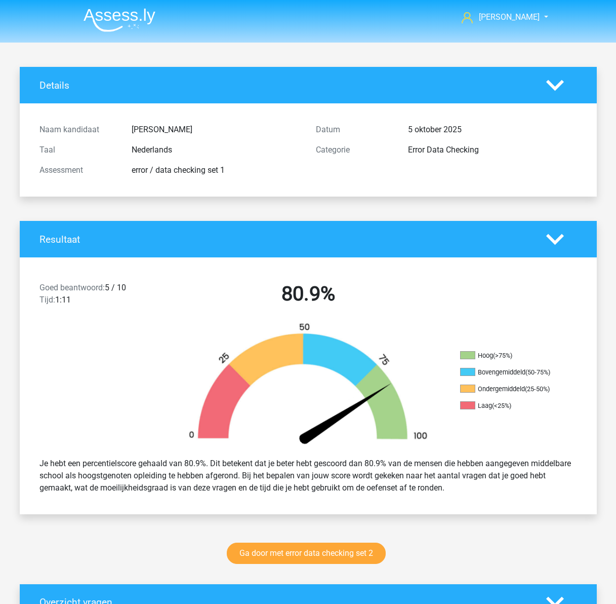
click at [177, 185] on div "Naam kandidaat Ken Taal Nederlands Assessment error / data checking set 1 Datum…" at bounding box center [308, 149] width 562 height 93
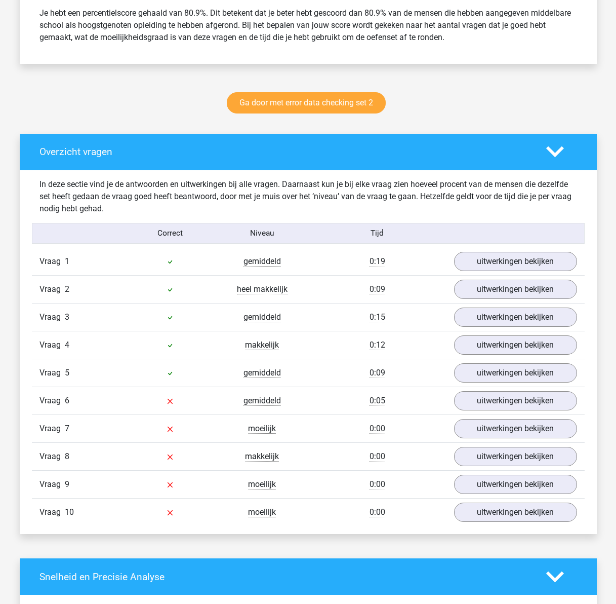
scroll to position [456, 0]
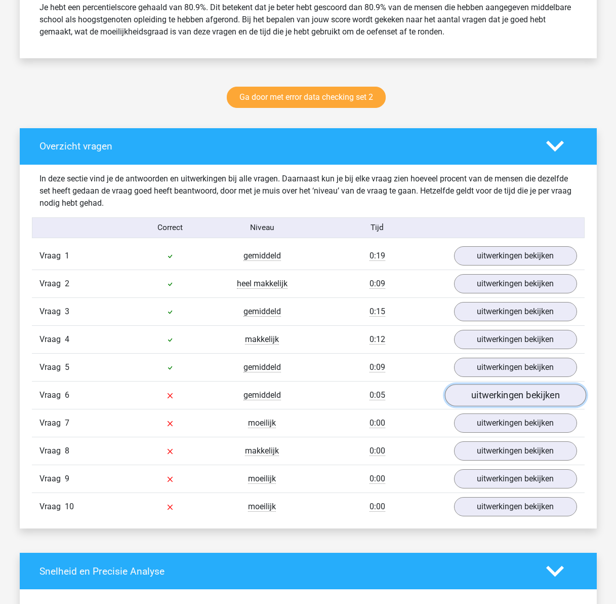
click at [489, 392] on link "uitwerkingen bekijken" at bounding box center [515, 395] width 141 height 22
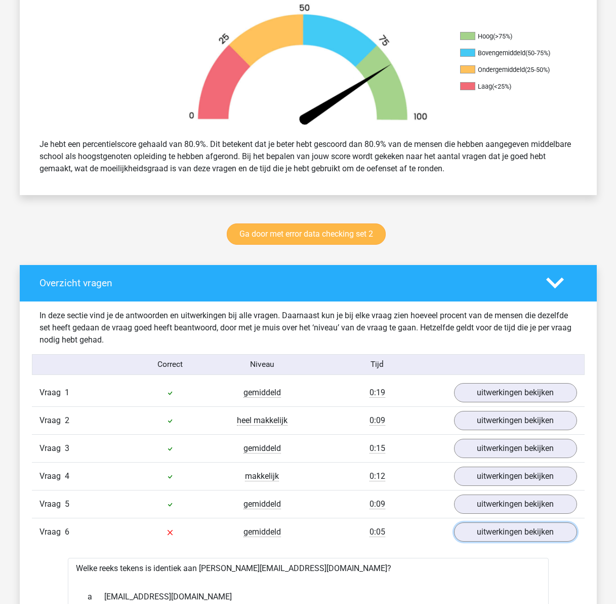
scroll to position [101, 0]
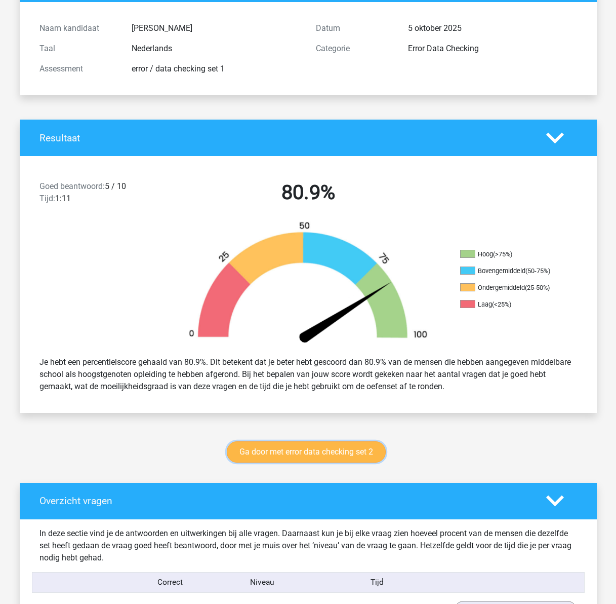
click at [299, 450] on link "Ga door met error data checking set 2" at bounding box center [306, 451] width 159 height 21
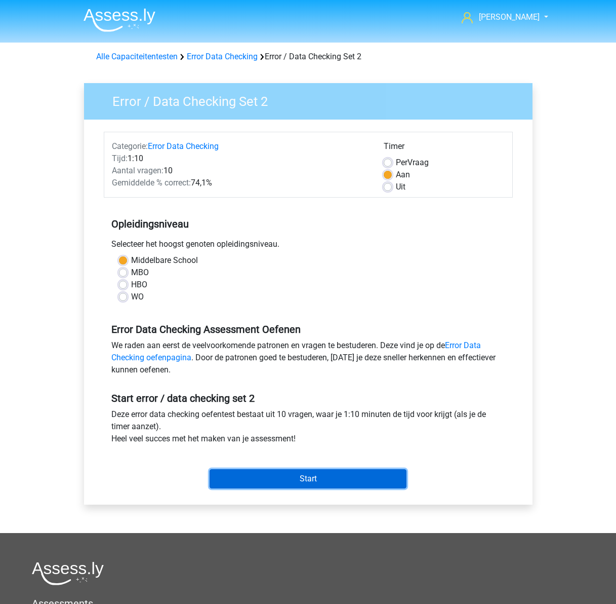
click at [279, 486] on input "Start" at bounding box center [308, 478] width 197 height 19
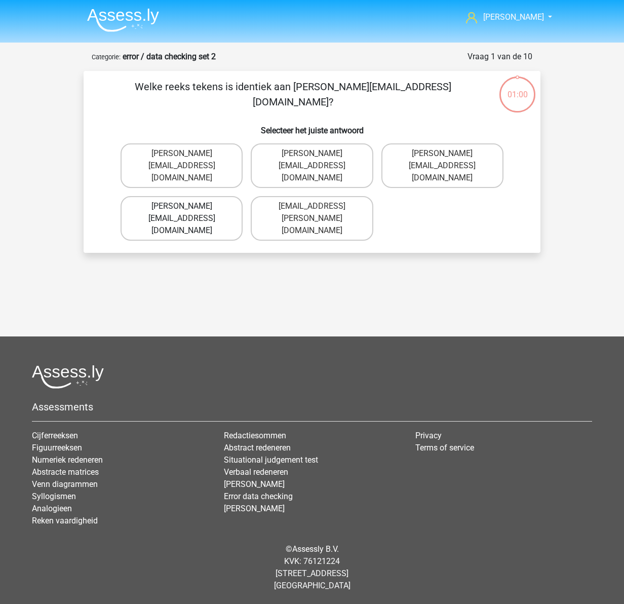
click at [201, 196] on label "Connor.Patterson@gmail.co.uk" at bounding box center [182, 218] width 122 height 45
click at [188, 206] on input "Connor.Patterson@gmail.co.uk" at bounding box center [185, 209] width 7 height 7
radio input "true"
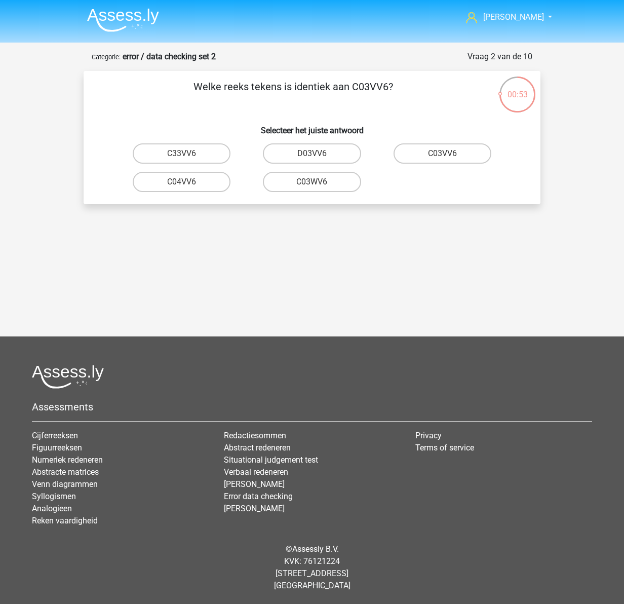
click at [449, 156] on input "C03VV6" at bounding box center [445, 156] width 7 height 7
radio input "true"
click at [199, 152] on label "jB03CO" at bounding box center [182, 153] width 98 height 20
click at [188, 153] on input "jB03CO" at bounding box center [185, 156] width 7 height 7
radio input "true"
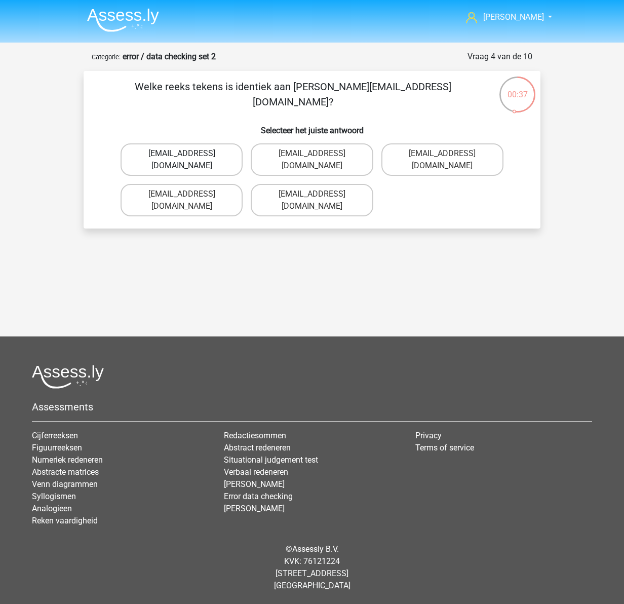
click at [157, 154] on label "Jack_Conley@hotmail.uk.com" at bounding box center [182, 159] width 122 height 32
click at [182, 154] on input "Jack_Conley@hotmail.uk.com" at bounding box center [185, 156] width 7 height 7
radio input "true"
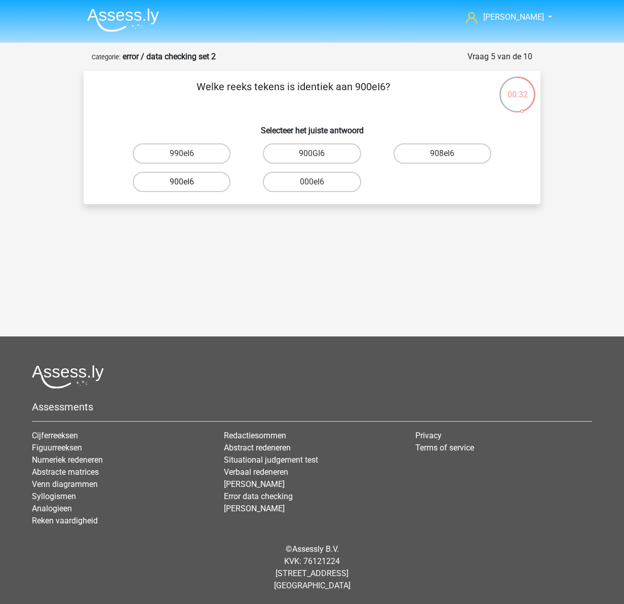
click at [180, 181] on label "900eI6" at bounding box center [182, 182] width 98 height 20
click at [182, 182] on input "900eI6" at bounding box center [185, 185] width 7 height 7
radio input "true"
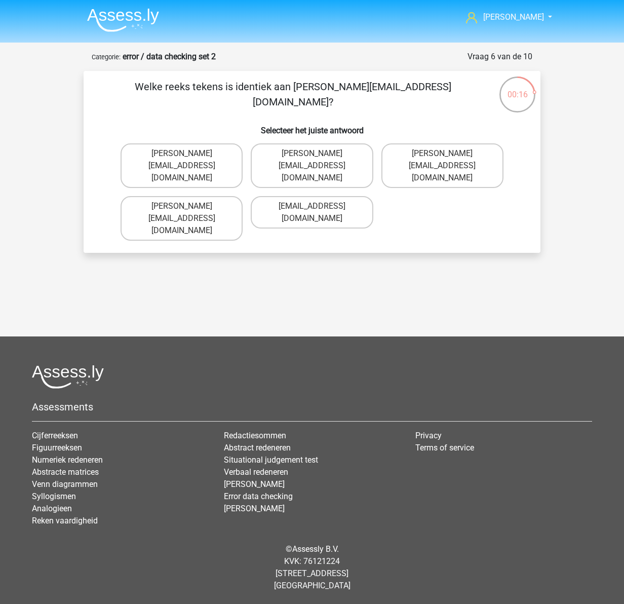
click at [312, 154] on input "Michael_Meade@joymail.gr" at bounding box center [315, 156] width 7 height 7
radio input "true"
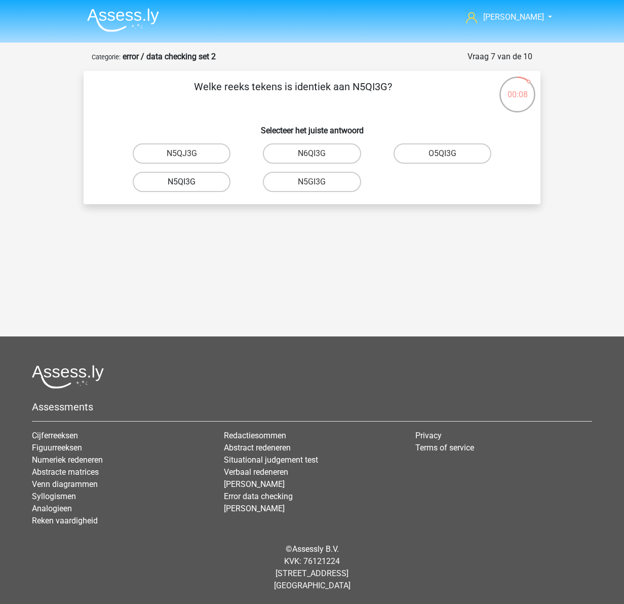
click at [196, 183] on label "N5QI3G" at bounding box center [182, 182] width 98 height 20
click at [188, 183] on input "N5QI3G" at bounding box center [185, 185] width 7 height 7
radio input "true"
click at [322, 152] on label "GP66CC" at bounding box center [312, 153] width 98 height 20
click at [319, 153] on input "GP66CC" at bounding box center [315, 156] width 7 height 7
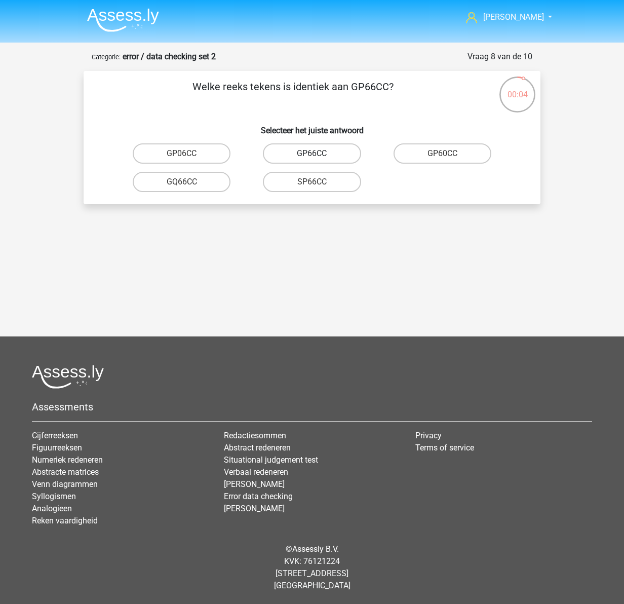
radio input "true"
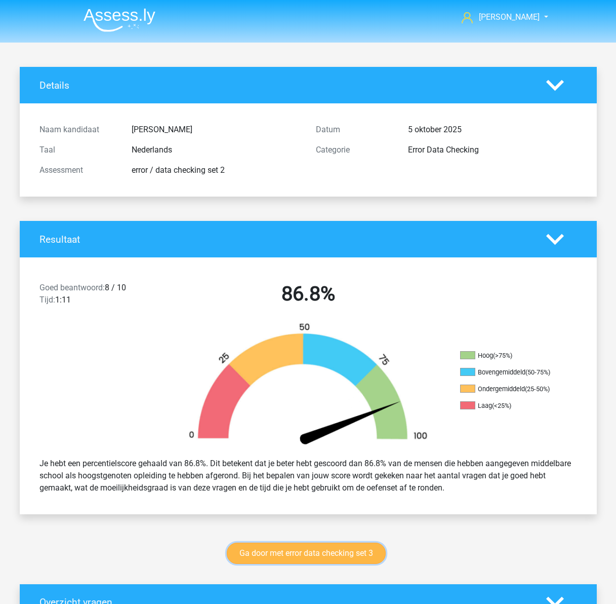
click at [295, 558] on link "Ga door met error data checking set 3" at bounding box center [306, 552] width 159 height 21
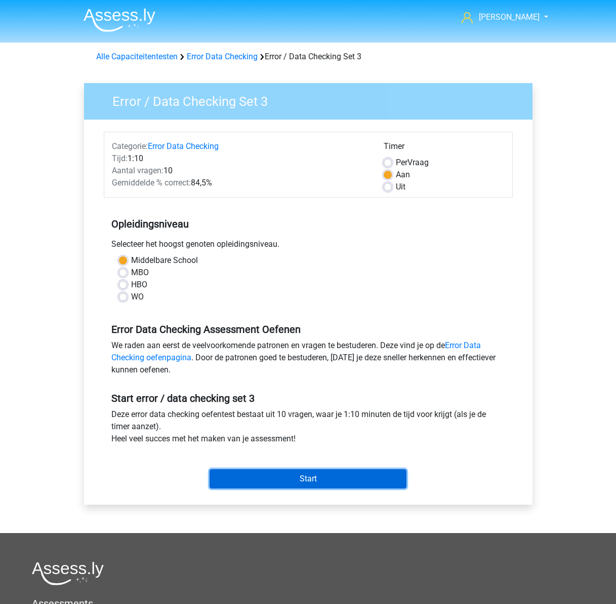
click at [328, 480] on input "Start" at bounding box center [308, 478] width 197 height 19
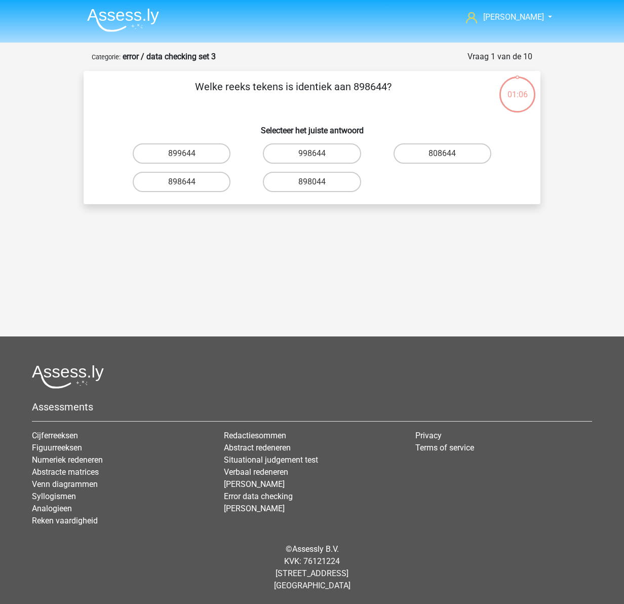
click at [185, 185] on input "898644" at bounding box center [185, 185] width 7 height 7
radio input "true"
click at [317, 186] on input "5OQO04" at bounding box center [315, 185] width 7 height 7
radio input "true"
click at [452, 155] on label "NV9Z80" at bounding box center [443, 153] width 98 height 20
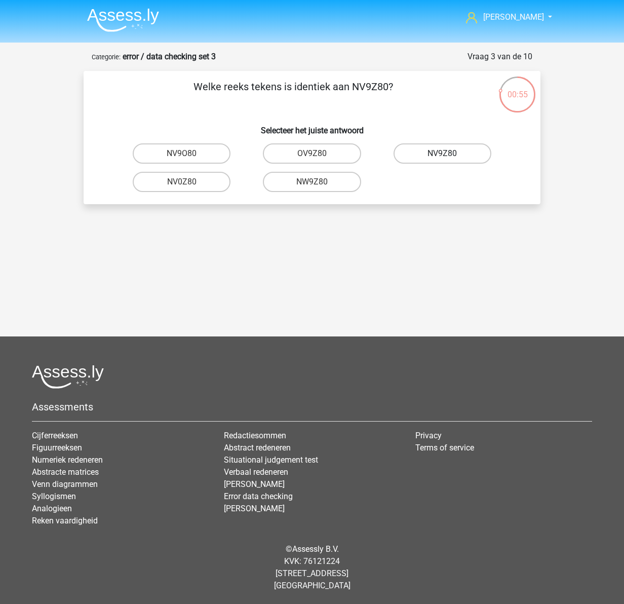
click at [449, 155] on input "NV9Z80" at bounding box center [445, 156] width 7 height 7
radio input "true"
click at [168, 156] on label "0UA594" at bounding box center [182, 153] width 98 height 20
click at [182, 156] on input "0UA594" at bounding box center [185, 156] width 7 height 7
radio input "true"
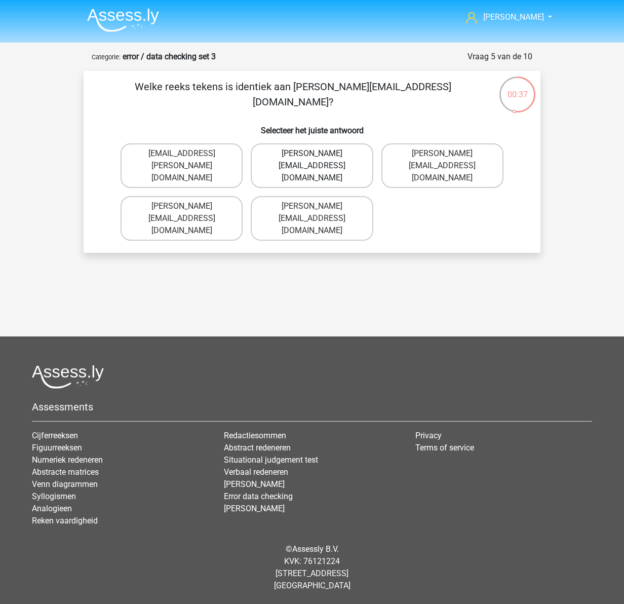
click at [298, 157] on label "Noah+Patterson@joymail.gr" at bounding box center [312, 165] width 122 height 45
click at [312, 157] on input "Noah+Patterson@joymail.gr" at bounding box center [315, 156] width 7 height 7
radio input "true"
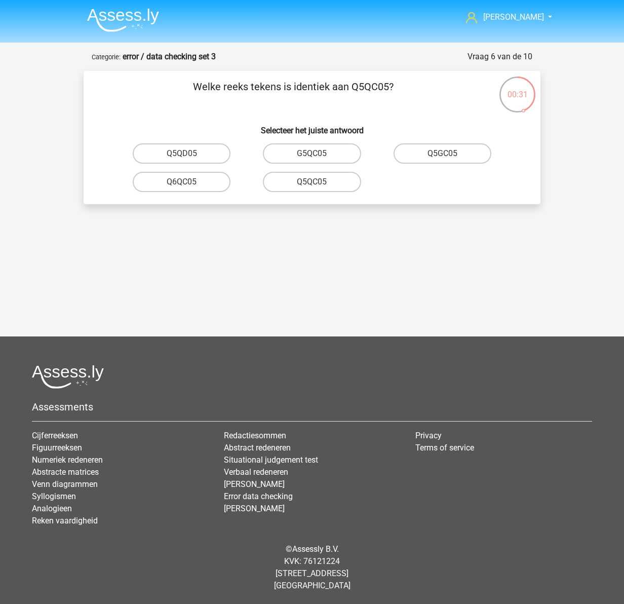
click at [312, 184] on input "Q5QC05" at bounding box center [315, 185] width 7 height 7
radio input "true"
click at [313, 183] on input "08WZS5" at bounding box center [315, 185] width 7 height 7
radio input "true"
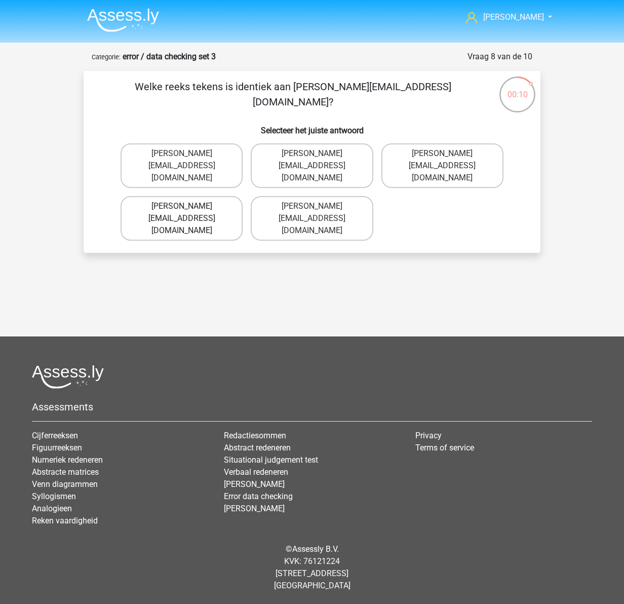
click at [158, 204] on label "Edward-Mead@joinmail.co.uk" at bounding box center [182, 218] width 122 height 45
click at [182, 206] on input "Edward-Mead@joinmail.co.uk" at bounding box center [185, 209] width 7 height 7
radio input "true"
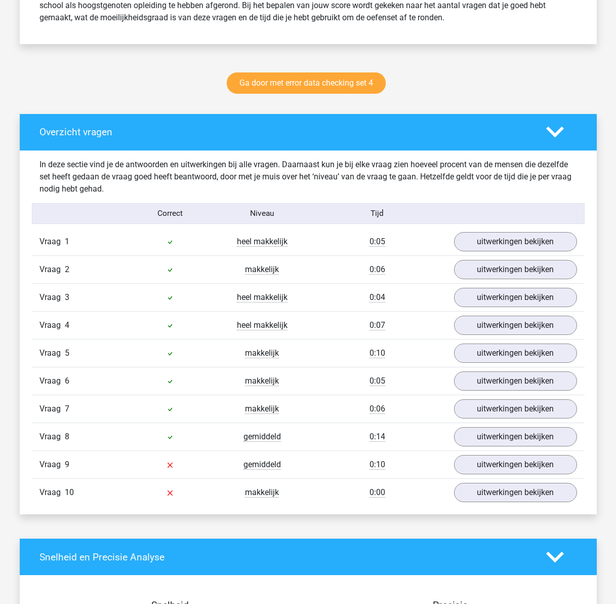
scroll to position [658, 0]
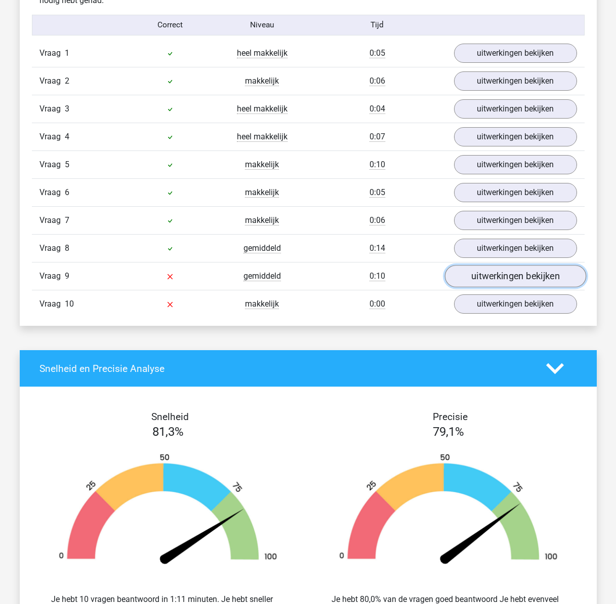
drag, startPoint x: 489, startPoint y: 276, endPoint x: 463, endPoint y: 285, distance: 27.9
click at [489, 276] on link "uitwerkingen bekijken" at bounding box center [515, 276] width 141 height 22
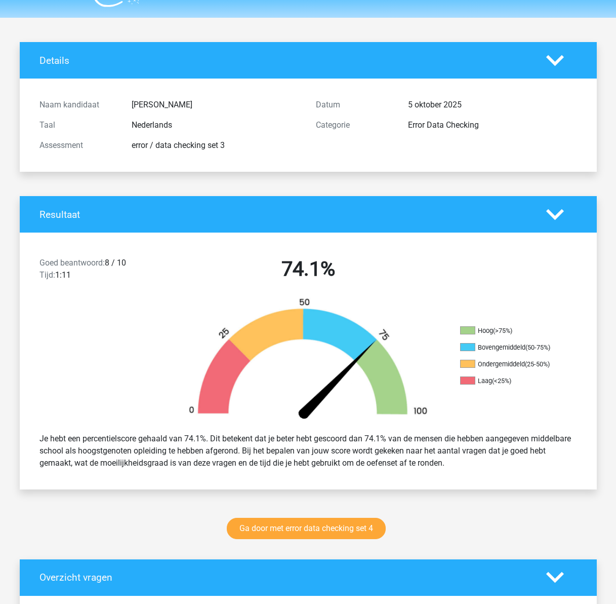
scroll to position [0, 0]
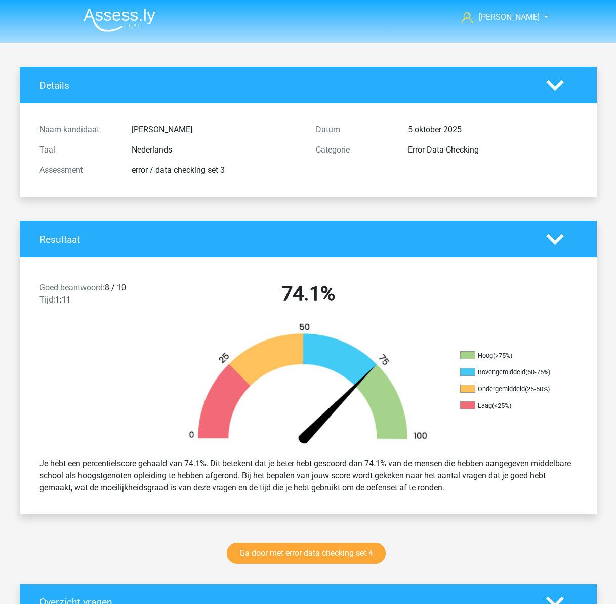
click at [118, 14] on img at bounding box center [120, 20] width 72 height 24
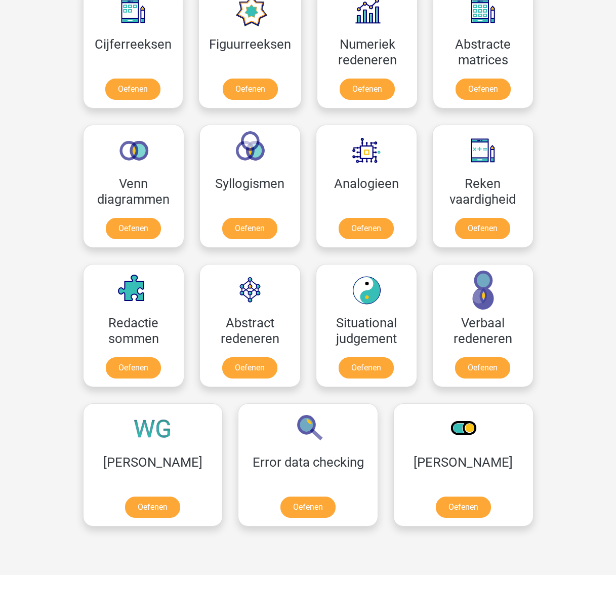
scroll to position [506, 0]
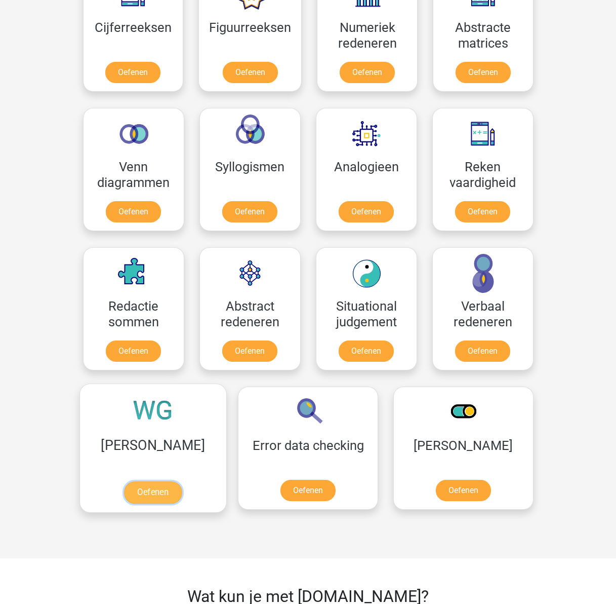
click at [143, 481] on link "Oefenen" at bounding box center [153, 492] width 58 height 22
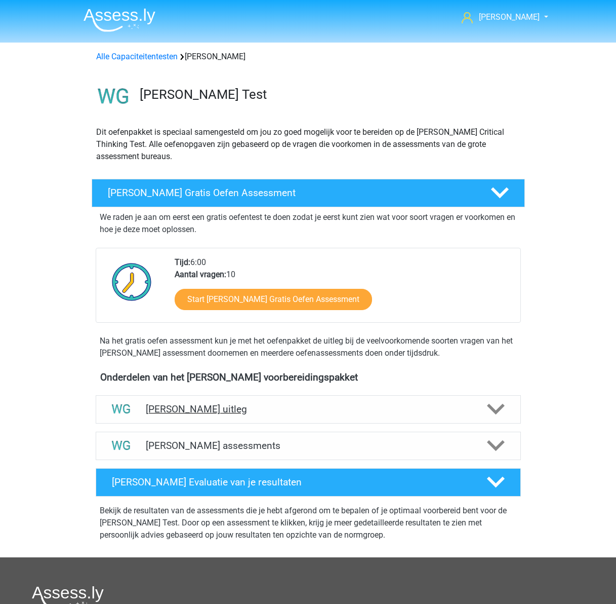
click at [261, 411] on h4 "Watson Glaser uitleg" at bounding box center [308, 409] width 325 height 12
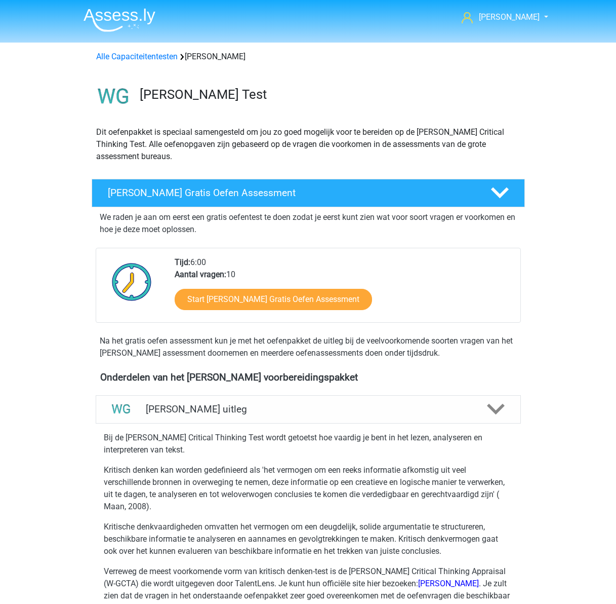
click at [131, 14] on img at bounding box center [120, 20] width 72 height 24
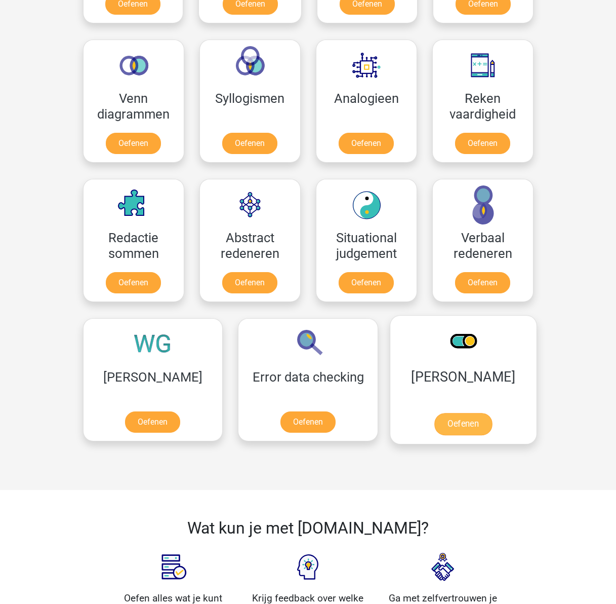
scroll to position [557, 0]
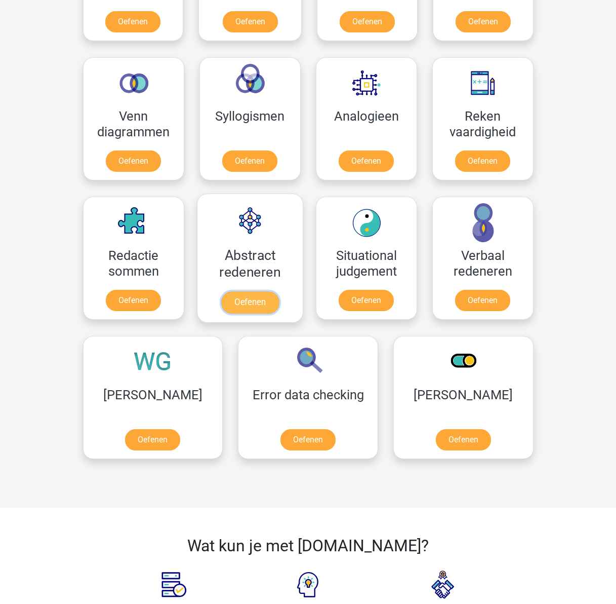
click at [265, 291] on link "Oefenen" at bounding box center [250, 302] width 58 height 22
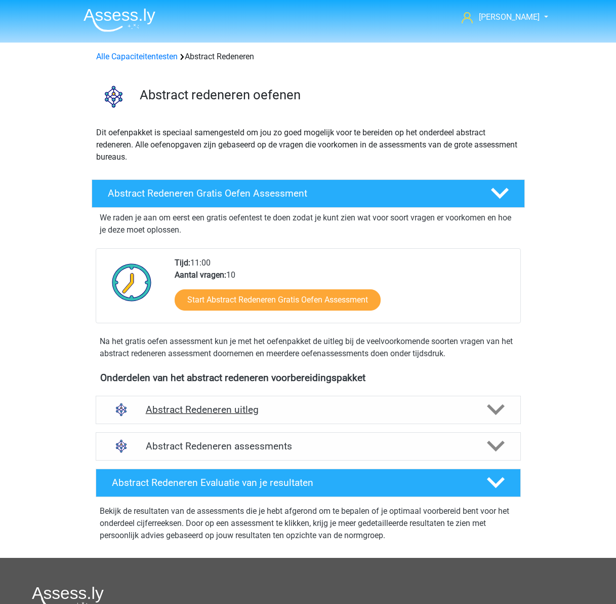
click at [178, 408] on h4 "Abstract Redeneren uitleg" at bounding box center [308, 410] width 325 height 12
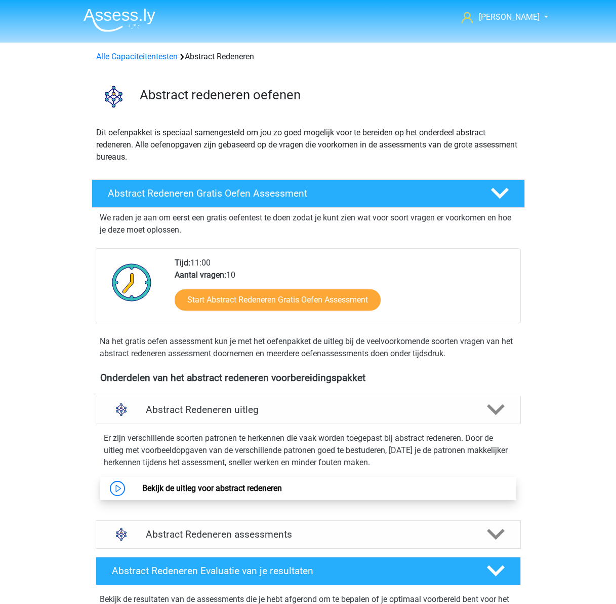
click at [189, 486] on link "Bekijk de uitleg voor abstract redeneren" at bounding box center [212, 488] width 140 height 10
click at [113, 15] on img at bounding box center [120, 20] width 72 height 24
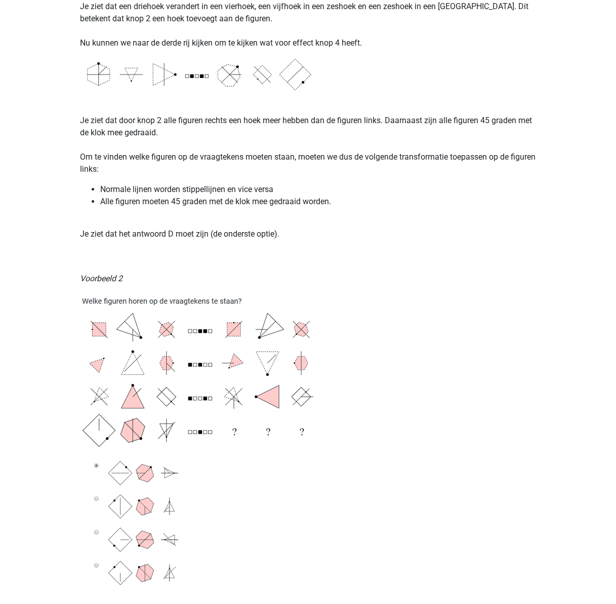
scroll to position [1064, 0]
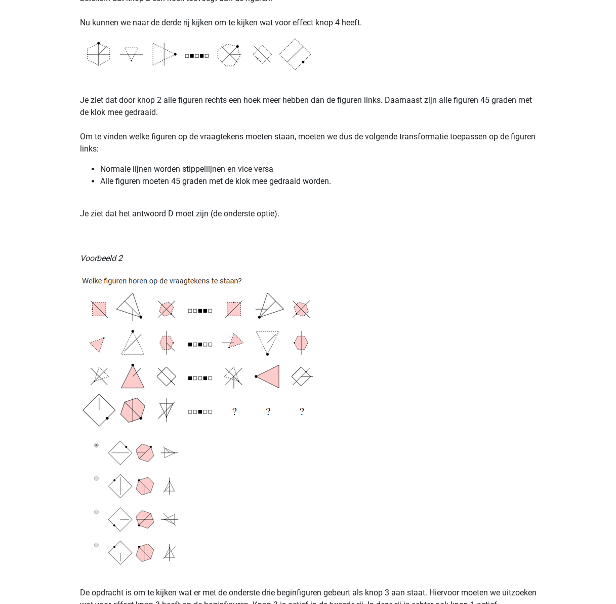
click at [115, 452] on img at bounding box center [206, 419] width 253 height 294
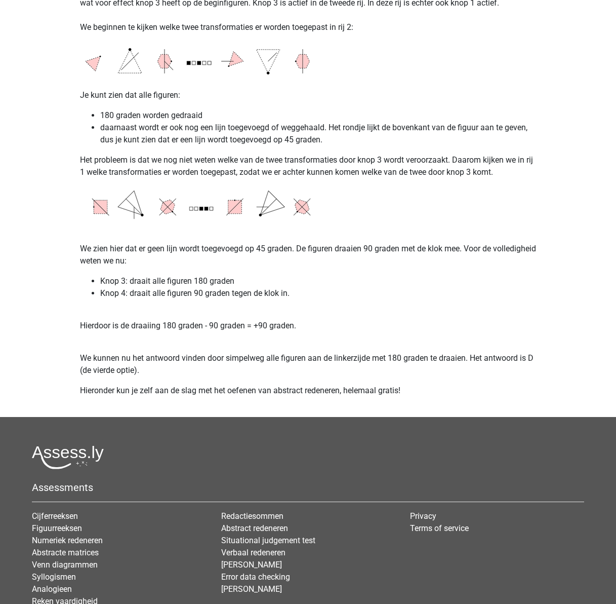
scroll to position [1657, 0]
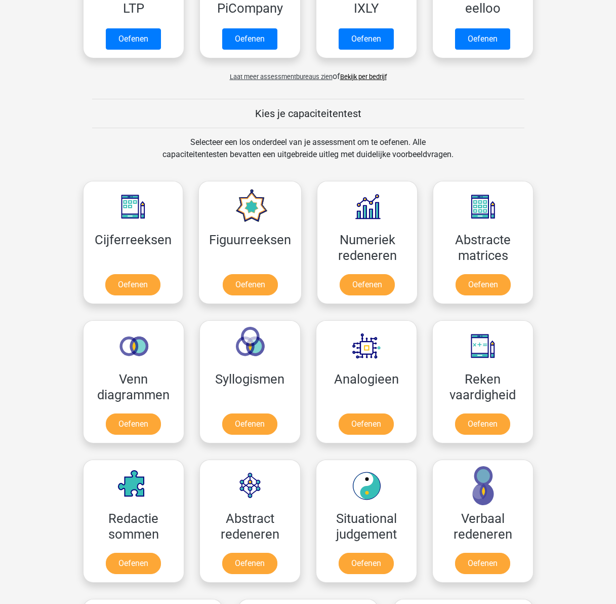
scroll to position [243, 0]
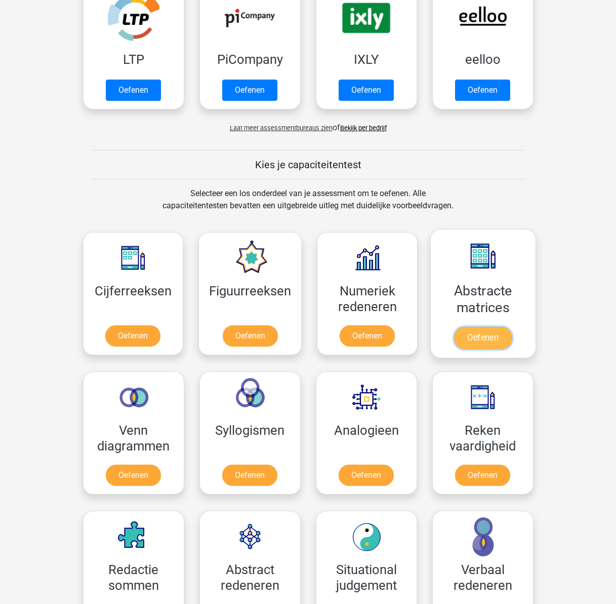
click at [454, 327] on link "Oefenen" at bounding box center [483, 338] width 58 height 22
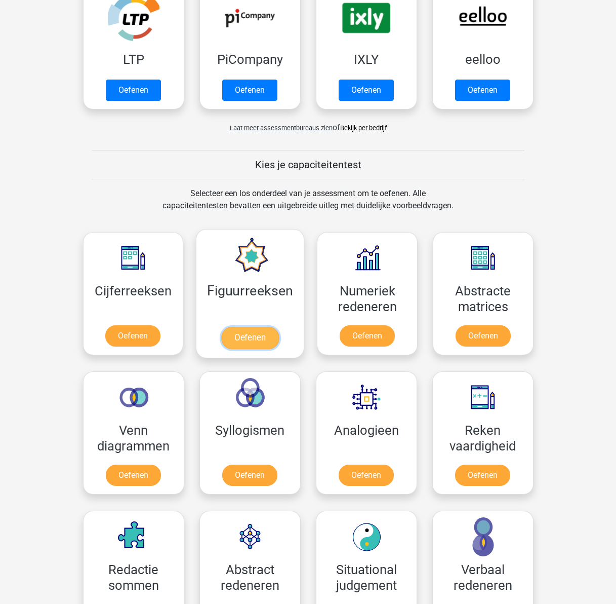
click at [254, 327] on link "Oefenen" at bounding box center [250, 338] width 58 height 22
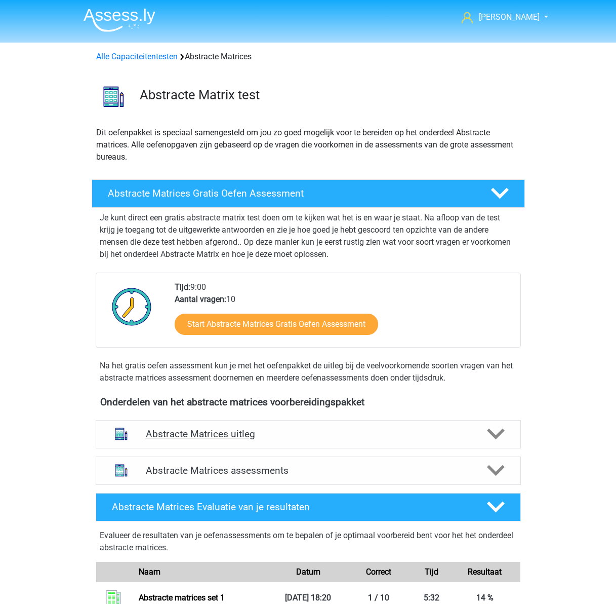
click at [231, 437] on h4 "Abstracte Matrices uitleg" at bounding box center [308, 434] width 325 height 12
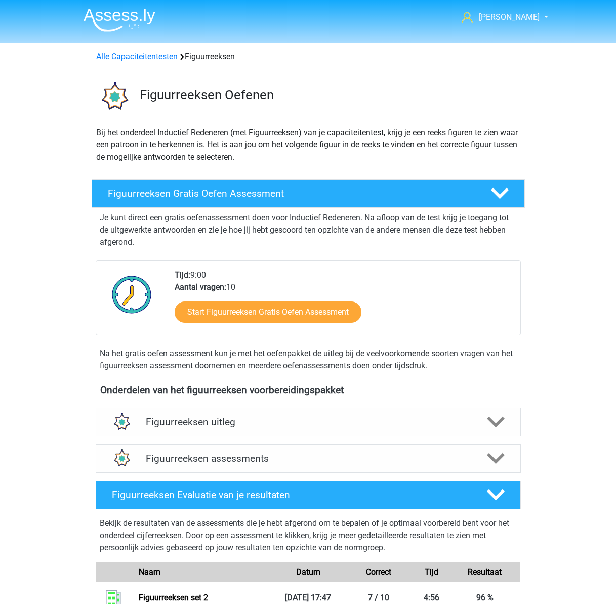
click at [216, 408] on div "Figuurreeksen uitleg" at bounding box center [308, 422] width 425 height 28
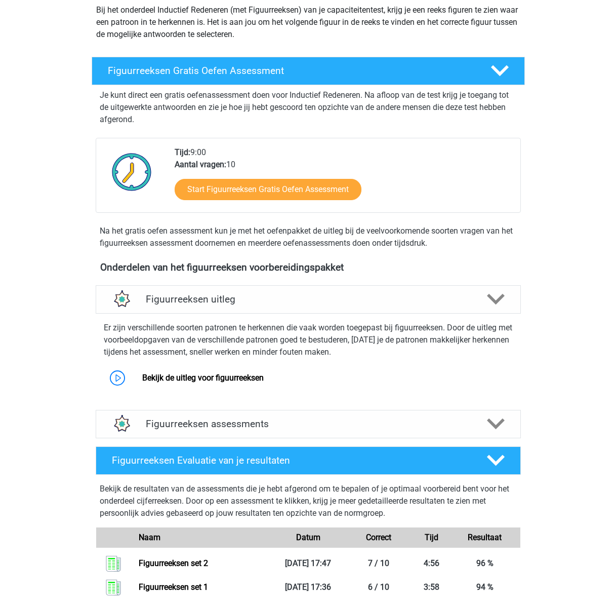
scroll to position [101, 0]
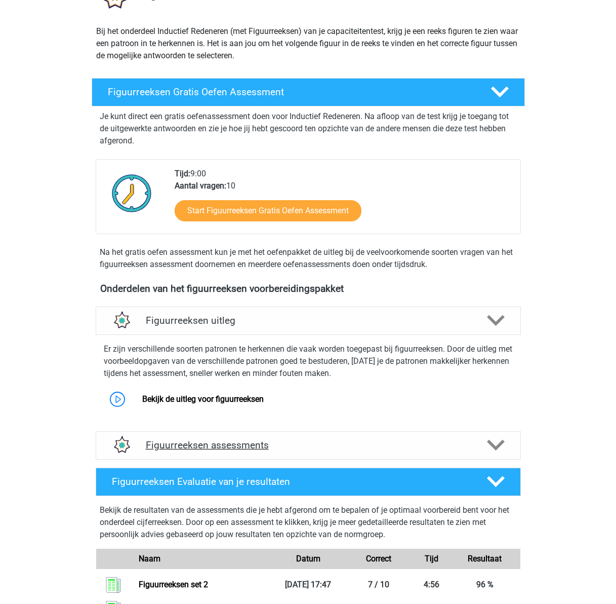
click at [297, 444] on h4 "Figuurreeksen assessments" at bounding box center [308, 445] width 325 height 12
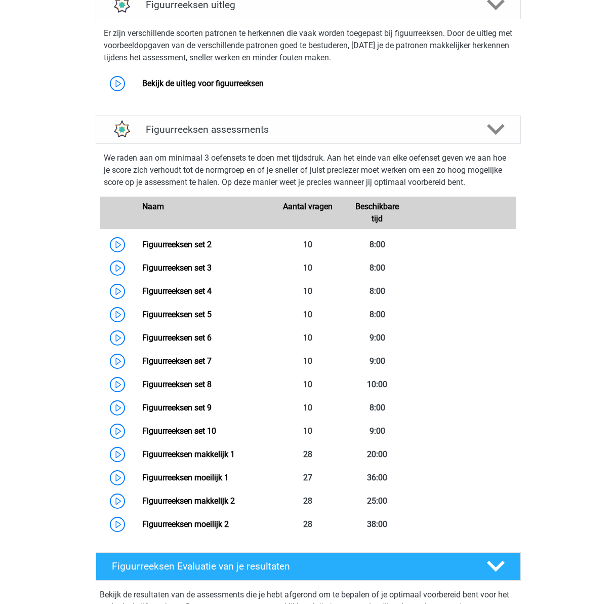
scroll to position [405, 0]
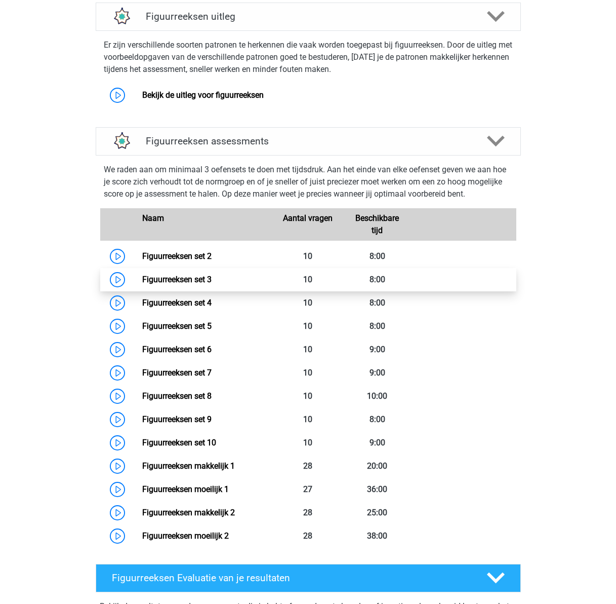
click at [184, 284] on link "Figuurreeksen set 3" at bounding box center [176, 280] width 69 height 10
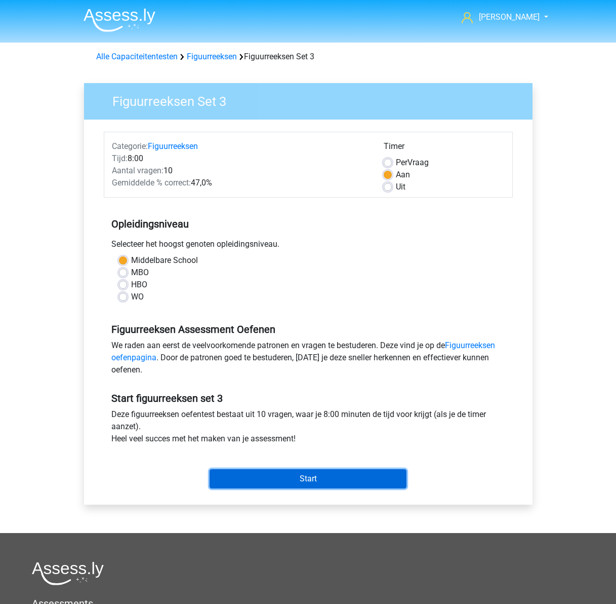
drag, startPoint x: 307, startPoint y: 470, endPoint x: 275, endPoint y: 483, distance: 35.2
click at [306, 470] on input "Start" at bounding box center [308, 478] width 197 height 19
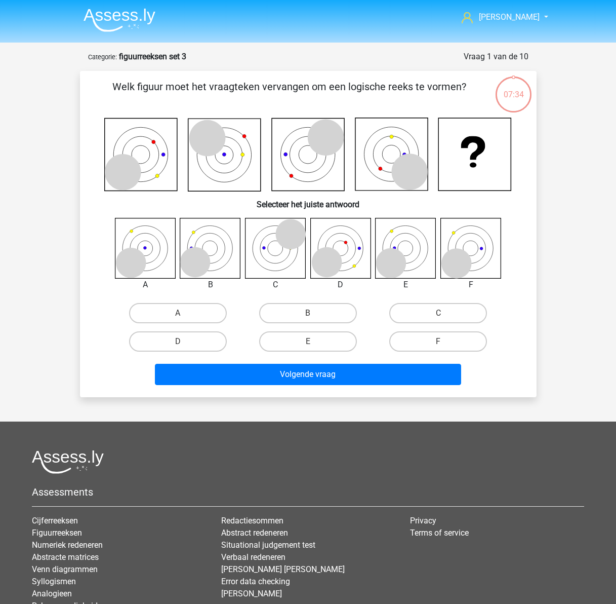
click at [343, 244] on icon at bounding box center [340, 248] width 60 height 60
click at [198, 343] on label "D" at bounding box center [178, 341] width 98 height 20
click at [184, 343] on input "D" at bounding box center [181, 344] width 7 height 7
radio input "true"
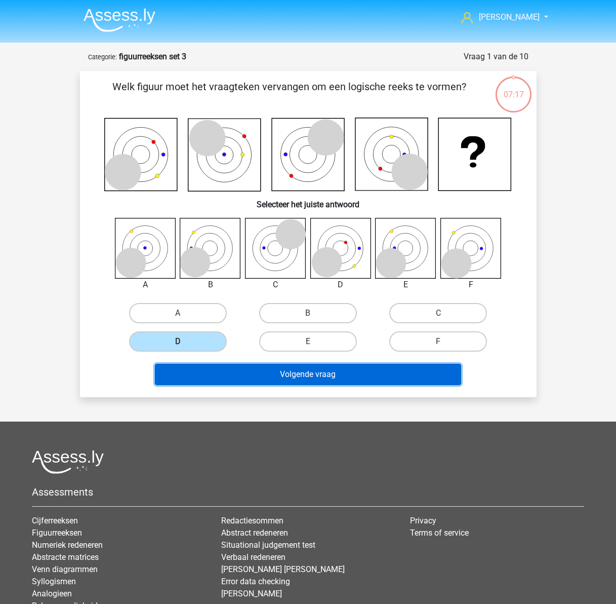
click at [336, 375] on button "Volgende vraag" at bounding box center [308, 374] width 306 height 21
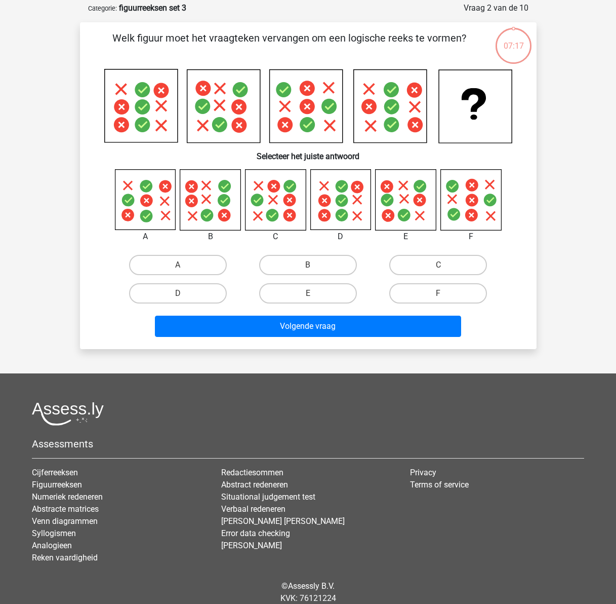
scroll to position [51, 0]
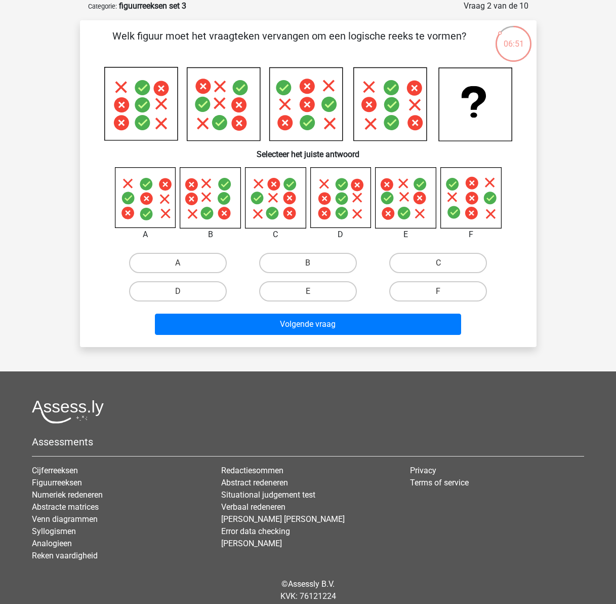
click at [270, 203] on icon at bounding box center [275, 198] width 60 height 60
click at [399, 208] on icon at bounding box center [406, 198] width 60 height 60
click at [314, 299] on label "E" at bounding box center [308, 291] width 98 height 20
click at [314, 298] on input "E" at bounding box center [311, 294] width 7 height 7
radio input "true"
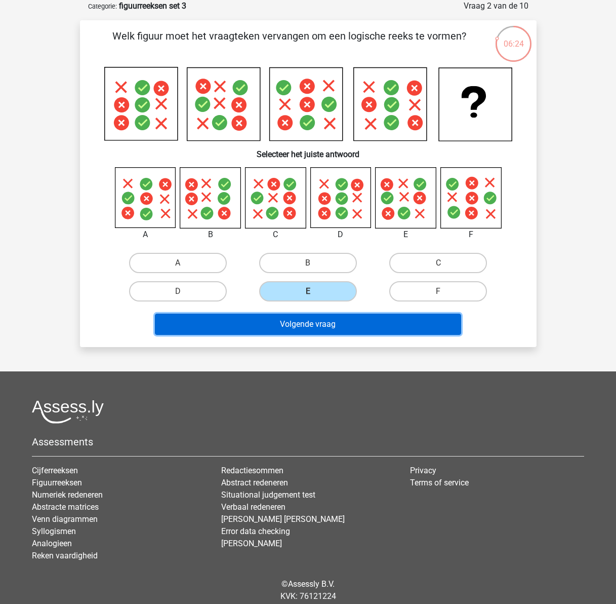
click at [314, 319] on button "Volgende vraag" at bounding box center [308, 324] width 306 height 21
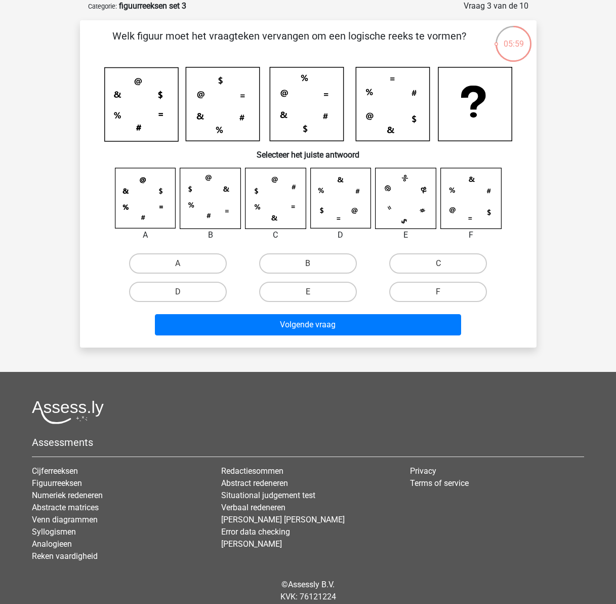
click at [148, 194] on icon at bounding box center [145, 198] width 60 height 60
click at [179, 260] on label "A" at bounding box center [178, 263] width 98 height 20
click at [179, 263] on input "A" at bounding box center [181, 266] width 7 height 7
radio input "true"
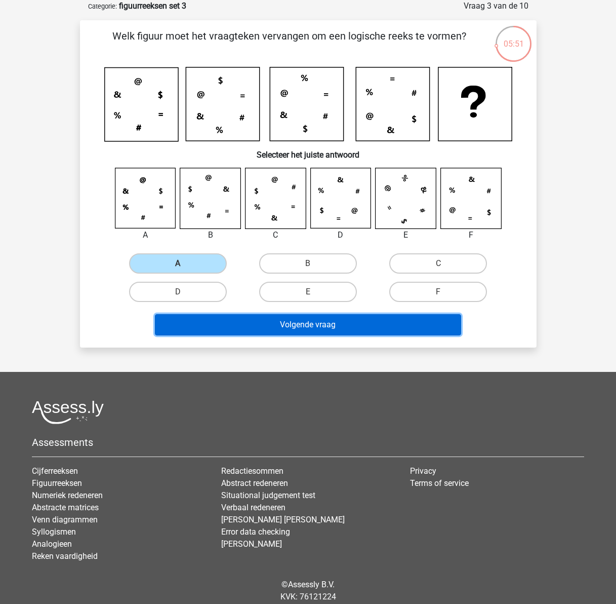
click at [307, 327] on button "Volgende vraag" at bounding box center [308, 324] width 306 height 21
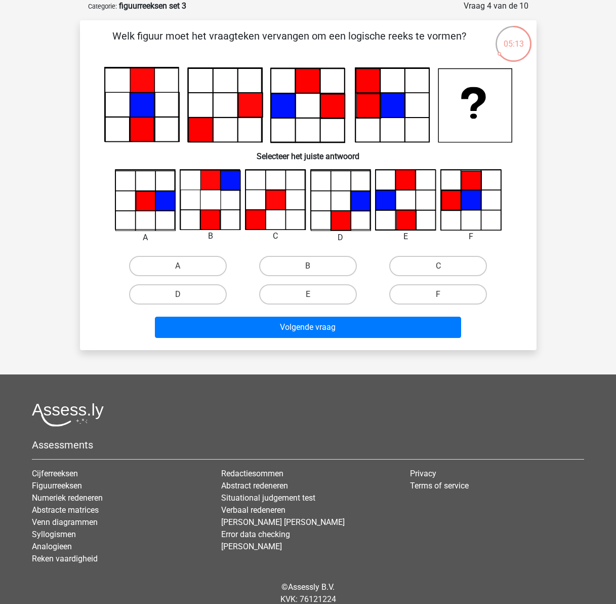
click at [398, 208] on icon at bounding box center [406, 200] width 60 height 60
click at [325, 294] on label "E" at bounding box center [308, 294] width 98 height 20
click at [315, 294] on input "E" at bounding box center [311, 297] width 7 height 7
radio input "true"
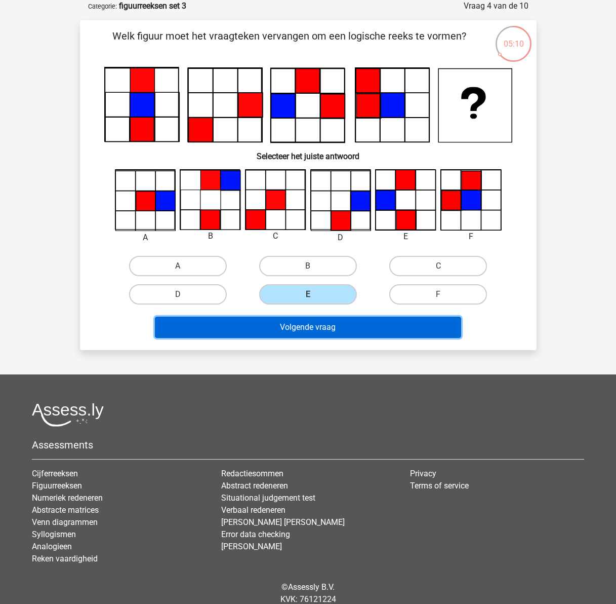
click at [322, 333] on button "Volgende vraag" at bounding box center [308, 327] width 306 height 21
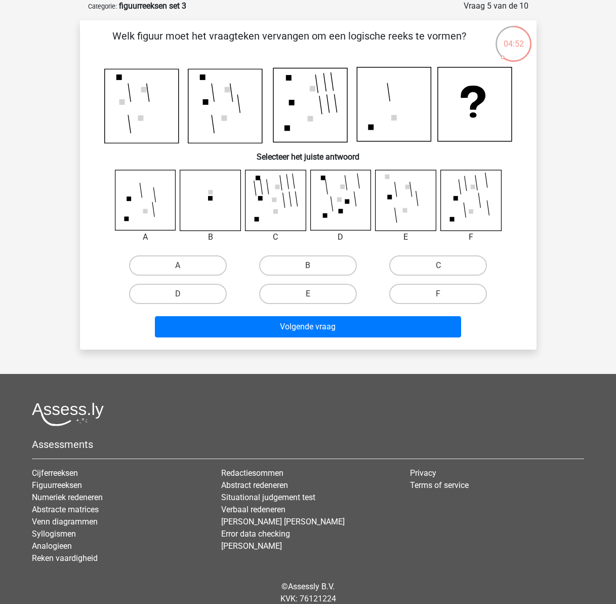
click at [205, 206] on icon at bounding box center [210, 200] width 60 height 60
drag, startPoint x: 323, startPoint y: 268, endPoint x: 319, endPoint y: 304, distance: 36.7
click at [322, 268] on label "B" at bounding box center [308, 265] width 98 height 20
click at [315, 268] on input "B" at bounding box center [311, 268] width 7 height 7
radio input "true"
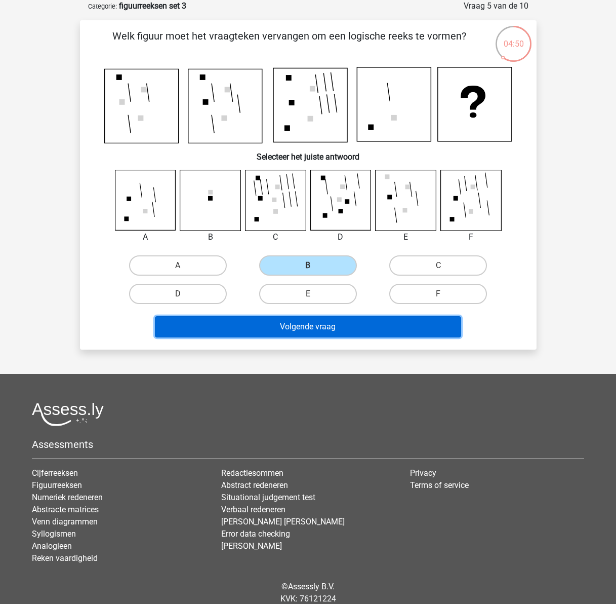
click at [330, 327] on button "Volgende vraag" at bounding box center [308, 326] width 306 height 21
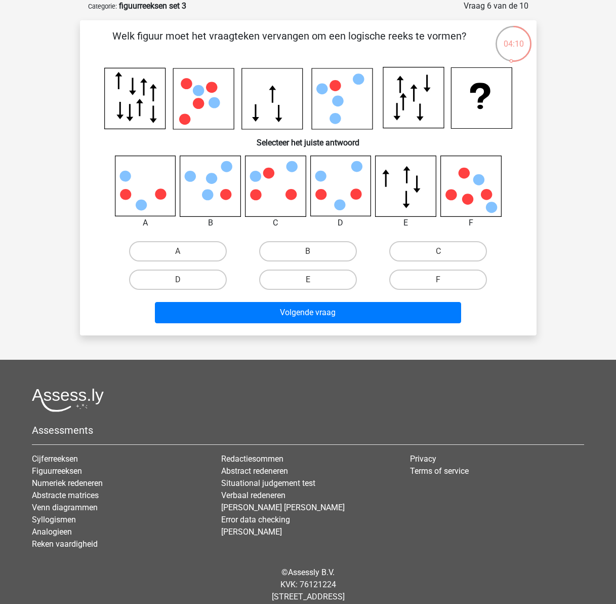
click at [292, 187] on icon at bounding box center [275, 186] width 60 height 60
click at [422, 248] on label "C" at bounding box center [438, 251] width 98 height 20
click at [439, 251] on input "C" at bounding box center [442, 254] width 7 height 7
radio input "true"
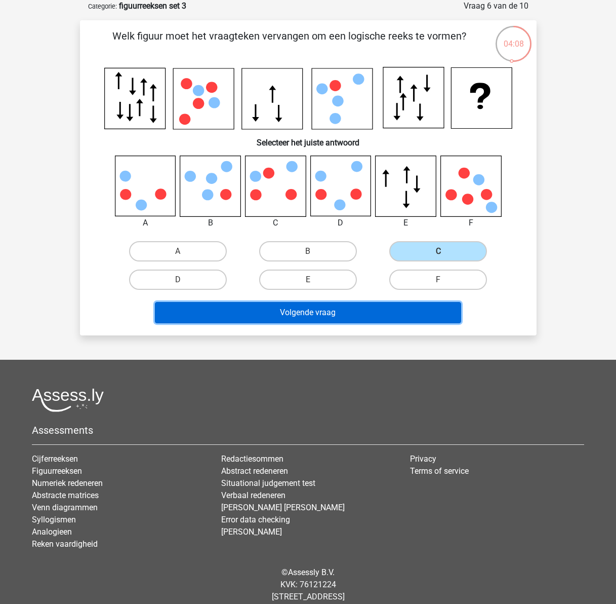
click at [367, 313] on button "Volgende vraag" at bounding box center [308, 312] width 306 height 21
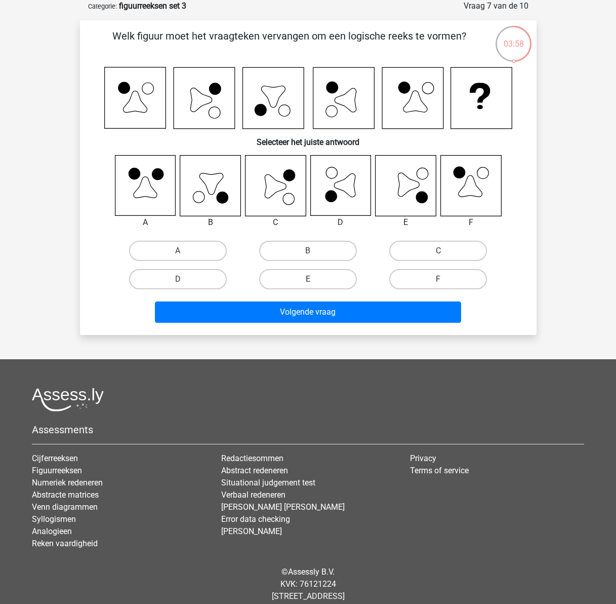
click at [279, 196] on icon at bounding box center [275, 185] width 60 height 60
click at [406, 254] on label "C" at bounding box center [438, 251] width 98 height 20
click at [439, 254] on input "C" at bounding box center [442, 254] width 7 height 7
radio input "true"
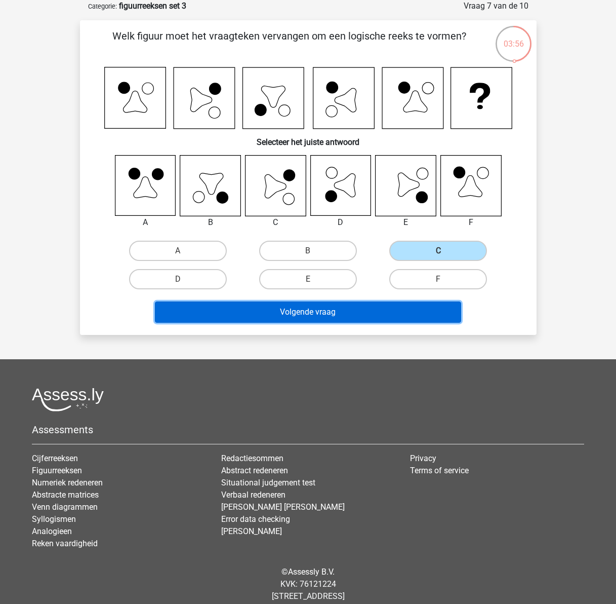
click at [330, 309] on button "Volgende vraag" at bounding box center [308, 311] width 306 height 21
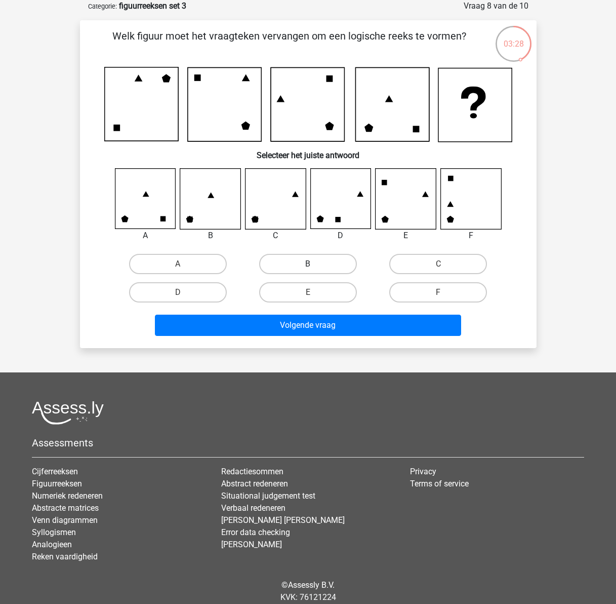
click at [334, 262] on label "B" at bounding box center [308, 264] width 98 height 20
click at [315, 264] on input "B" at bounding box center [311, 267] width 7 height 7
radio input "true"
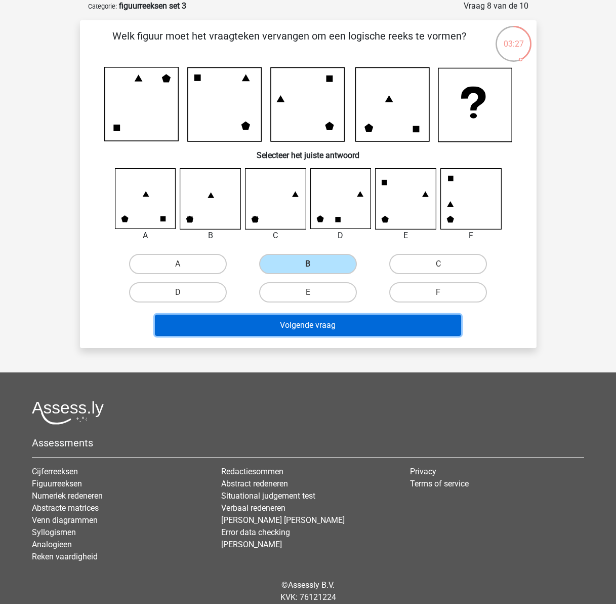
click at [338, 326] on button "Volgende vraag" at bounding box center [308, 325] width 306 height 21
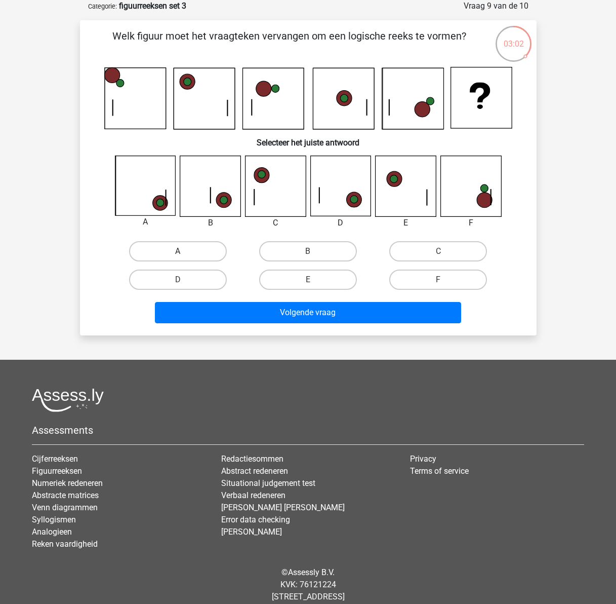
click at [198, 257] on label "A" at bounding box center [178, 251] width 98 height 20
click at [184, 257] on input "A" at bounding box center [181, 254] width 7 height 7
radio input "true"
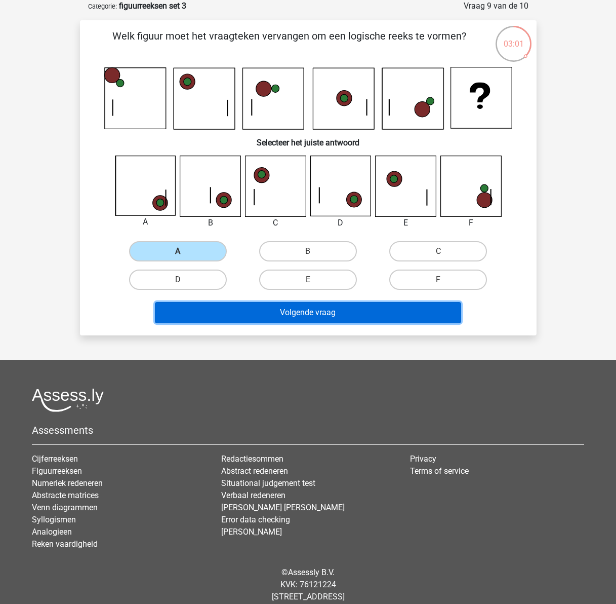
drag, startPoint x: 316, startPoint y: 313, endPoint x: 316, endPoint y: 320, distance: 7.1
click at [316, 314] on button "Volgende vraag" at bounding box center [308, 312] width 306 height 21
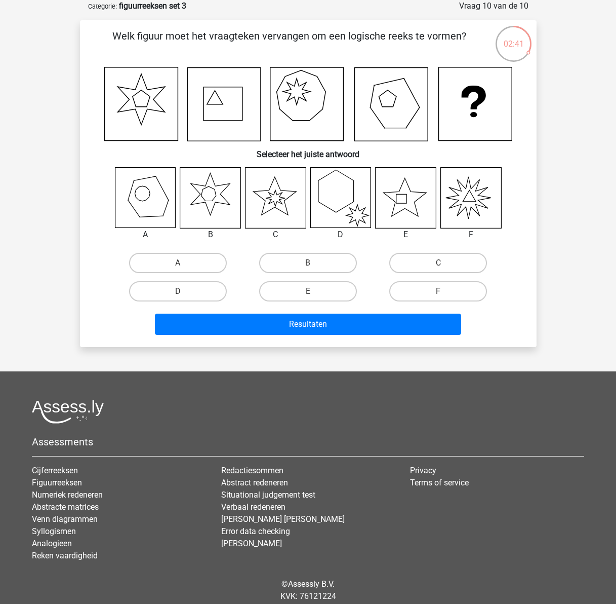
click at [286, 199] on icon at bounding box center [274, 196] width 43 height 38
click at [443, 263] on input "C" at bounding box center [442, 266] width 7 height 7
radio input "true"
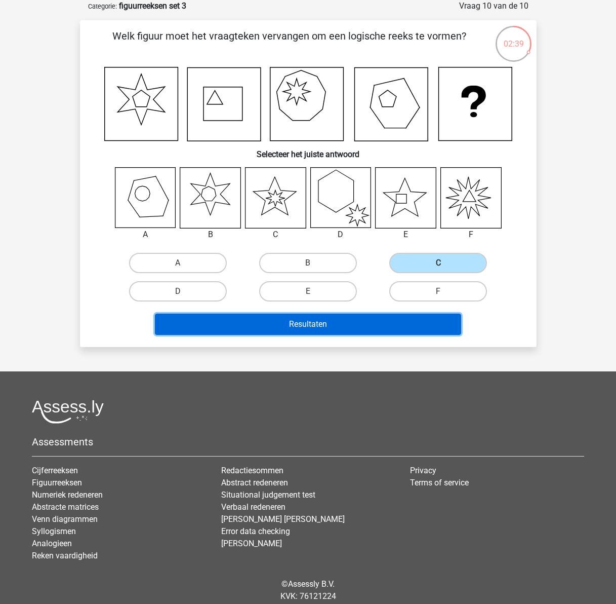
click at [362, 322] on button "Resultaten" at bounding box center [308, 324] width 306 height 21
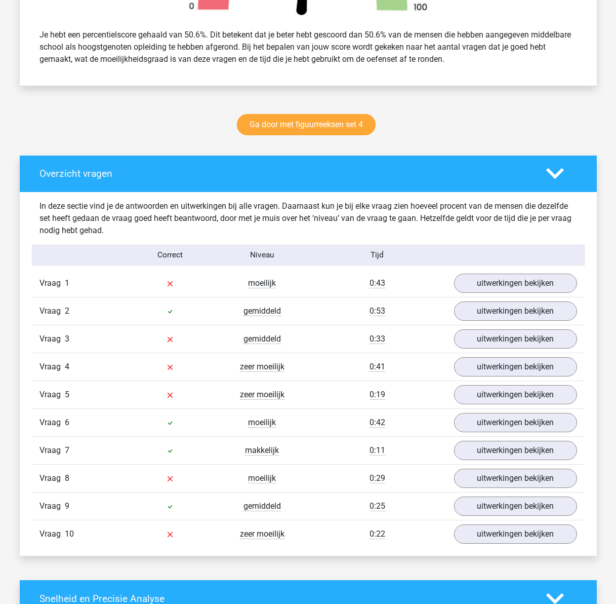
scroll to position [608, 0]
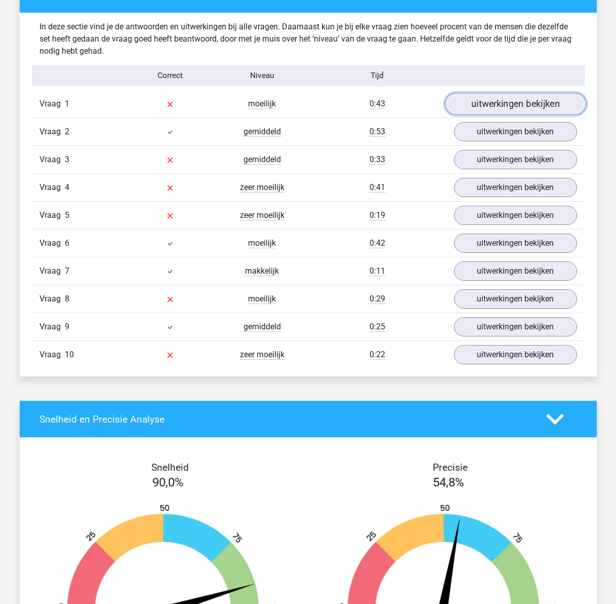
click at [482, 105] on link "uitwerkingen bekijken" at bounding box center [515, 104] width 141 height 22
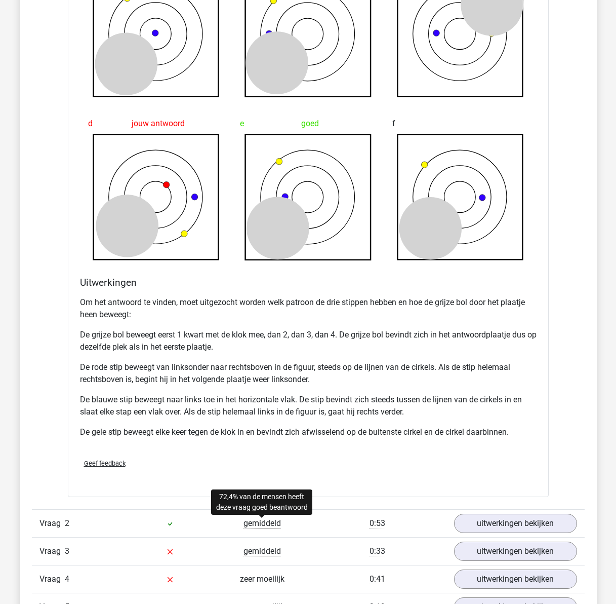
scroll to position [1064, 0]
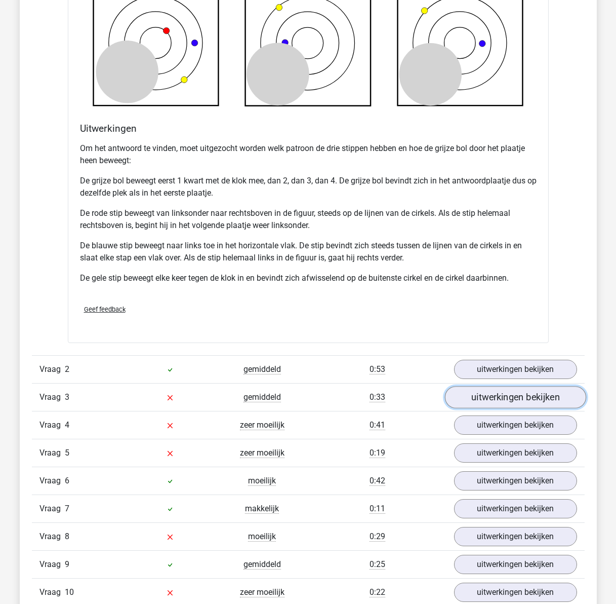
click at [494, 404] on link "uitwerkingen bekijken" at bounding box center [515, 397] width 141 height 22
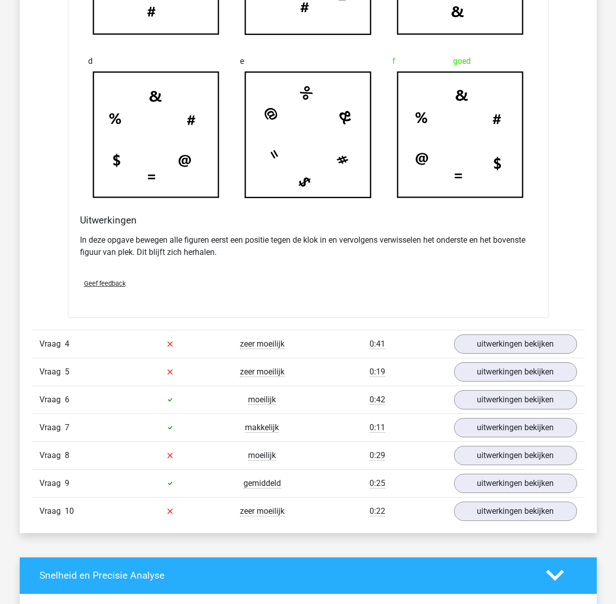
scroll to position [1722, 0]
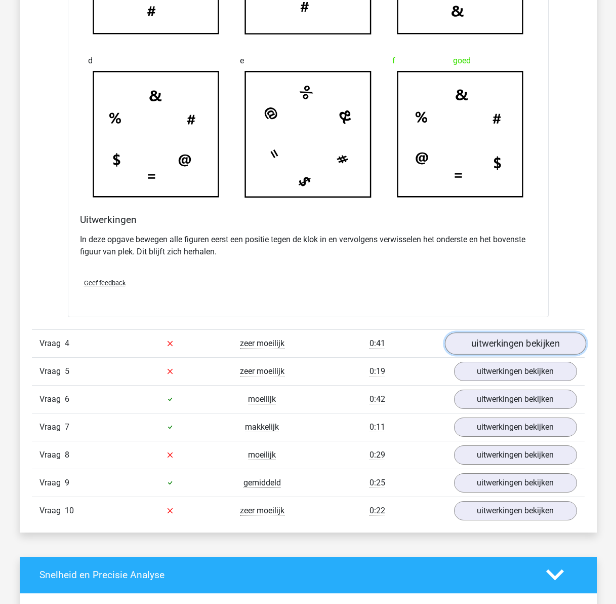
drag, startPoint x: 523, startPoint y: 348, endPoint x: 499, endPoint y: 348, distance: 23.3
click at [523, 348] on link "uitwerkingen bekijken" at bounding box center [515, 343] width 141 height 22
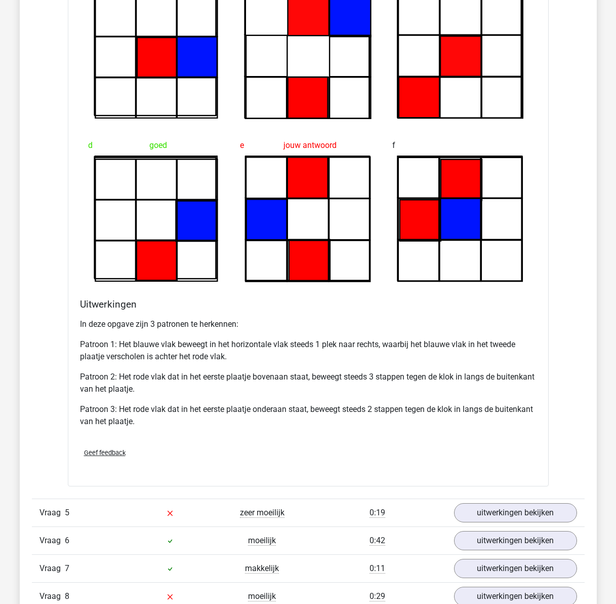
scroll to position [2279, 0]
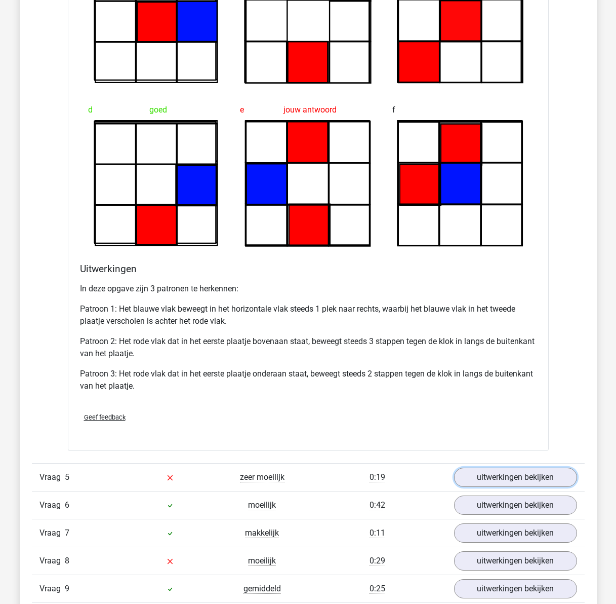
drag, startPoint x: 522, startPoint y: 472, endPoint x: 352, endPoint y: 426, distance: 175.8
click at [522, 472] on link "uitwerkingen bekijken" at bounding box center [515, 476] width 123 height 19
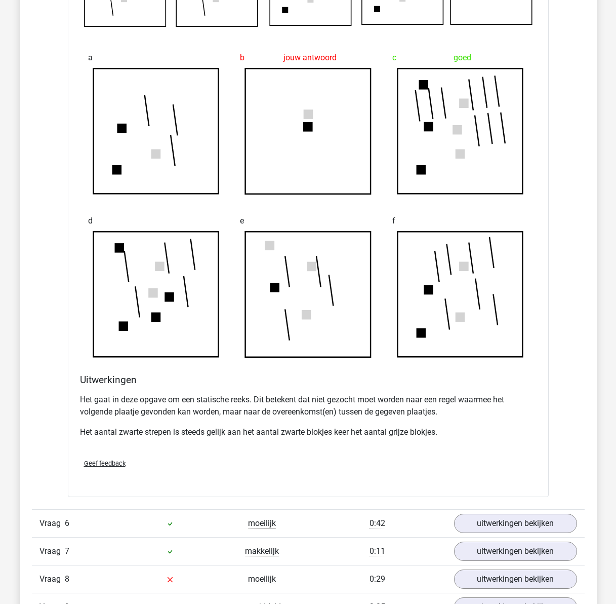
scroll to position [2887, 0]
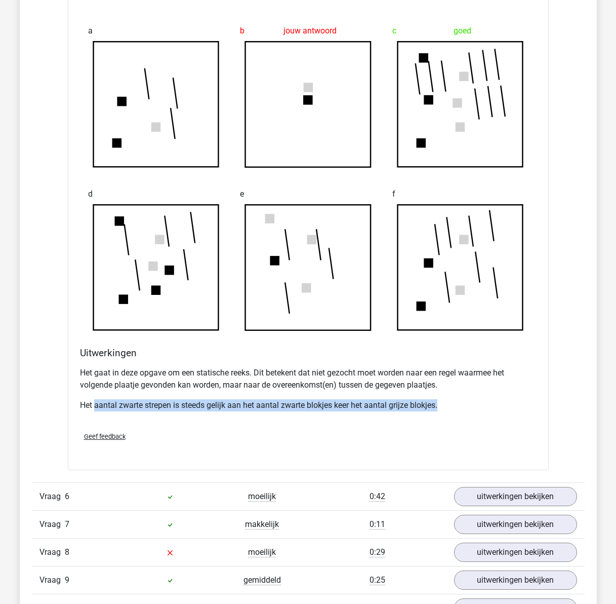
drag, startPoint x: 96, startPoint y: 409, endPoint x: 451, endPoint y: 413, distance: 355.1
click at [451, 413] on div "Het gaat in deze opgave om een statische reeks. Dit betekent dat niet gezocht m…" at bounding box center [308, 393] width 457 height 61
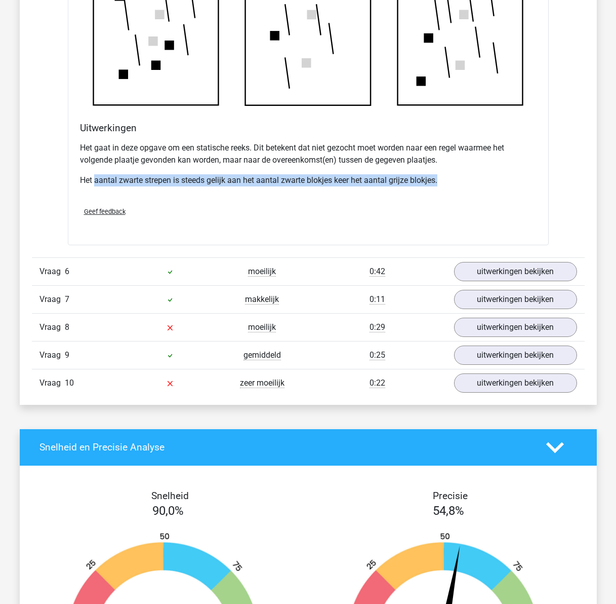
scroll to position [3140, 0]
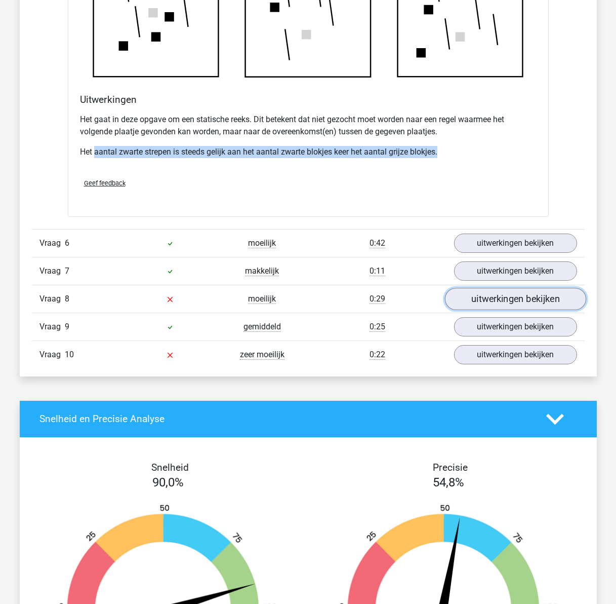
click at [508, 300] on link "uitwerkingen bekijken" at bounding box center [515, 299] width 141 height 22
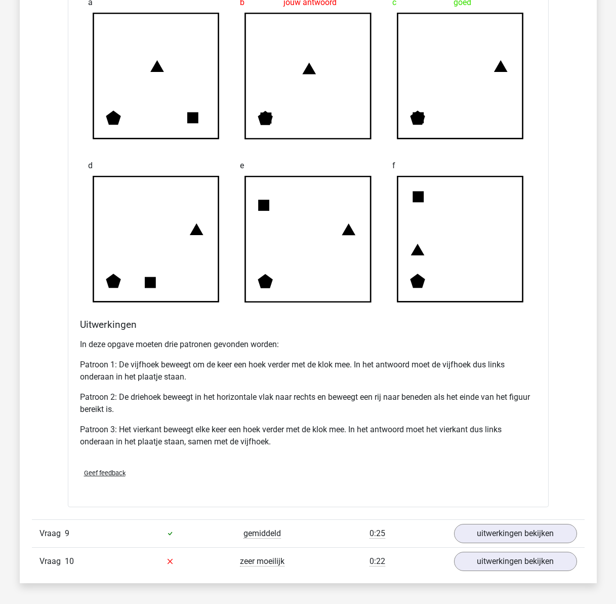
scroll to position [3748, 0]
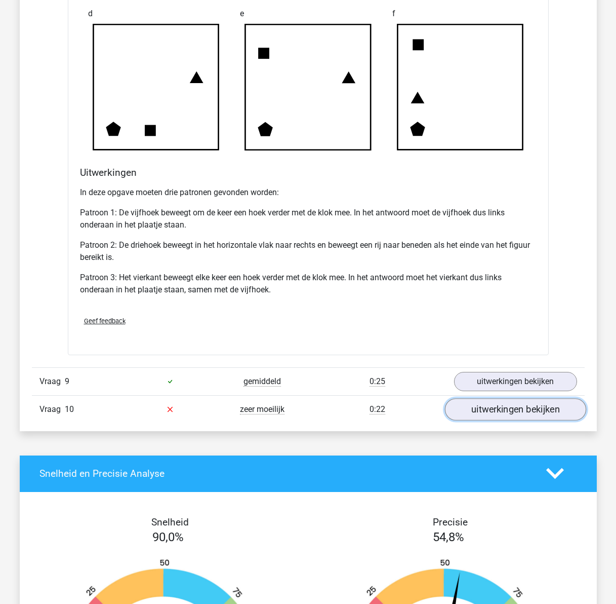
click at [476, 417] on link "uitwerkingen bekijken" at bounding box center [515, 409] width 141 height 22
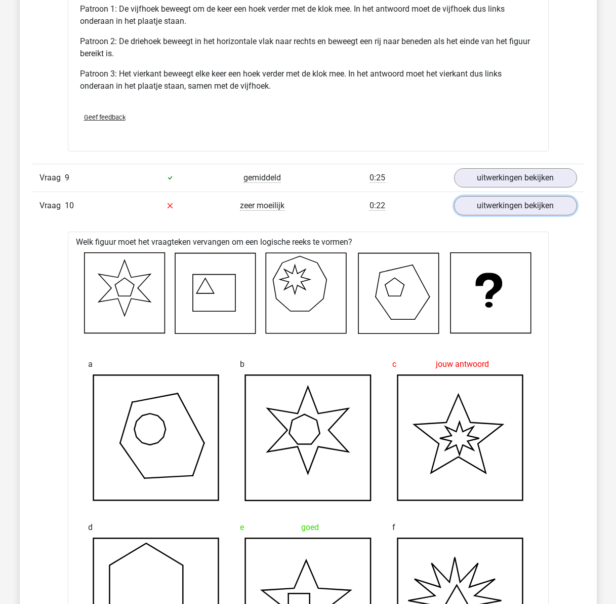
scroll to position [3951, 0]
